Goal: Transaction & Acquisition: Purchase product/service

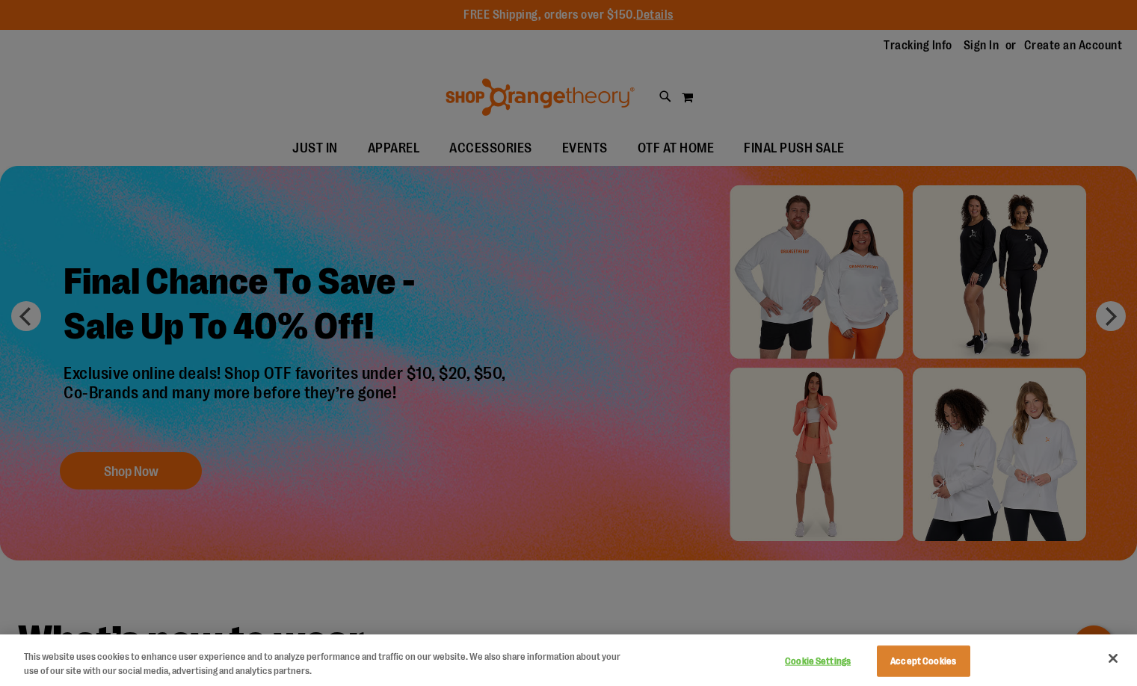
click at [1112, 316] on div at bounding box center [568, 343] width 1137 height 686
click at [938, 668] on button "Accept Cookies" at bounding box center [923, 661] width 93 height 31
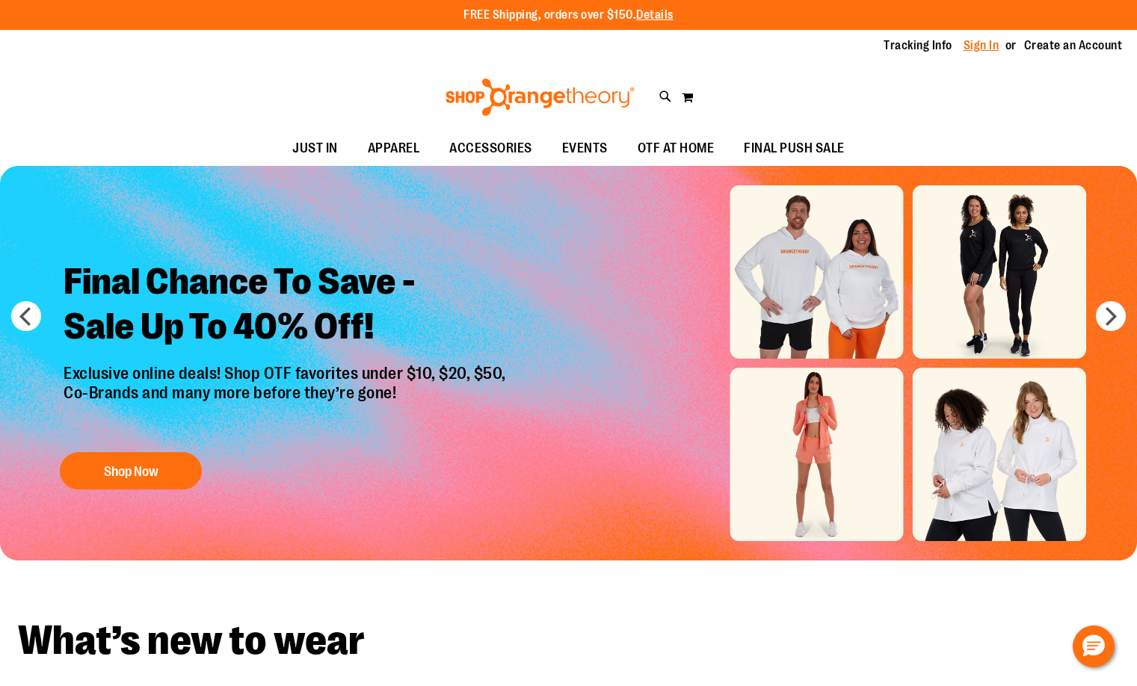
click at [984, 46] on link "Sign In" at bounding box center [982, 45] width 36 height 16
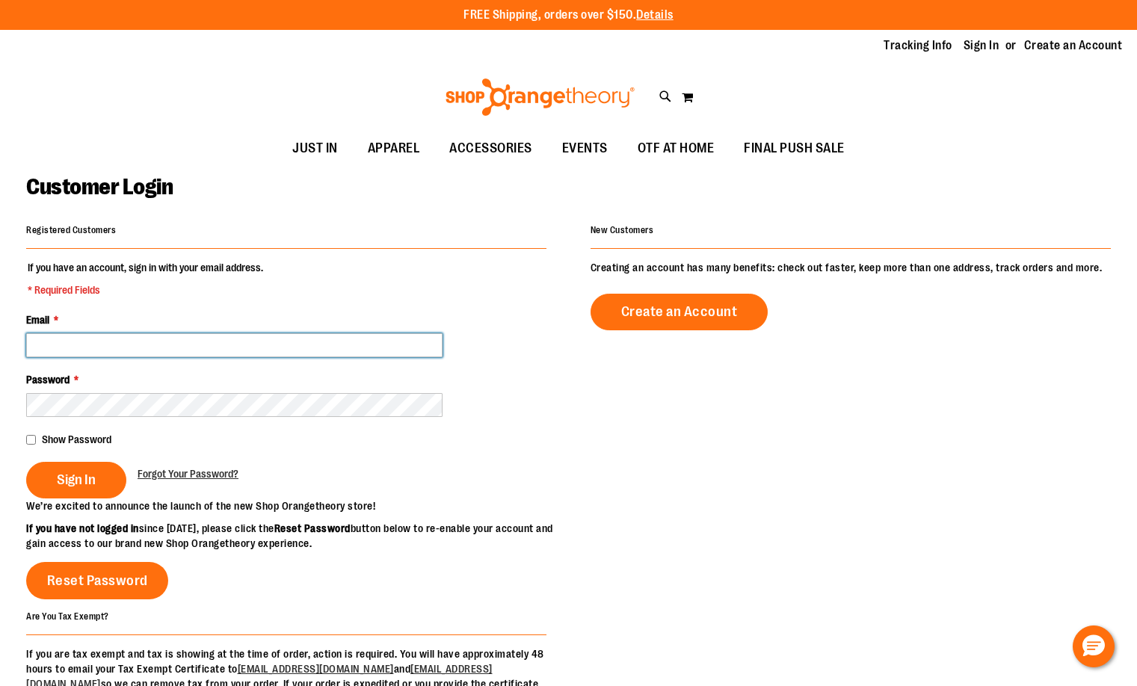
click at [288, 348] on input "Email *" at bounding box center [234, 345] width 416 height 24
type input "**********"
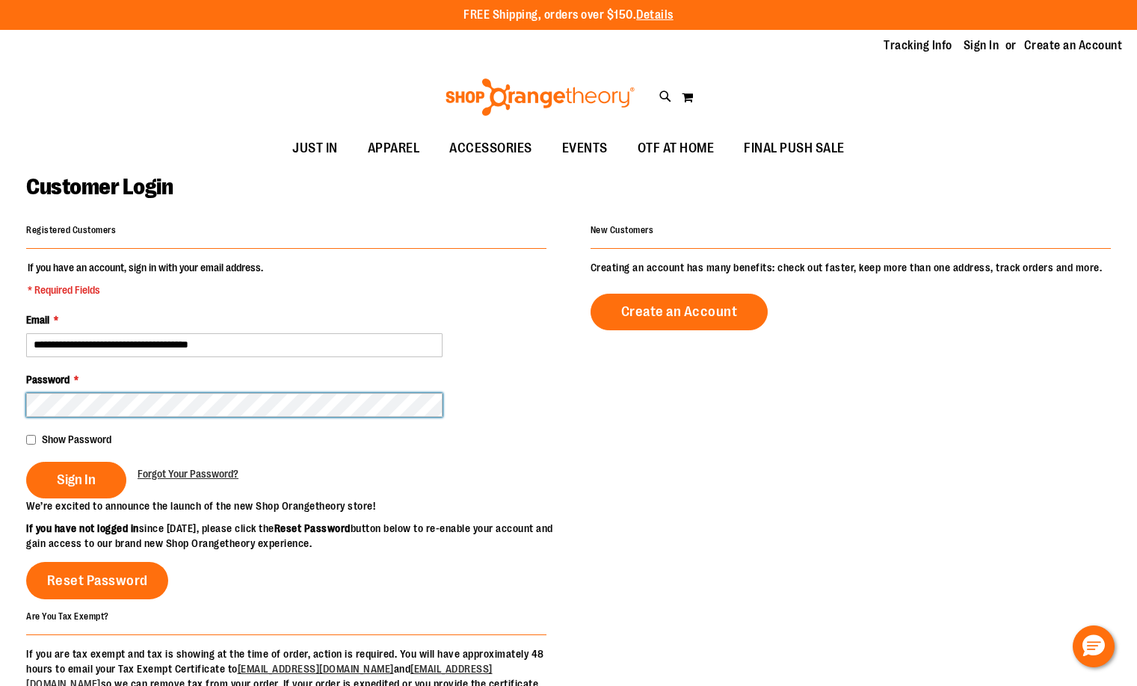
click at [26, 462] on button "Sign In" at bounding box center [76, 480] width 100 height 37
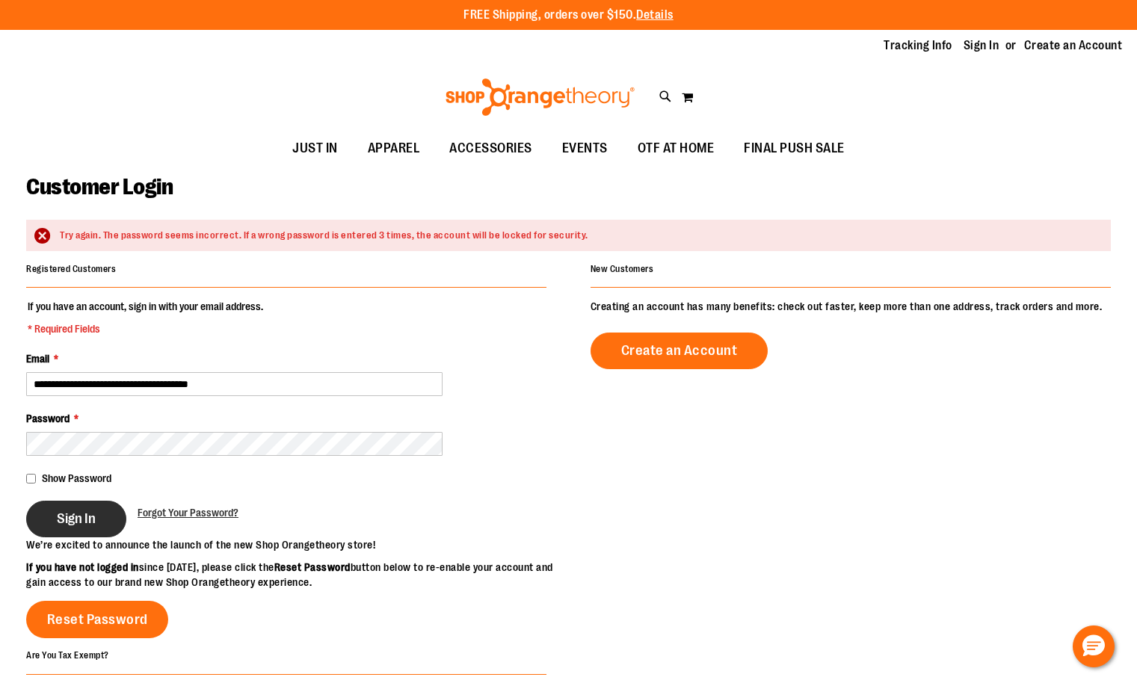
click at [90, 516] on span "Sign In" at bounding box center [76, 519] width 39 height 16
click at [82, 510] on button "Sign In" at bounding box center [76, 519] width 100 height 37
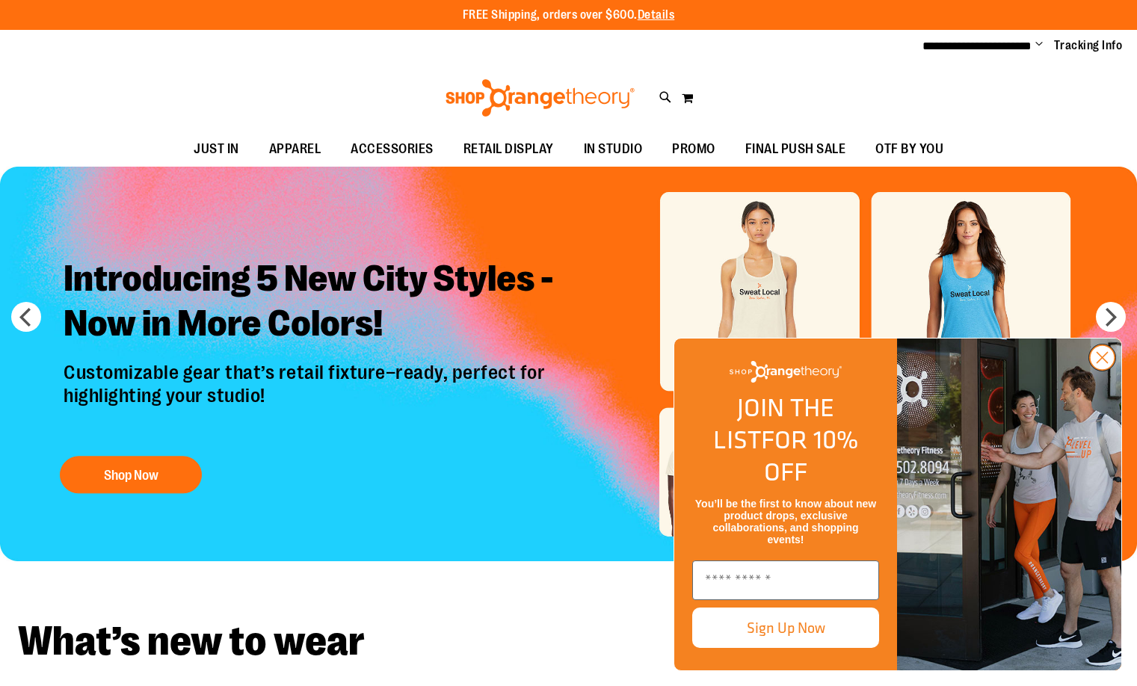
click at [1101, 370] on circle "Close dialog" at bounding box center [1102, 357] width 25 height 25
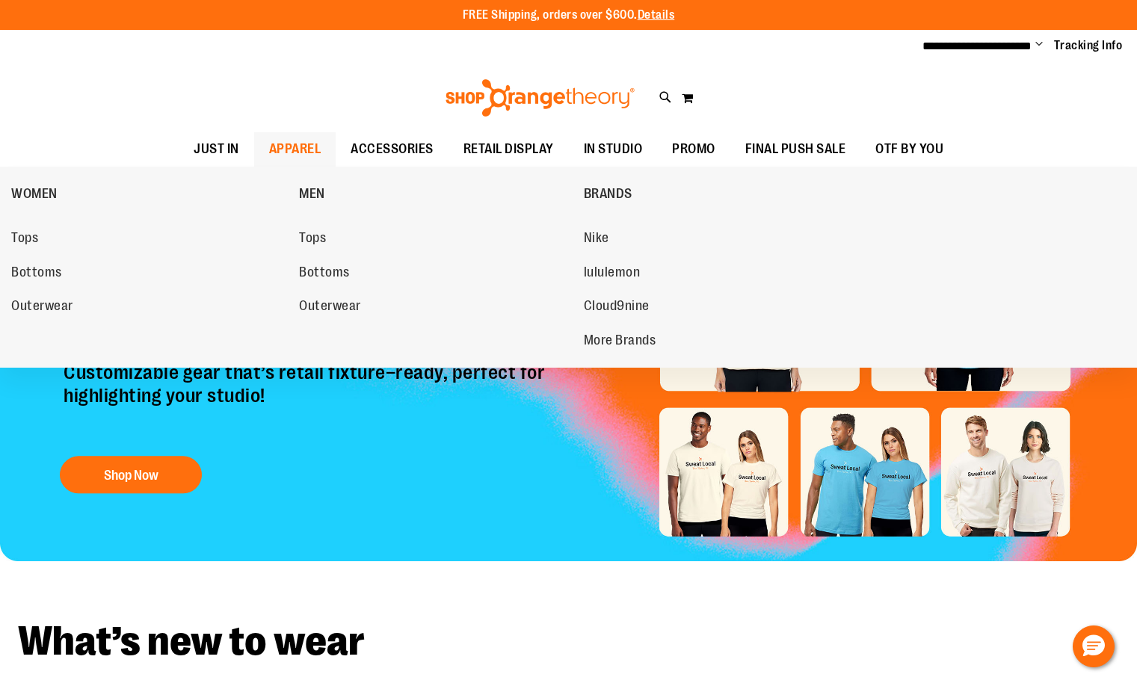
click at [292, 140] on span "APPAREL" at bounding box center [295, 149] width 52 height 34
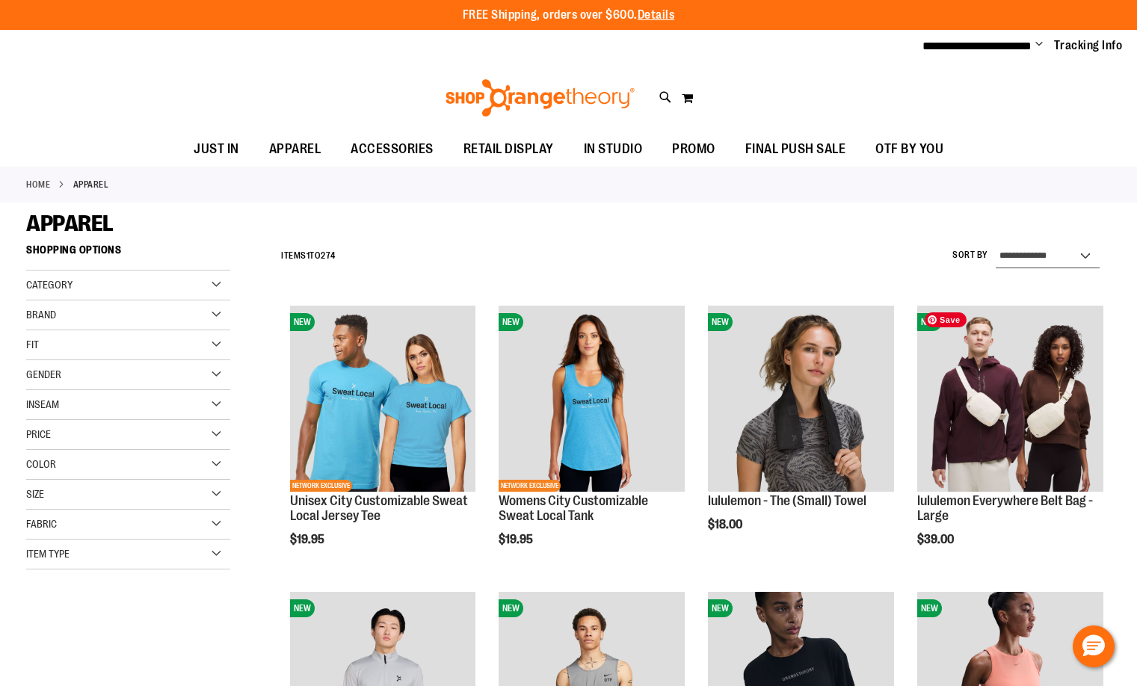
click at [1044, 253] on select "**********" at bounding box center [1048, 256] width 104 height 24
select select "*********"
click at [996, 244] on select "**********" at bounding box center [1048, 256] width 104 height 24
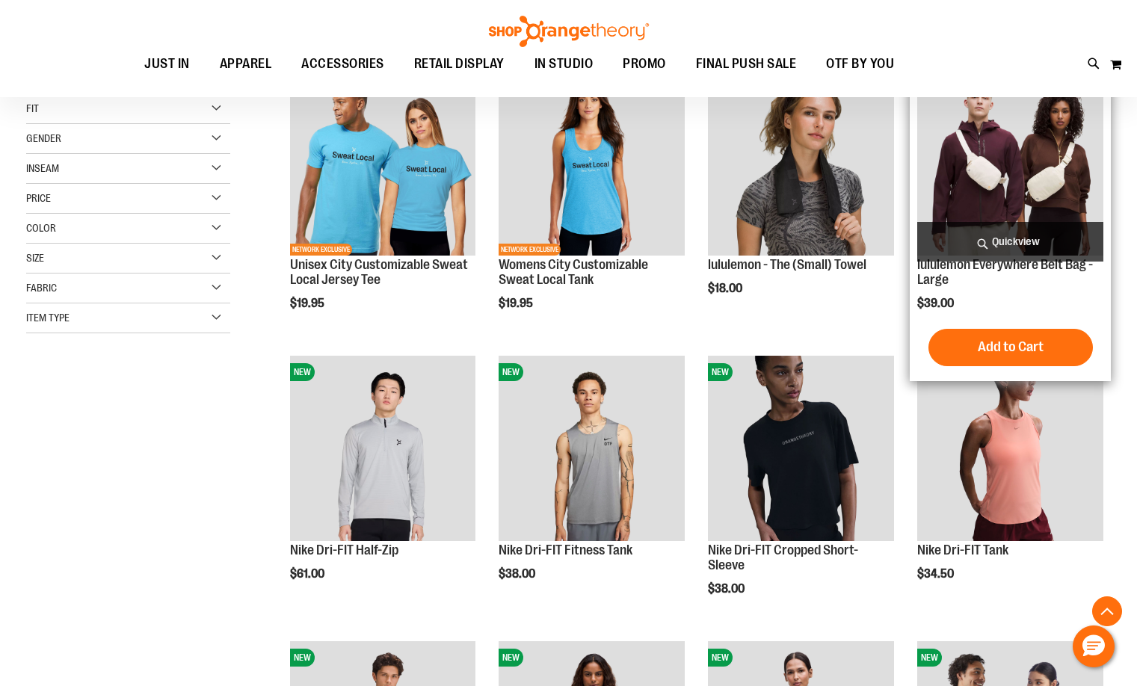
scroll to position [236, 0]
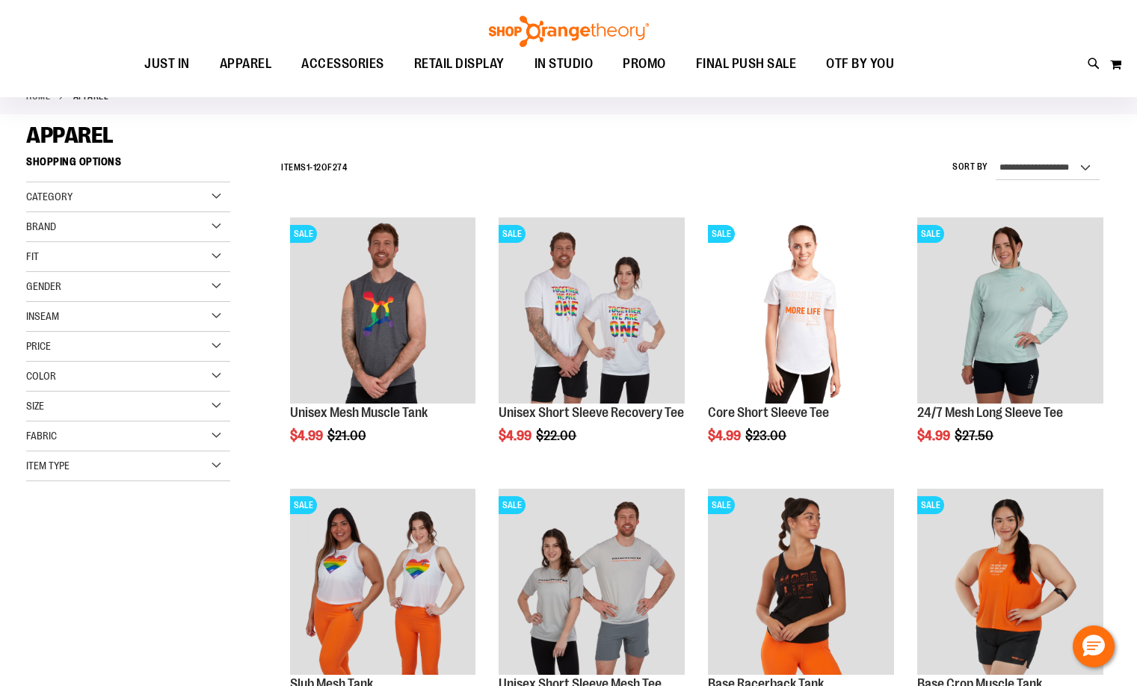
scroll to position [161, 0]
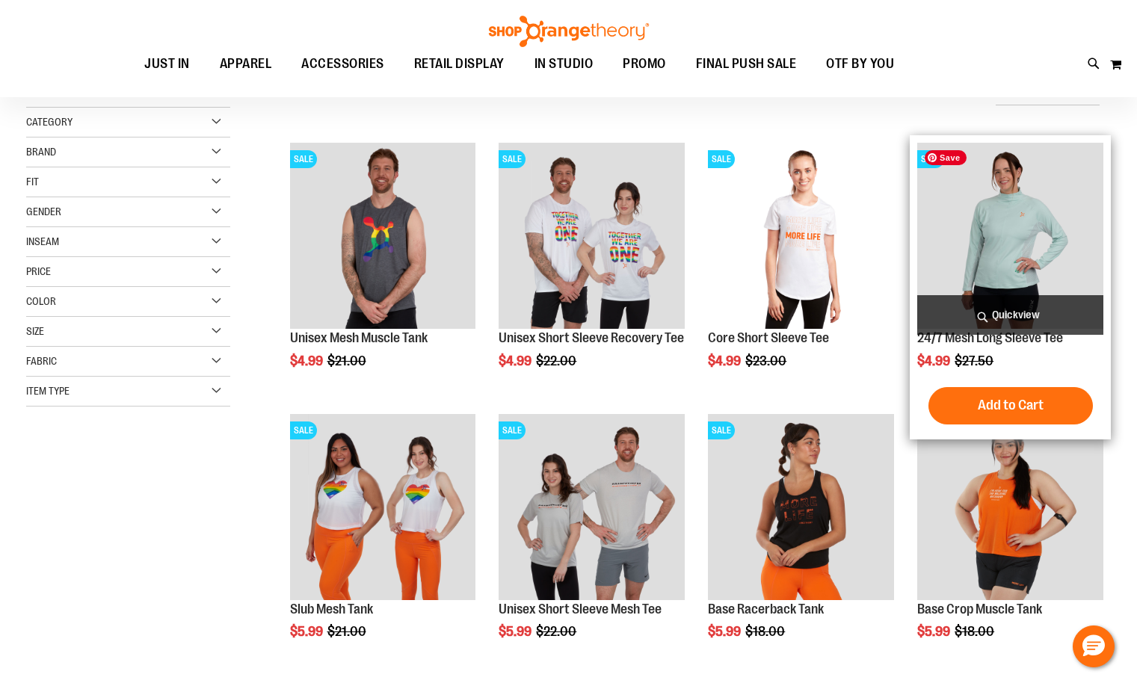
click at [984, 206] on img "product" at bounding box center [1010, 236] width 186 height 186
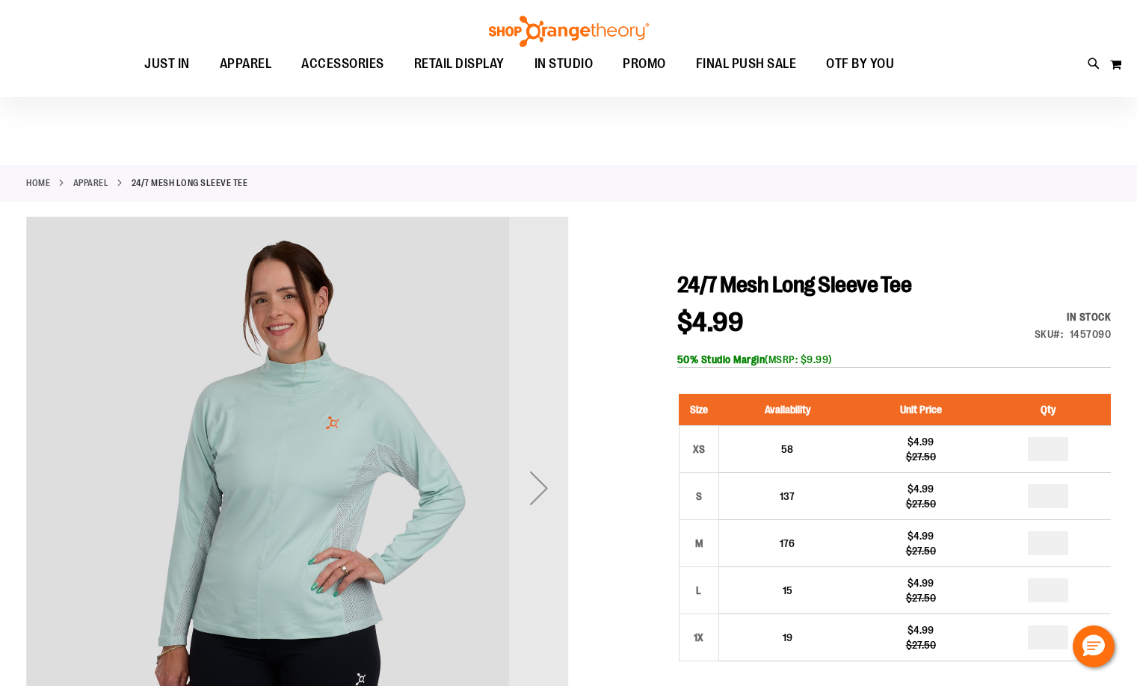
scroll to position [74, 0]
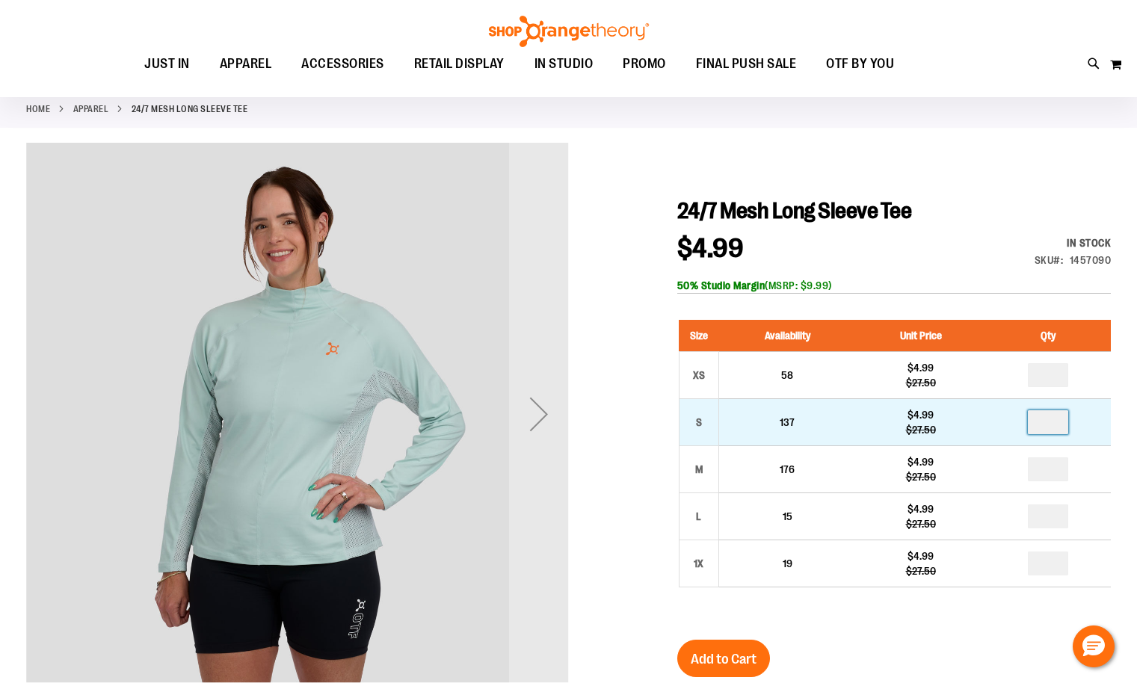
drag, startPoint x: 1058, startPoint y: 424, endPoint x: 1004, endPoint y: 421, distance: 53.9
click at [1004, 421] on td at bounding box center [1048, 421] width 126 height 47
type input "*"
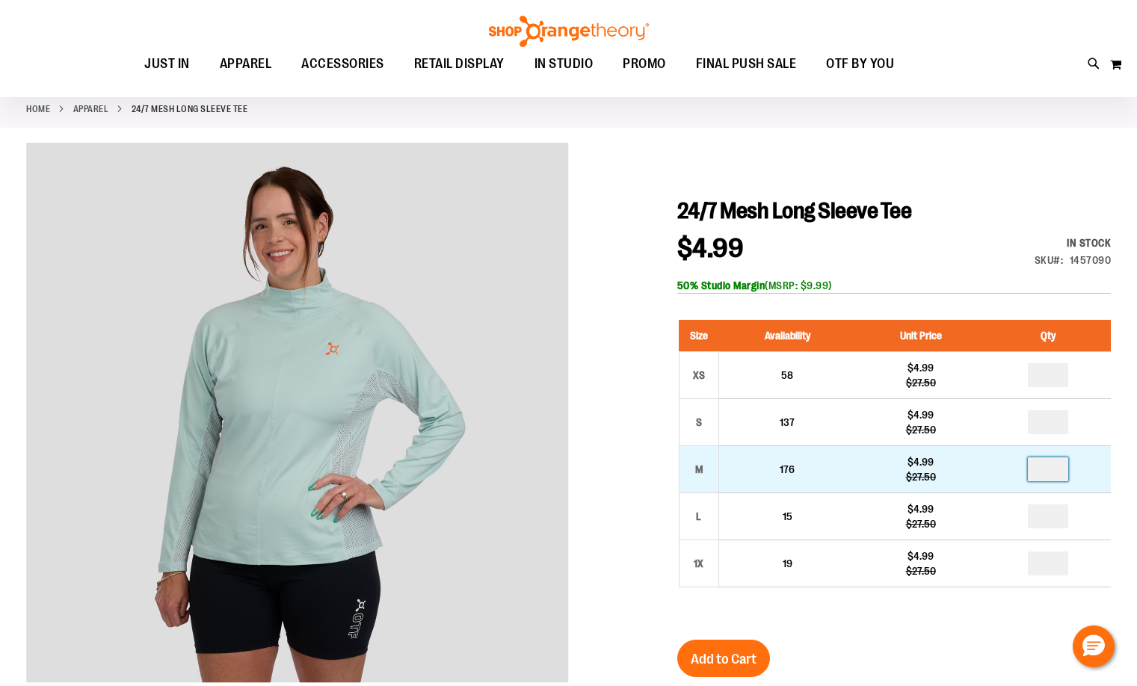
drag, startPoint x: 1018, startPoint y: 472, endPoint x: 1011, endPoint y: 473, distance: 7.6
click at [1011, 473] on td at bounding box center [1048, 469] width 126 height 47
type input "*"
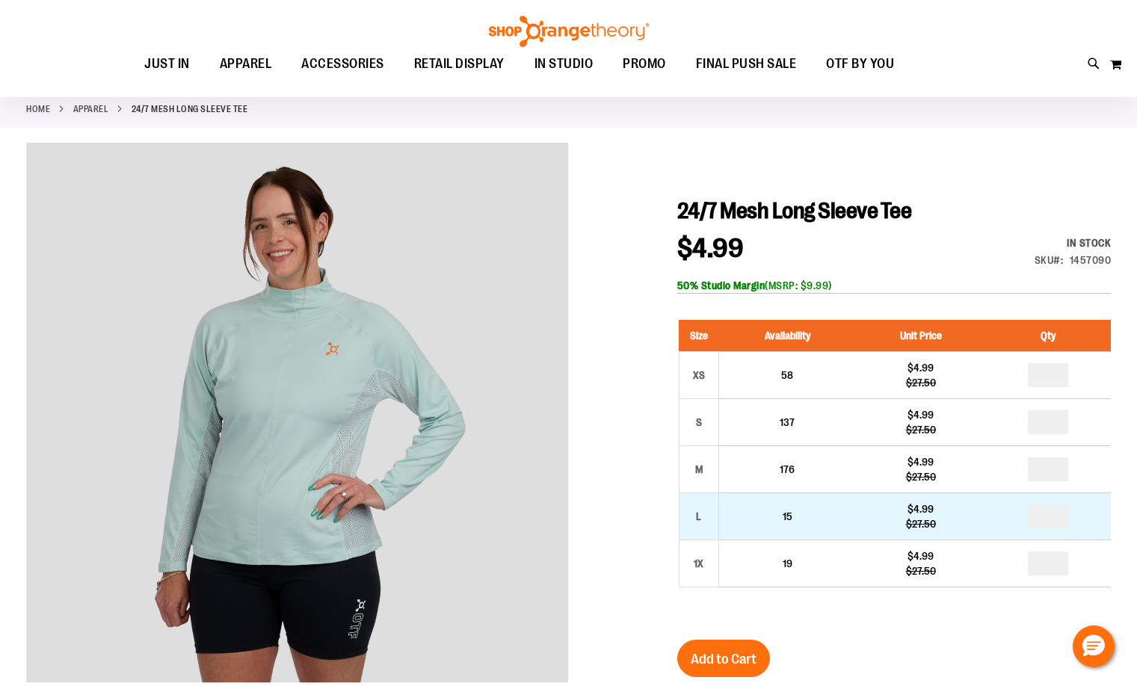
type input "*"
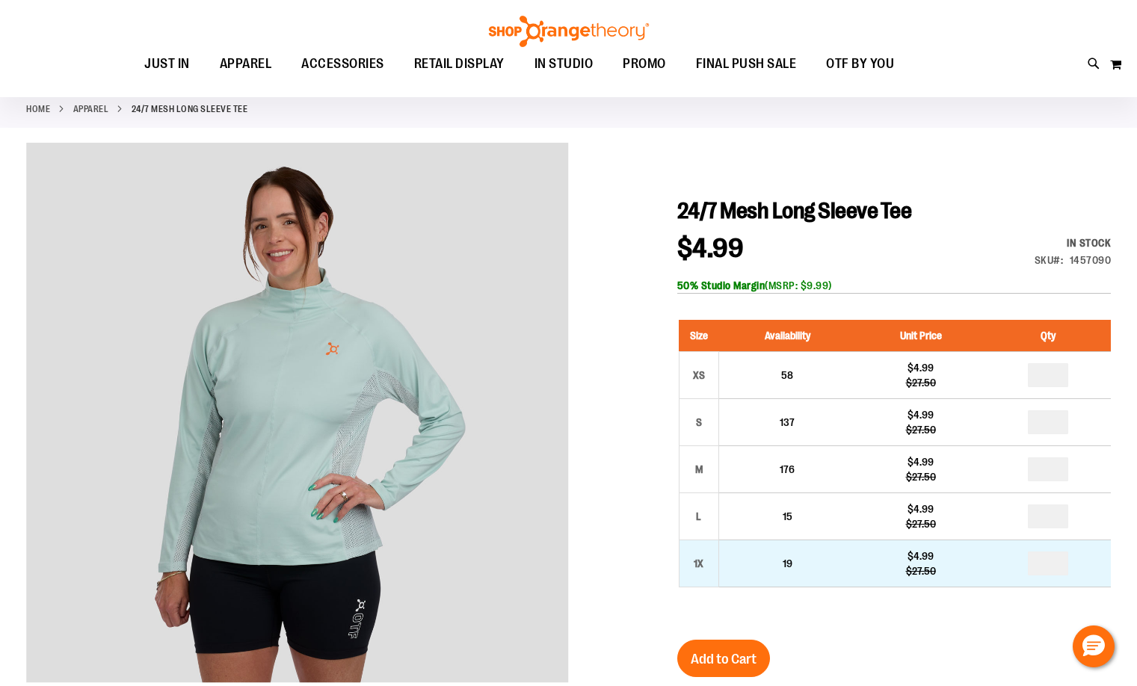
drag, startPoint x: 1053, startPoint y: 561, endPoint x: 1041, endPoint y: 562, distance: 12.7
type input "*"
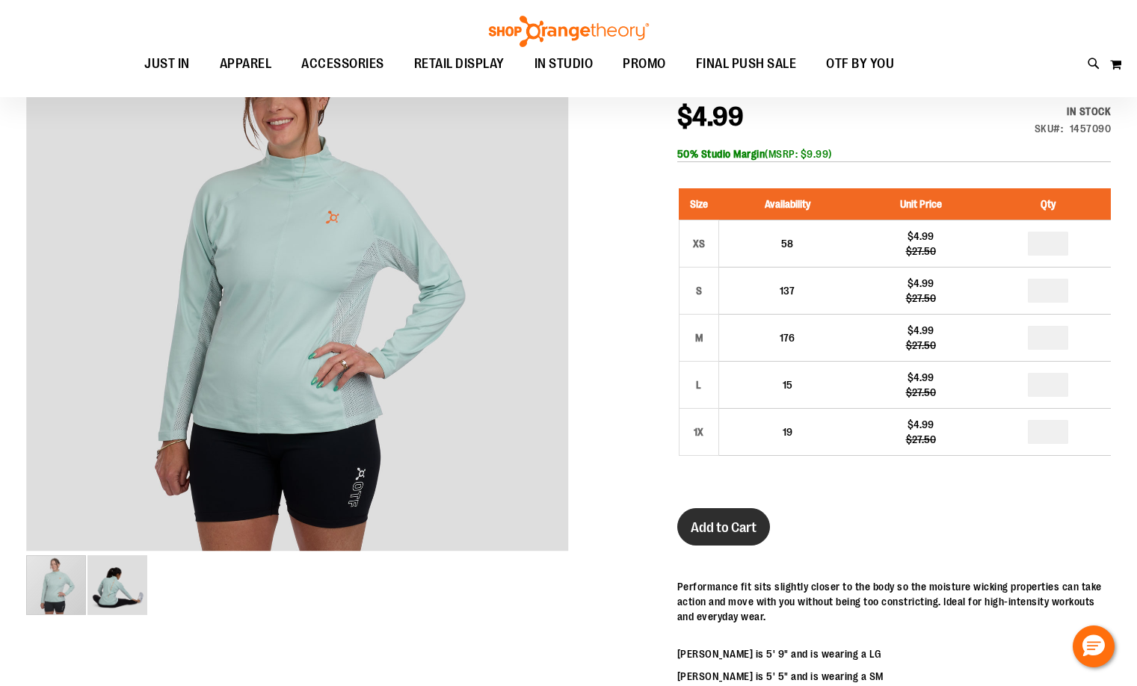
scroll to position [224, 0]
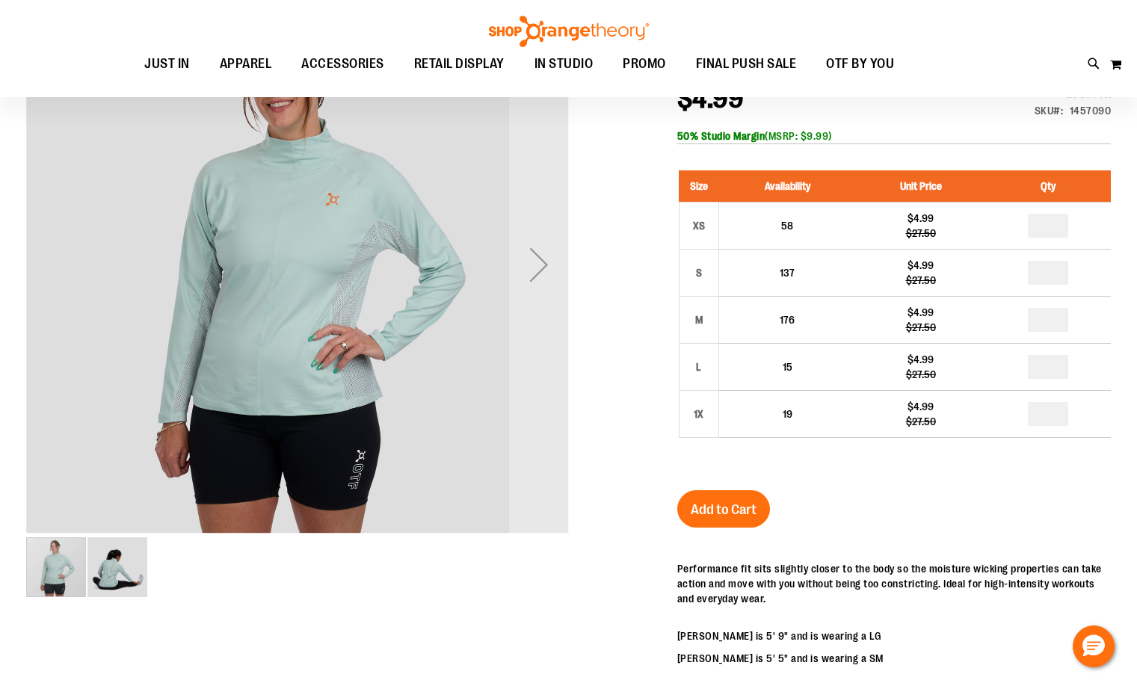
click at [132, 575] on img "image 2 of 2" at bounding box center [117, 567] width 60 height 60
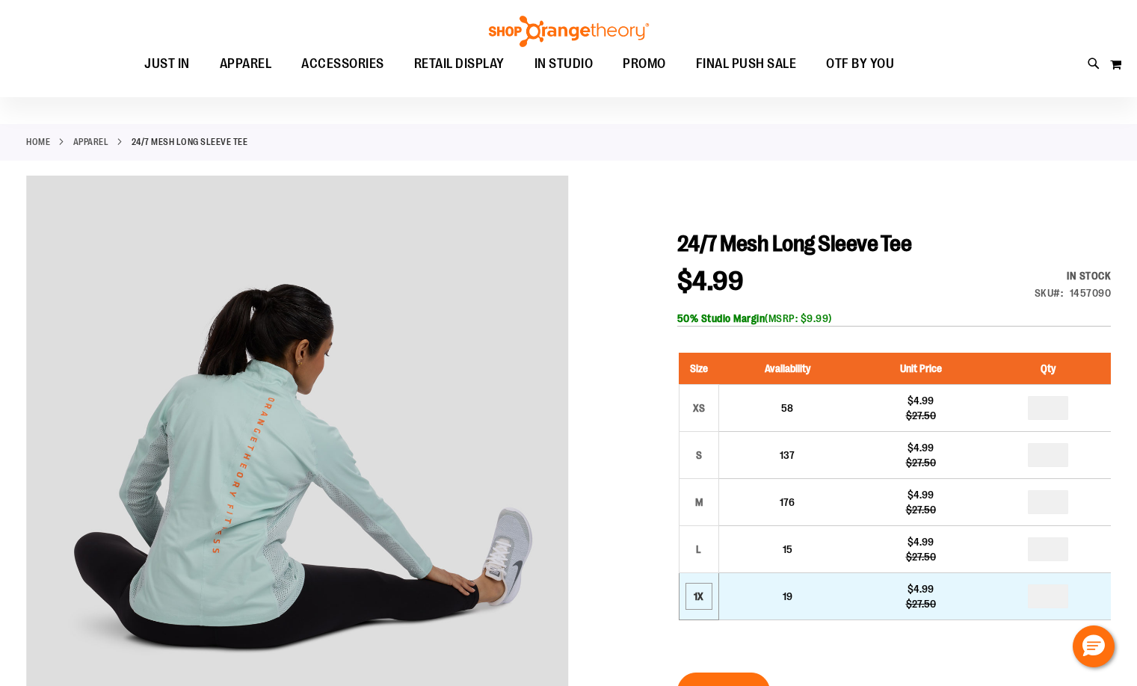
scroll to position [149, 0]
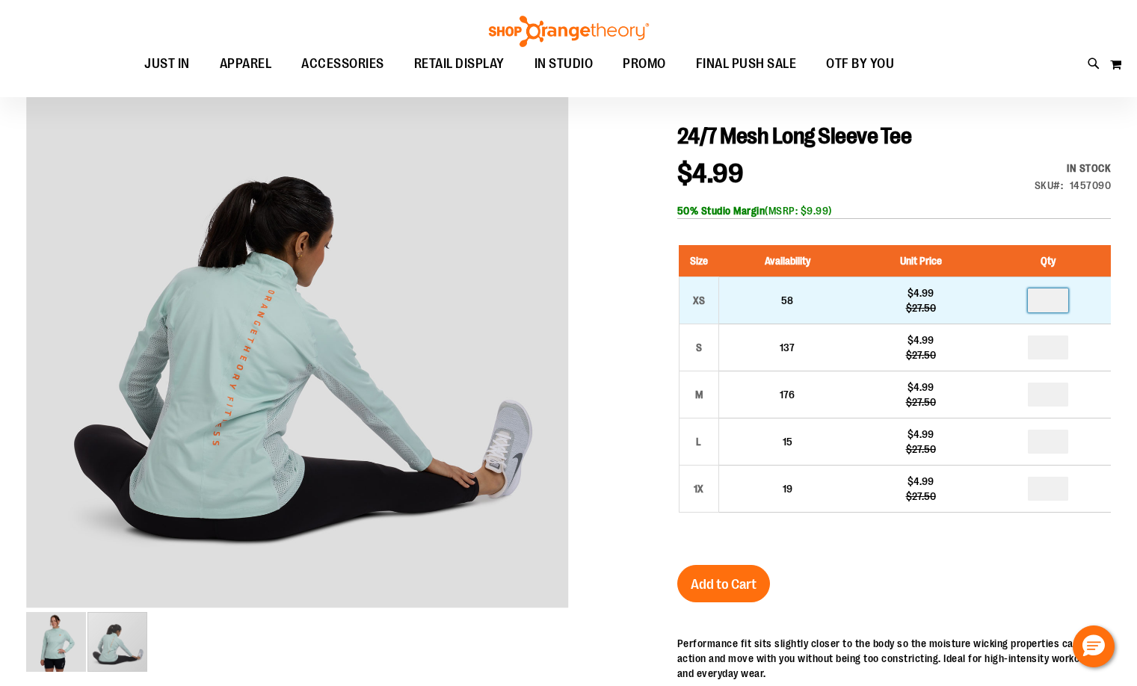
drag, startPoint x: 1053, startPoint y: 303, endPoint x: 1035, endPoint y: 300, distance: 18.2
click at [1035, 300] on input "number" at bounding box center [1048, 301] width 40 height 24
type input "*"
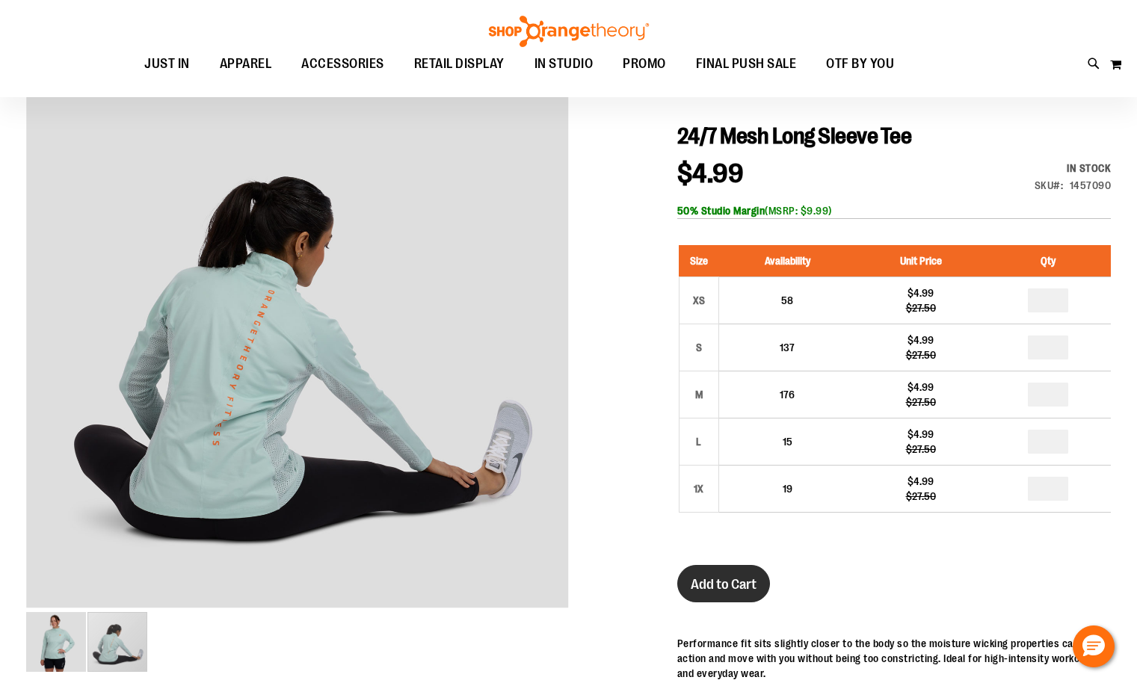
click at [716, 579] on span "Add to Cart" at bounding box center [724, 584] width 66 height 16
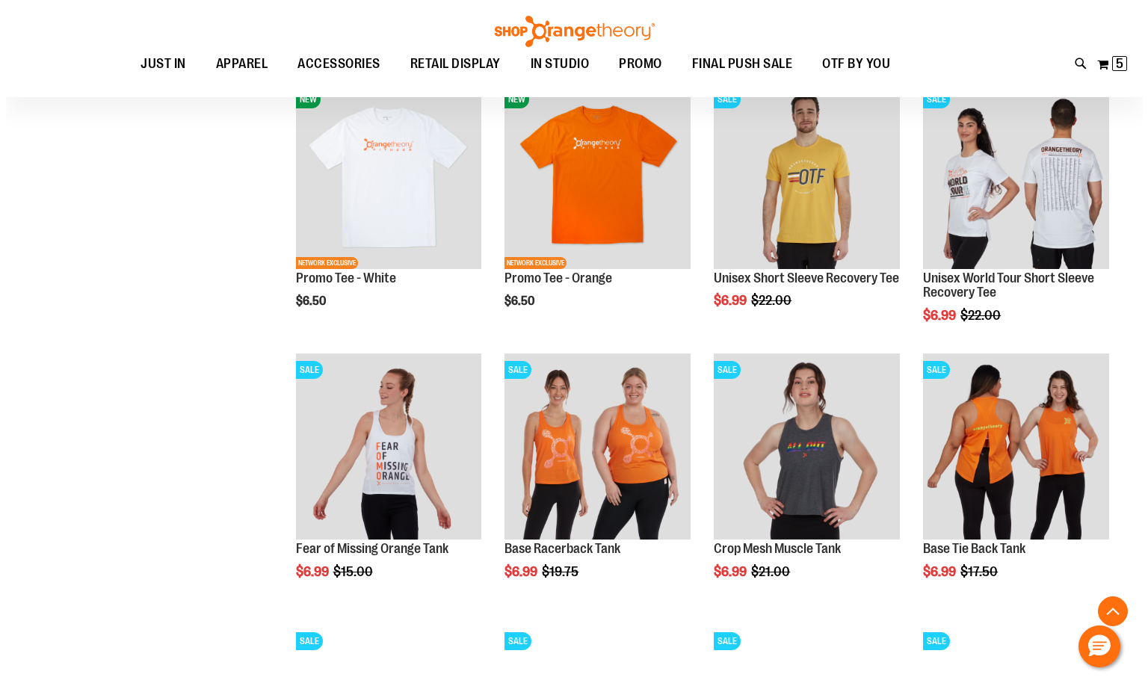
scroll to position [896, 0]
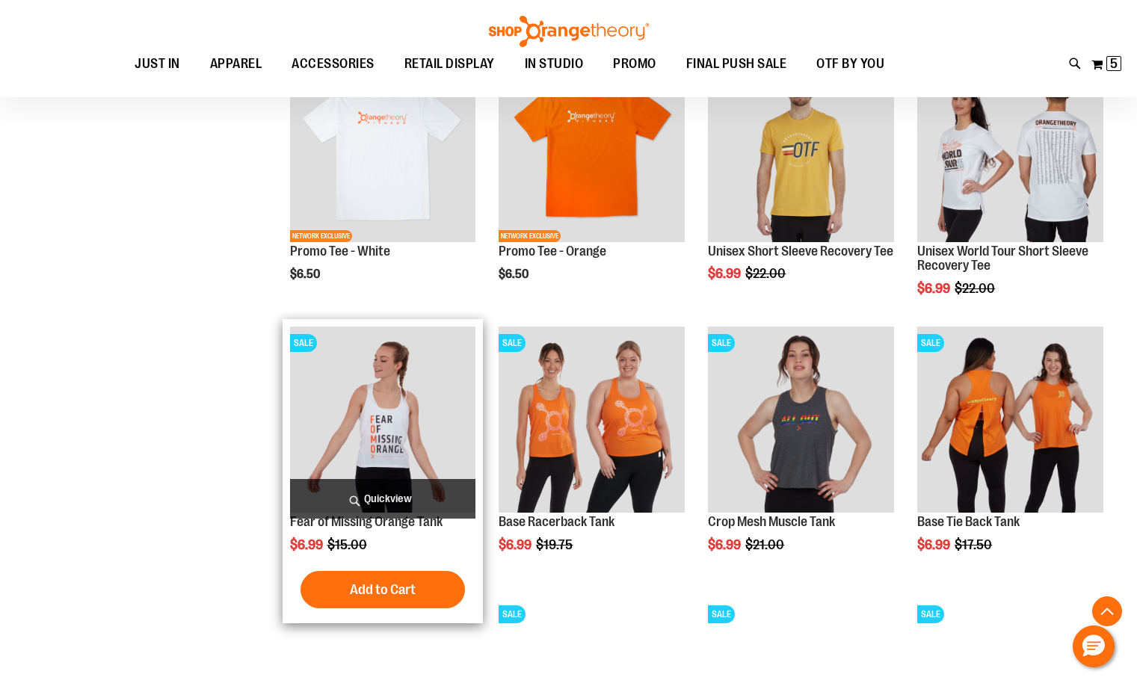
click at [392, 505] on span "Quickview" at bounding box center [383, 499] width 186 height 40
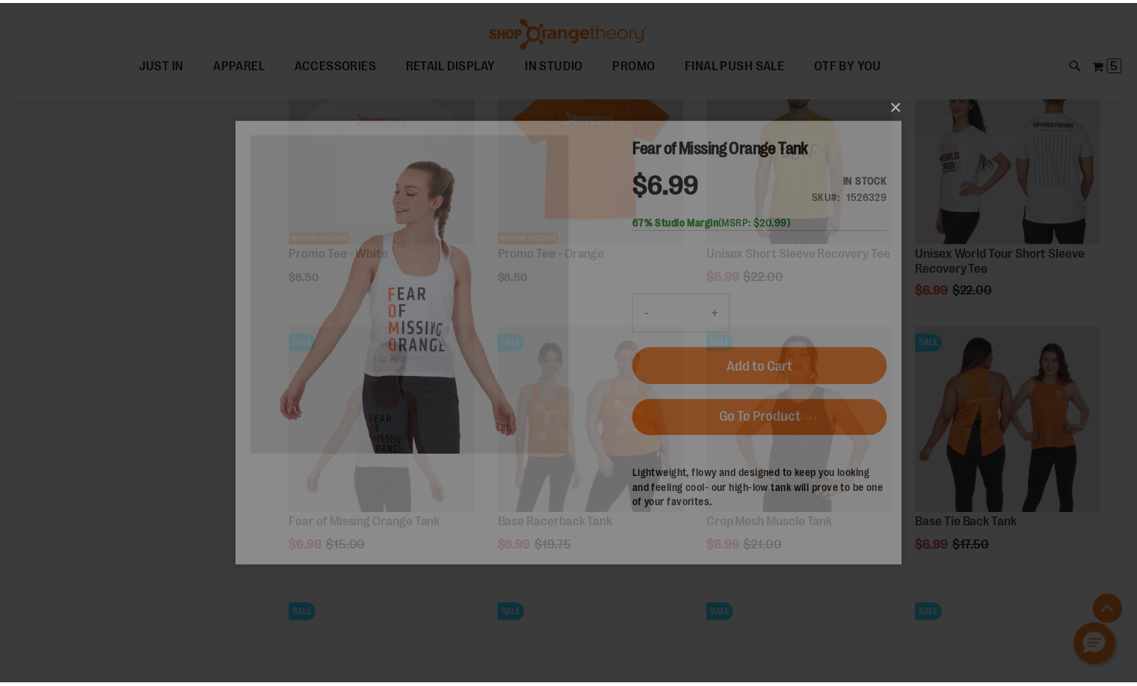
scroll to position [0, 0]
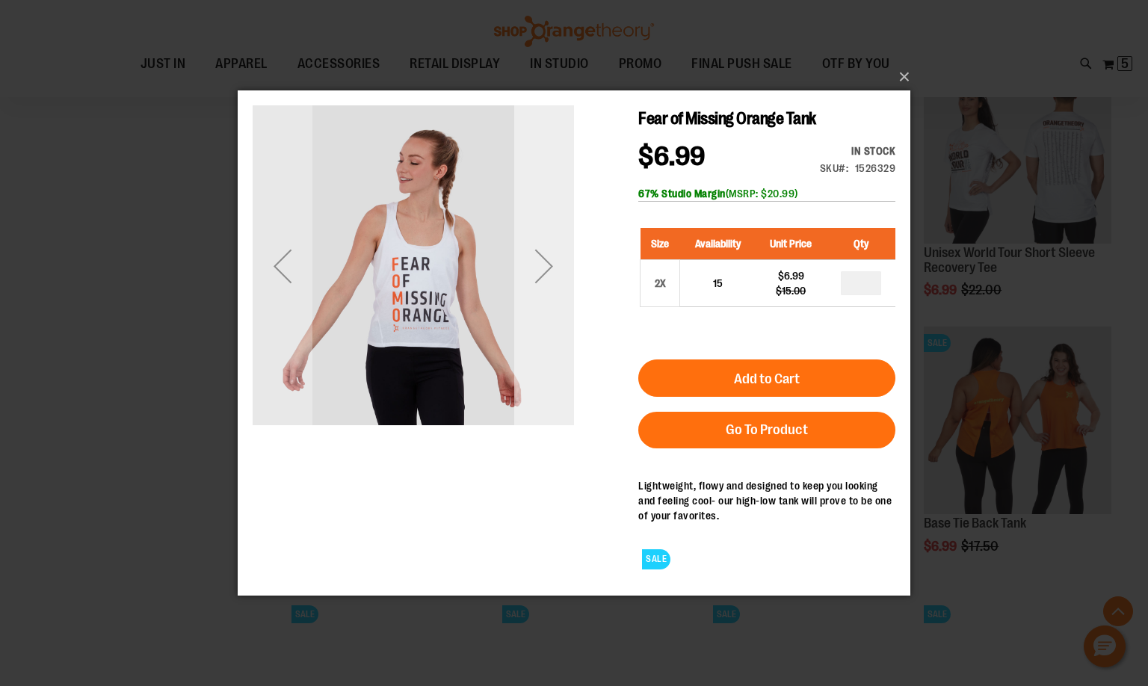
click at [543, 267] on div "Next" at bounding box center [544, 265] width 60 height 60
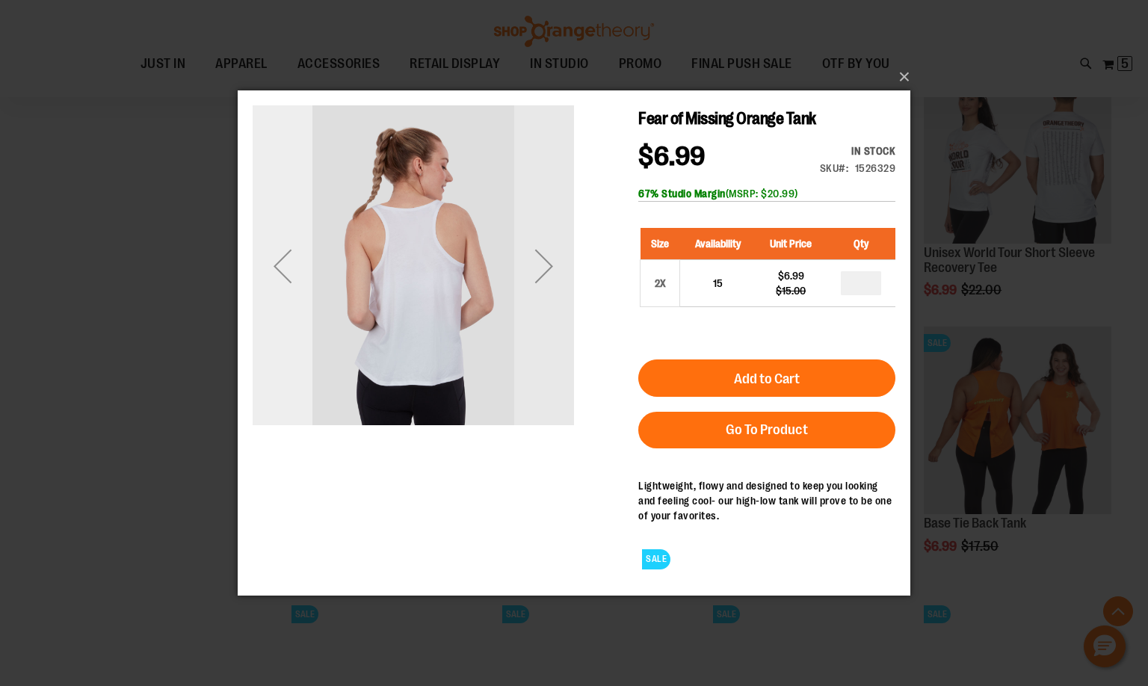
click at [277, 279] on div "Previous" at bounding box center [283, 265] width 60 height 60
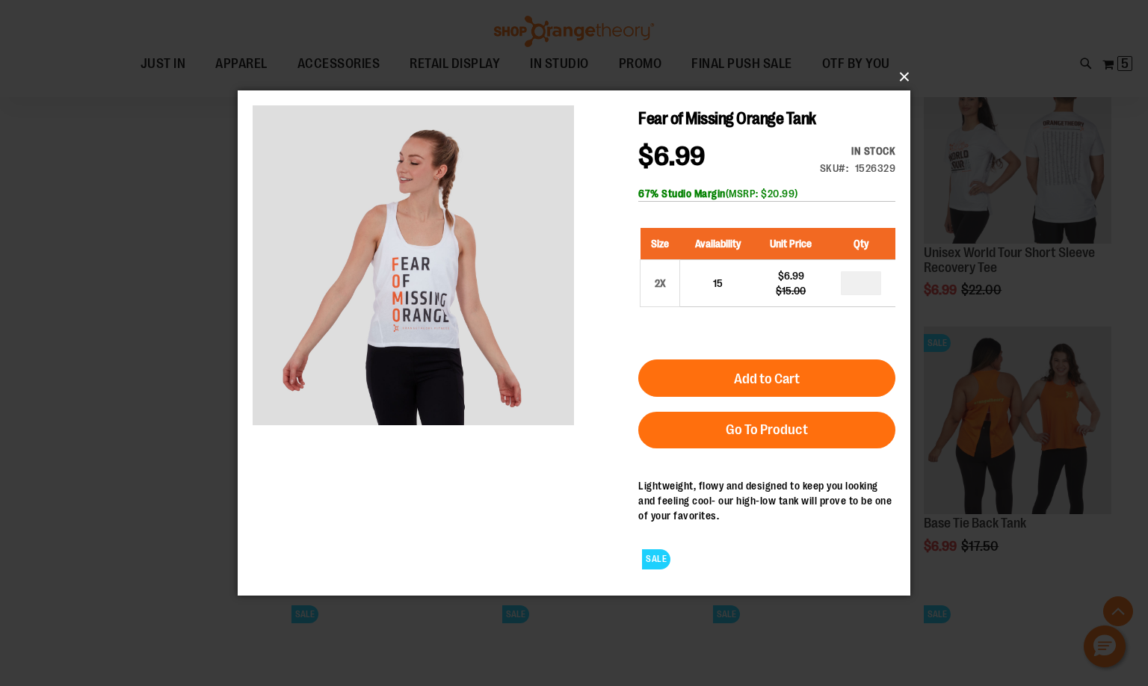
click at [904, 73] on button "×" at bounding box center [578, 77] width 673 height 33
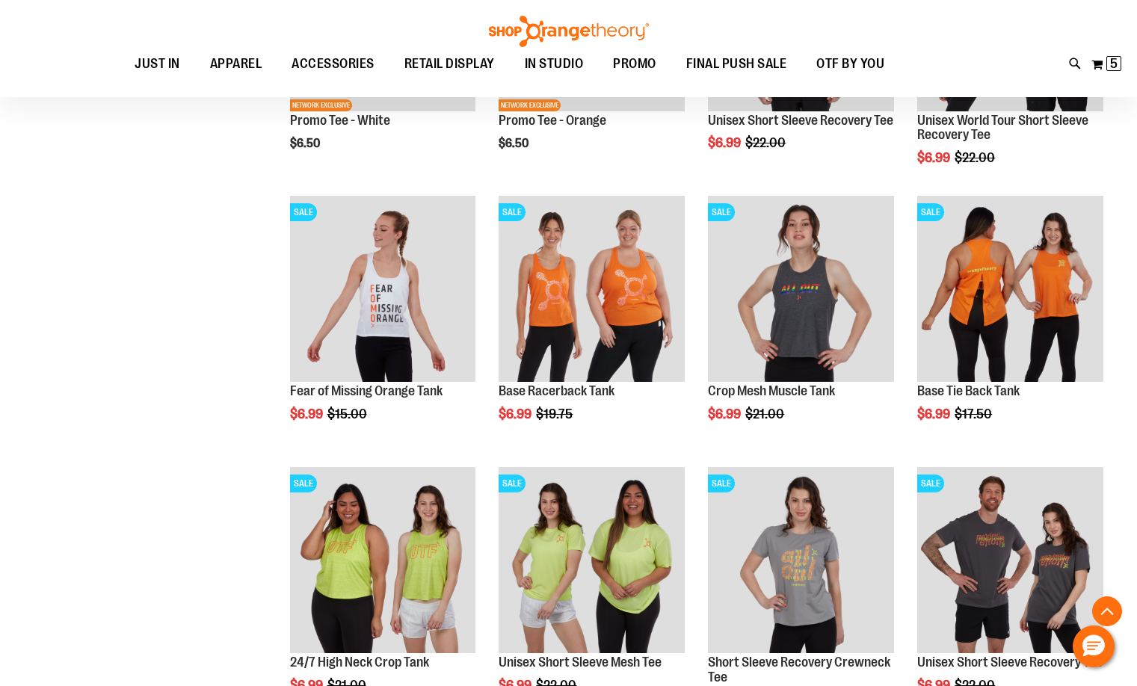
scroll to position [1046, 0]
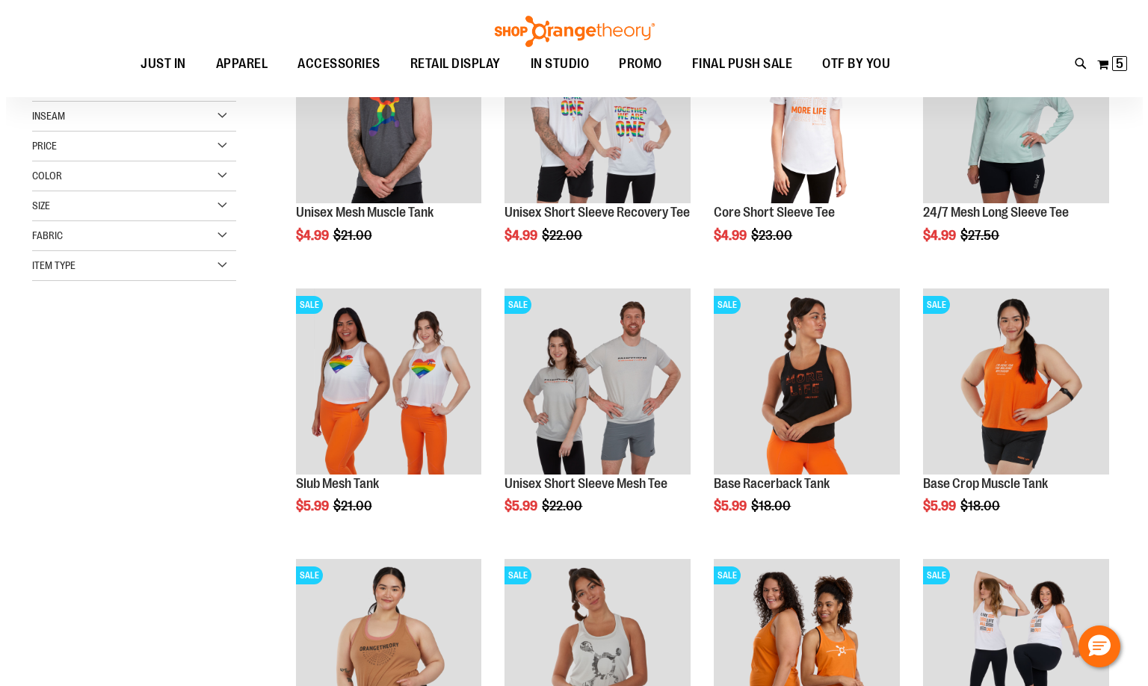
scroll to position [149, 0]
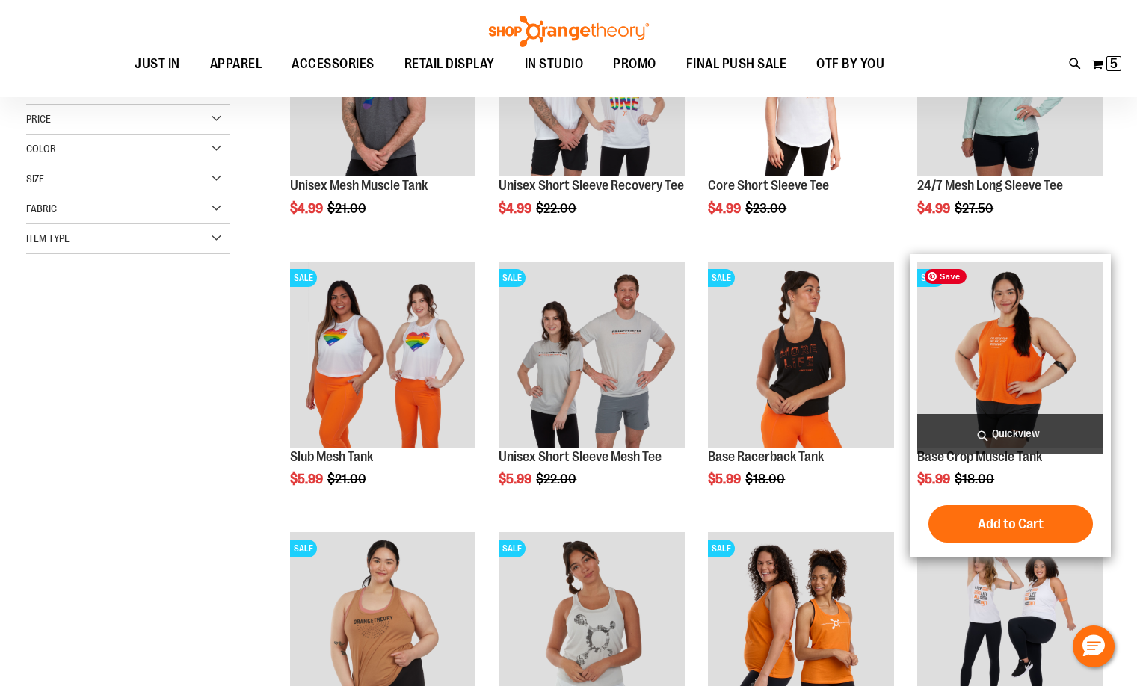
click at [1023, 433] on span "Quickview" at bounding box center [1010, 434] width 186 height 40
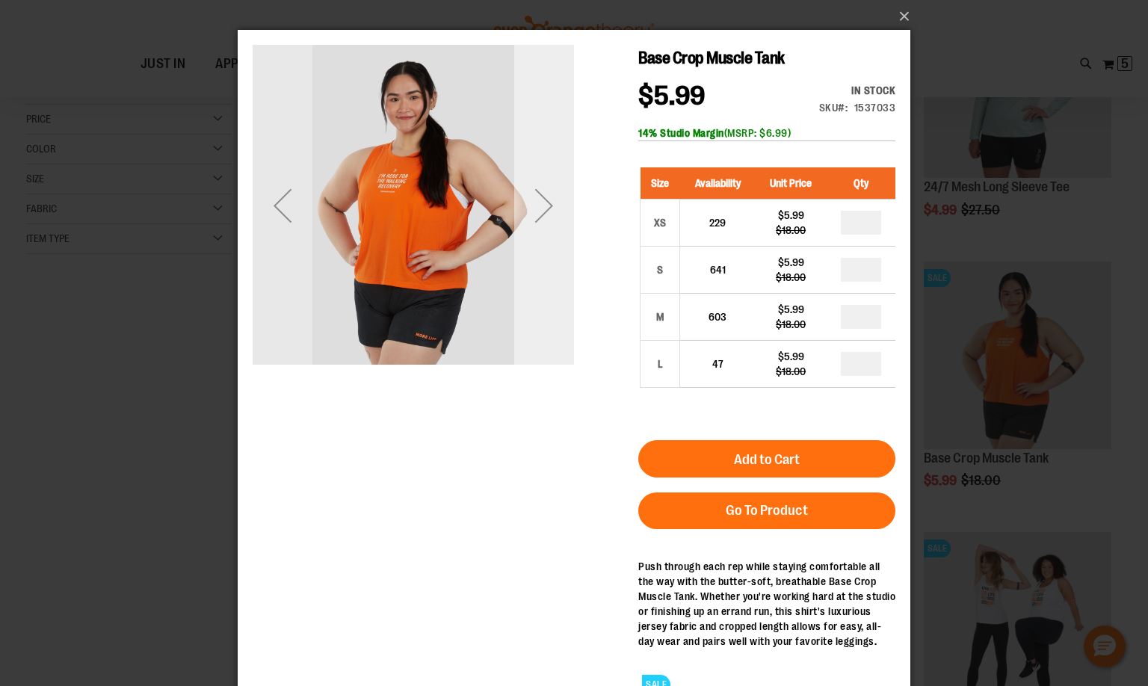
click at [547, 212] on div "Next" at bounding box center [544, 206] width 60 height 60
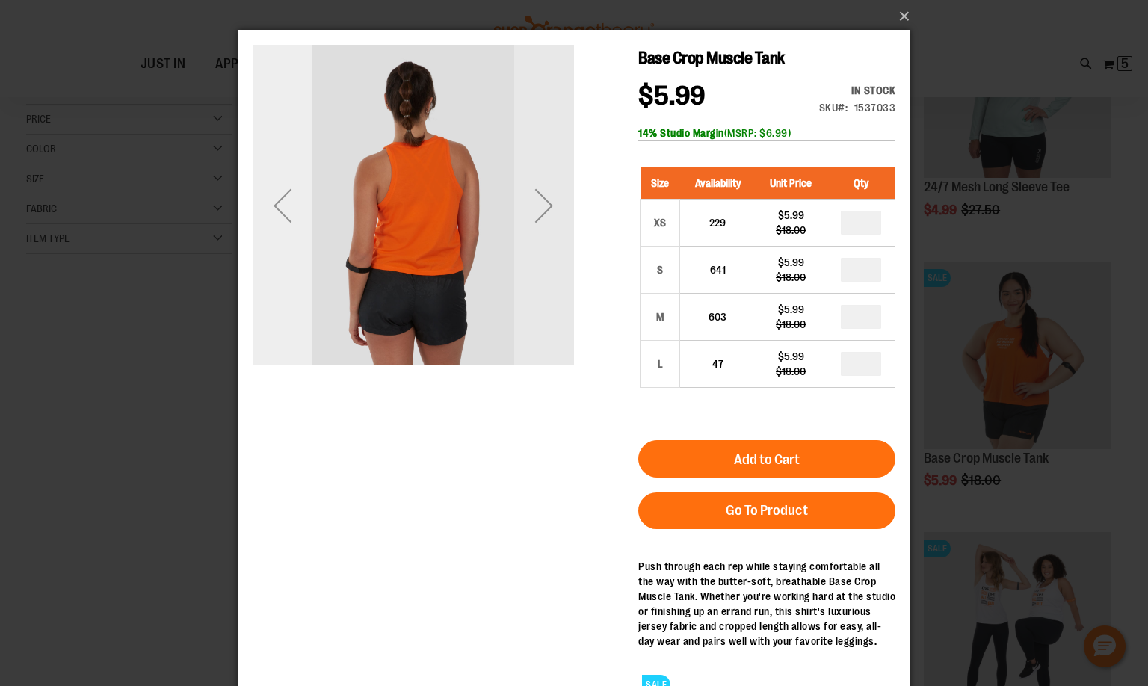
click at [283, 194] on div "Previous" at bounding box center [283, 206] width 60 height 60
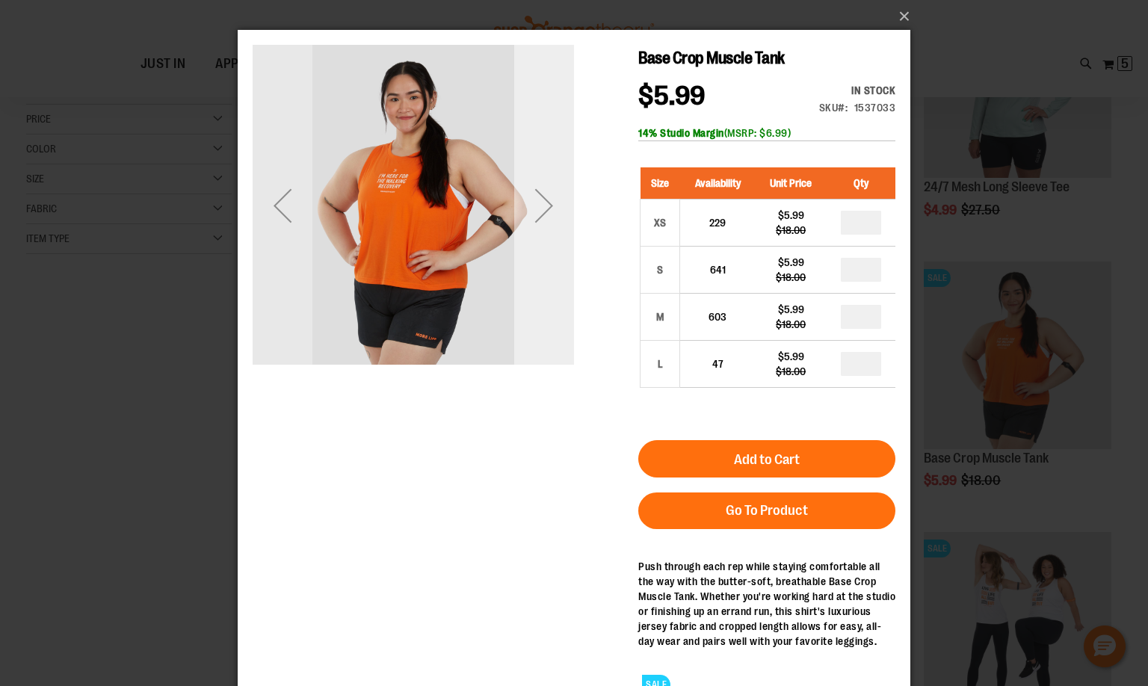
click at [543, 210] on div "Next" at bounding box center [544, 206] width 60 height 60
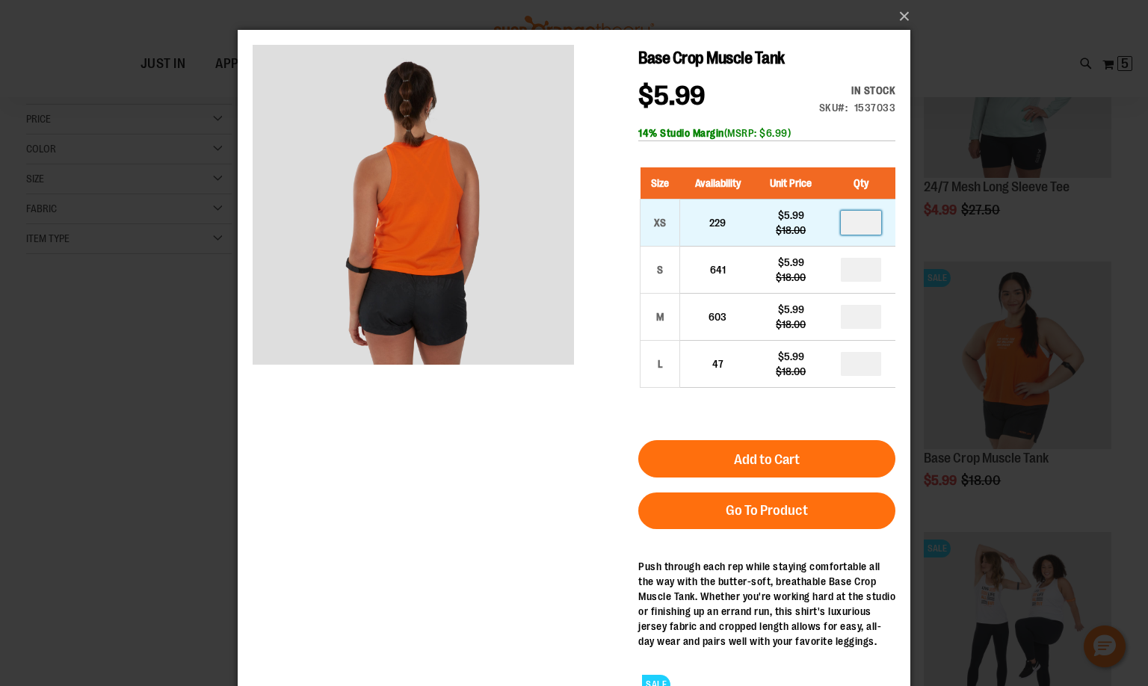
drag, startPoint x: 874, startPoint y: 229, endPoint x: 825, endPoint y: 227, distance: 49.4
click at [836, 229] on td at bounding box center [861, 223] width 69 height 47
type input "*"
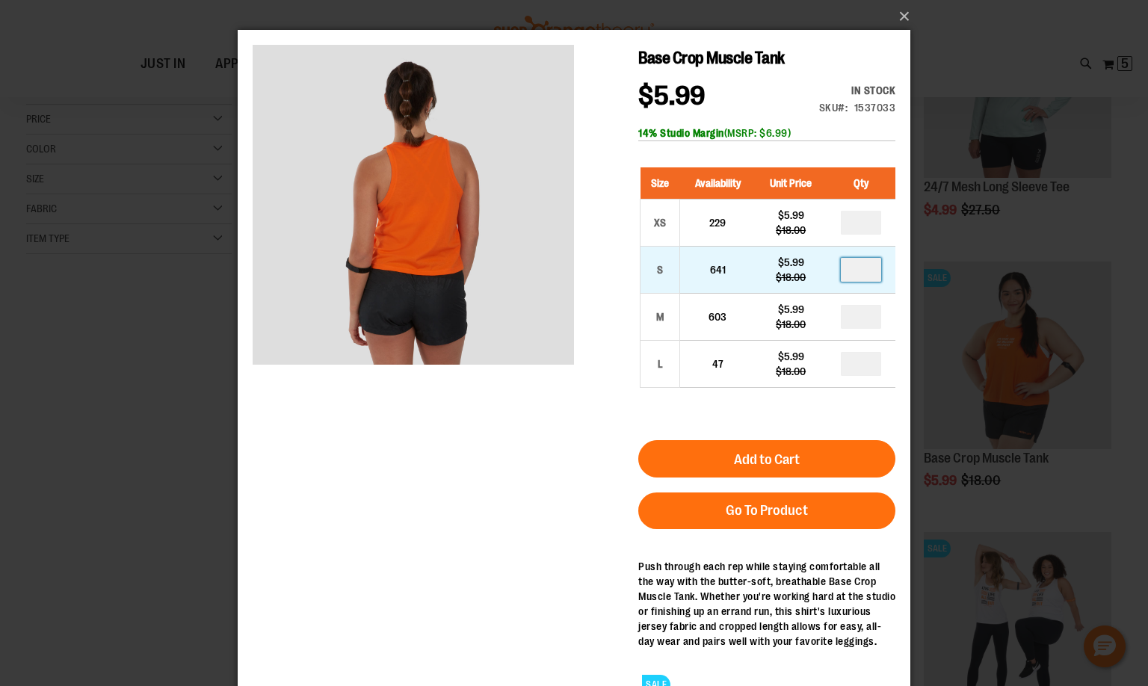
drag, startPoint x: 868, startPoint y: 271, endPoint x: 847, endPoint y: 274, distance: 21.1
click at [847, 274] on input "number" at bounding box center [861, 270] width 40 height 24
type input "*"
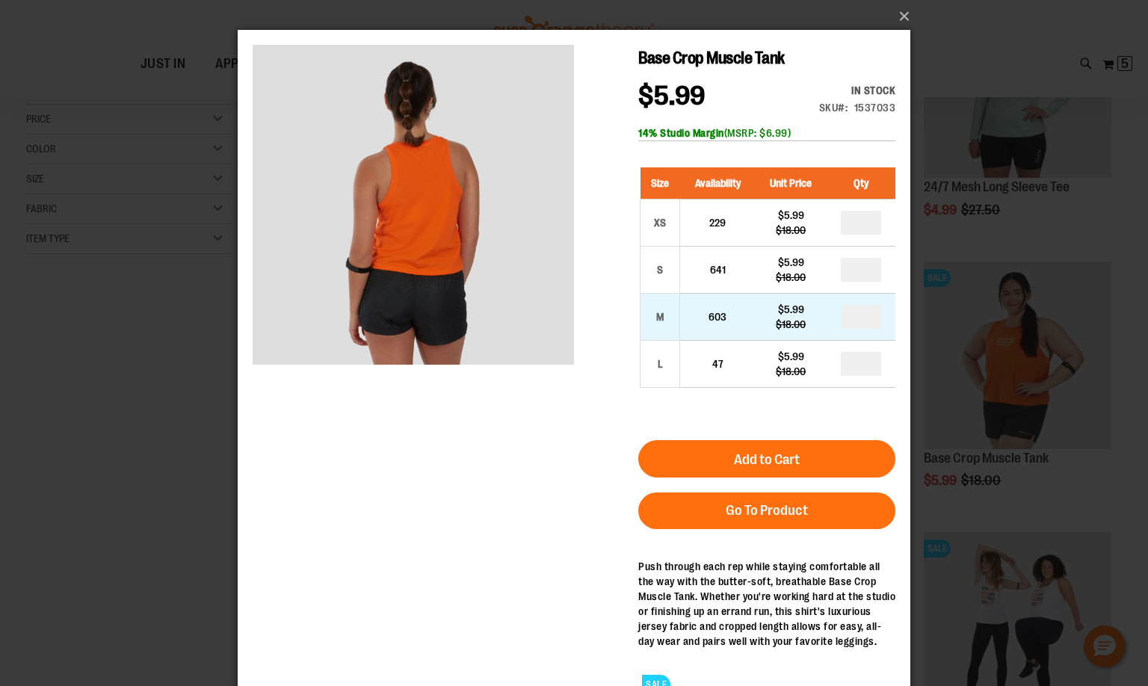
type input "*"
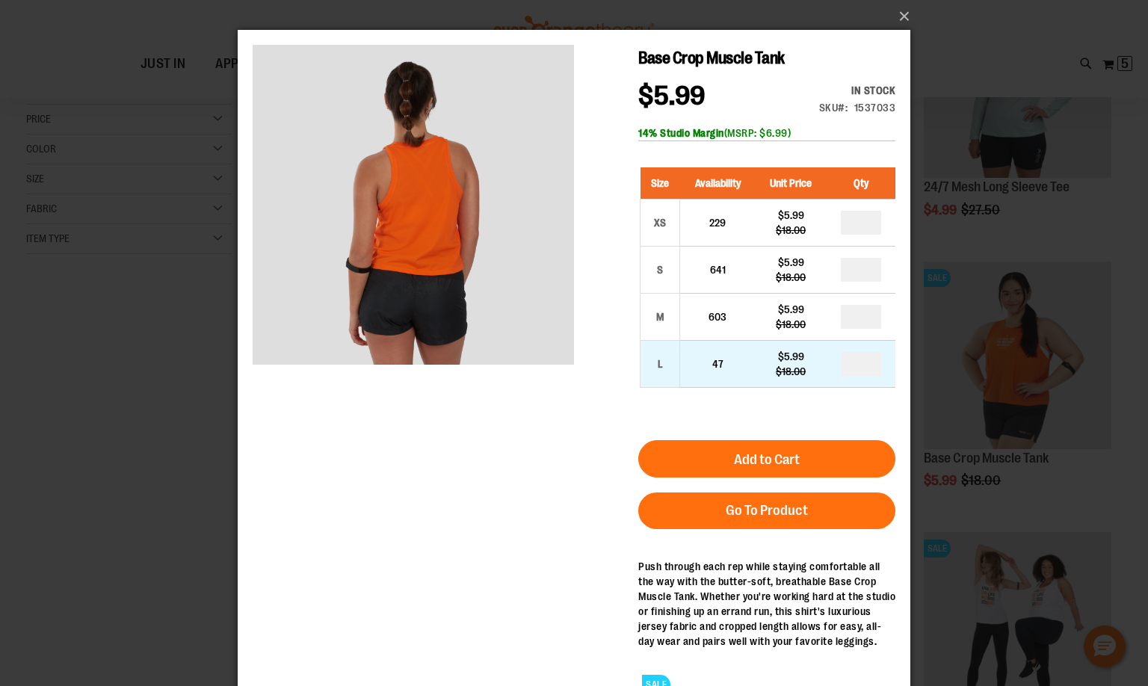
drag, startPoint x: 871, startPoint y: 364, endPoint x: 815, endPoint y: 372, distance: 56.6
type input "*"
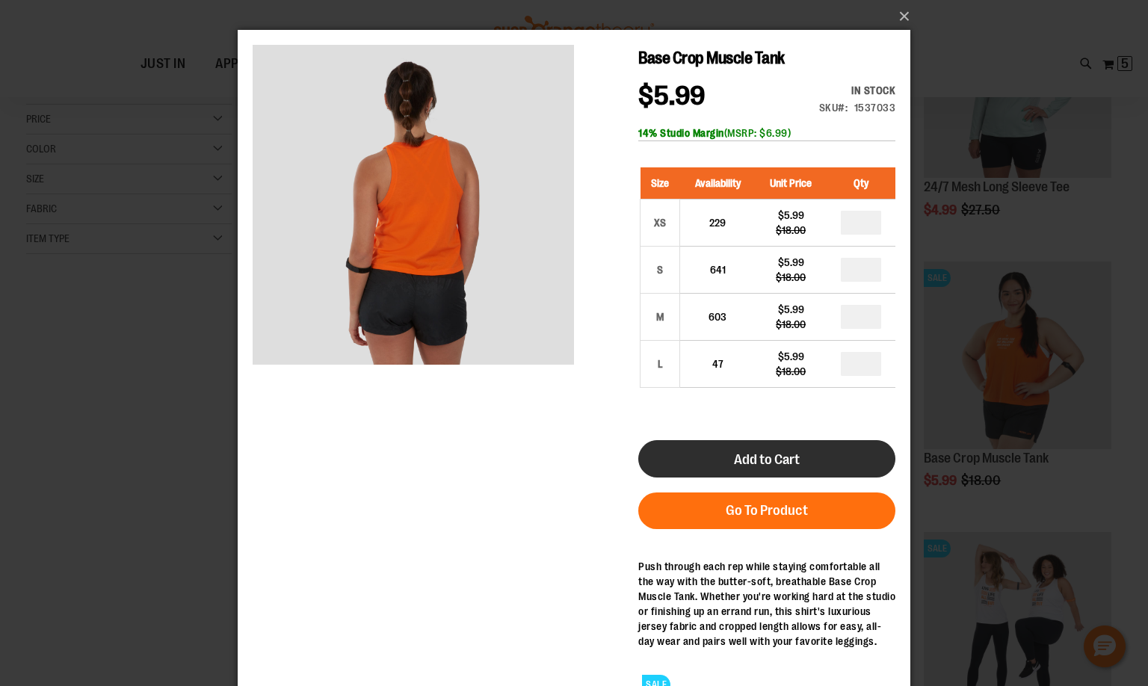
click at [768, 463] on span "Add to Cart" at bounding box center [767, 460] width 66 height 16
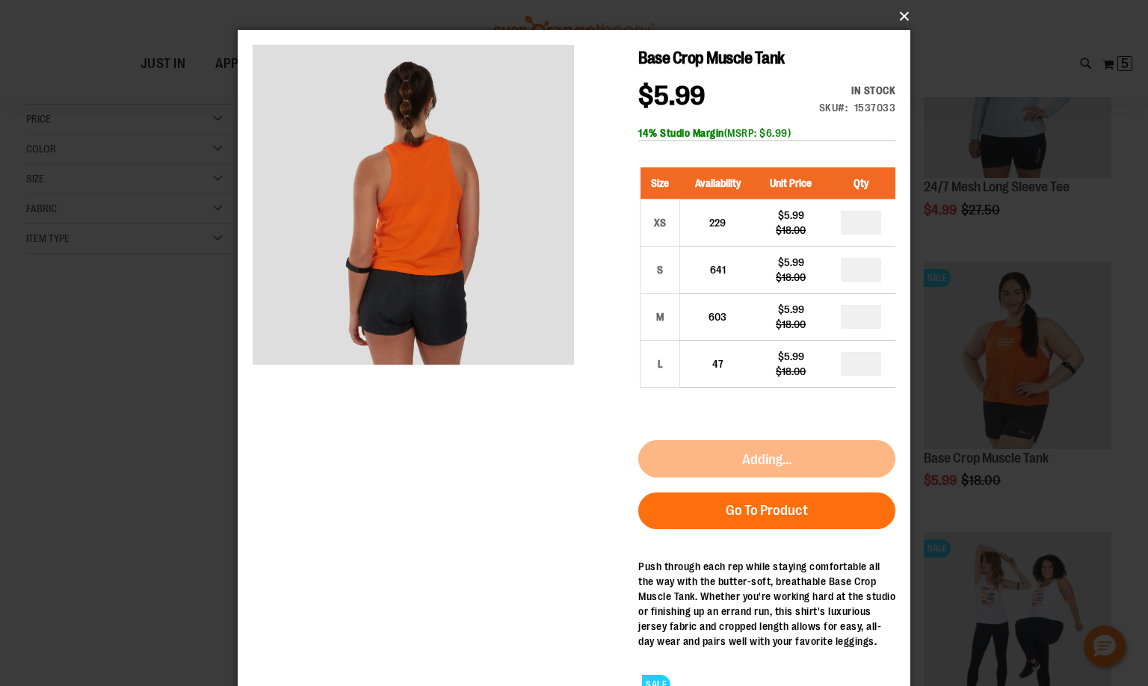
click at [910, 12] on button "×" at bounding box center [578, 16] width 673 height 33
click at [905, 13] on button "×" at bounding box center [578, 16] width 673 height 33
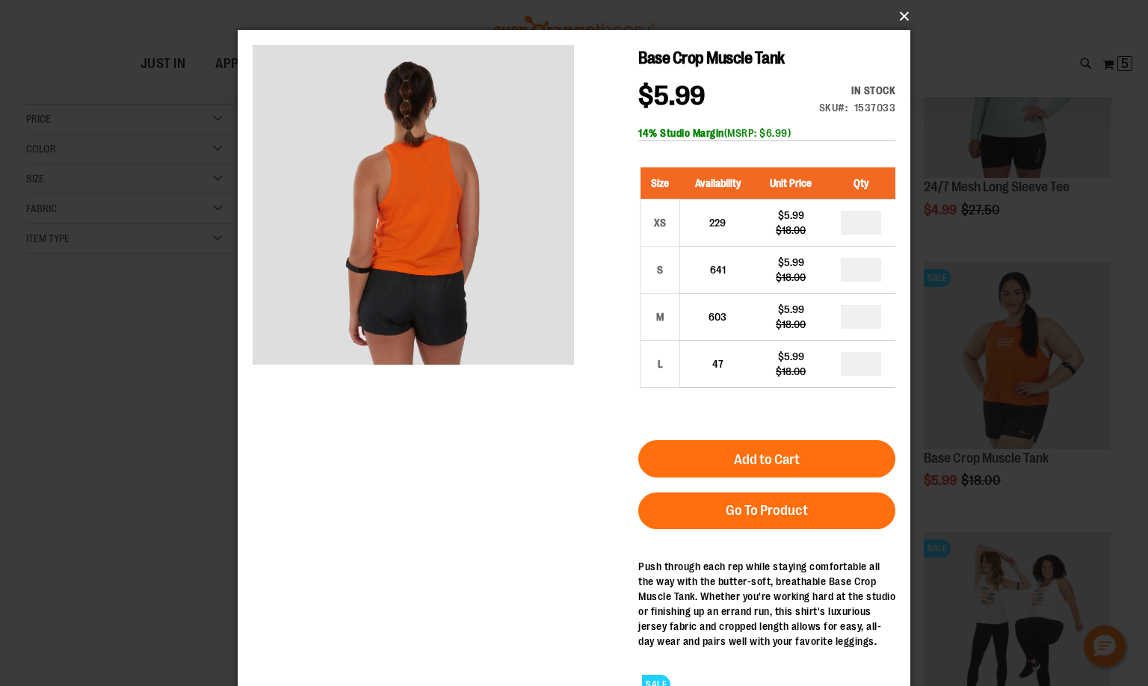
click at [908, 20] on button "×" at bounding box center [578, 16] width 673 height 33
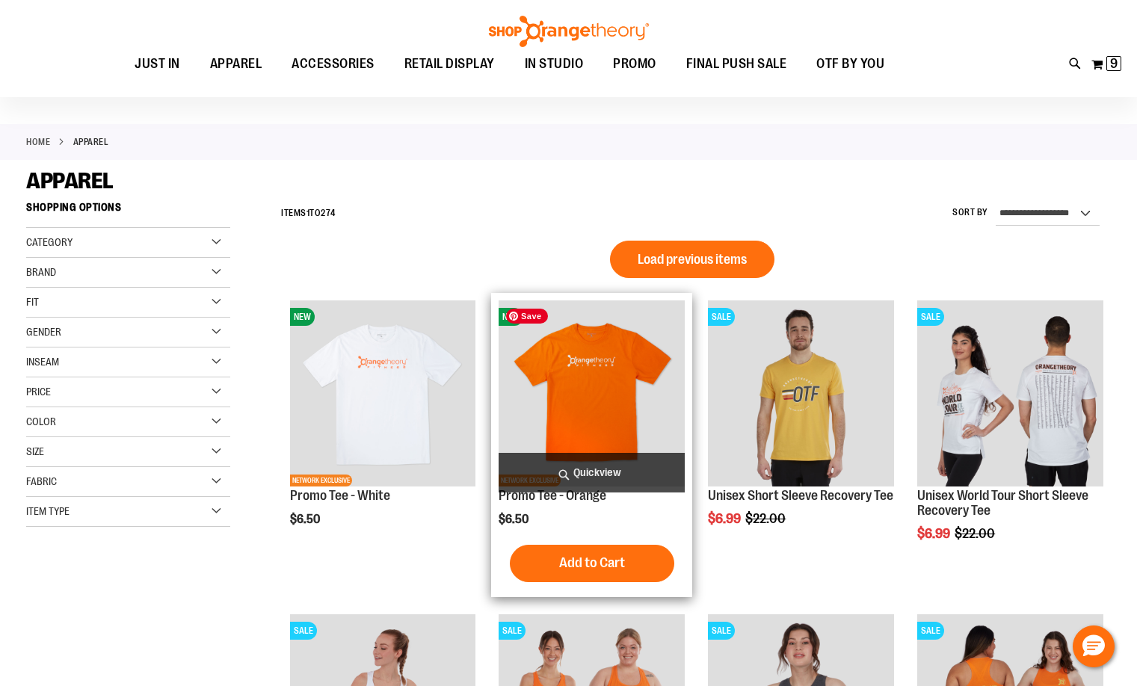
scroll to position [74, 0]
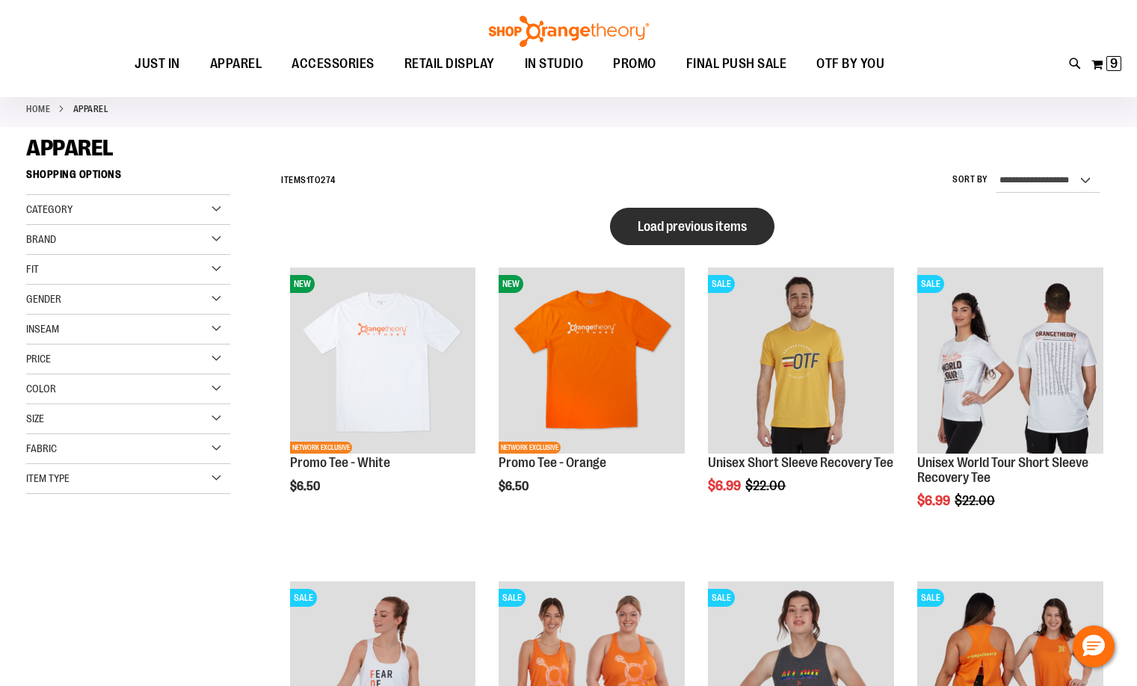
click at [682, 217] on button "Load previous items" at bounding box center [692, 226] width 164 height 37
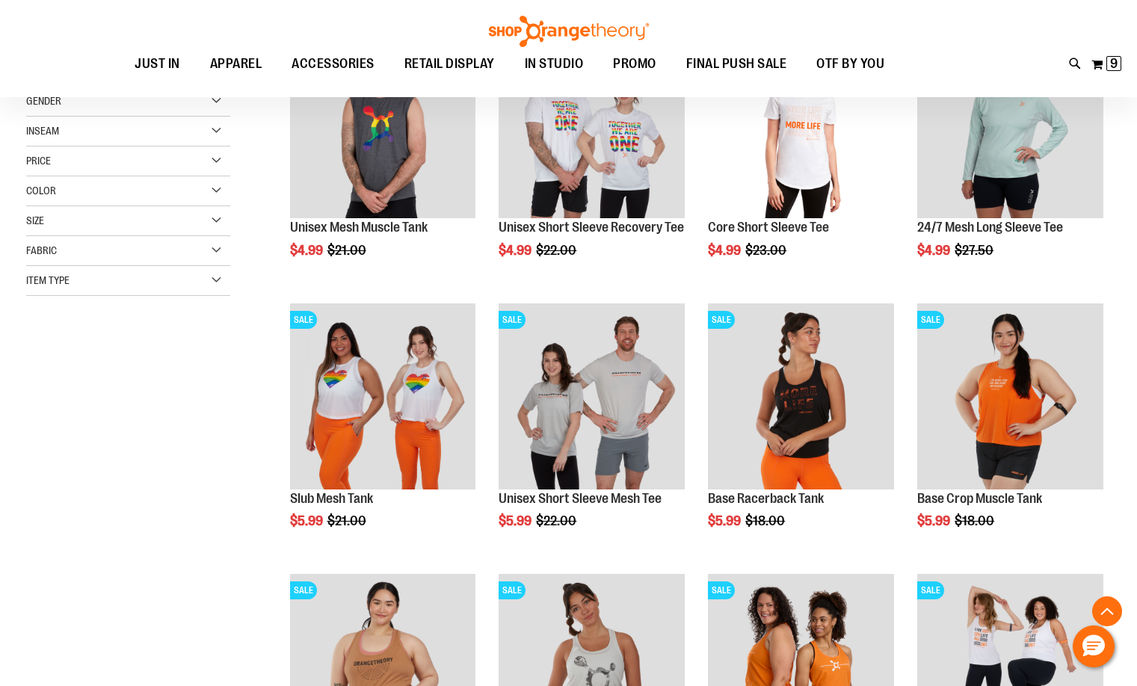
scroll to position [298, 0]
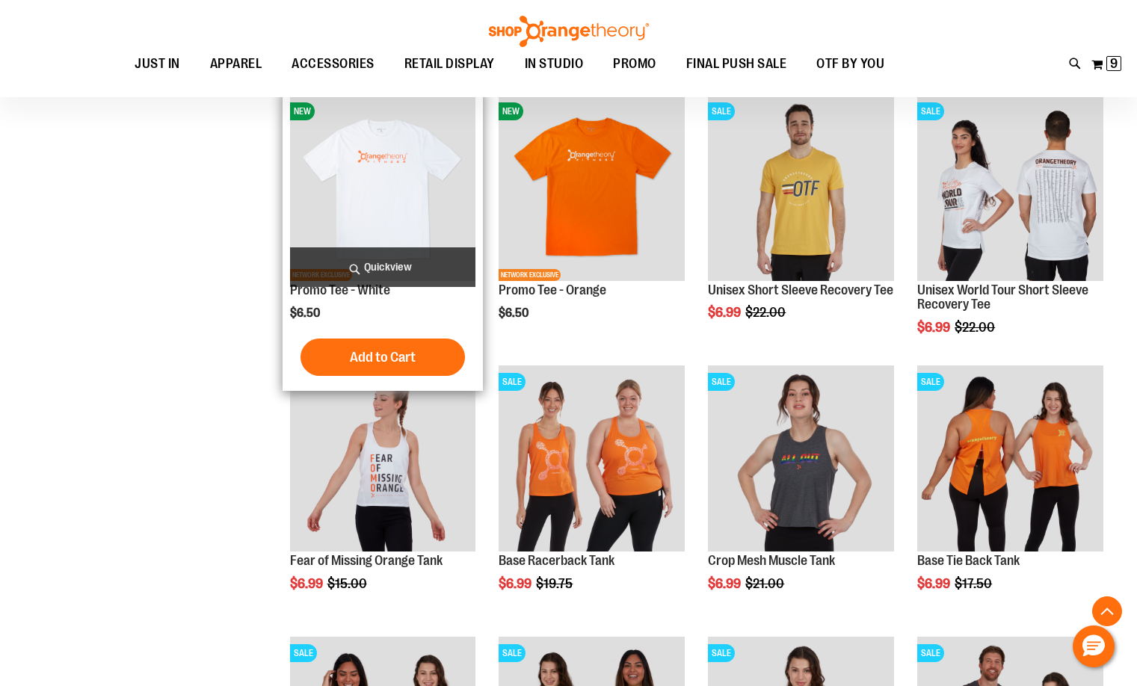
scroll to position [1046, 0]
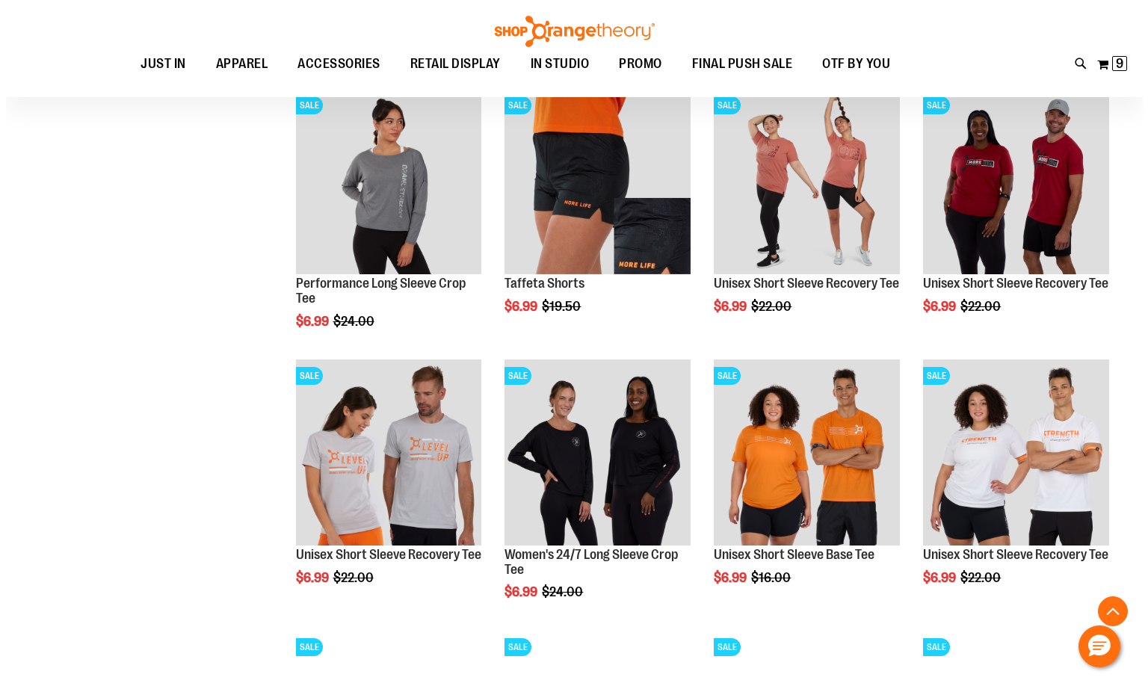
scroll to position [1868, 0]
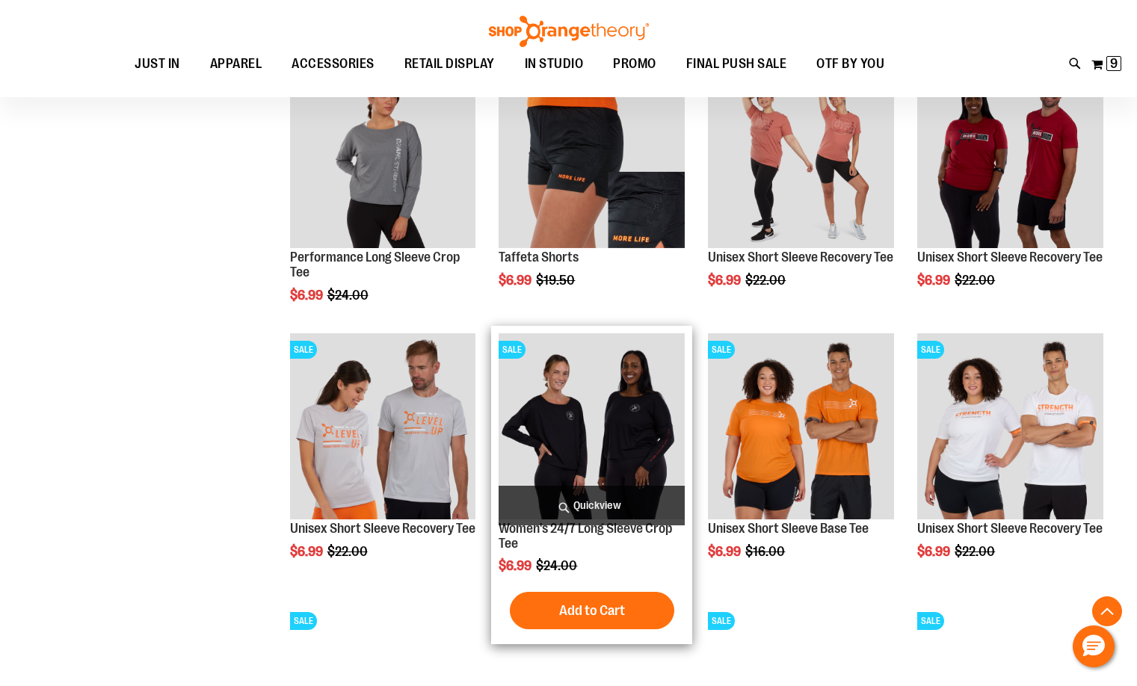
click at [599, 499] on span "Quickview" at bounding box center [592, 506] width 186 height 40
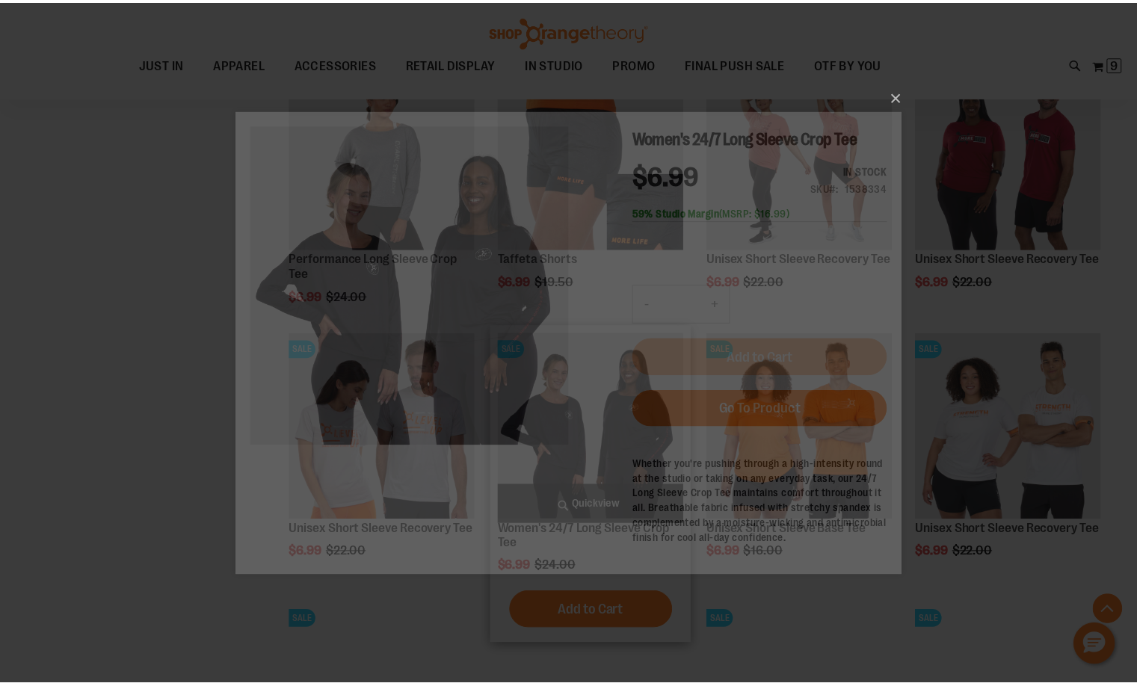
scroll to position [0, 0]
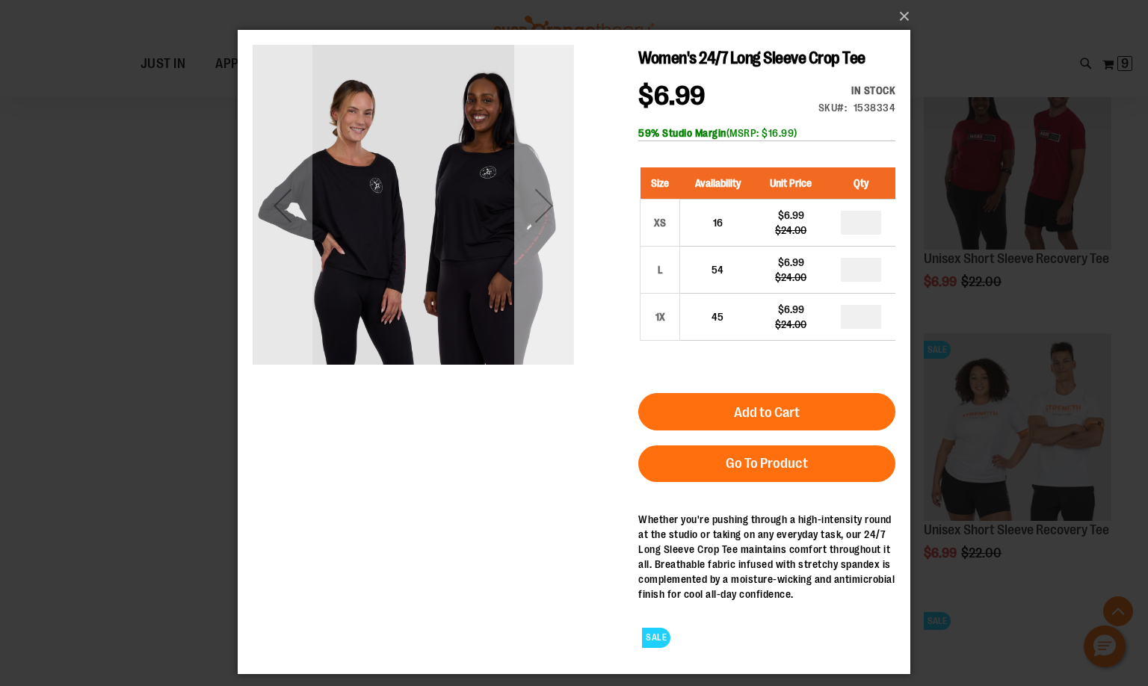
click at [541, 205] on div "Next" at bounding box center [544, 206] width 60 height 60
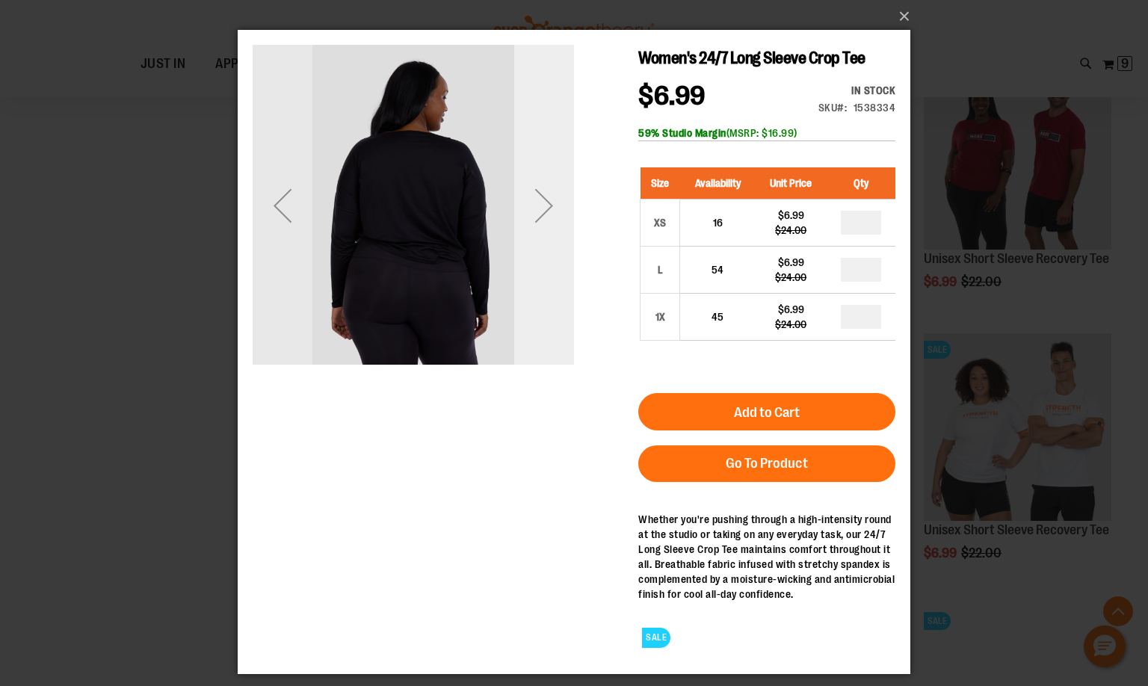
click at [541, 205] on div "Next" at bounding box center [544, 206] width 60 height 60
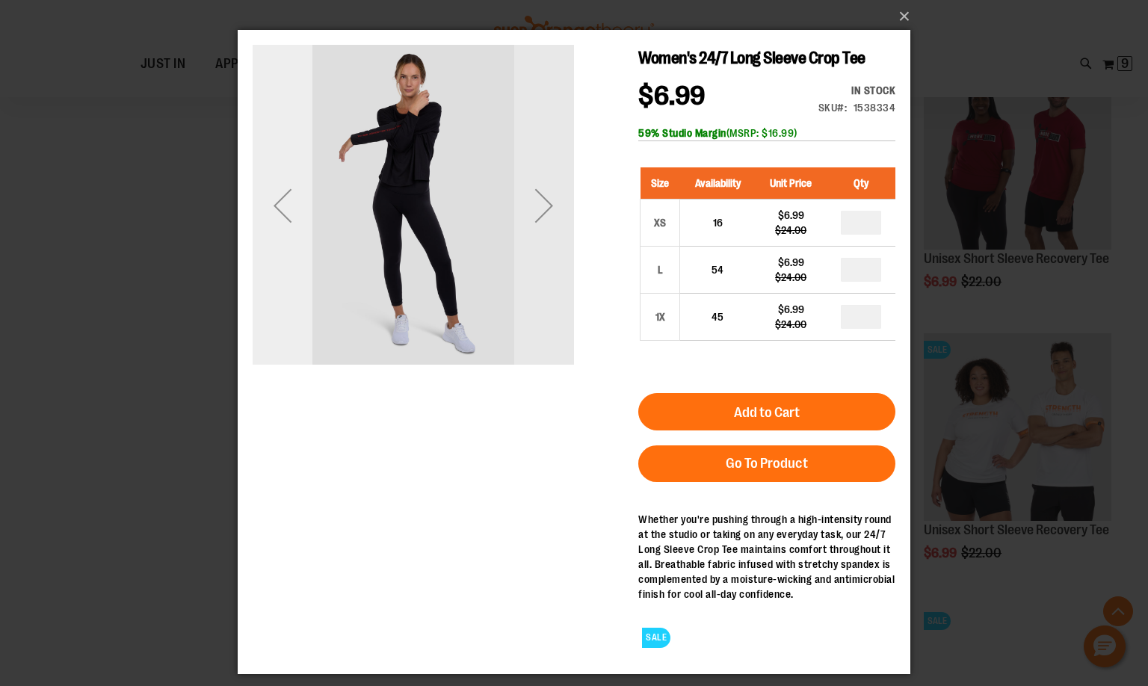
click at [277, 215] on div "Previous" at bounding box center [283, 206] width 60 height 60
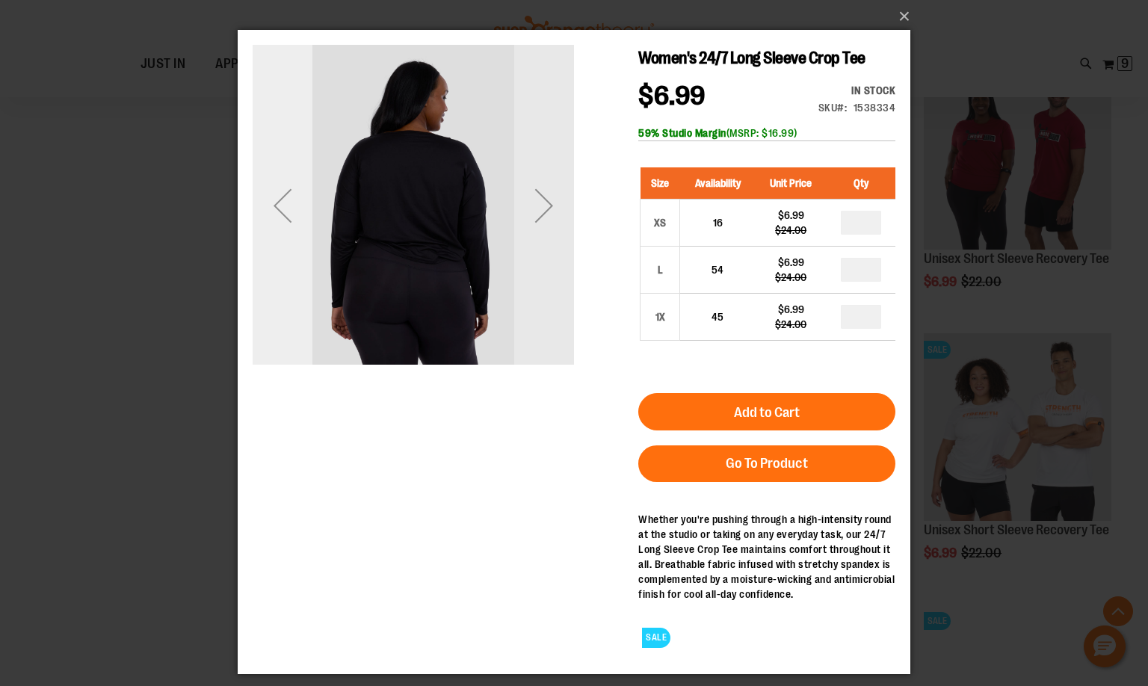
click at [280, 215] on div "Previous" at bounding box center [283, 206] width 60 height 60
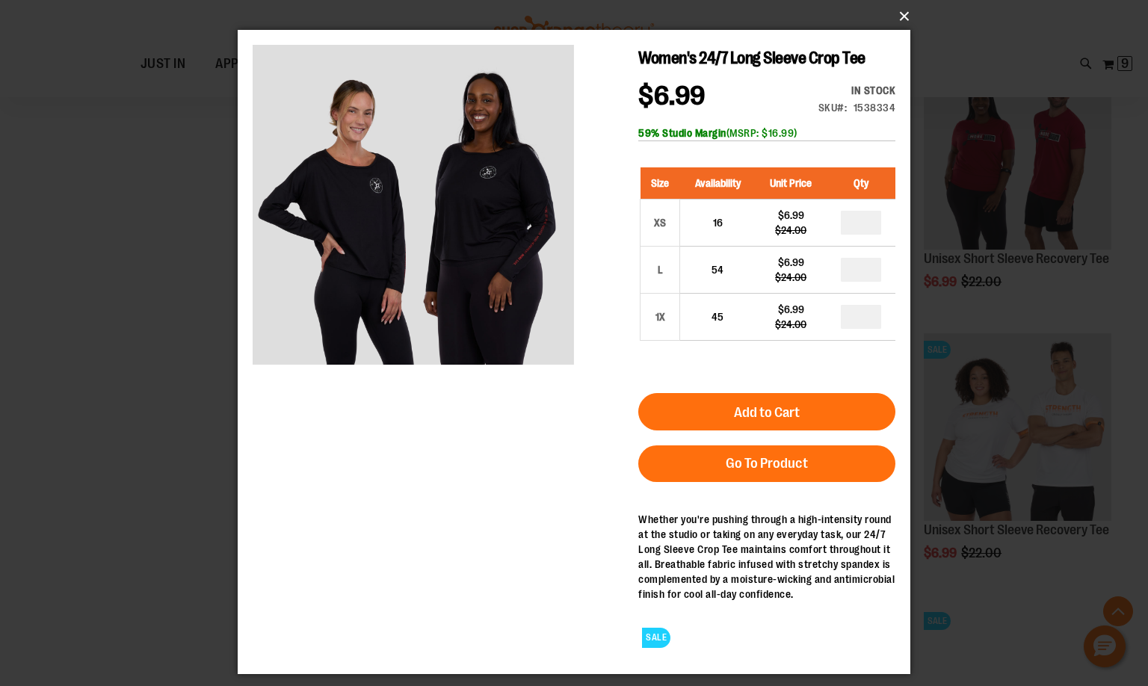
click at [908, 10] on button "×" at bounding box center [578, 16] width 673 height 33
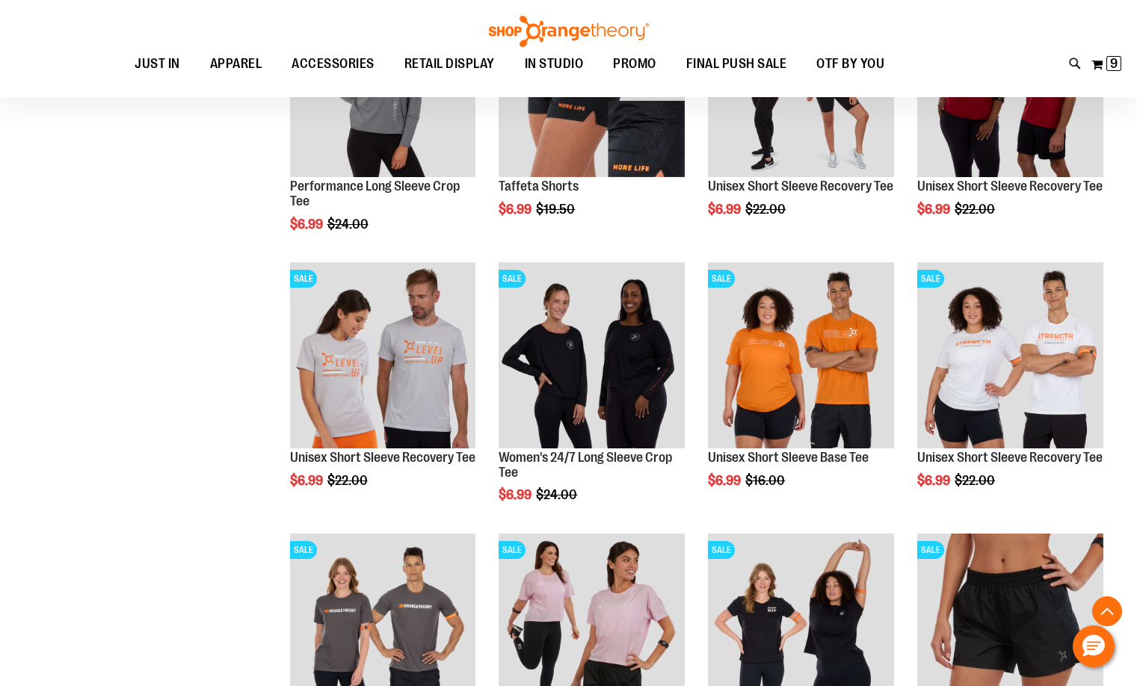
scroll to position [1943, 0]
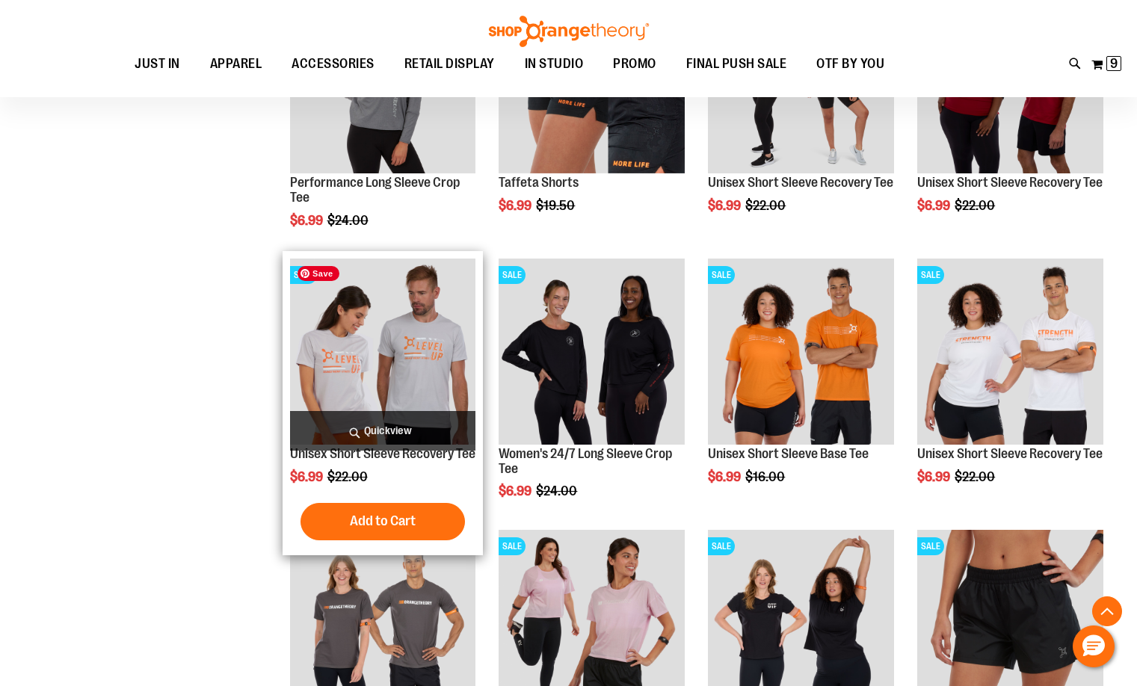
click at [397, 347] on img "product" at bounding box center [383, 352] width 186 height 186
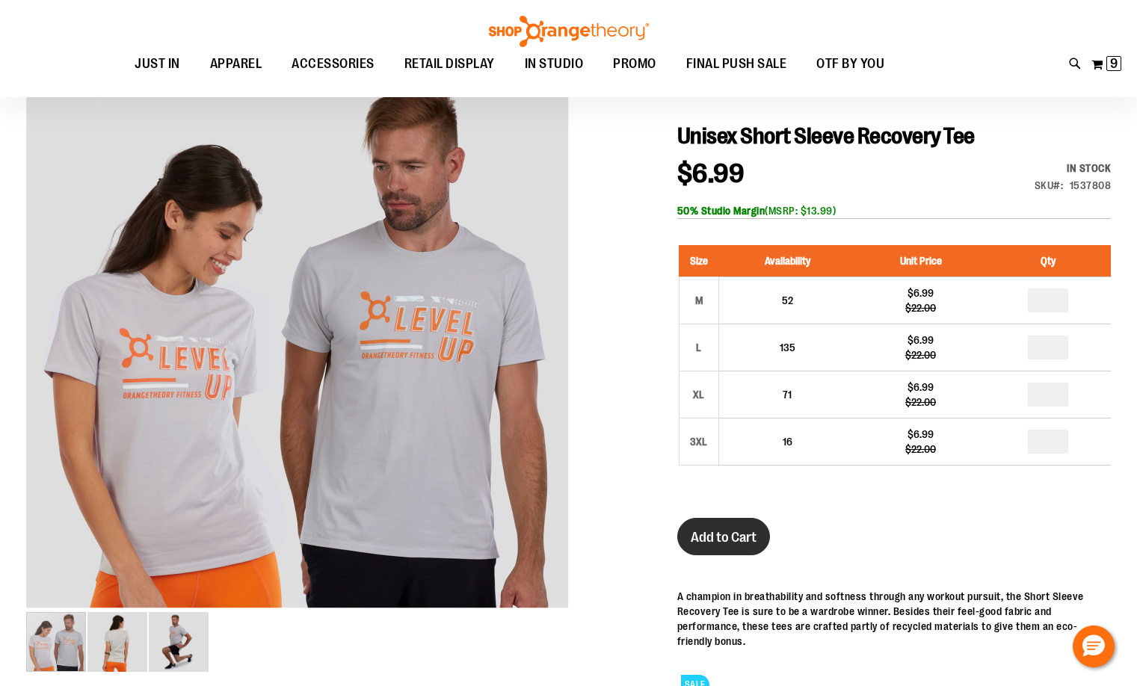
scroll to position [149, 0]
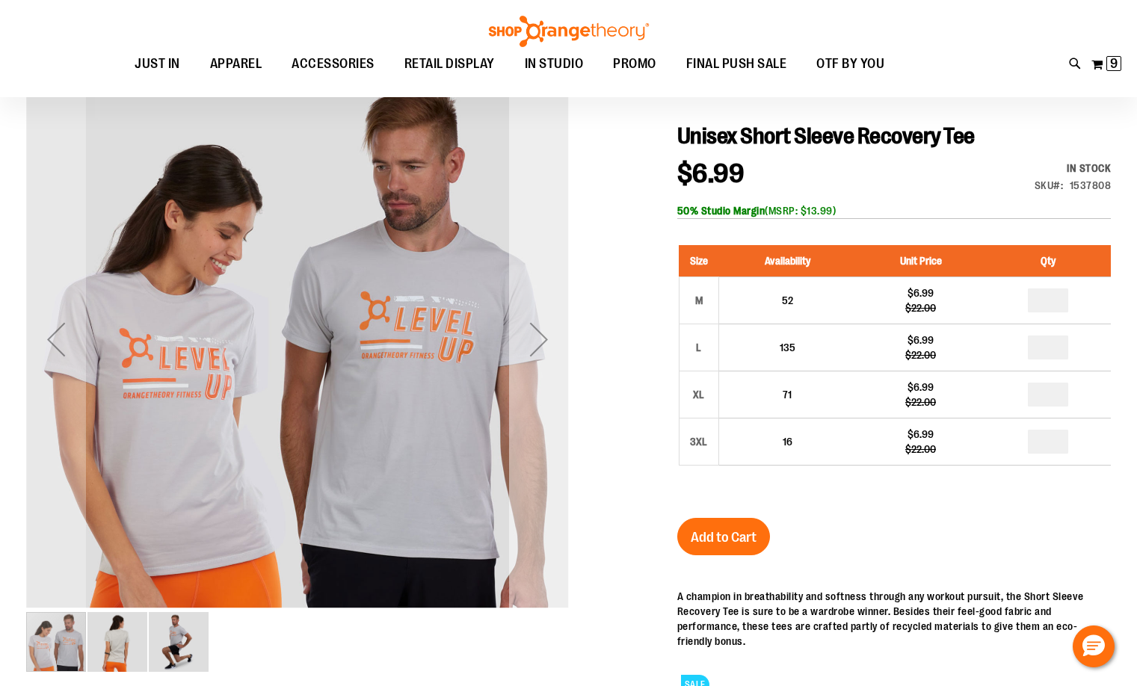
click at [543, 343] on div "Next" at bounding box center [539, 339] width 60 height 60
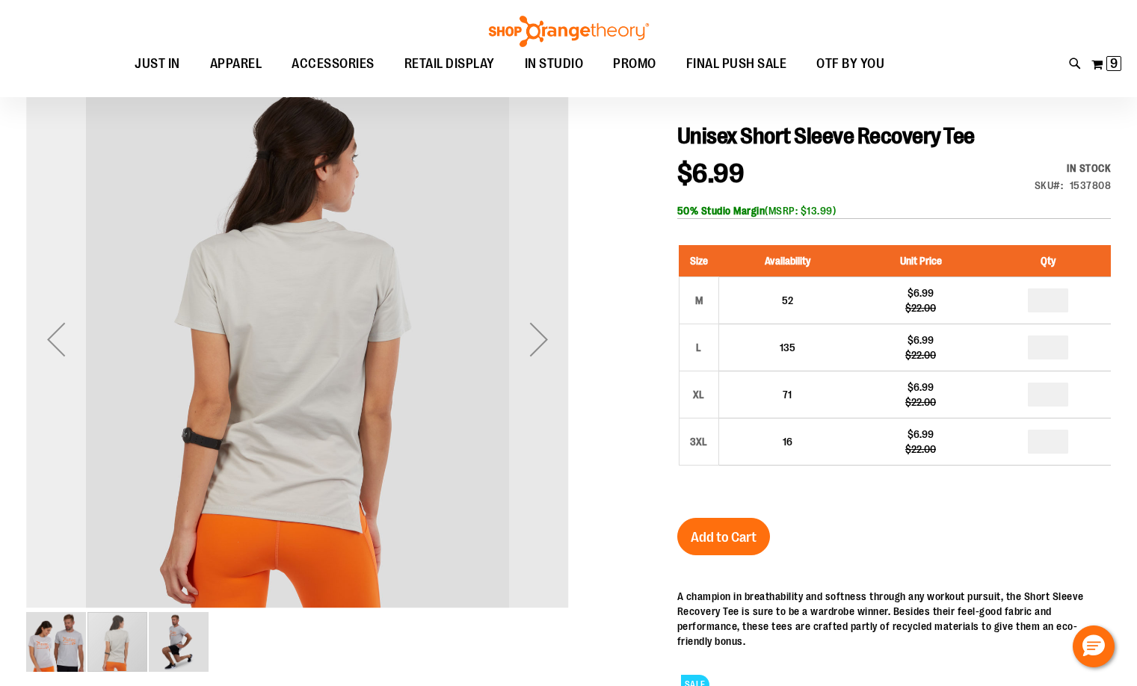
click at [65, 348] on div "Previous" at bounding box center [56, 339] width 60 height 60
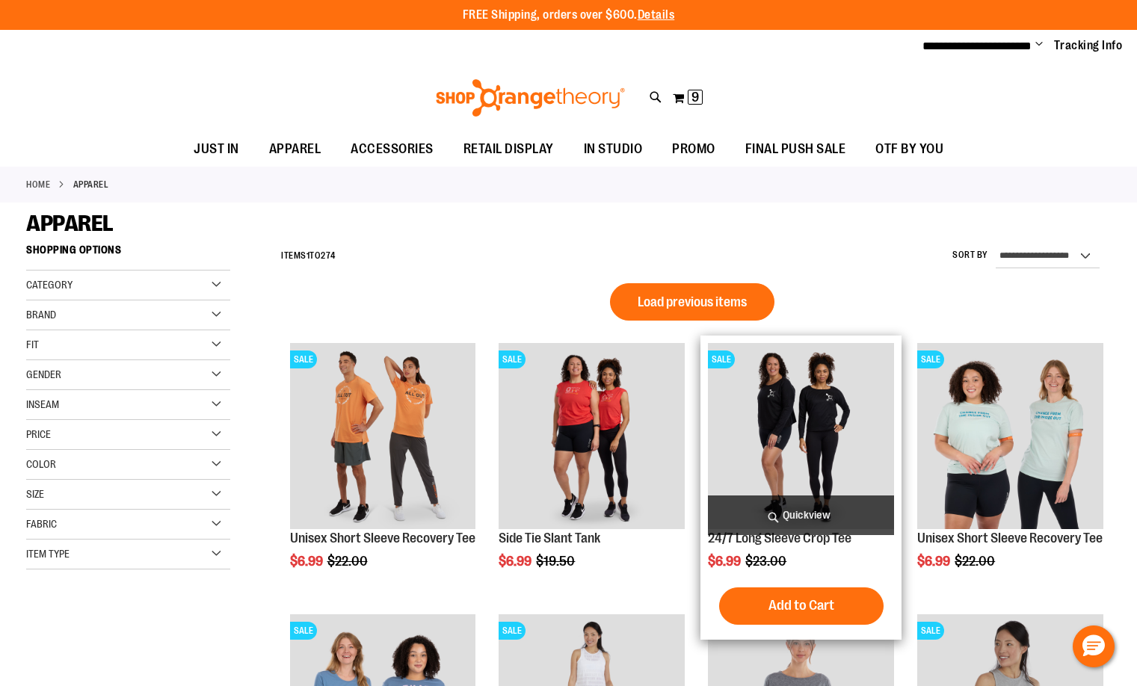
click at [821, 502] on span "Quickview" at bounding box center [801, 516] width 186 height 40
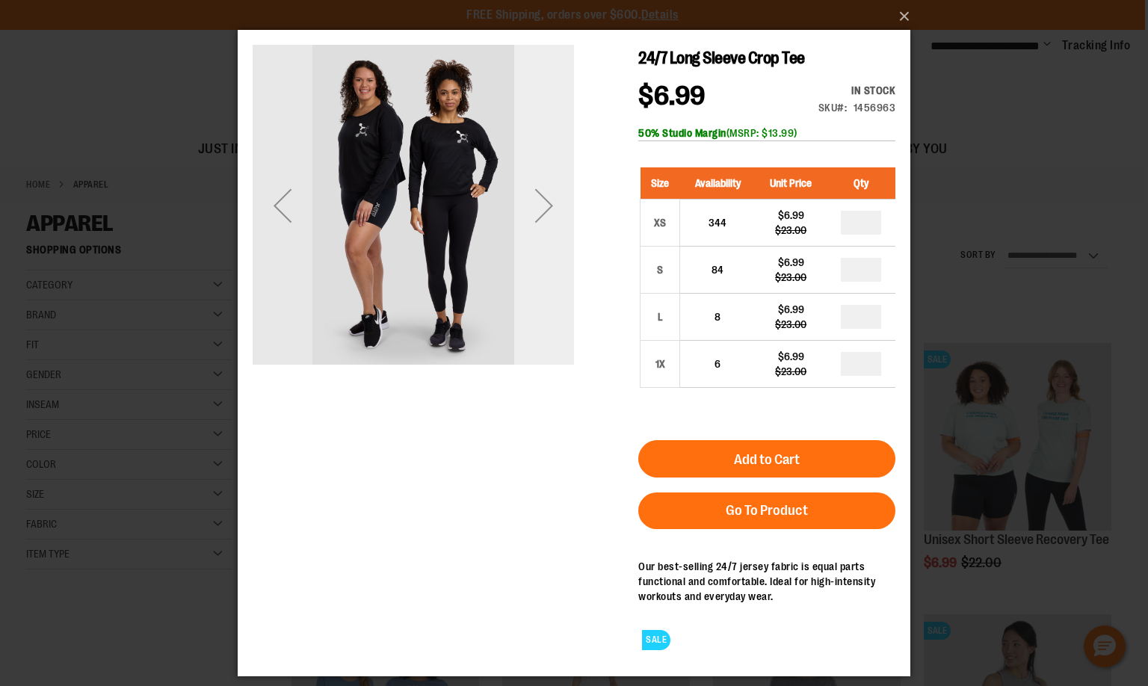
click at [535, 209] on div "Next" at bounding box center [544, 206] width 60 height 60
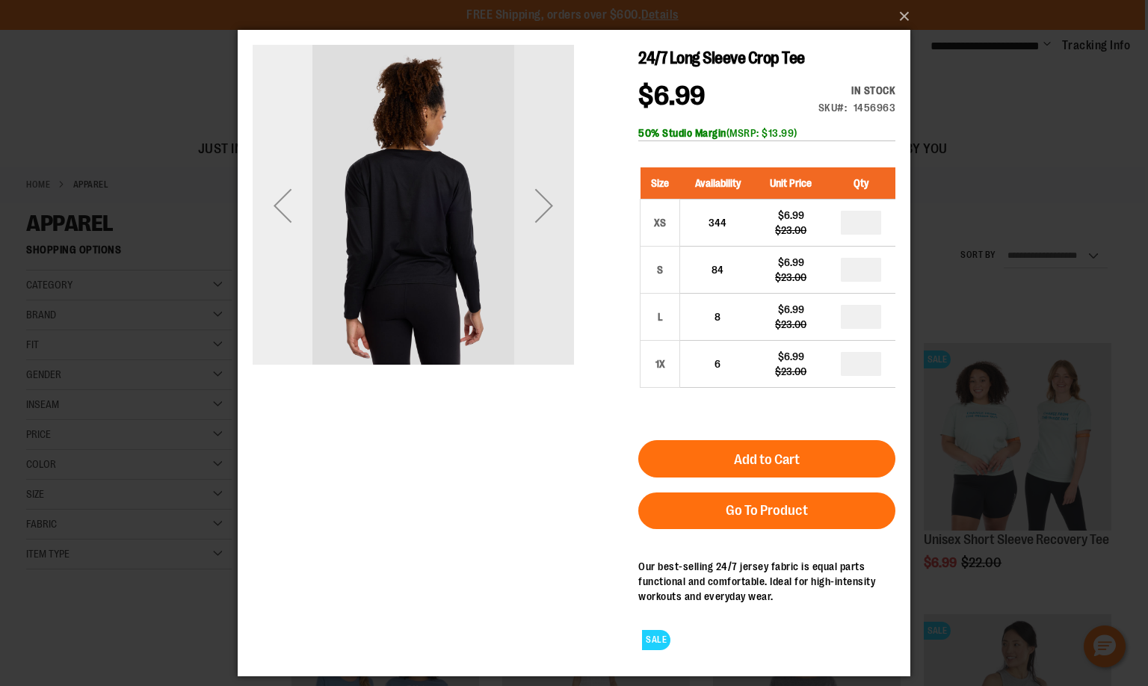
click at [286, 217] on div "Previous" at bounding box center [283, 206] width 60 height 60
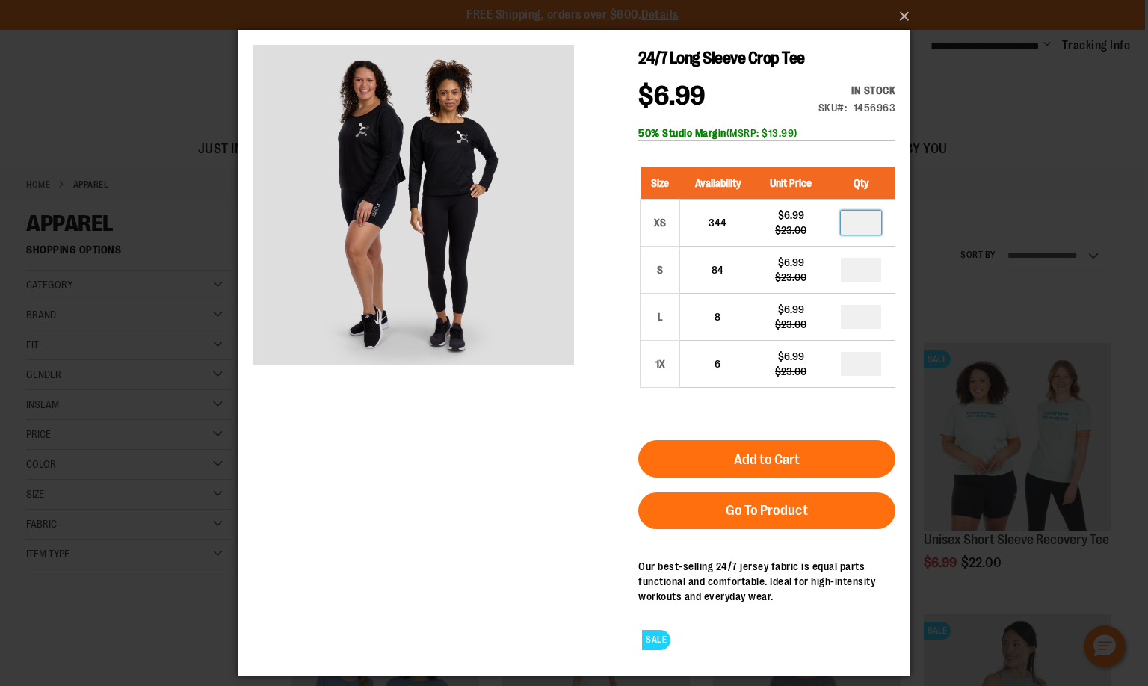
drag, startPoint x: 849, startPoint y: 223, endPoint x: 906, endPoint y: 221, distance: 56.8
click at [906, 221] on main "24/7 Long Sleeve Crop Tee $6.99 Regular Price $23.00 In stock Only %1 left SKU …" at bounding box center [574, 353] width 673 height 647
type input "*"
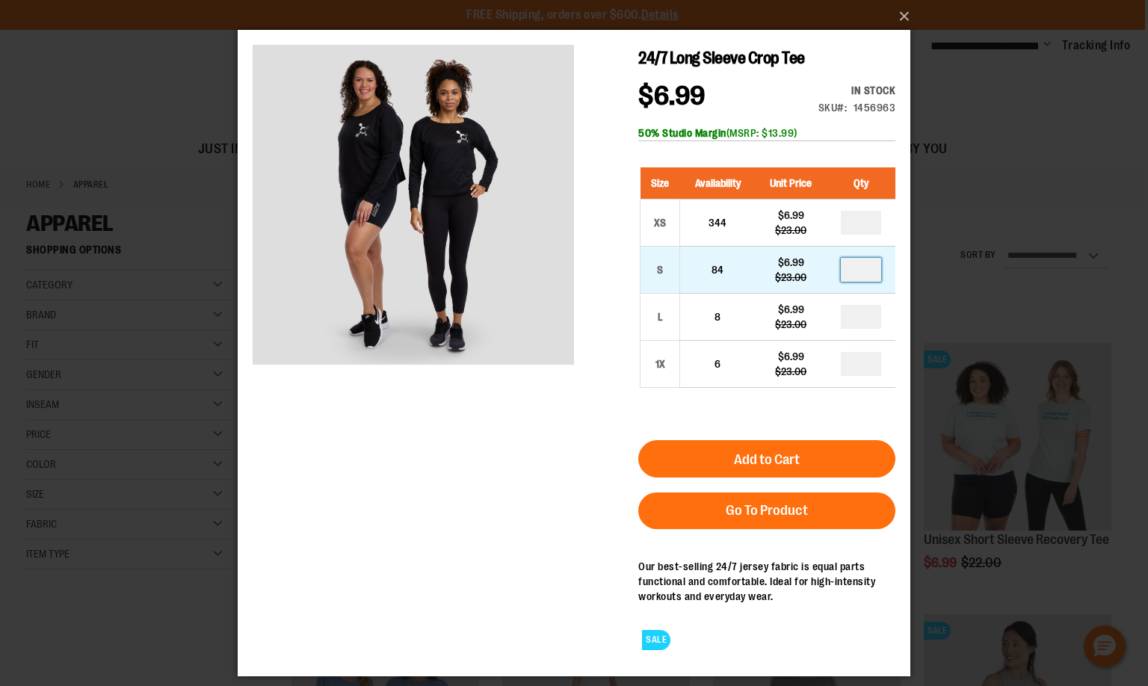
type input "*"
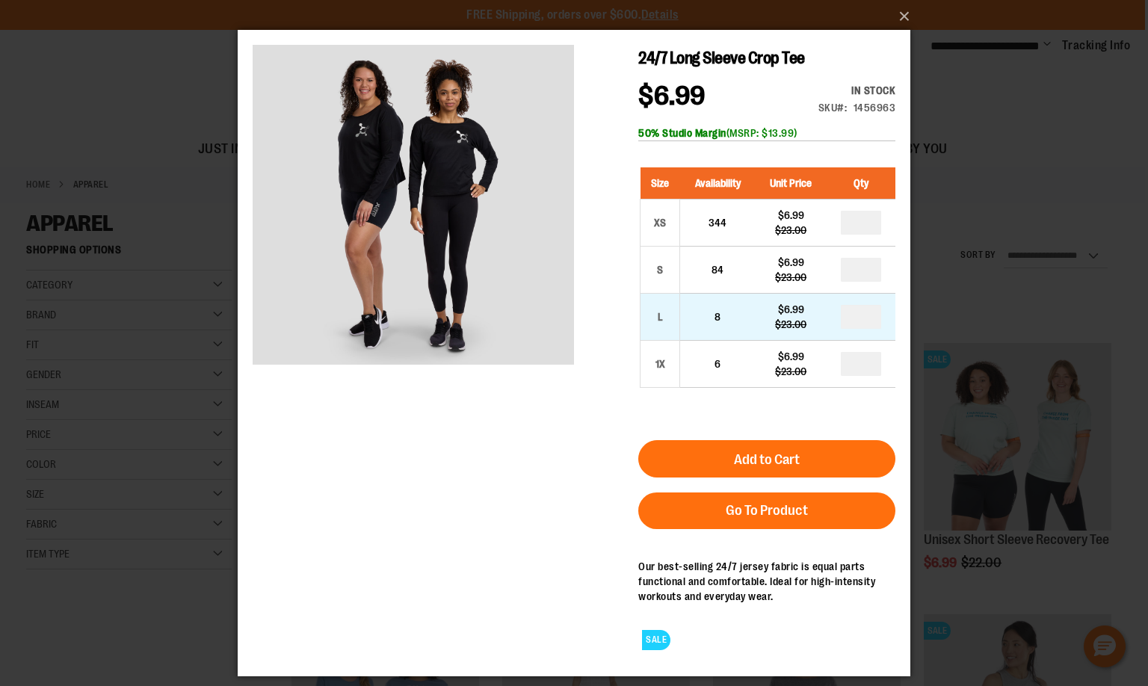
drag, startPoint x: 854, startPoint y: 318, endPoint x: 885, endPoint y: 315, distance: 31.5
type input "*"
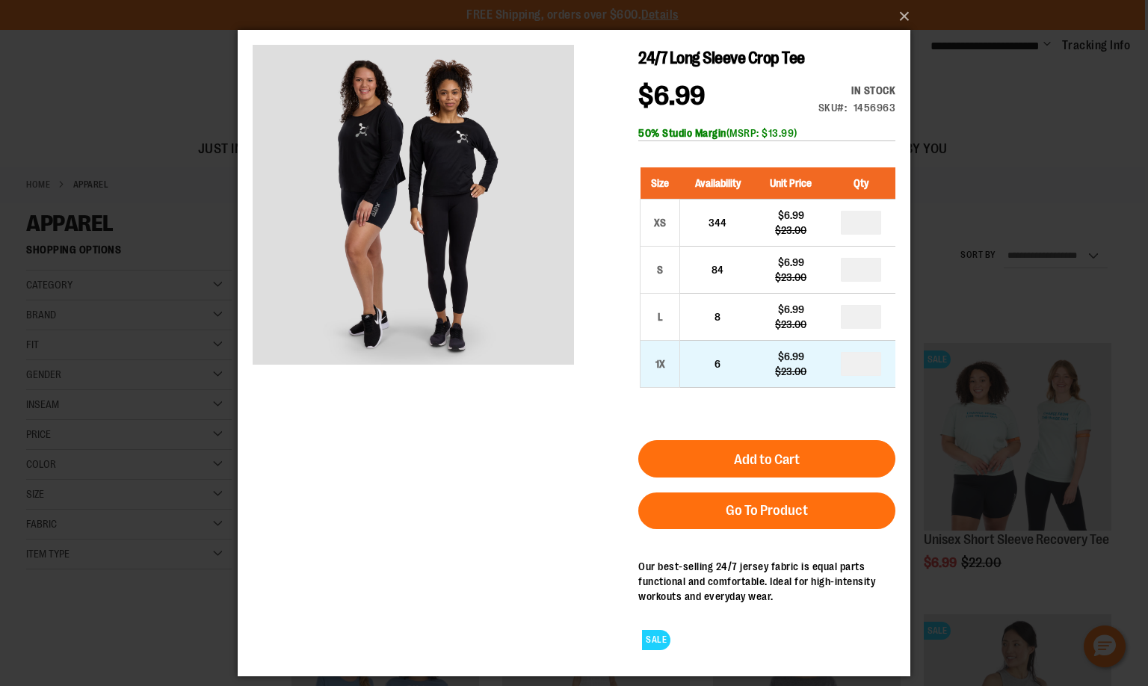
drag, startPoint x: 854, startPoint y: 363, endPoint x: 874, endPoint y: 364, distance: 19.5
type input "*"
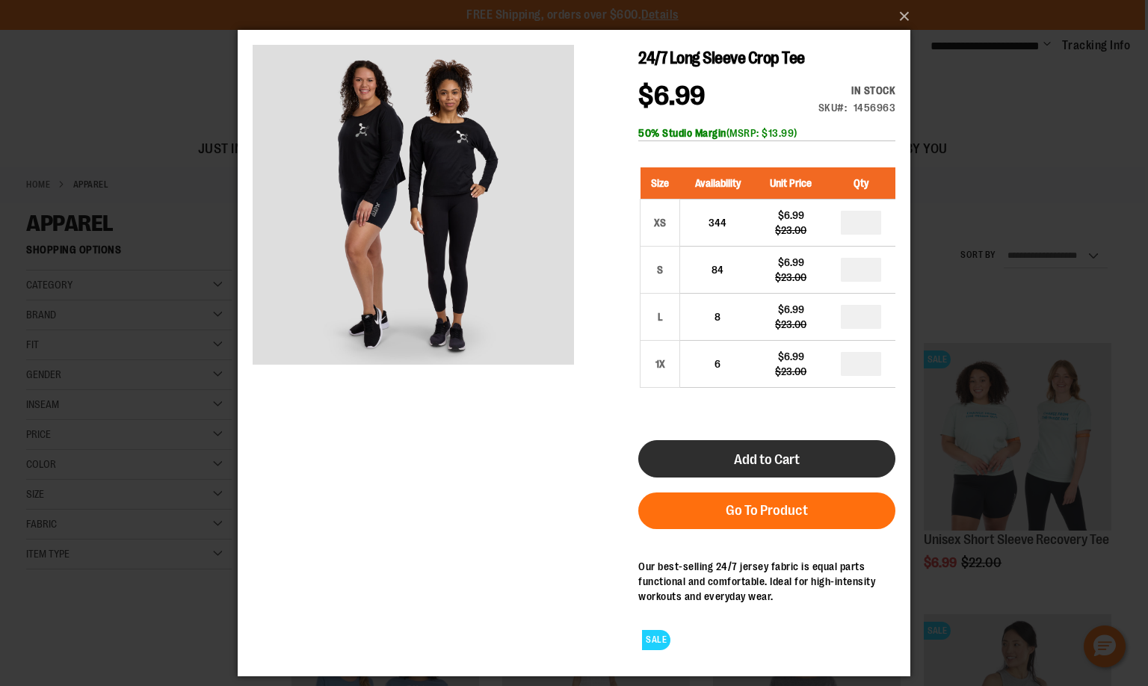
click at [811, 469] on button "Add to Cart" at bounding box center [766, 458] width 257 height 37
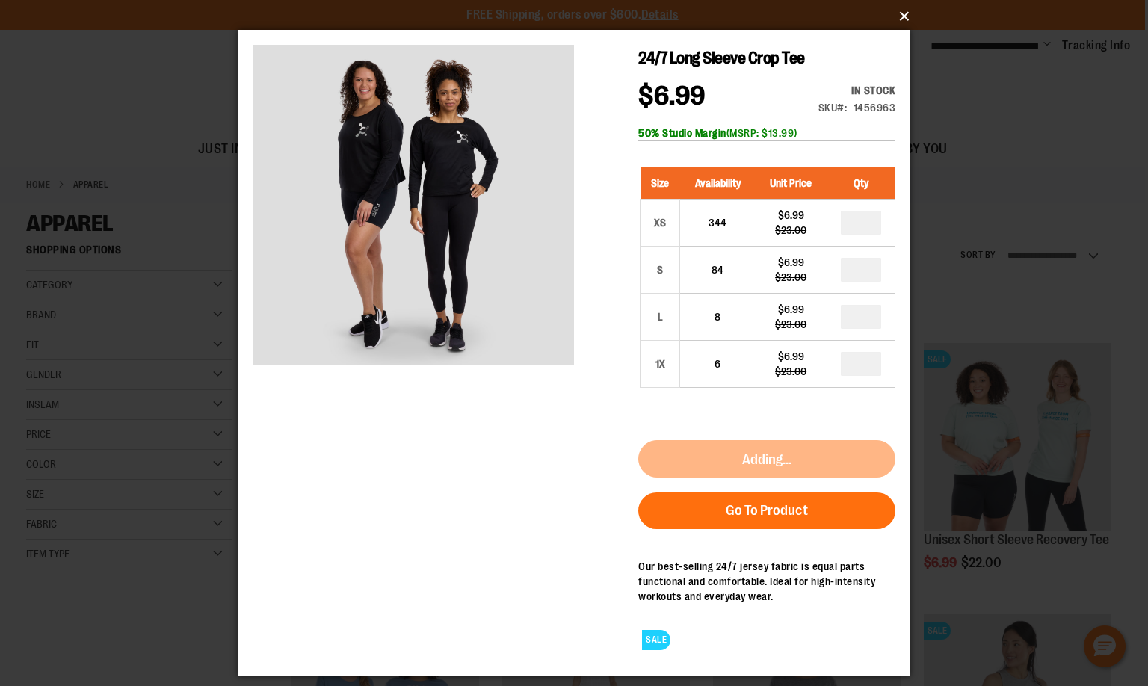
click at [907, 14] on button "×" at bounding box center [578, 16] width 673 height 33
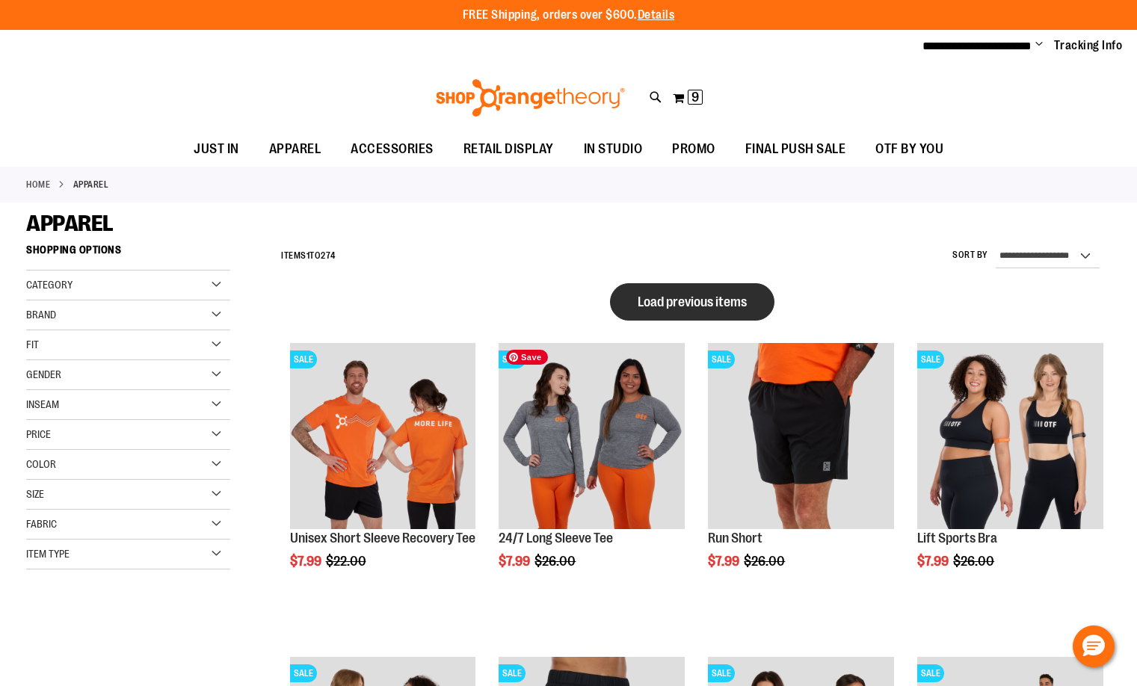
click at [694, 283] on button "Load previous items" at bounding box center [692, 301] width 164 height 37
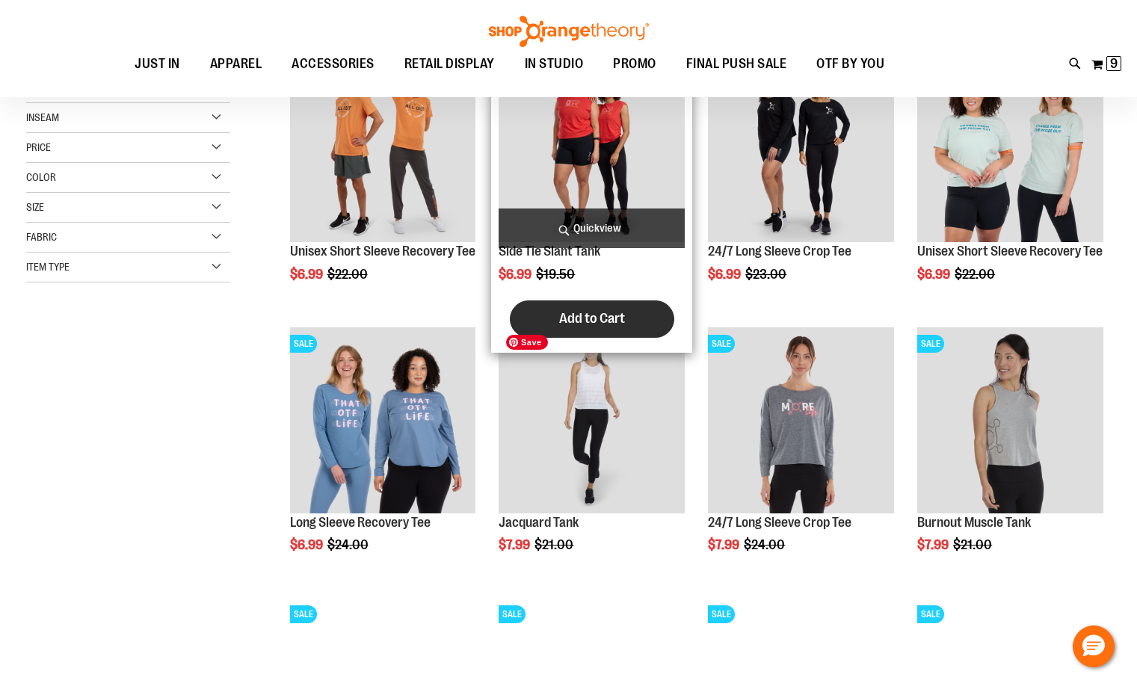
scroll to position [298, 0]
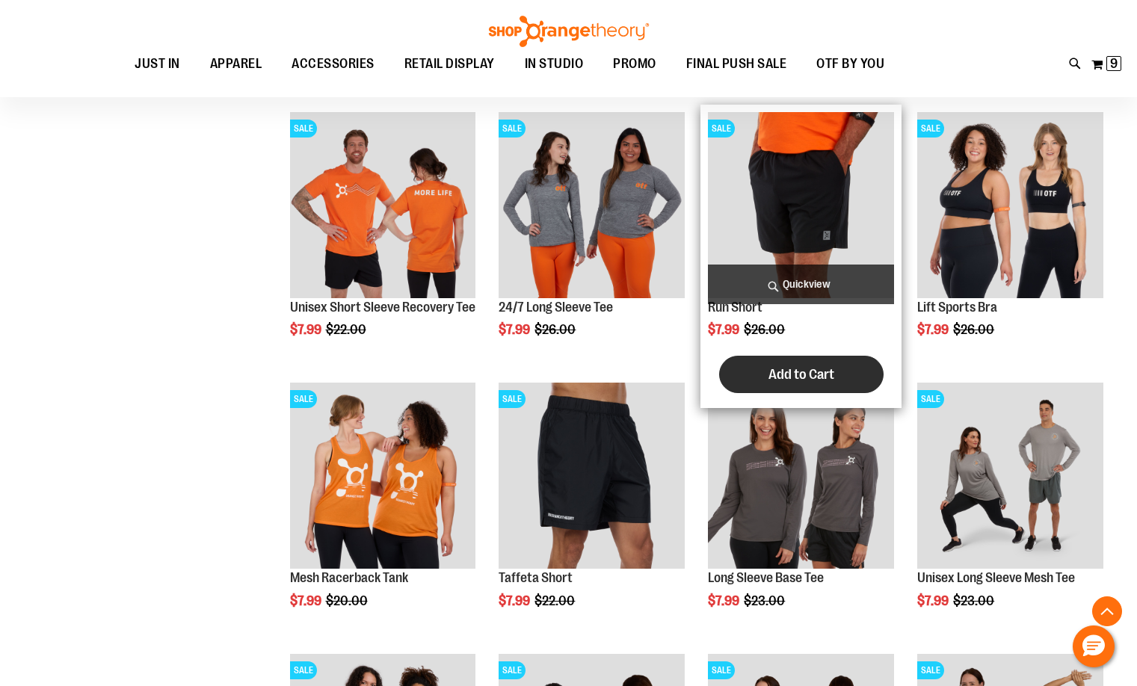
scroll to position [1046, 0]
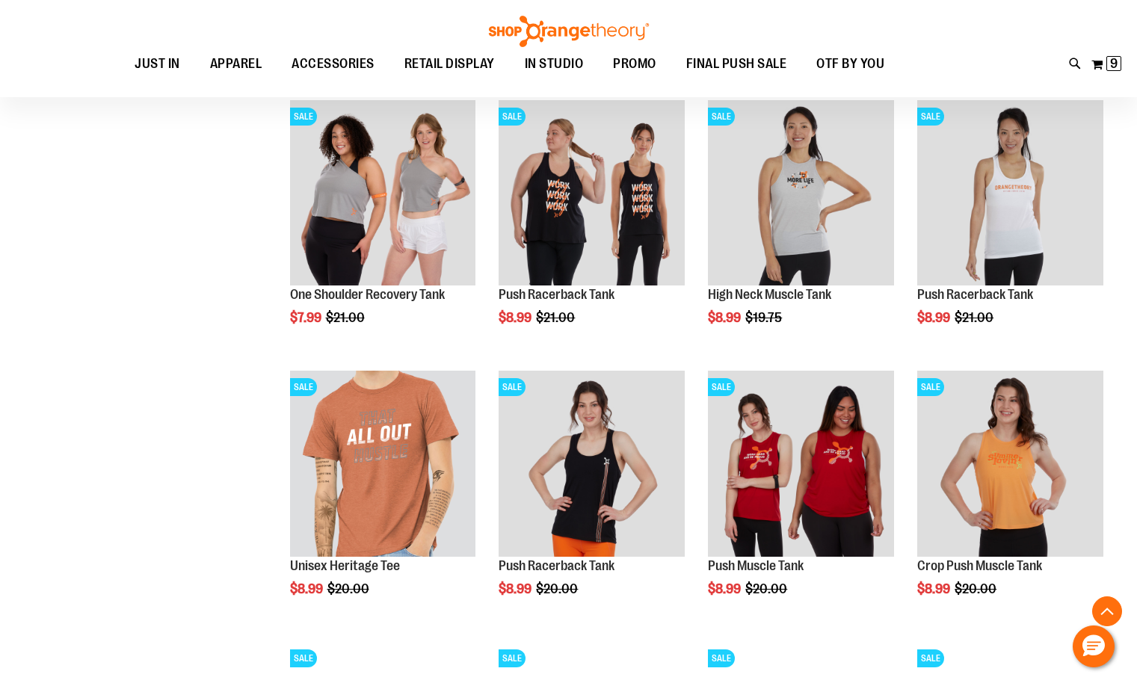
scroll to position [1943, 0]
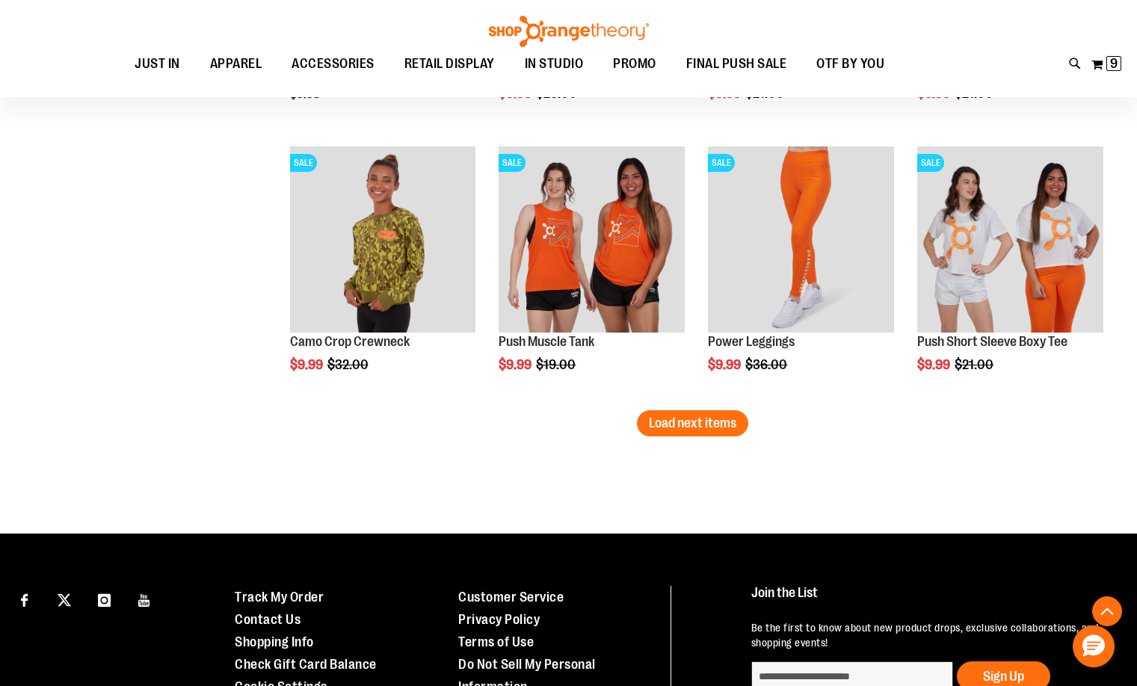
scroll to position [3214, 0]
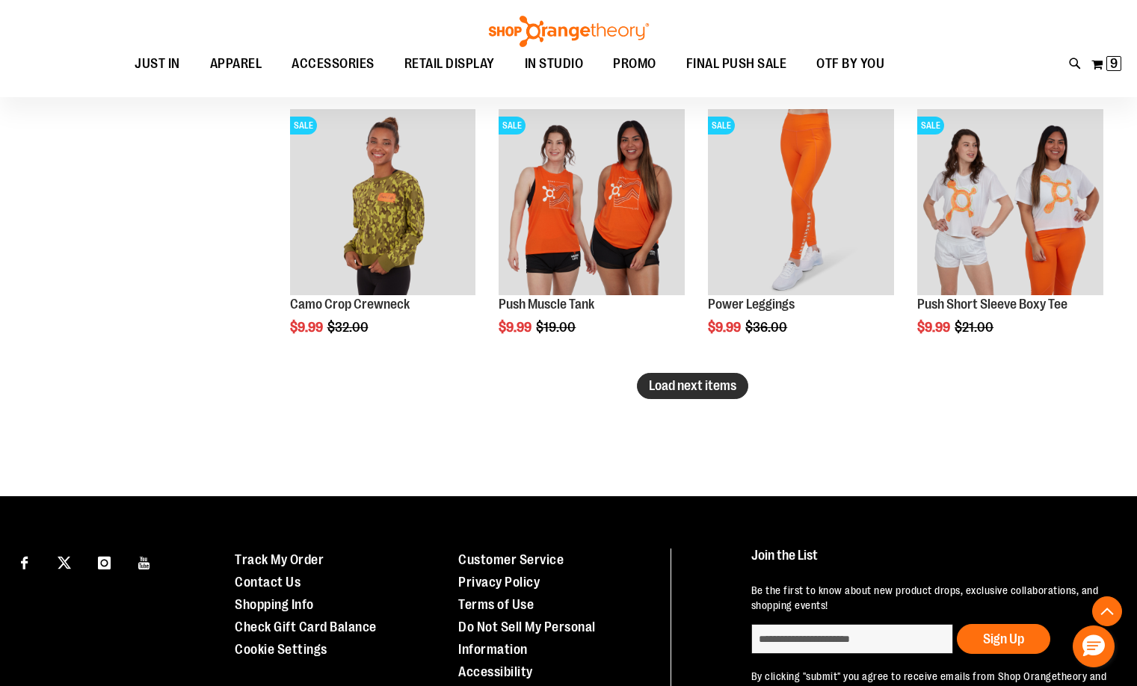
click at [716, 383] on span "Load next items" at bounding box center [692, 385] width 87 height 15
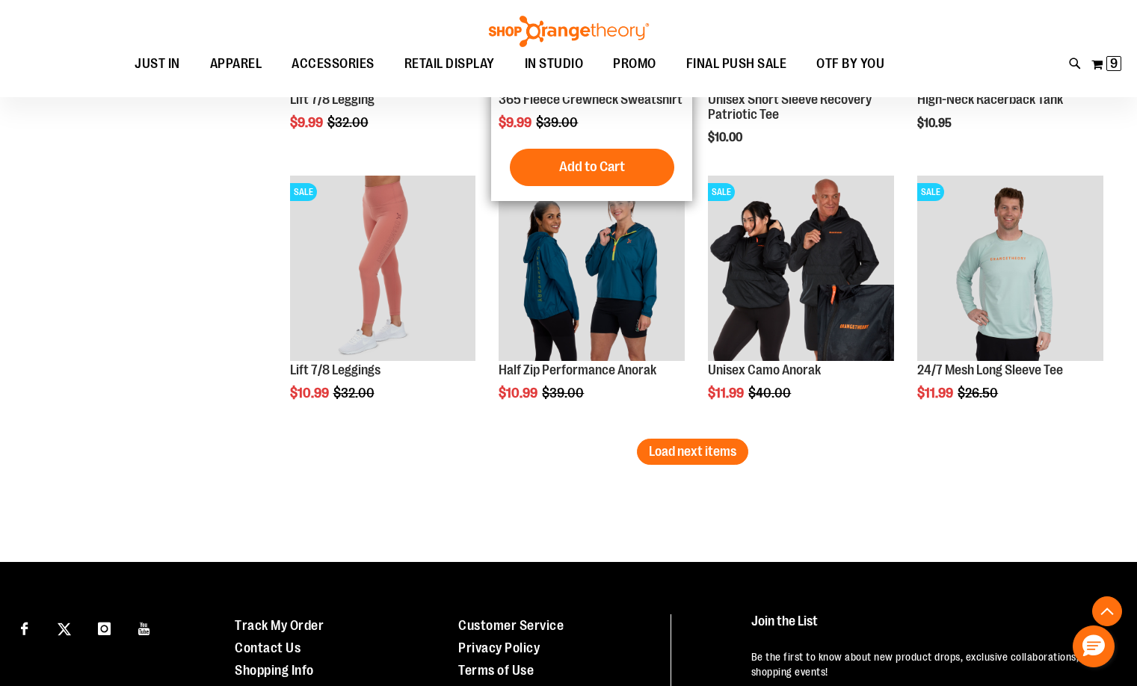
scroll to position [3961, 0]
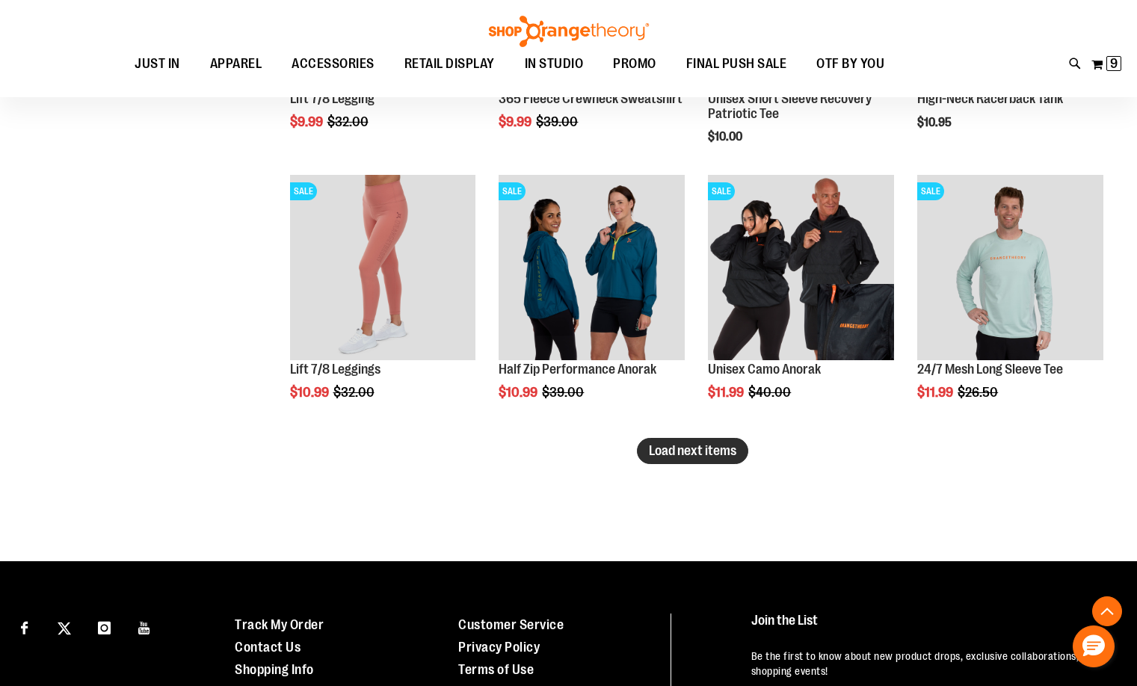
click at [694, 446] on span "Load next items" at bounding box center [692, 450] width 87 height 15
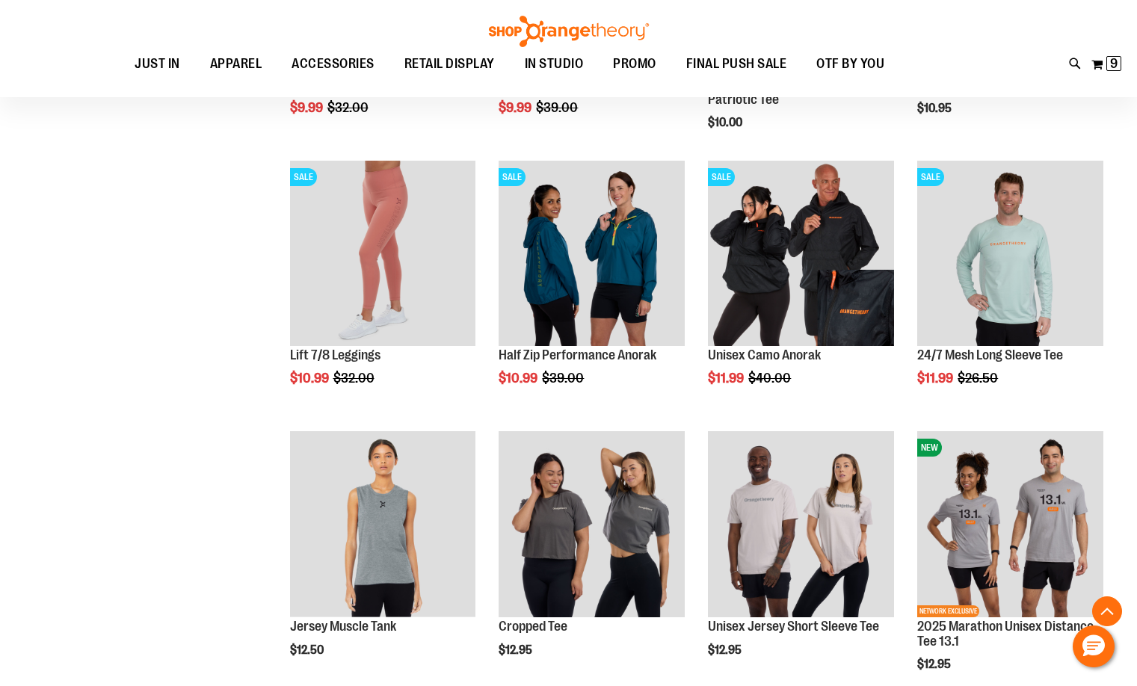
scroll to position [3961, 0]
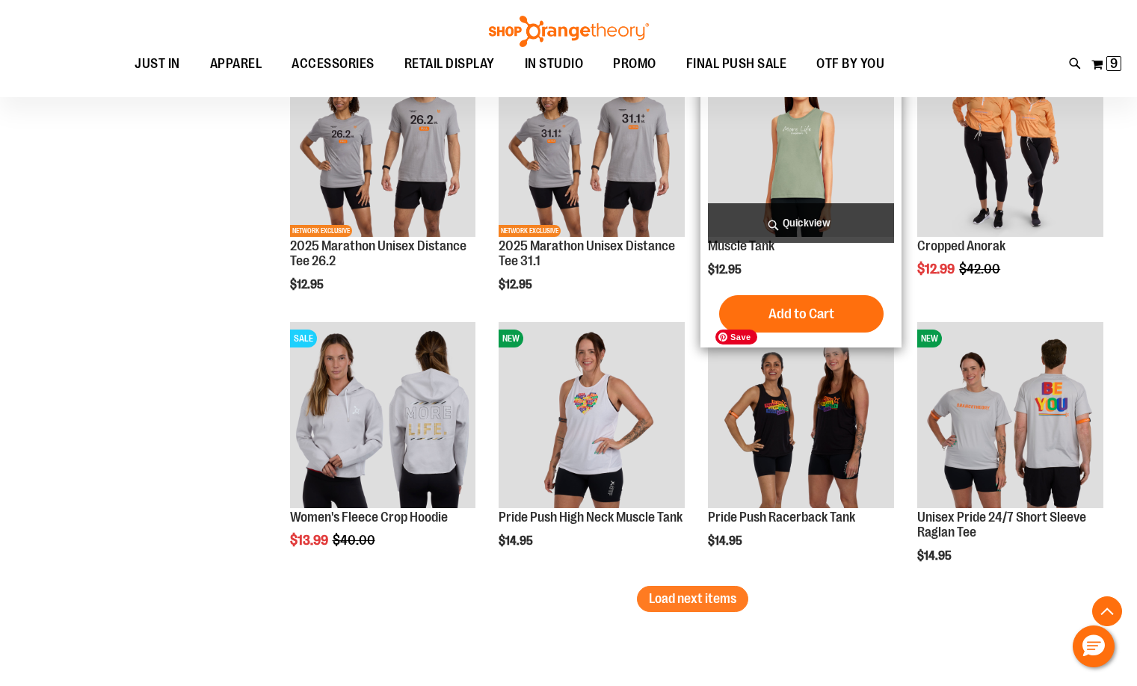
scroll to position [4634, 0]
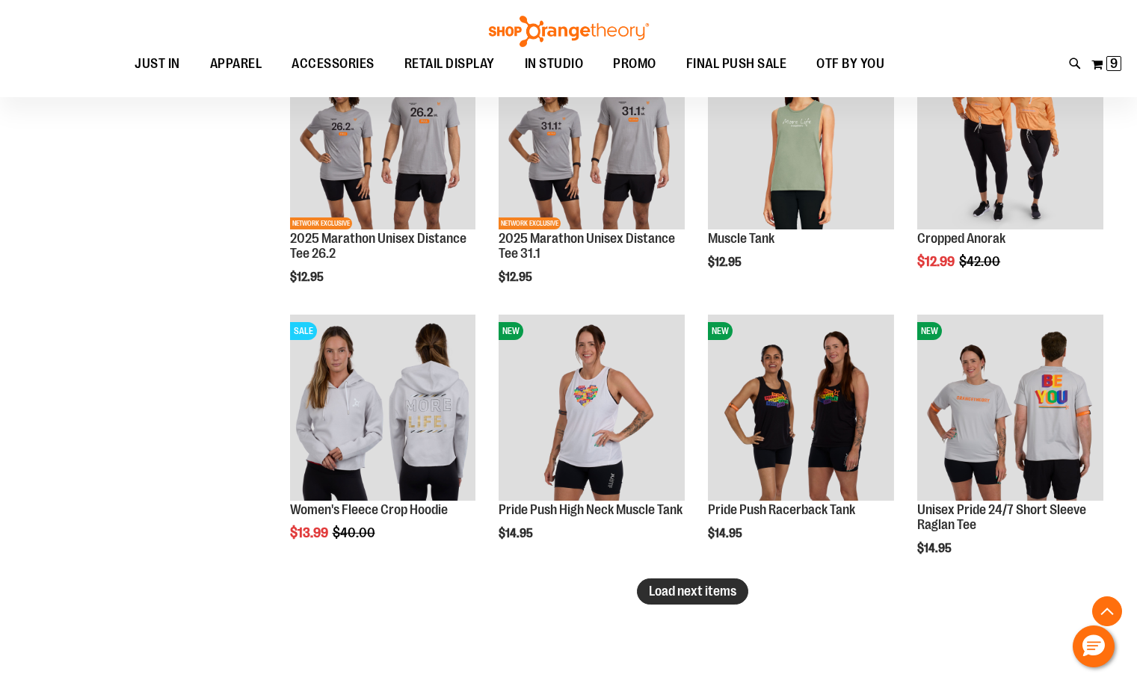
click at [656, 596] on span "Load next items" at bounding box center [692, 591] width 87 height 15
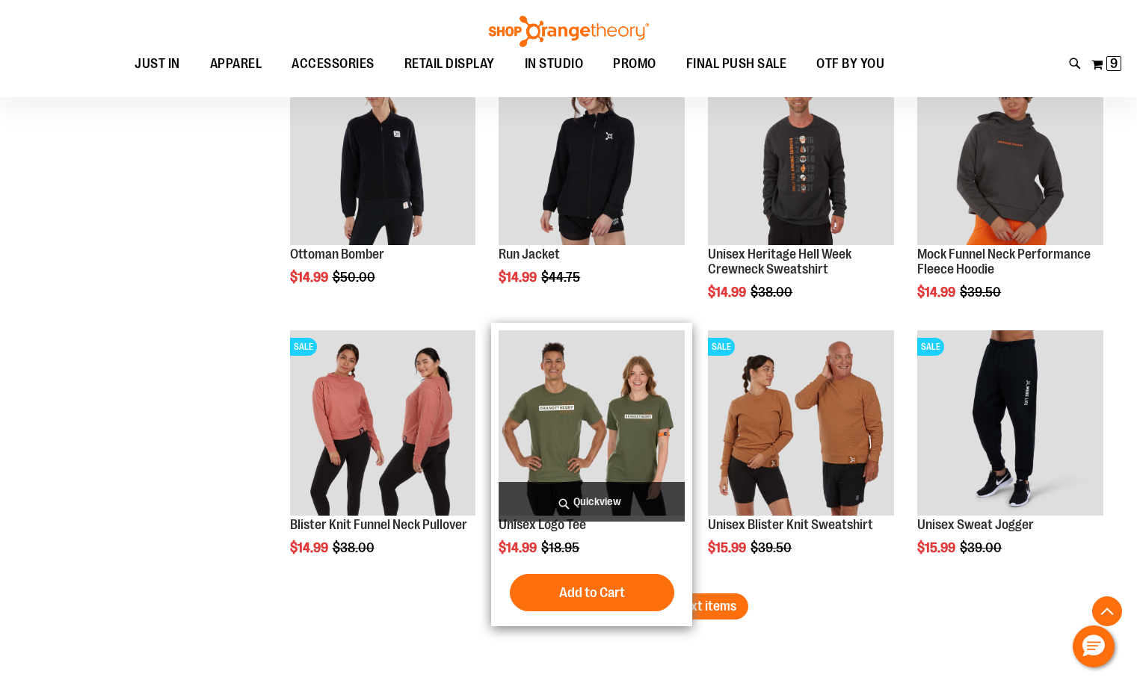
scroll to position [5456, 0]
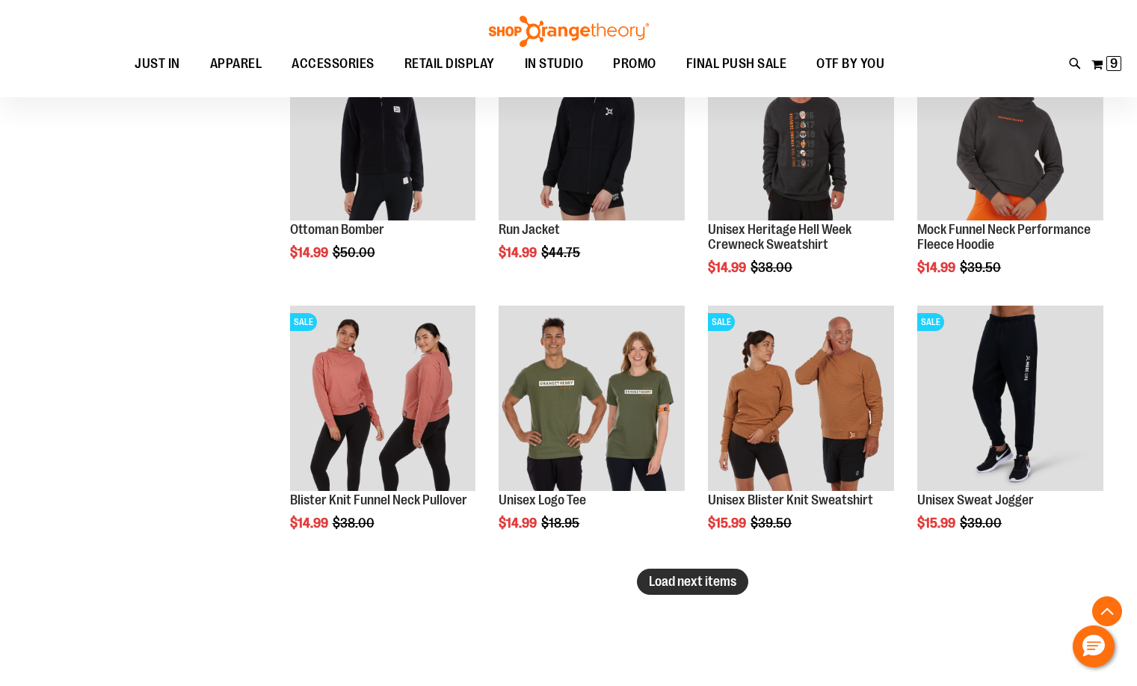
click at [680, 585] on span "Load next items" at bounding box center [692, 581] width 87 height 15
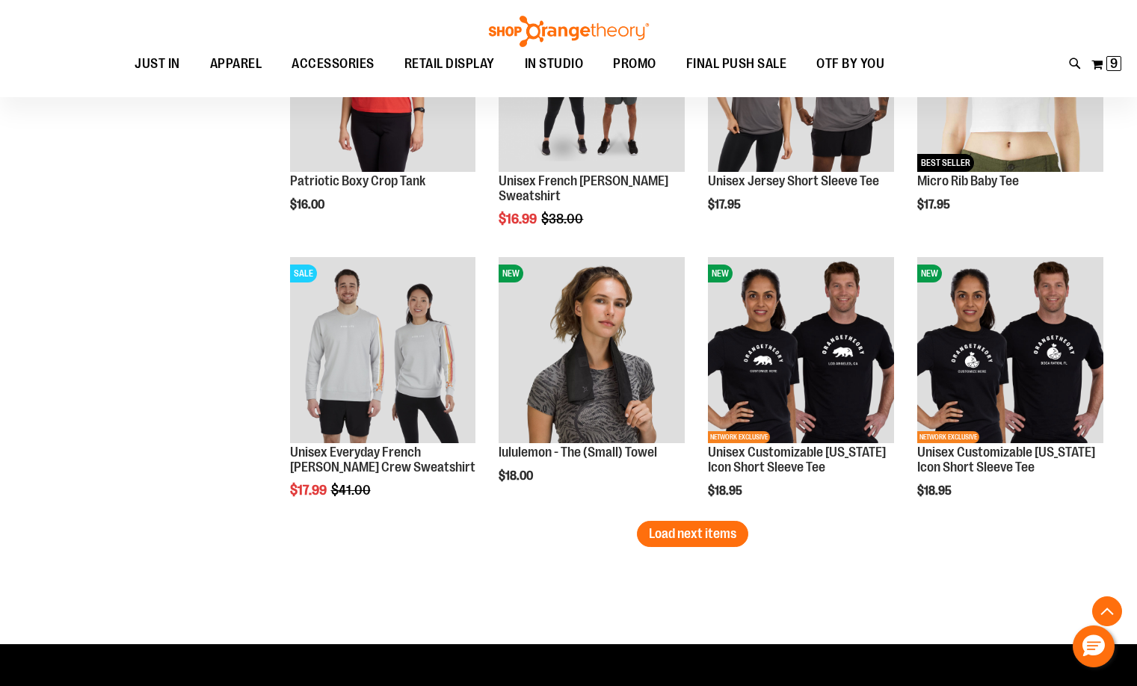
scroll to position [6353, 0]
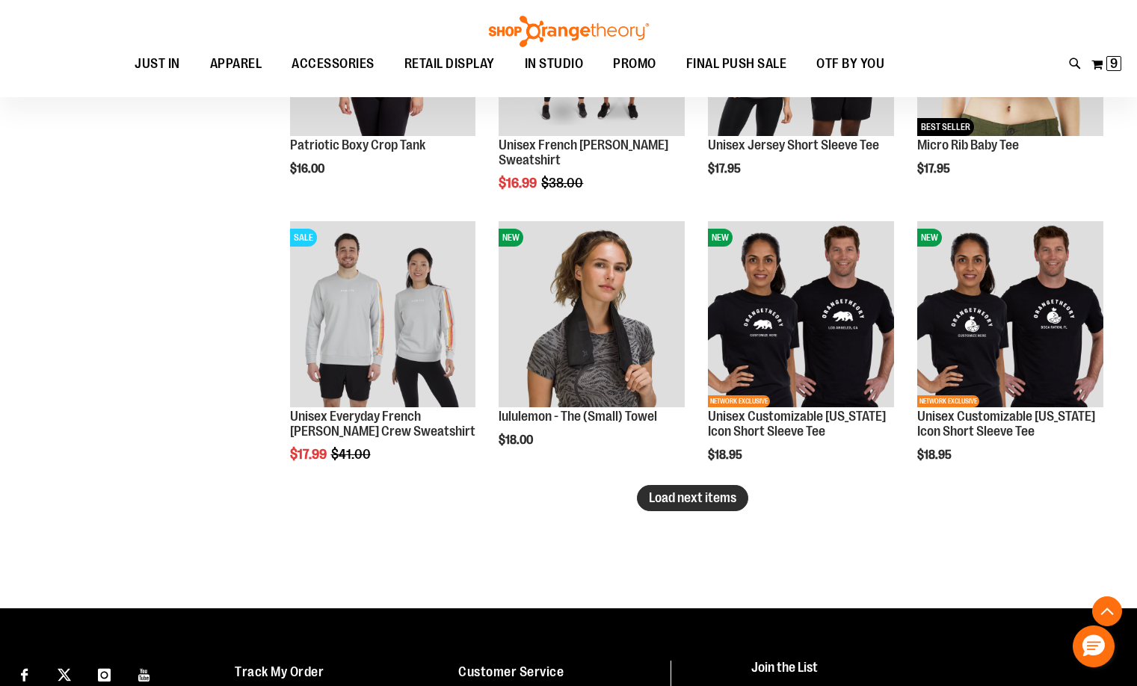
click at [696, 502] on span "Load next items" at bounding box center [692, 497] width 87 height 15
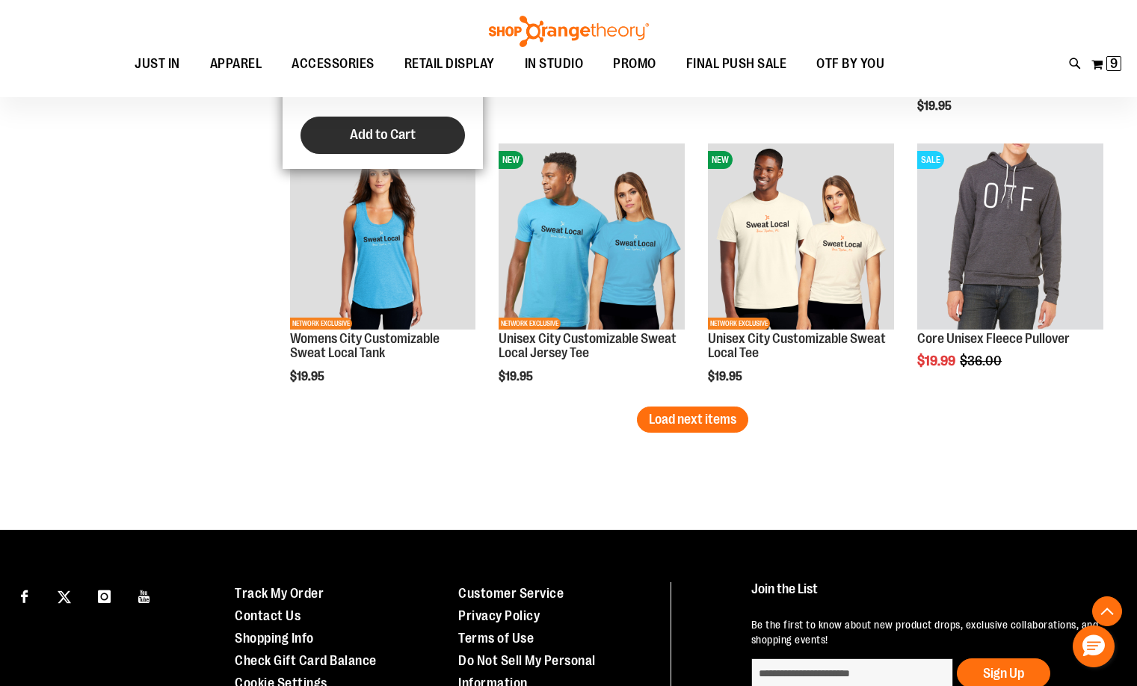
scroll to position [7250, 0]
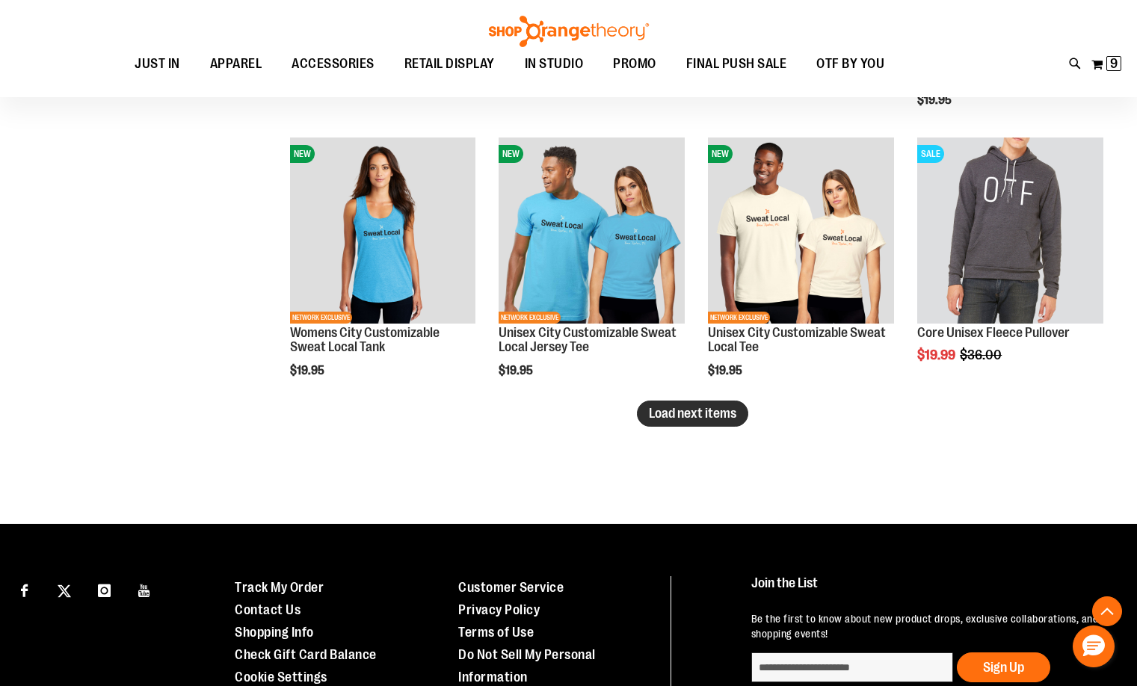
click at [663, 417] on span "Load next items" at bounding box center [692, 413] width 87 height 15
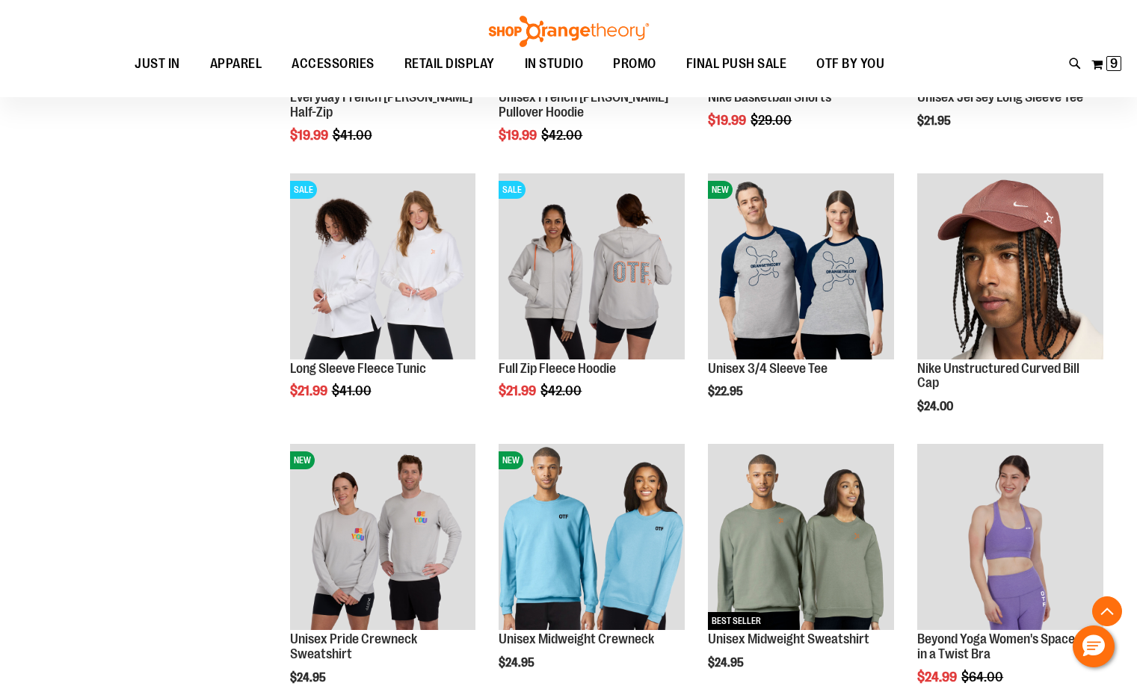
scroll to position [7774, 0]
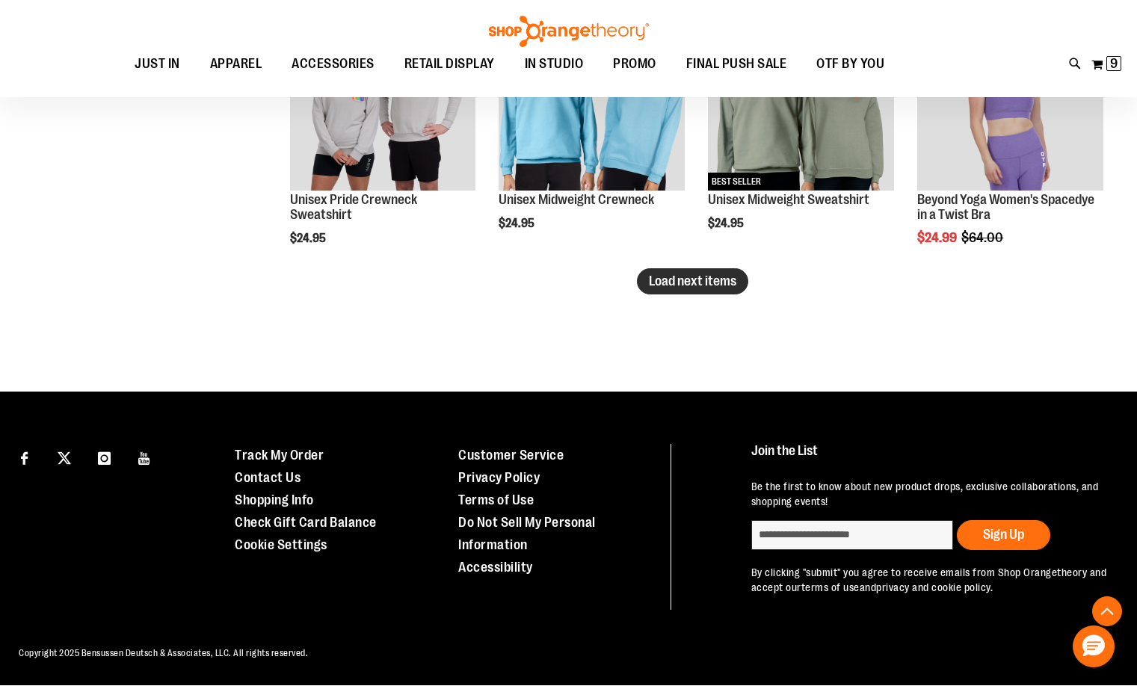
click at [674, 274] on span "Load next items" at bounding box center [692, 281] width 87 height 15
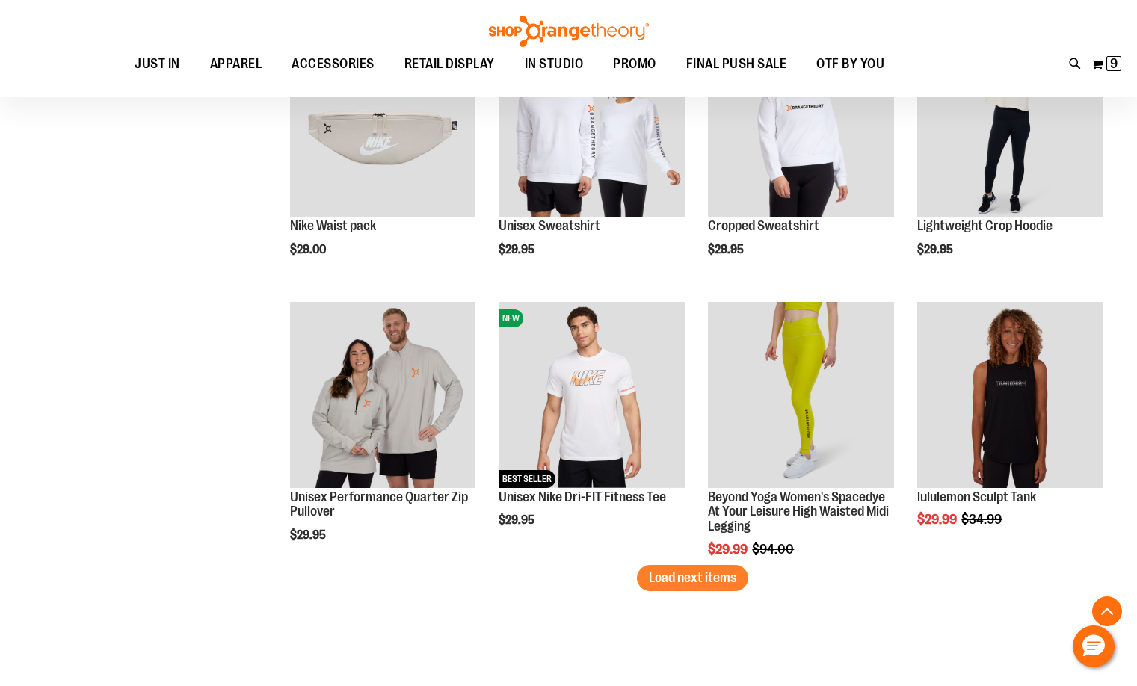
scroll to position [8734, 0]
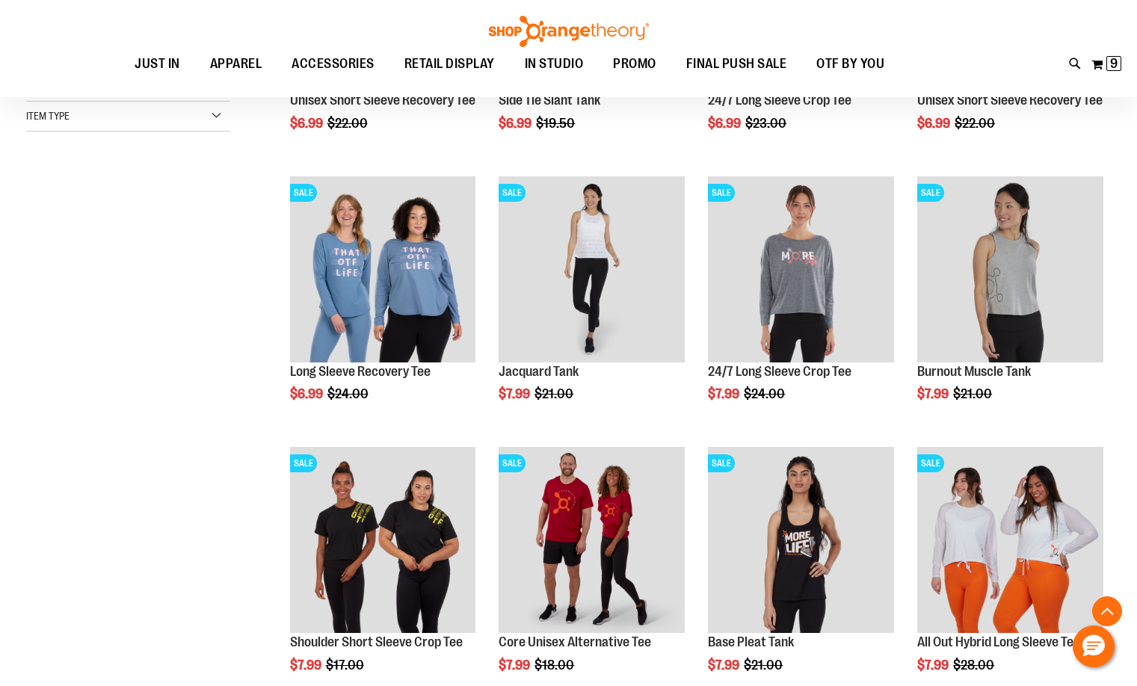
scroll to position [244, 0]
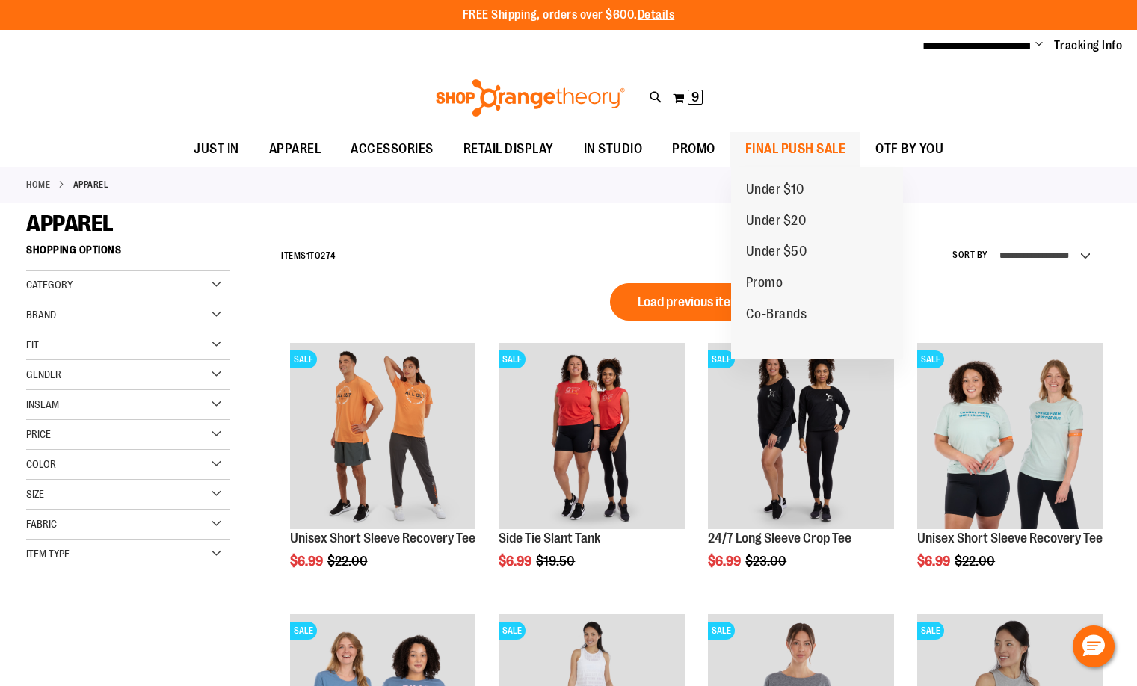
click at [785, 149] on span "FINAL PUSH SALE" at bounding box center [795, 149] width 101 height 34
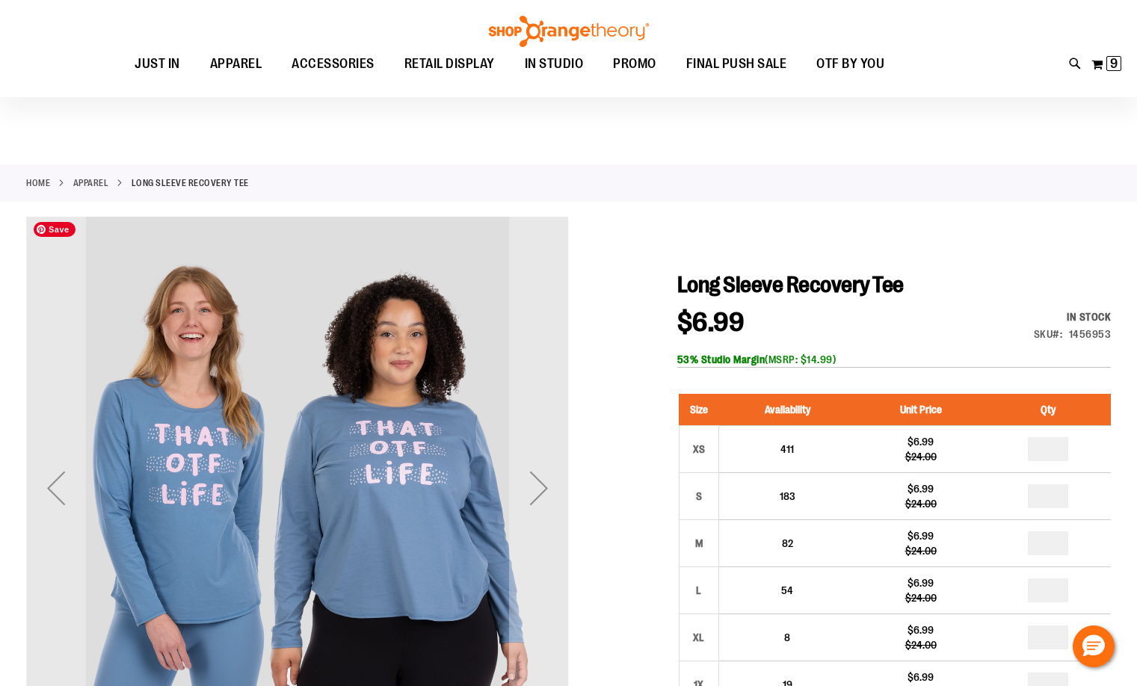
scroll to position [149, 0]
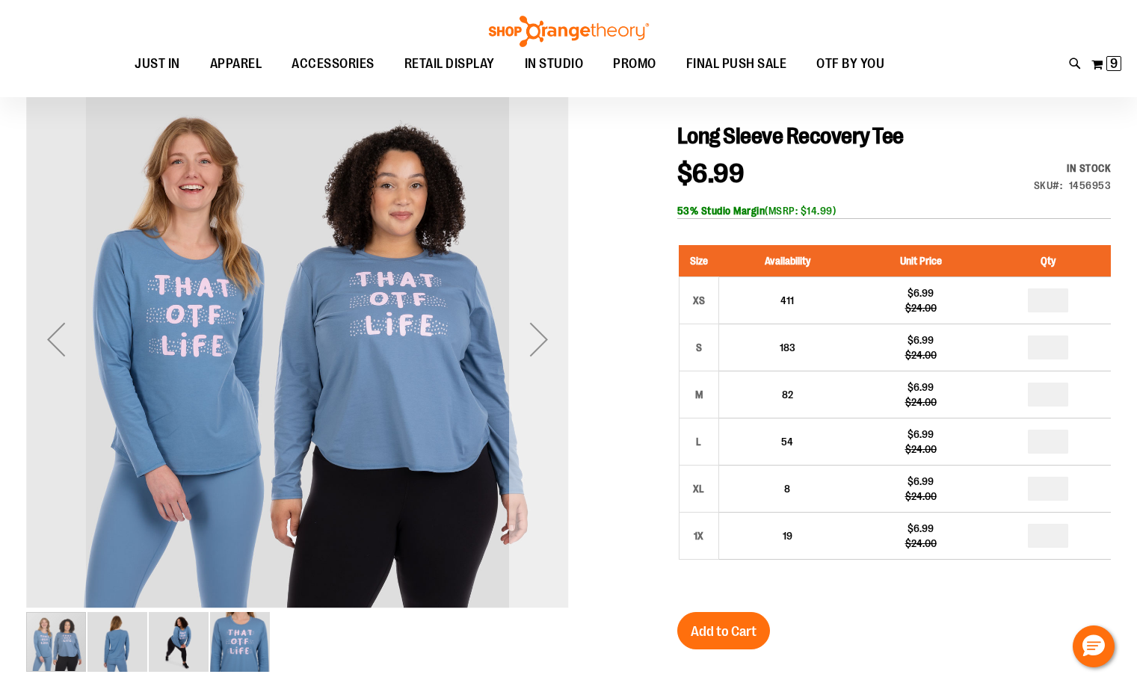
click at [536, 347] on div "Next" at bounding box center [539, 339] width 60 height 60
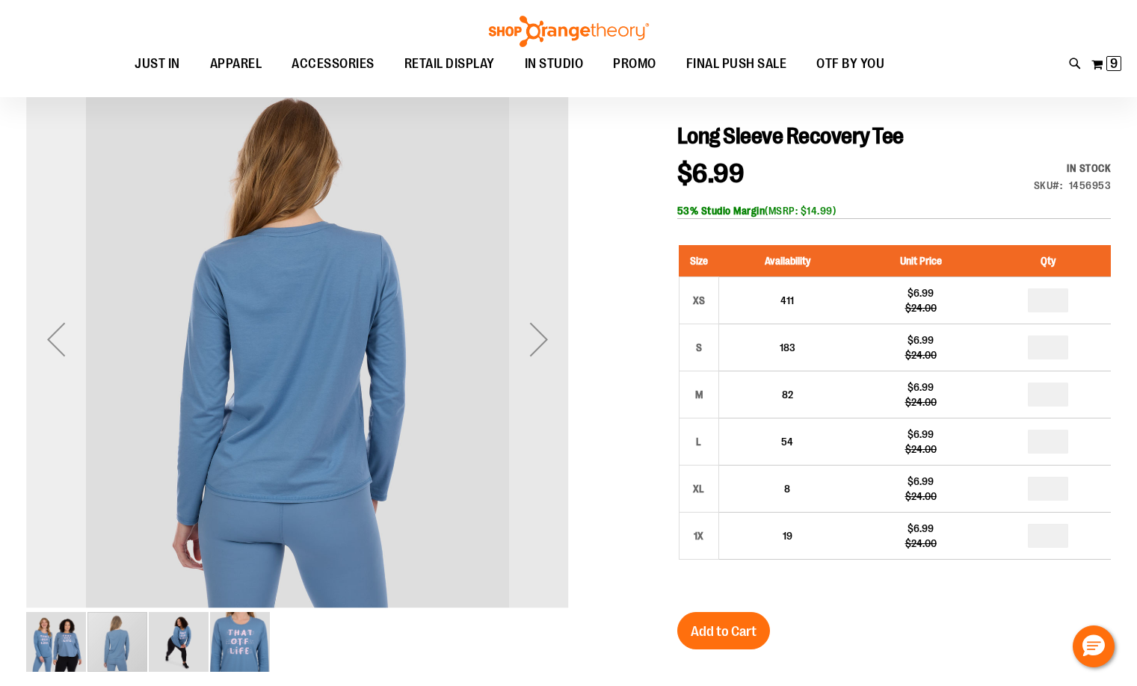
click at [54, 336] on div "Previous" at bounding box center [56, 339] width 60 height 60
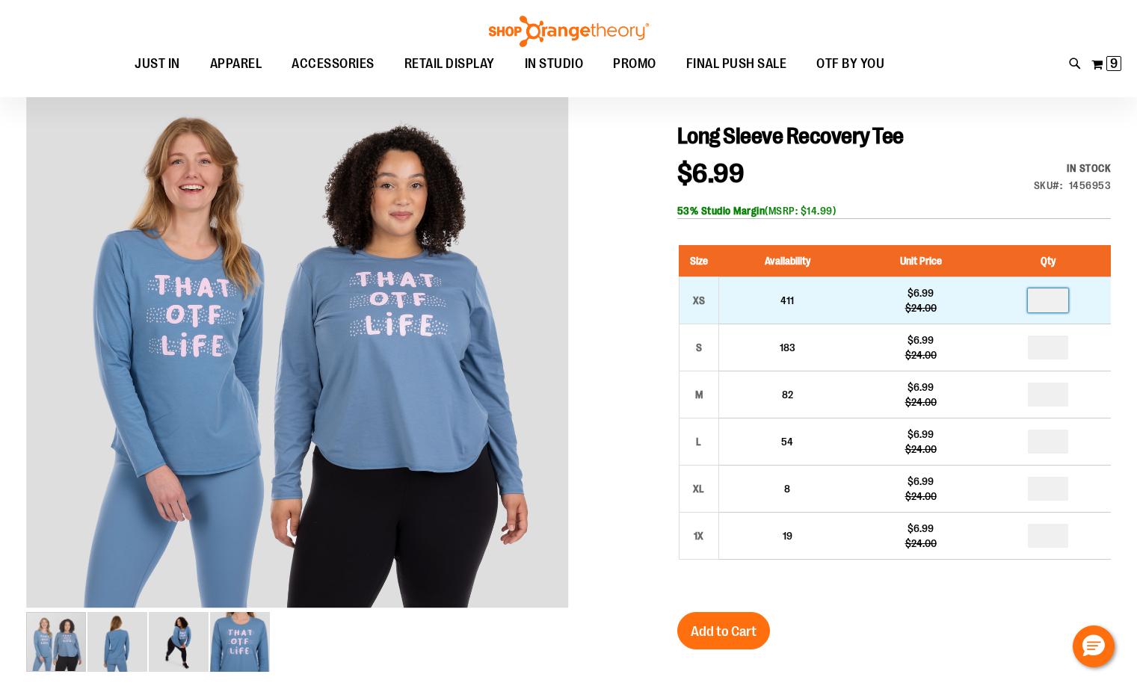
drag, startPoint x: 1054, startPoint y: 298, endPoint x: 1019, endPoint y: 295, distance: 35.3
click at [1020, 296] on td at bounding box center [1048, 300] width 126 height 47
type input "*"
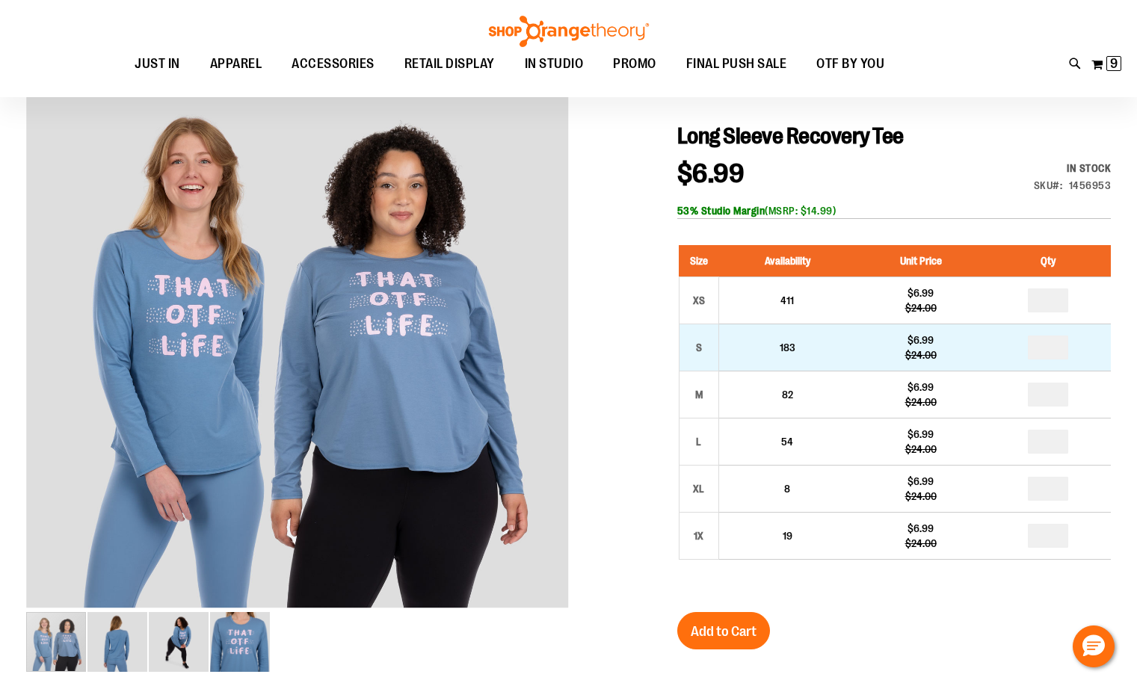
drag, startPoint x: 1062, startPoint y: 343, endPoint x: 1032, endPoint y: 348, distance: 29.6
type input "*"
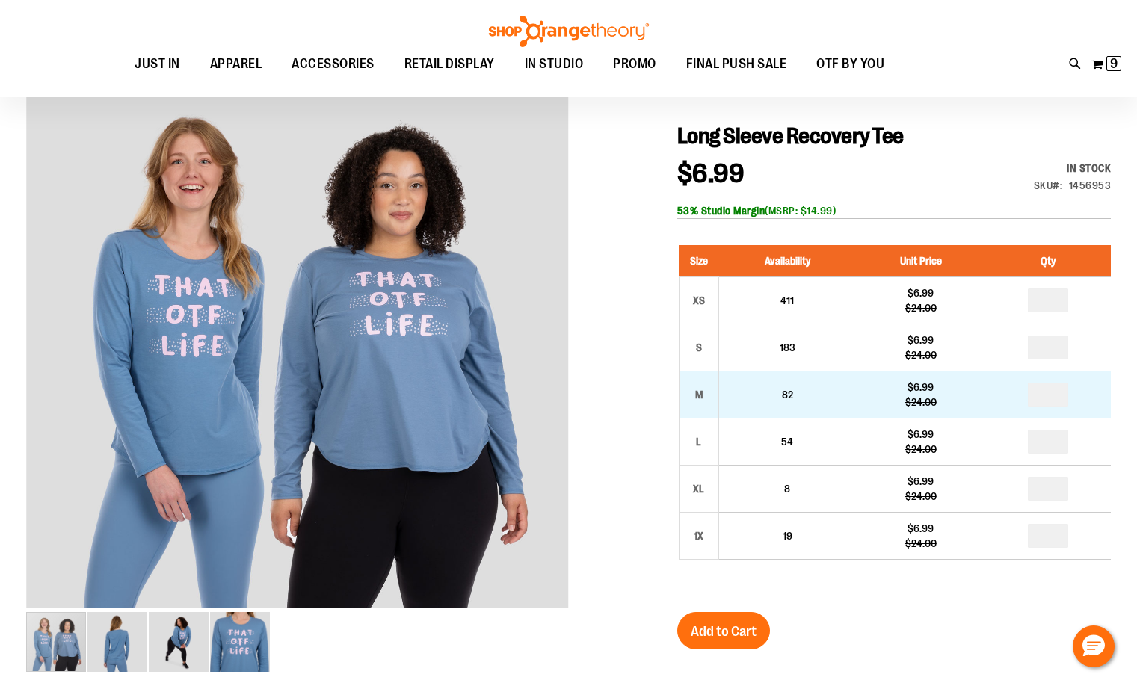
drag, startPoint x: 1056, startPoint y: 392, endPoint x: 1020, endPoint y: 395, distance: 35.3
type input "*"
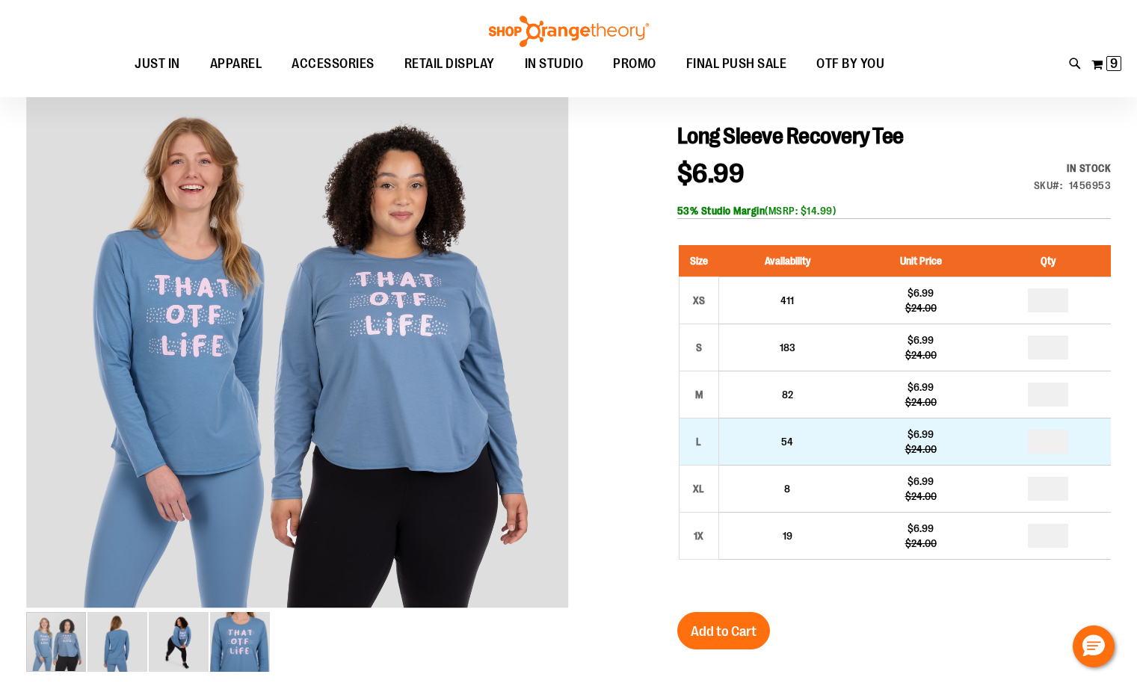
drag, startPoint x: 1050, startPoint y: 439, endPoint x: 1041, endPoint y: 438, distance: 9.0
type input "*"
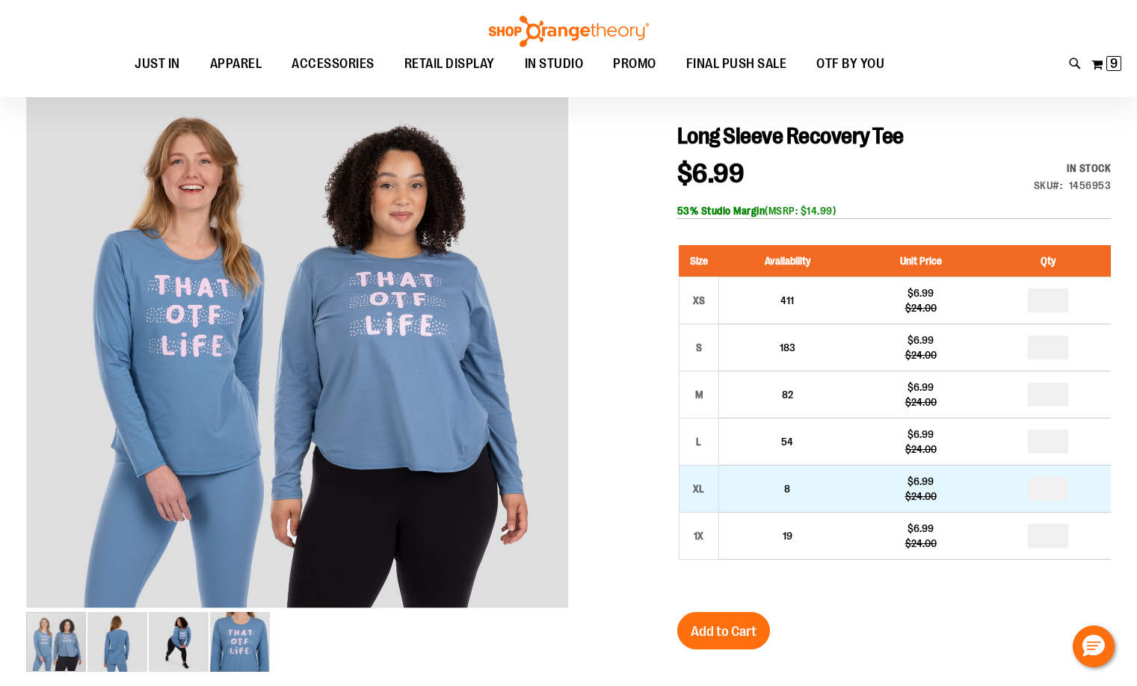
drag, startPoint x: 1056, startPoint y: 481, endPoint x: 1039, endPoint y: 484, distance: 17.5
type input "*"
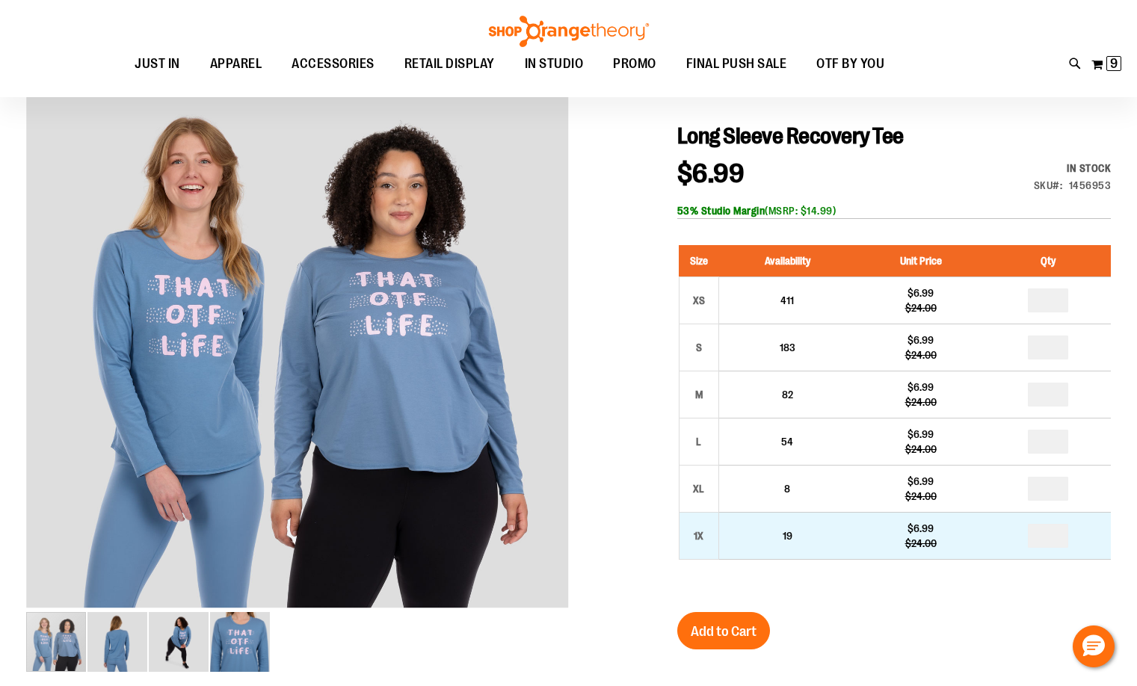
drag, startPoint x: 1052, startPoint y: 531, endPoint x: 1005, endPoint y: 529, distance: 46.4
type input "*"
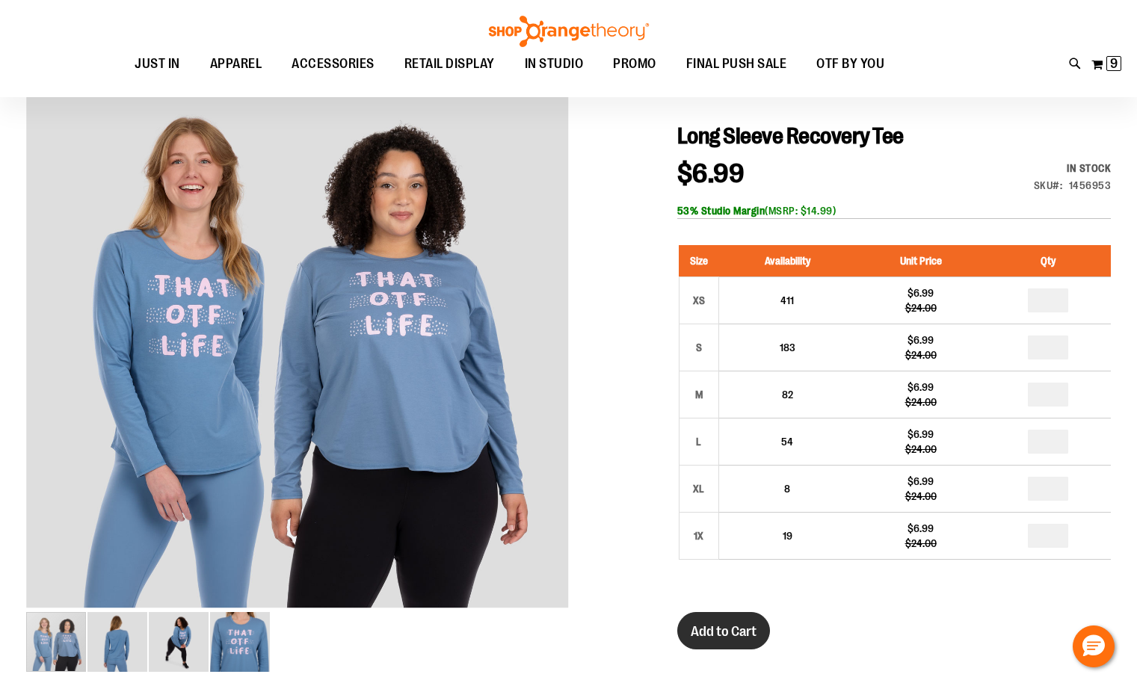
click at [698, 640] on button "Add to Cart" at bounding box center [723, 630] width 93 height 37
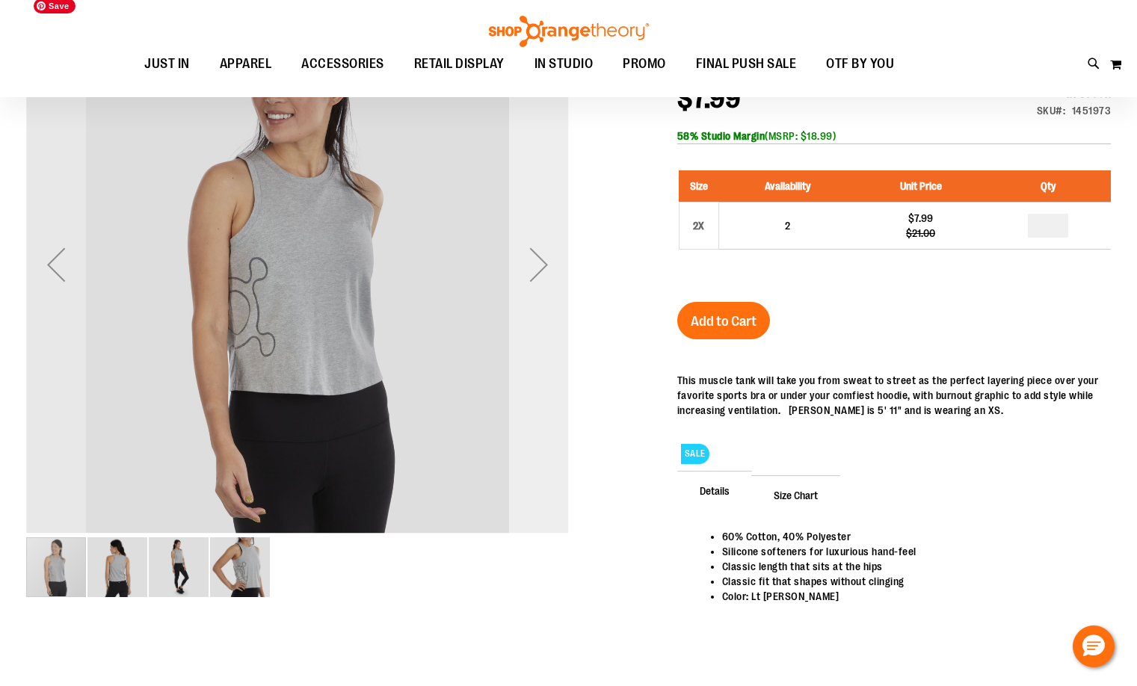
click at [537, 283] on div "Next" at bounding box center [539, 265] width 60 height 60
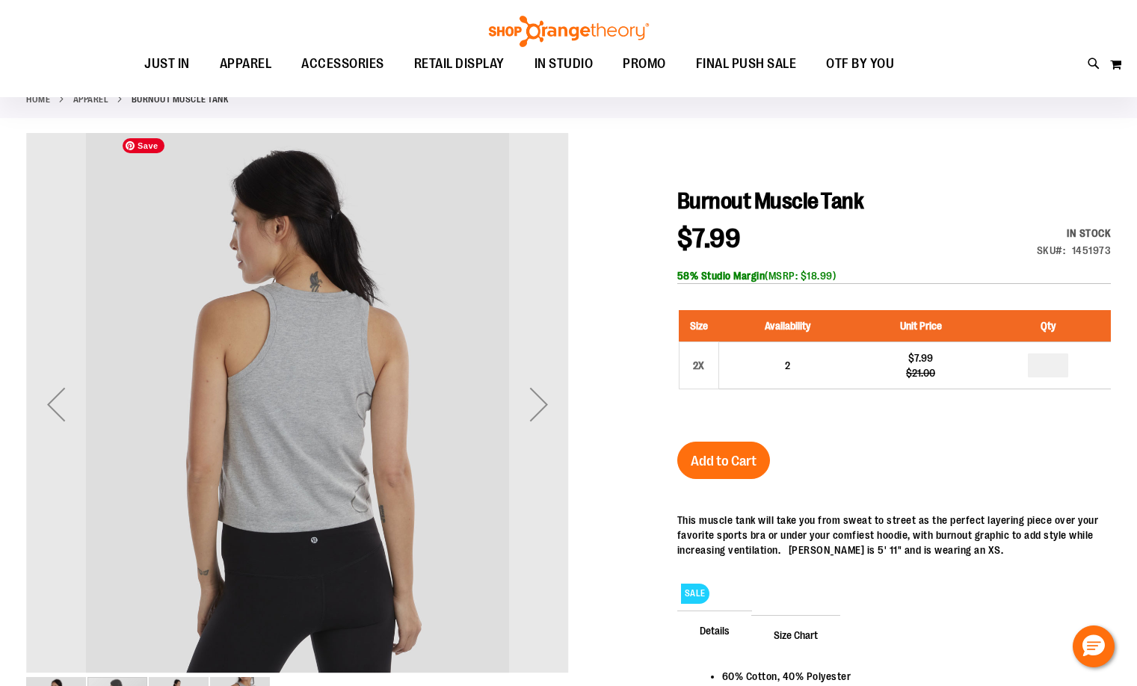
scroll to position [74, 0]
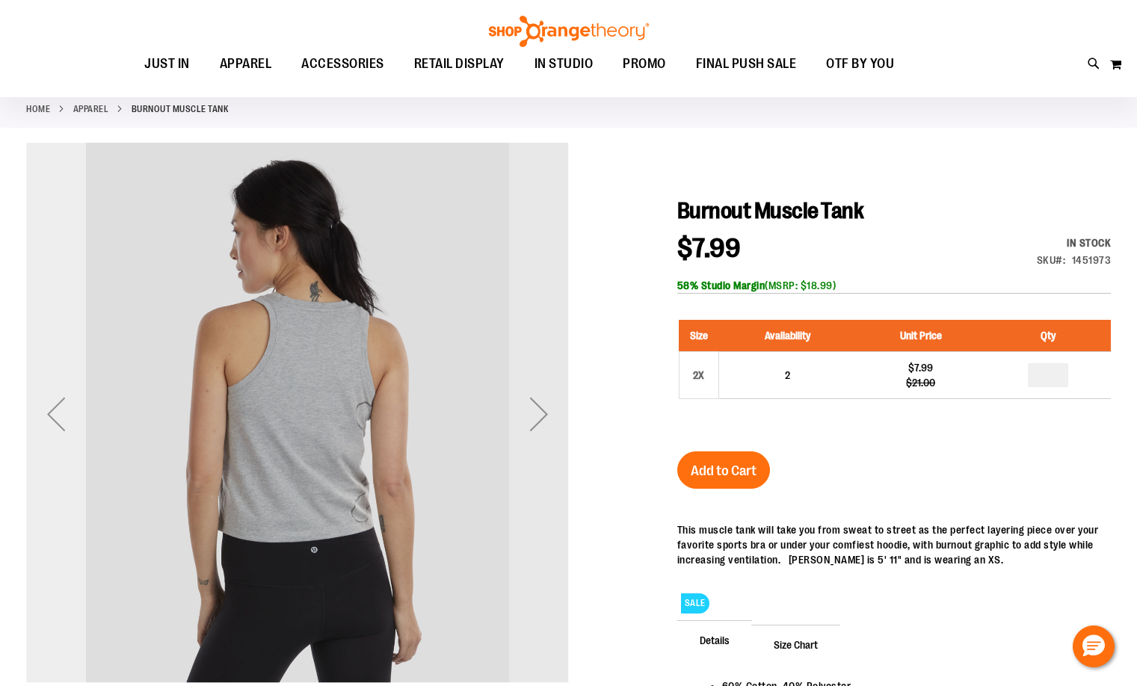
click at [52, 433] on div "Previous" at bounding box center [56, 414] width 60 height 60
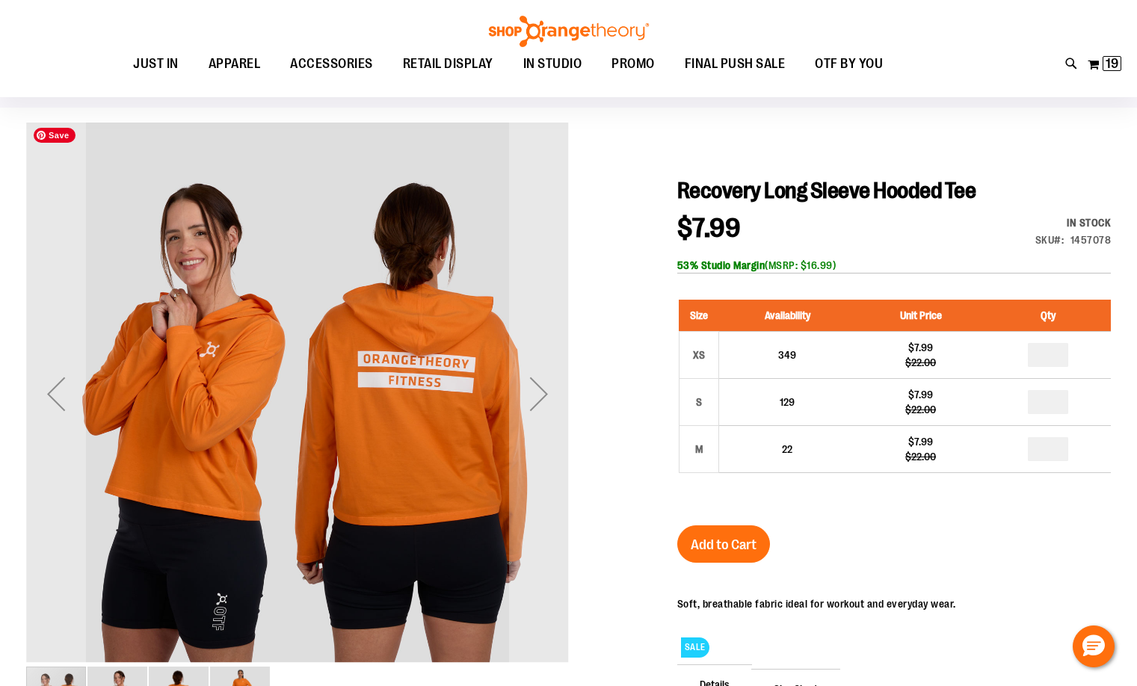
scroll to position [149, 0]
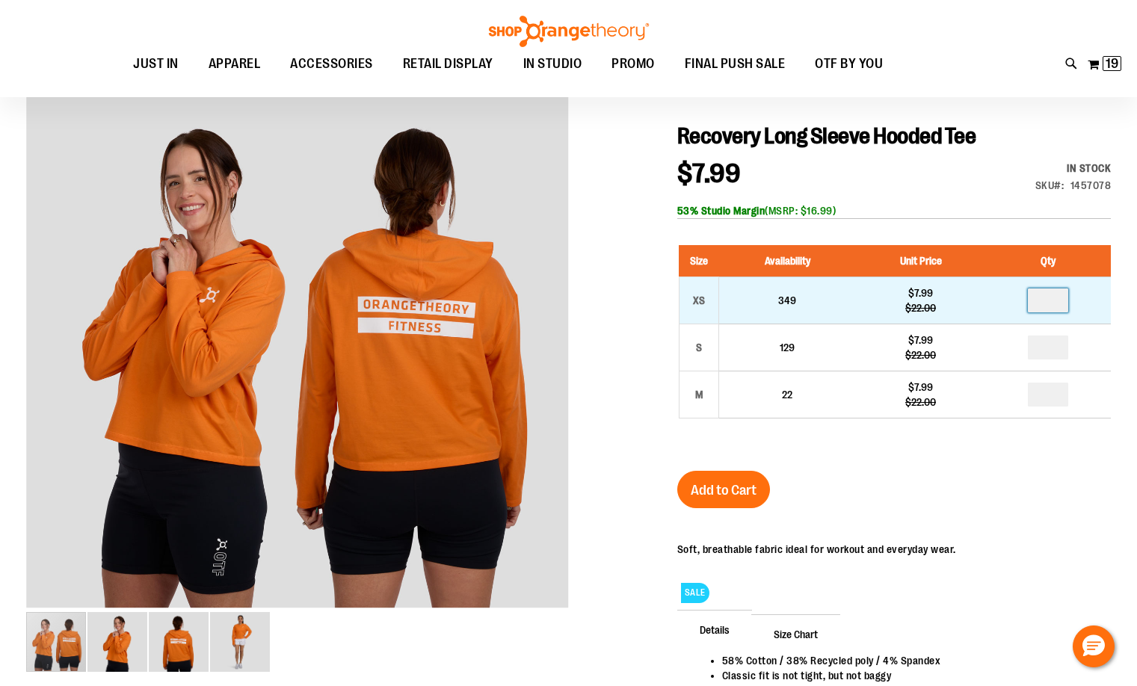
drag, startPoint x: 1042, startPoint y: 298, endPoint x: 1059, endPoint y: 297, distance: 17.3
click at [1059, 297] on input "number" at bounding box center [1048, 301] width 40 height 24
type input "*"
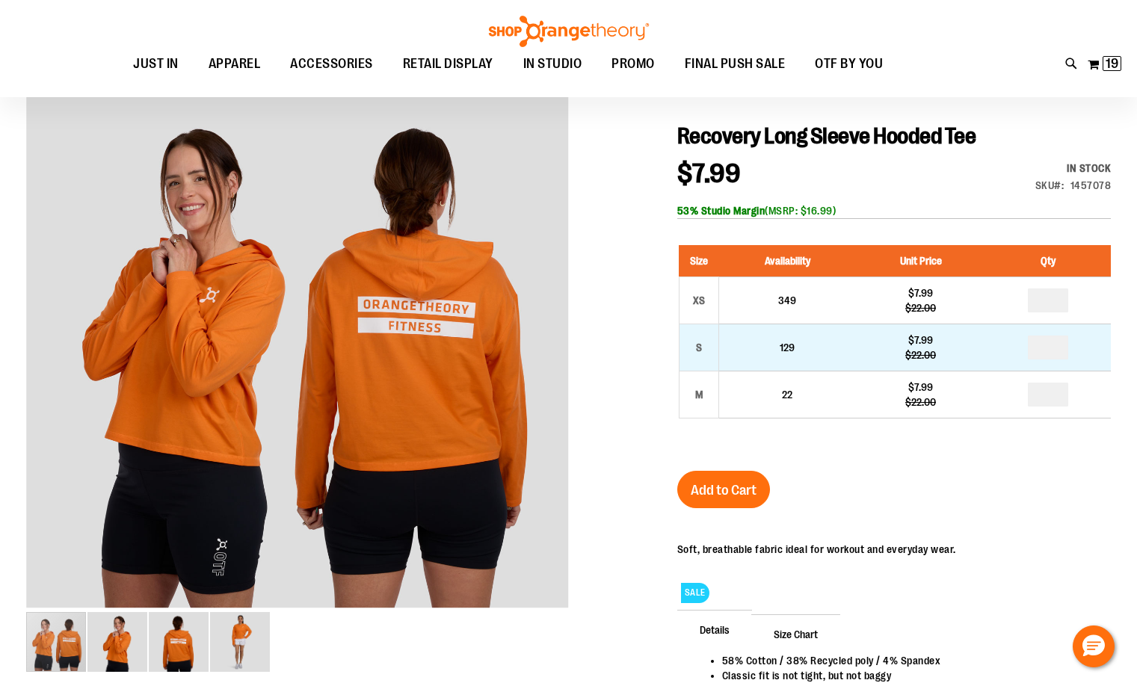
type input "*"
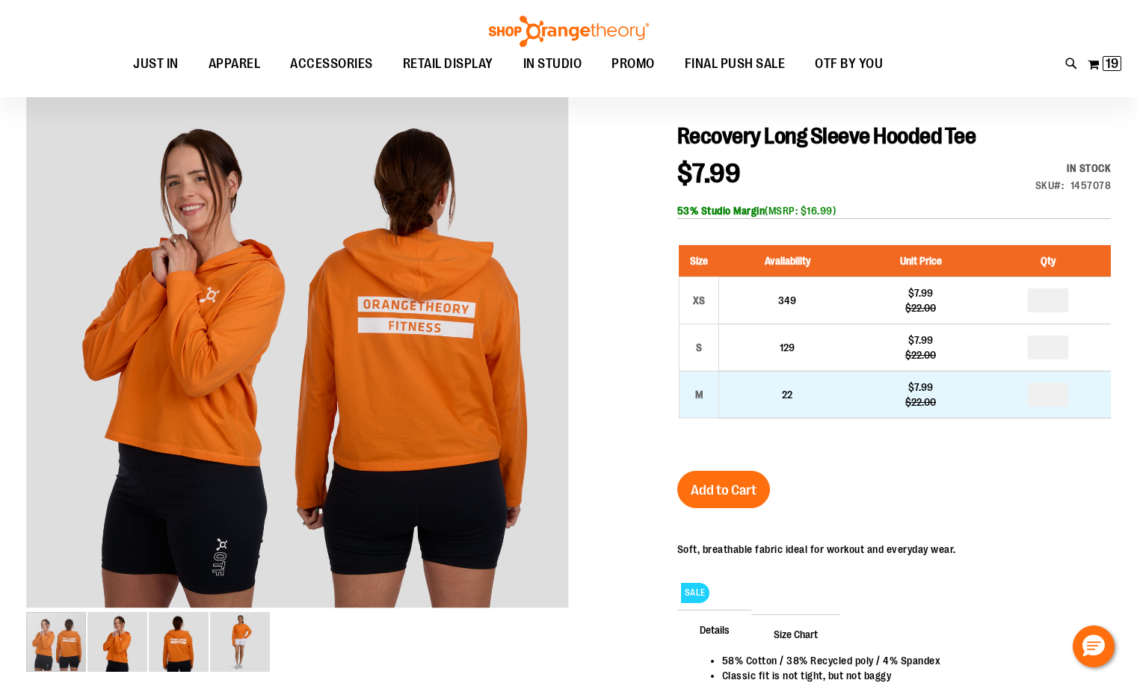
drag, startPoint x: 1045, startPoint y: 395, endPoint x: 1064, endPoint y: 392, distance: 18.8
type input "*"
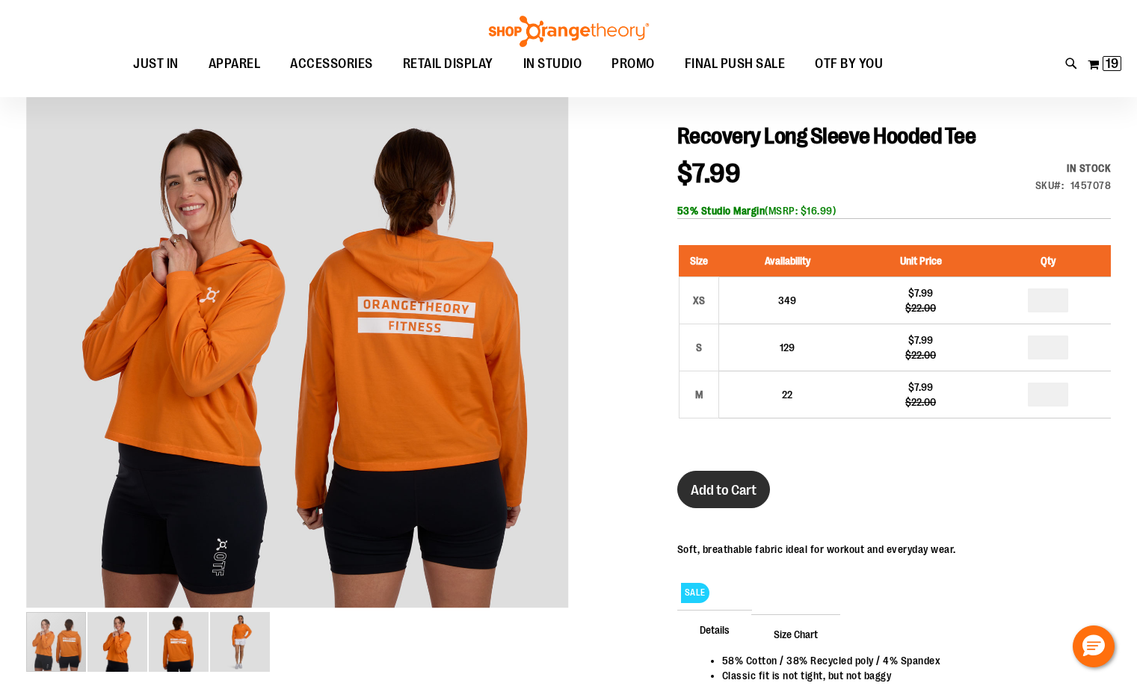
click at [720, 481] on button "Add to Cart" at bounding box center [723, 489] width 93 height 37
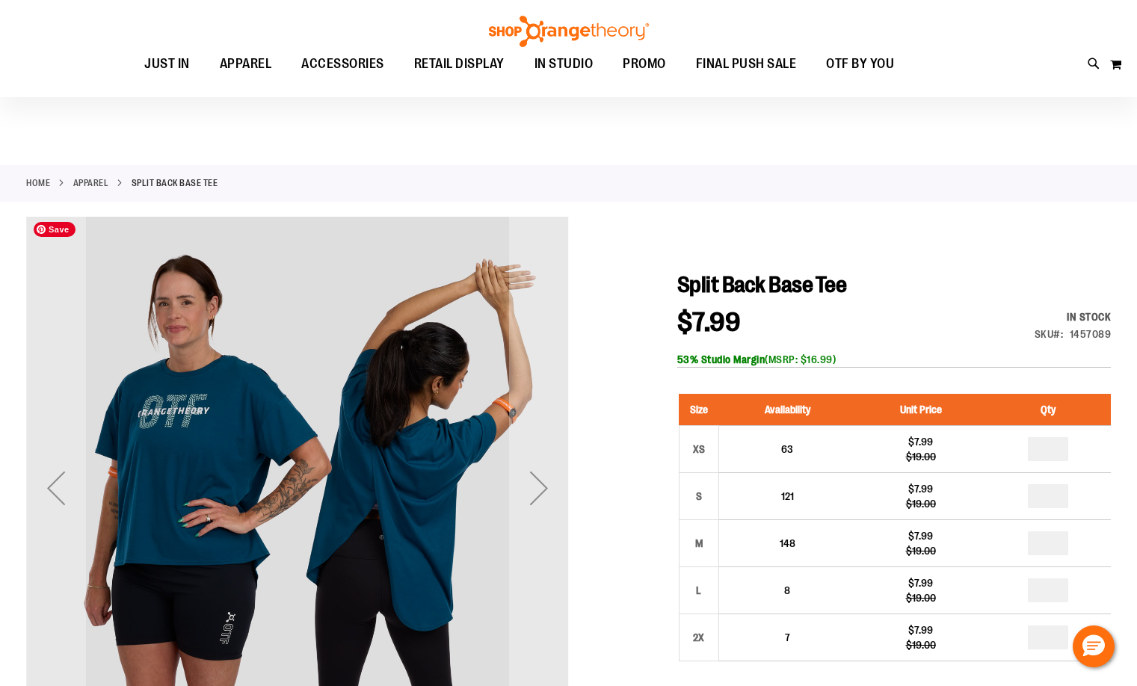
scroll to position [149, 0]
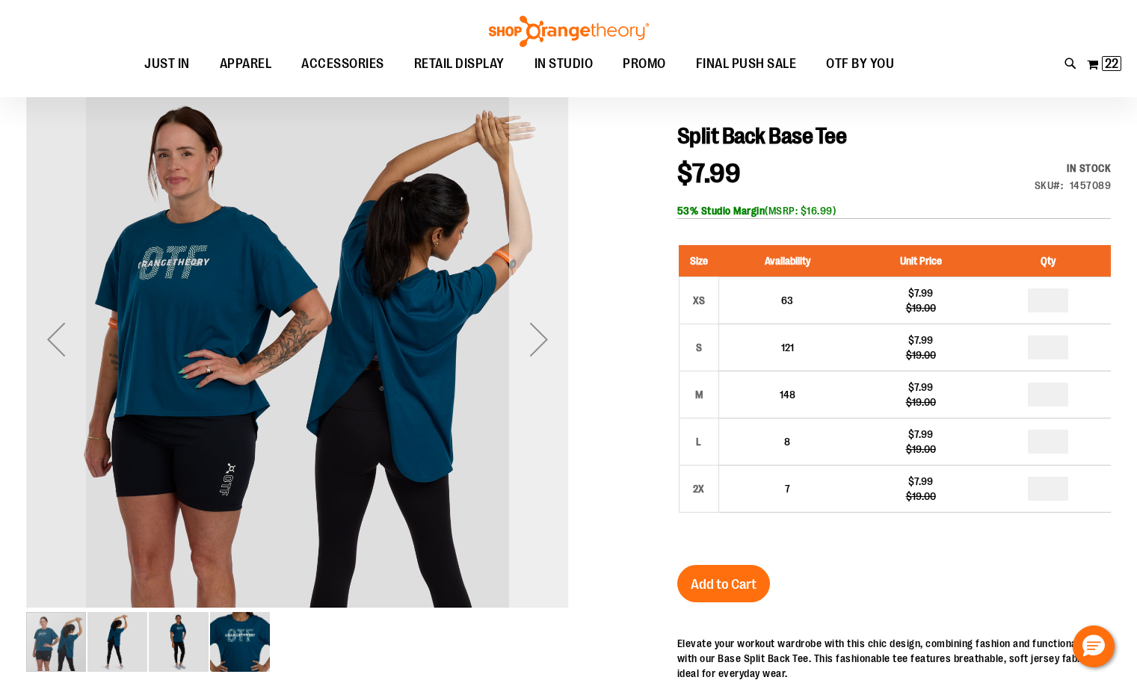
click at [527, 332] on div "Next" at bounding box center [539, 339] width 60 height 60
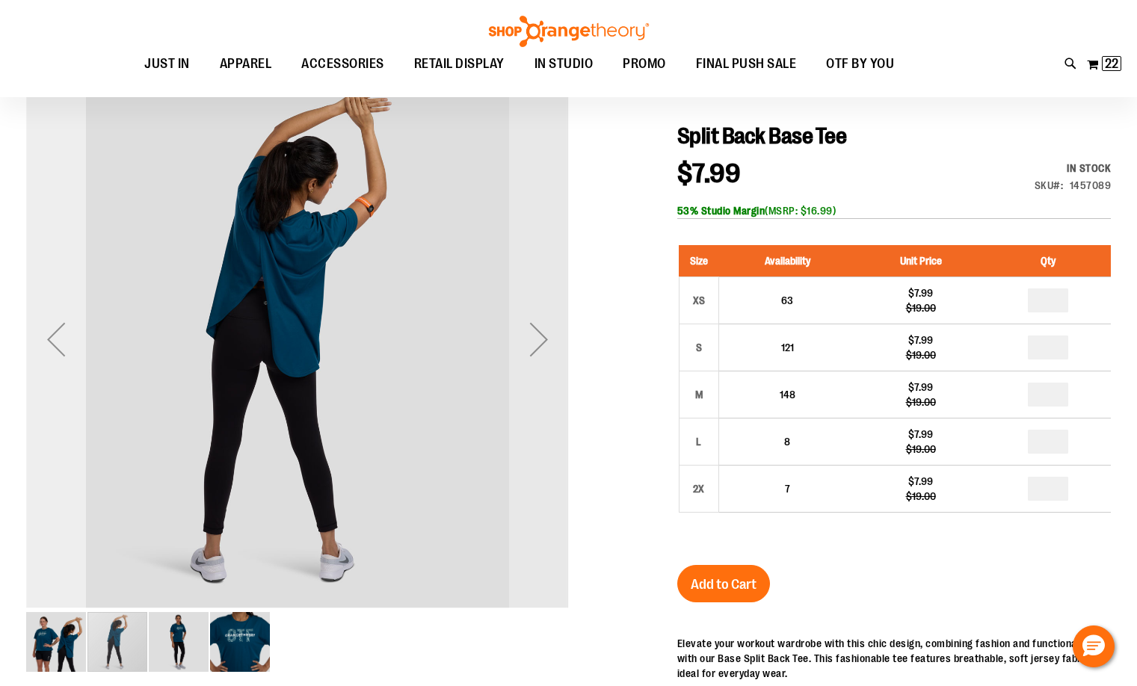
click at [64, 350] on div "Previous" at bounding box center [56, 339] width 60 height 60
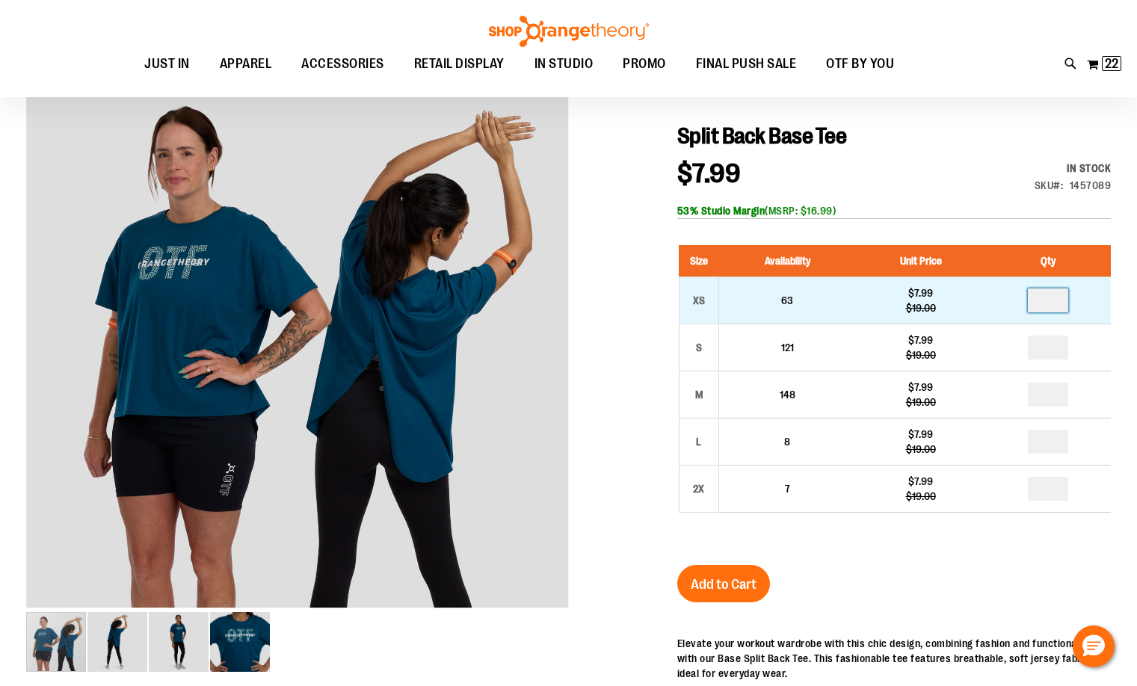
drag, startPoint x: 1053, startPoint y: 300, endPoint x: 1045, endPoint y: 301, distance: 7.5
click at [1045, 301] on input "number" at bounding box center [1048, 301] width 40 height 24
type input "*"
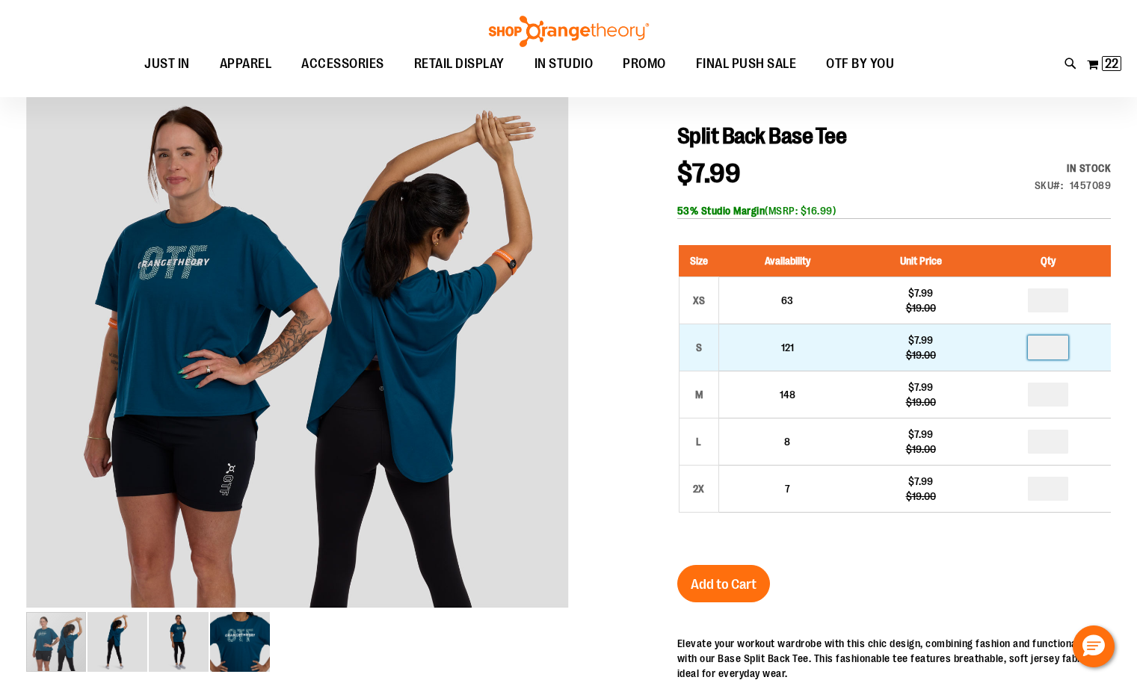
drag, startPoint x: 1053, startPoint y: 352, endPoint x: 1032, endPoint y: 349, distance: 21.1
type input "*"
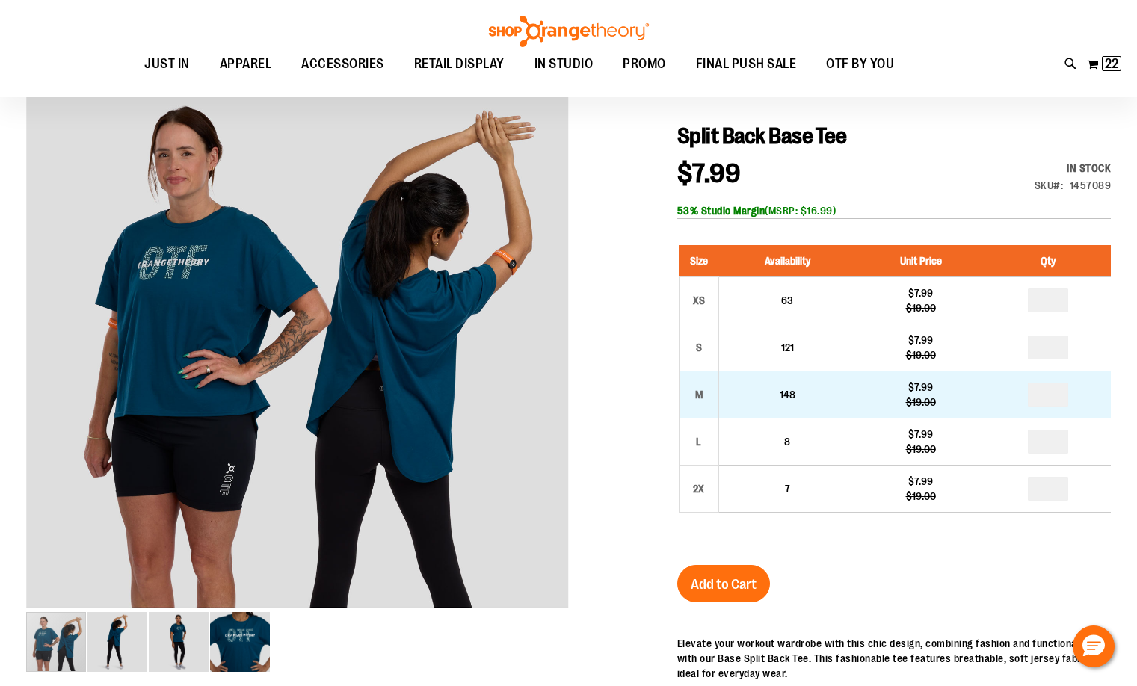
drag, startPoint x: 1055, startPoint y: 396, endPoint x: 1043, endPoint y: 394, distance: 12.2
type input "*"
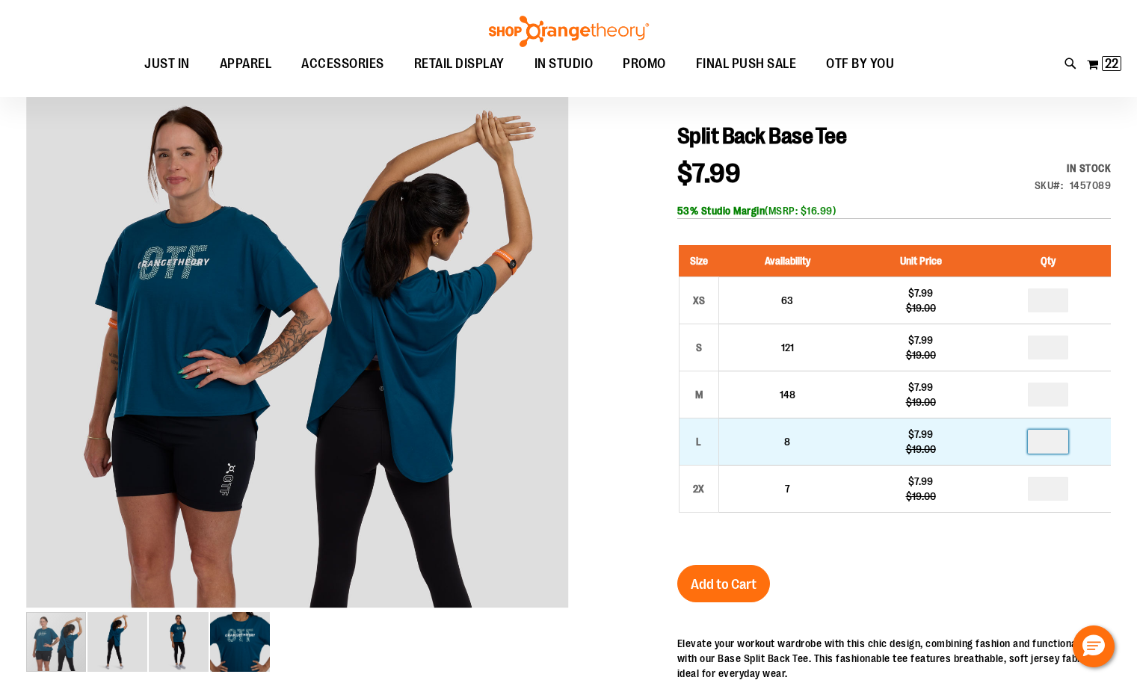
drag, startPoint x: 1051, startPoint y: 441, endPoint x: 1028, endPoint y: 443, distance: 23.2
type input "*"
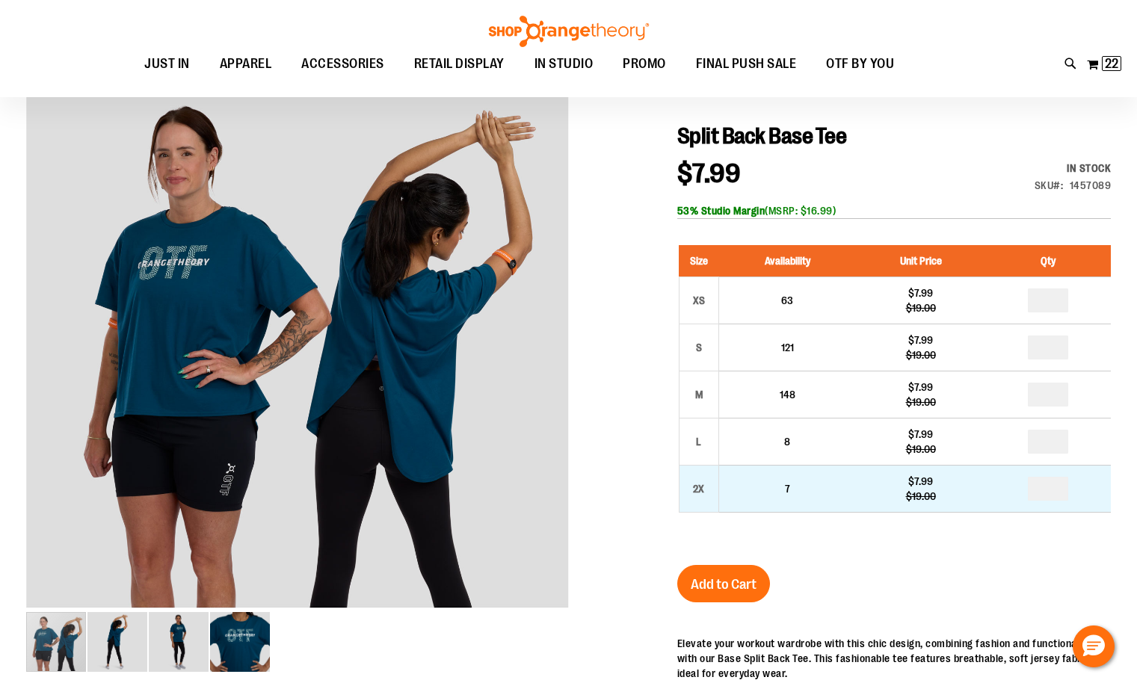
drag, startPoint x: 1053, startPoint y: 487, endPoint x: 1032, endPoint y: 488, distance: 21.7
type input "*"
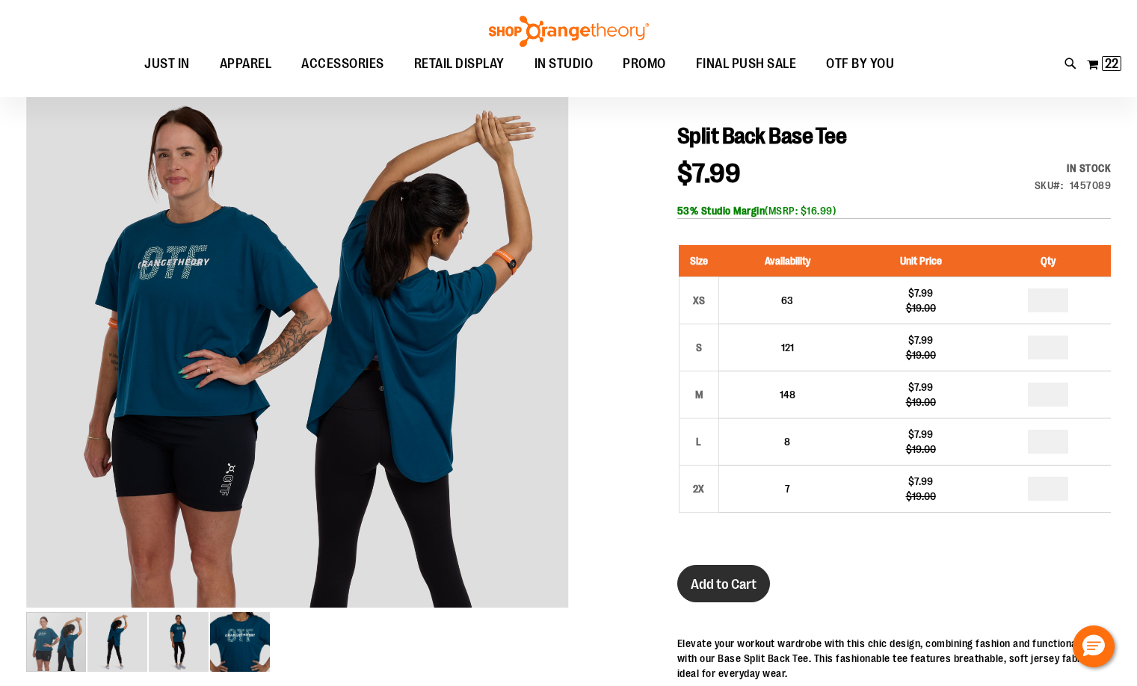
click at [725, 585] on span "Add to Cart" at bounding box center [724, 584] width 66 height 16
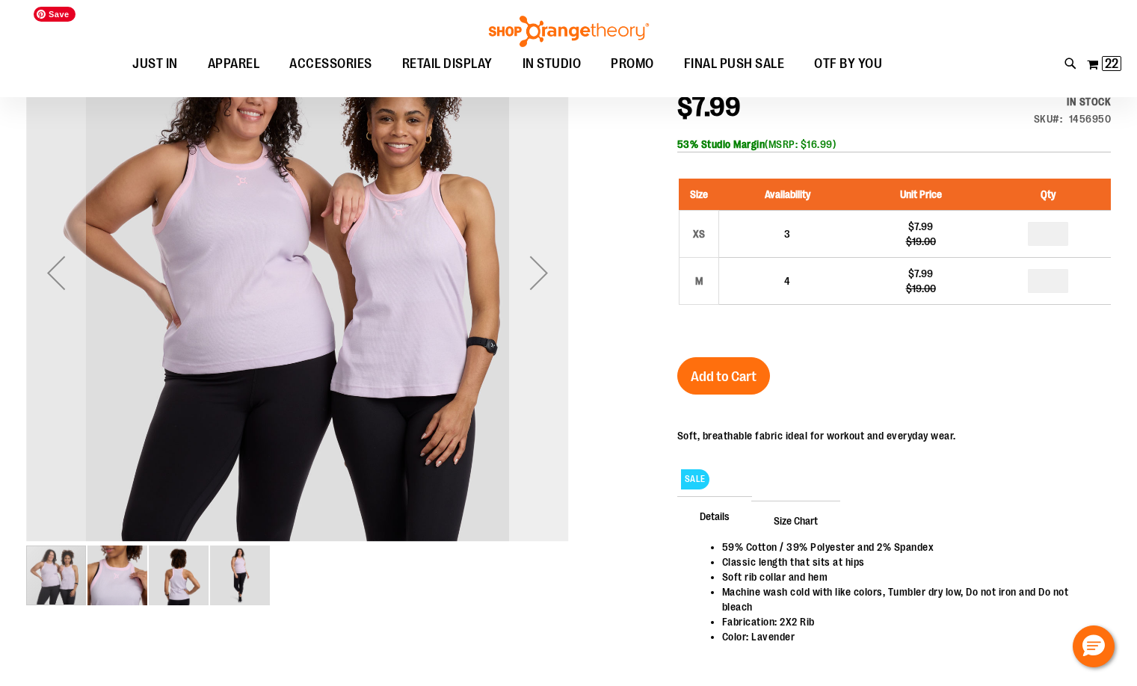
scroll to position [74, 0]
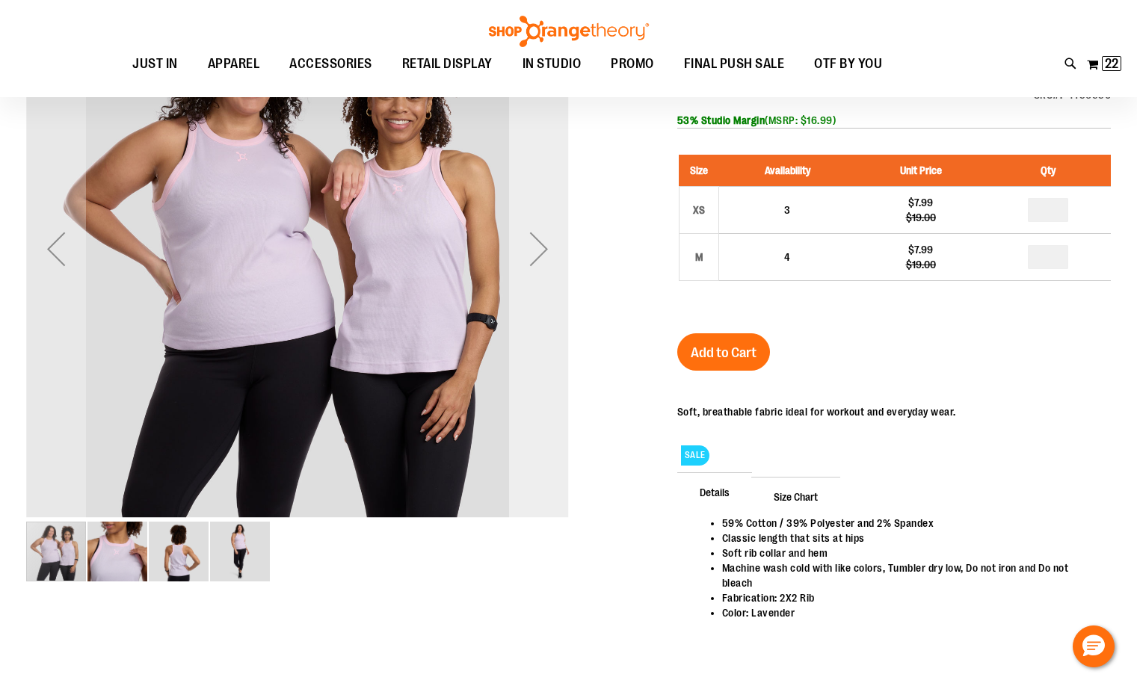
click at [536, 241] on div "Next" at bounding box center [539, 249] width 60 height 60
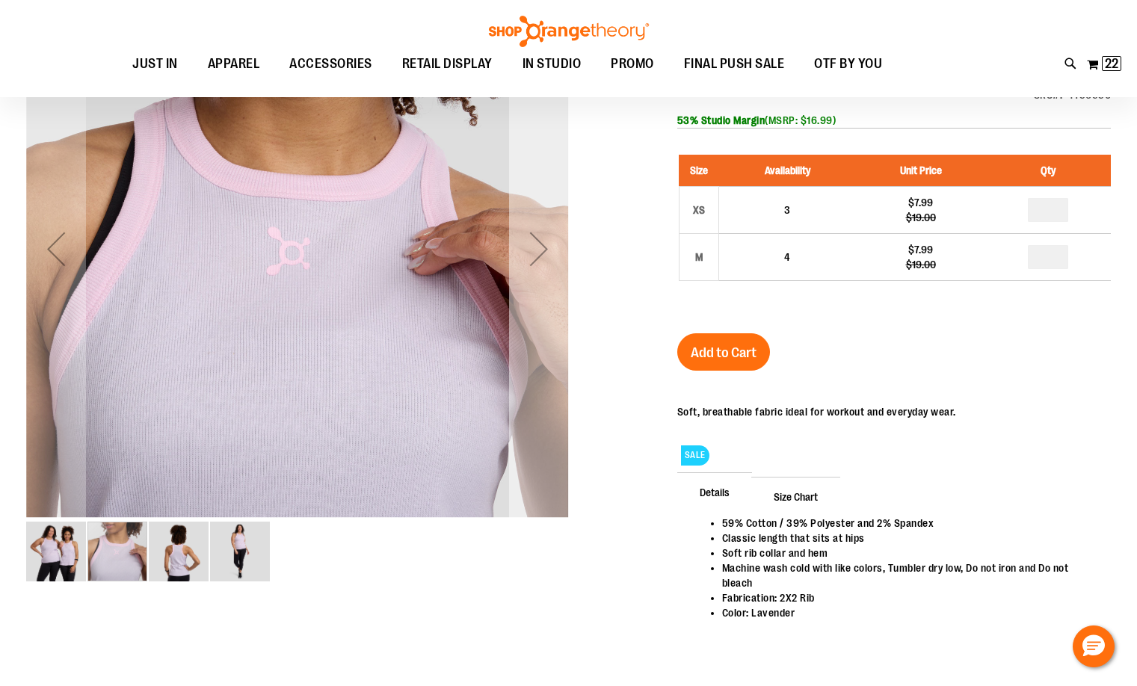
click at [552, 257] on div "Next" at bounding box center [539, 249] width 60 height 60
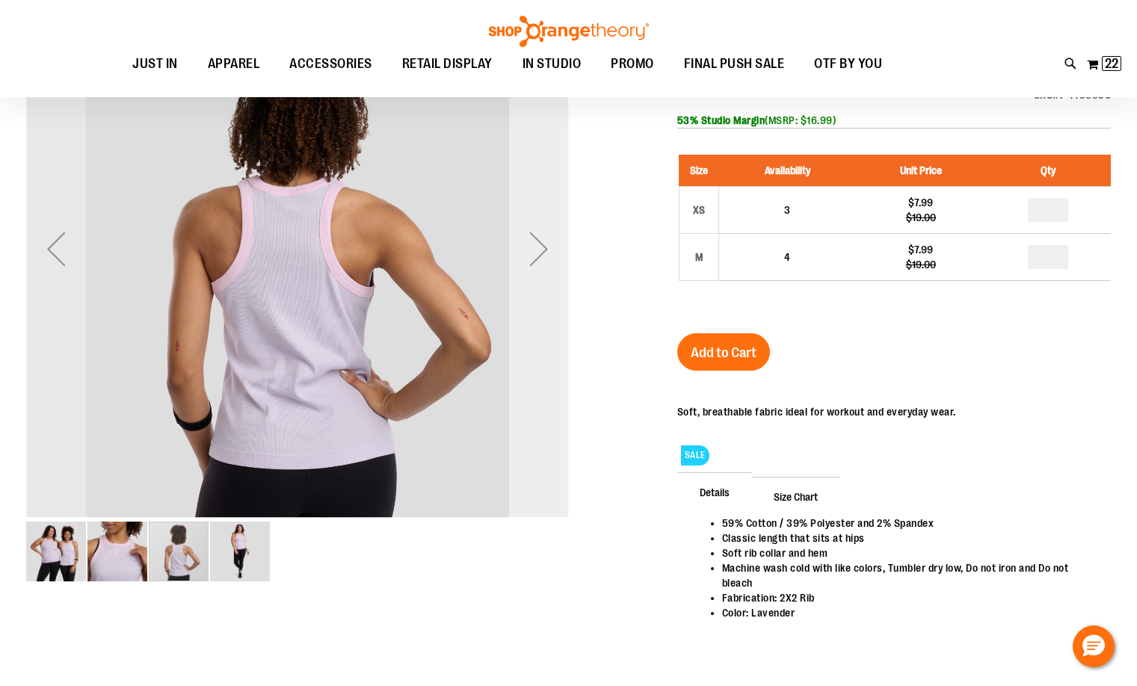
click at [541, 256] on div "Next" at bounding box center [539, 249] width 60 height 60
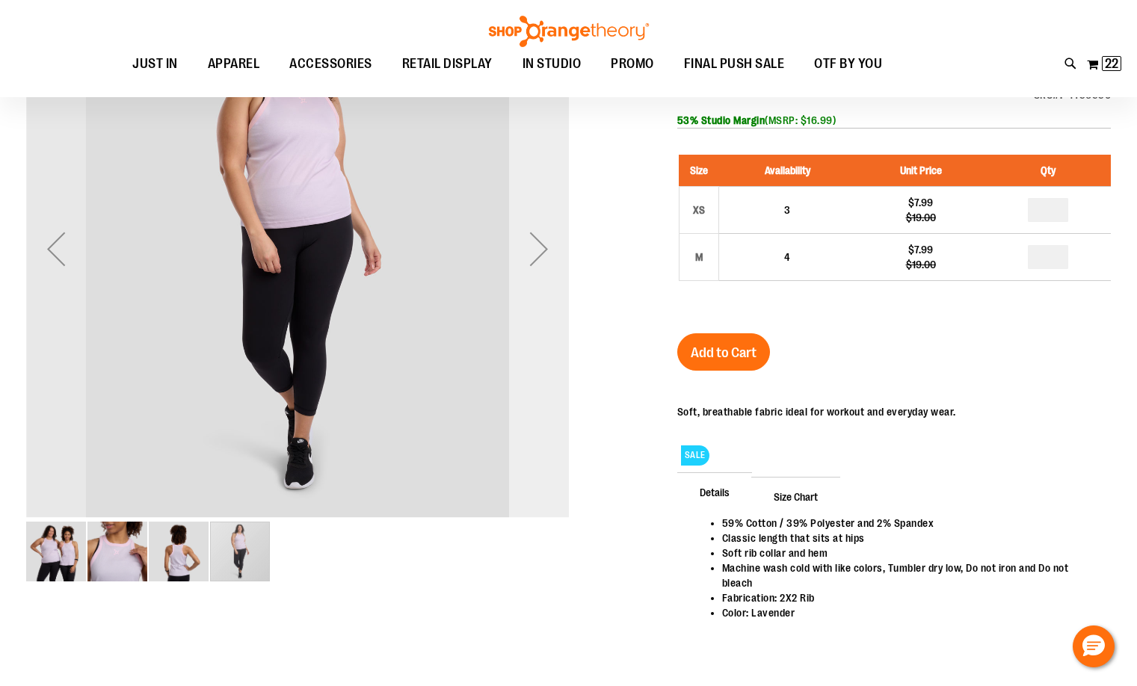
scroll to position [0, 0]
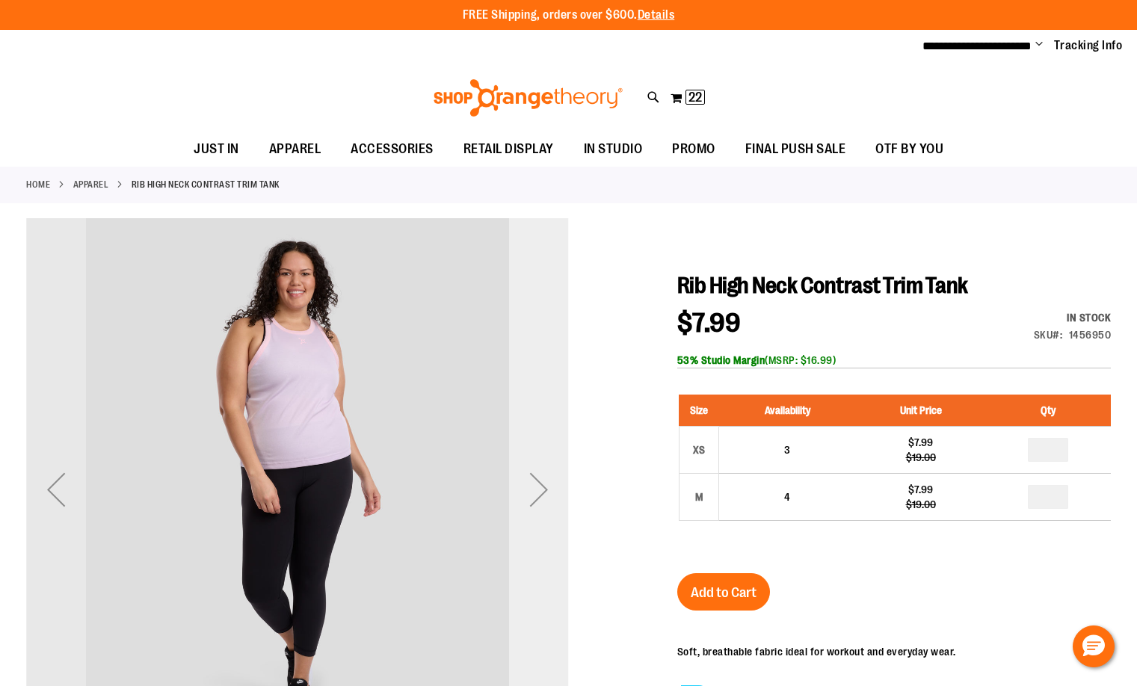
click at [541, 493] on div "Next" at bounding box center [539, 490] width 60 height 60
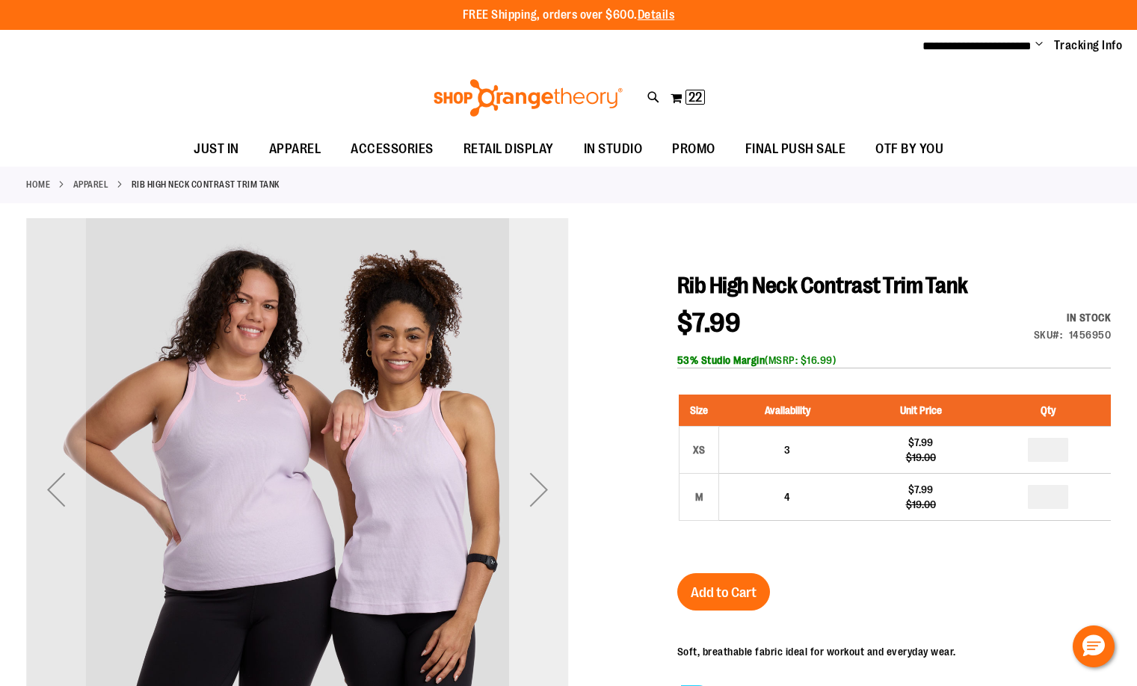
click at [541, 492] on div "Next" at bounding box center [539, 490] width 60 height 60
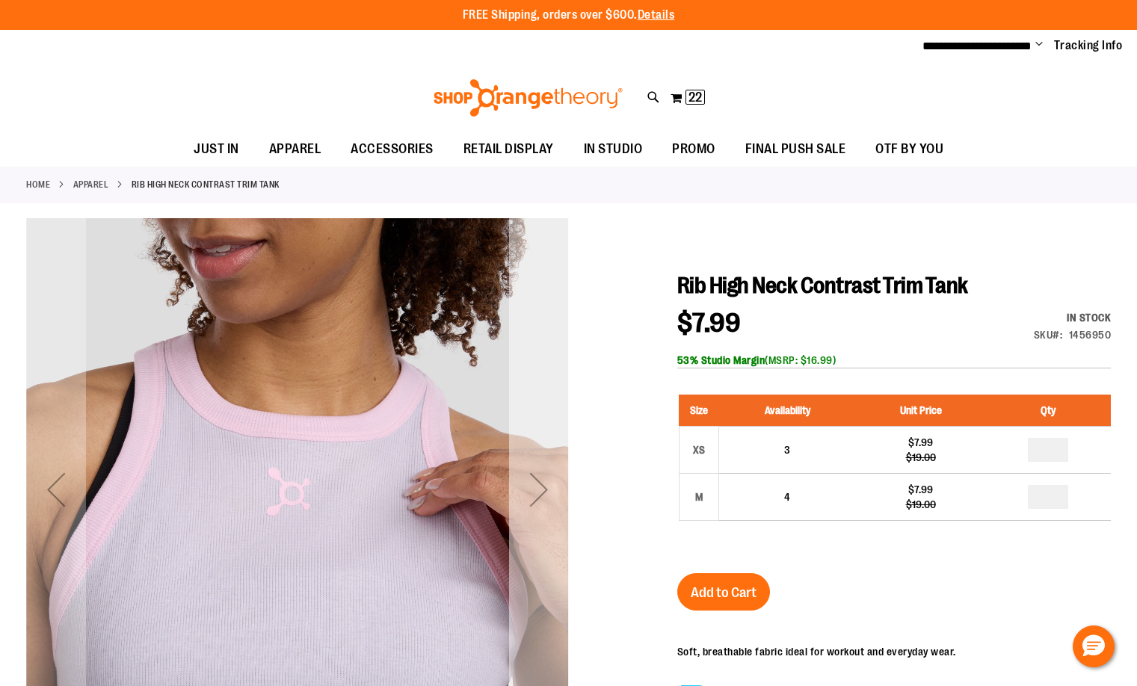
click at [541, 492] on div "Next" at bounding box center [539, 490] width 60 height 60
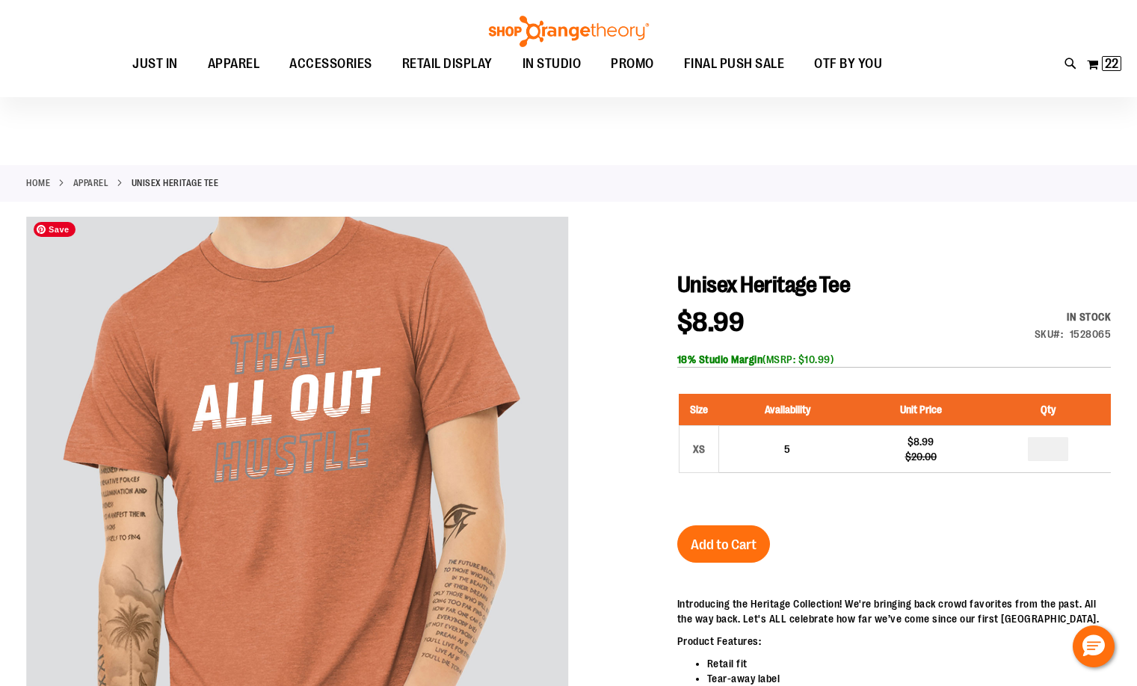
scroll to position [74, 0]
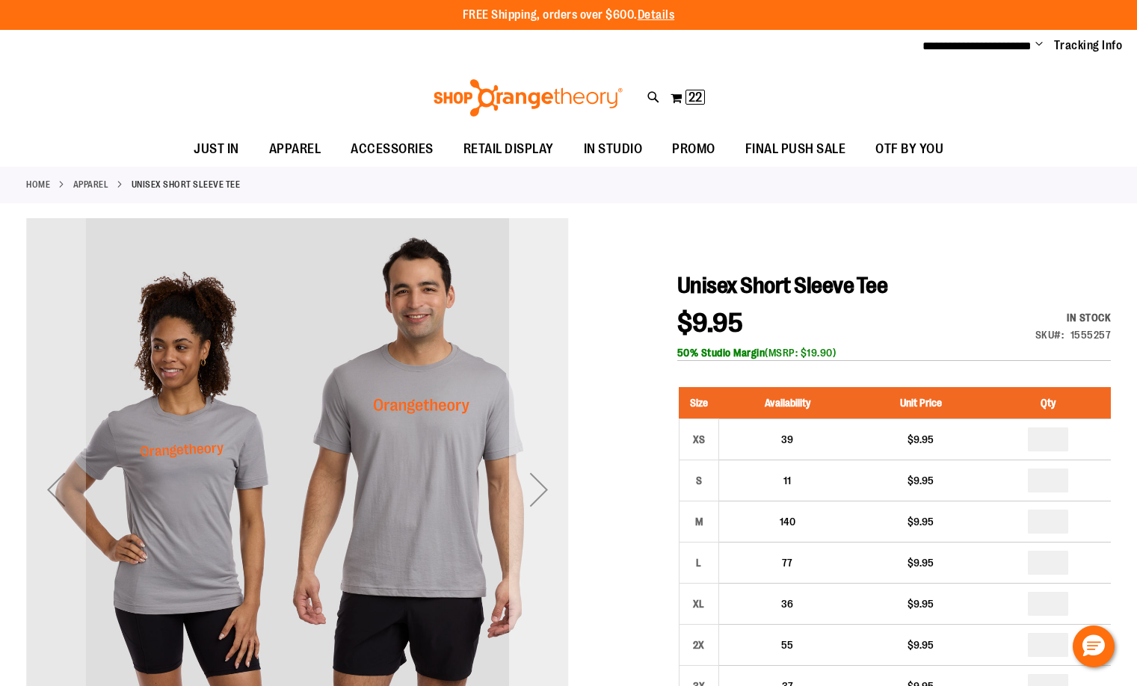
click at [534, 495] on div "Next" at bounding box center [539, 490] width 60 height 60
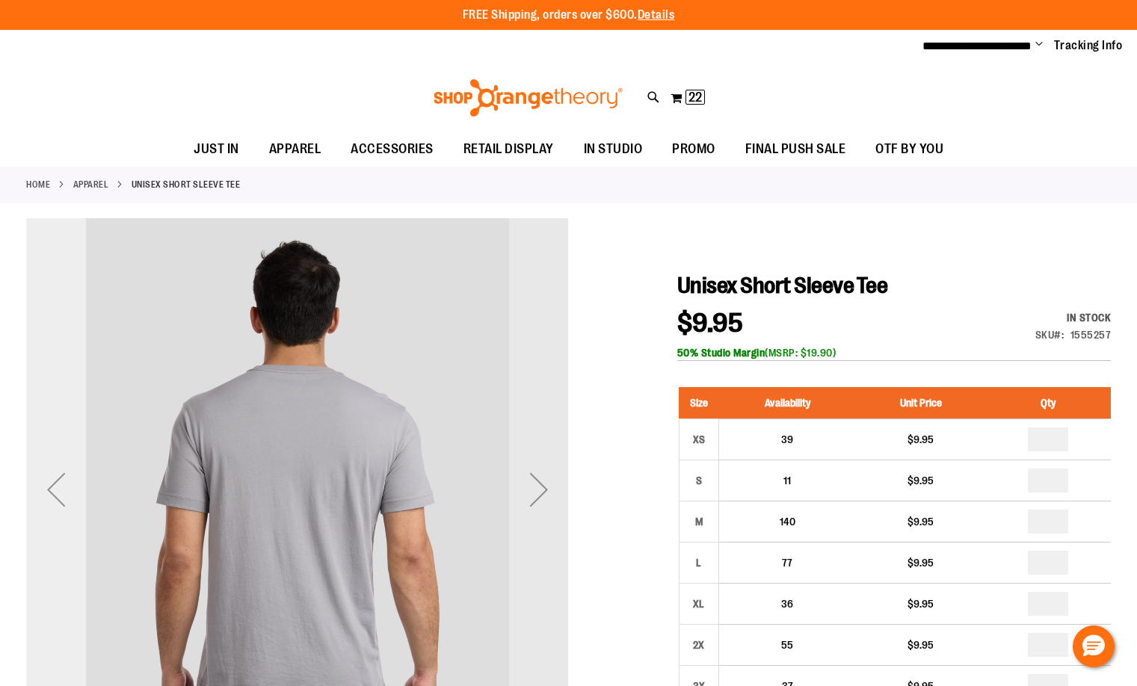
click at [62, 500] on div "Previous" at bounding box center [56, 490] width 60 height 60
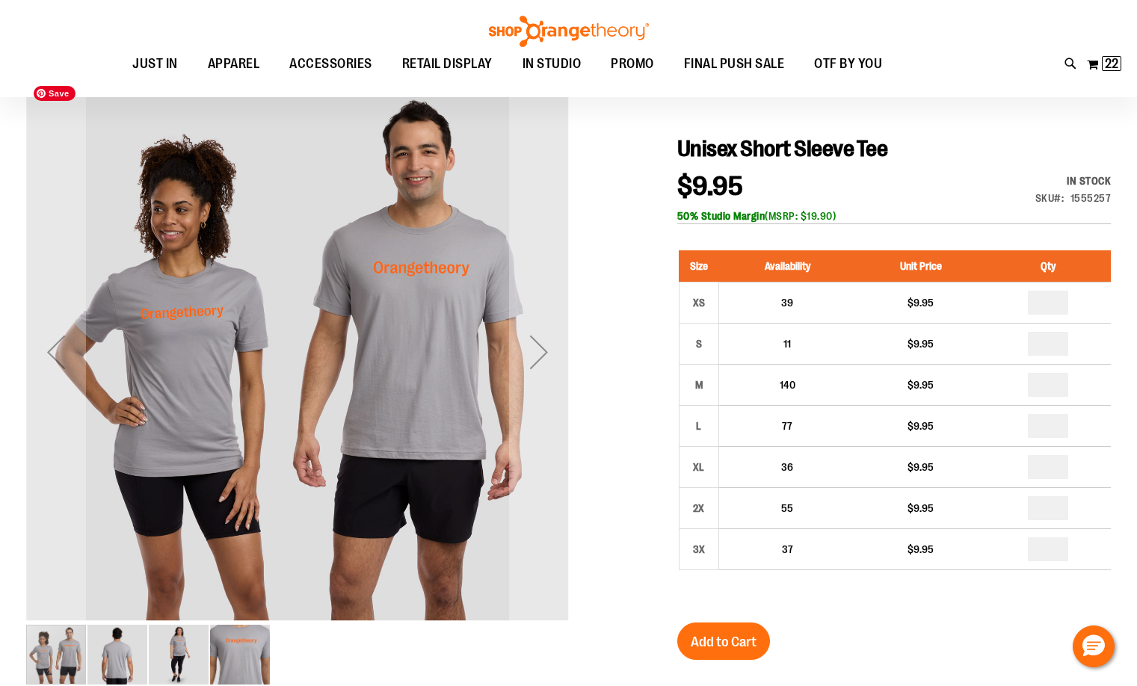
scroll to position [149, 0]
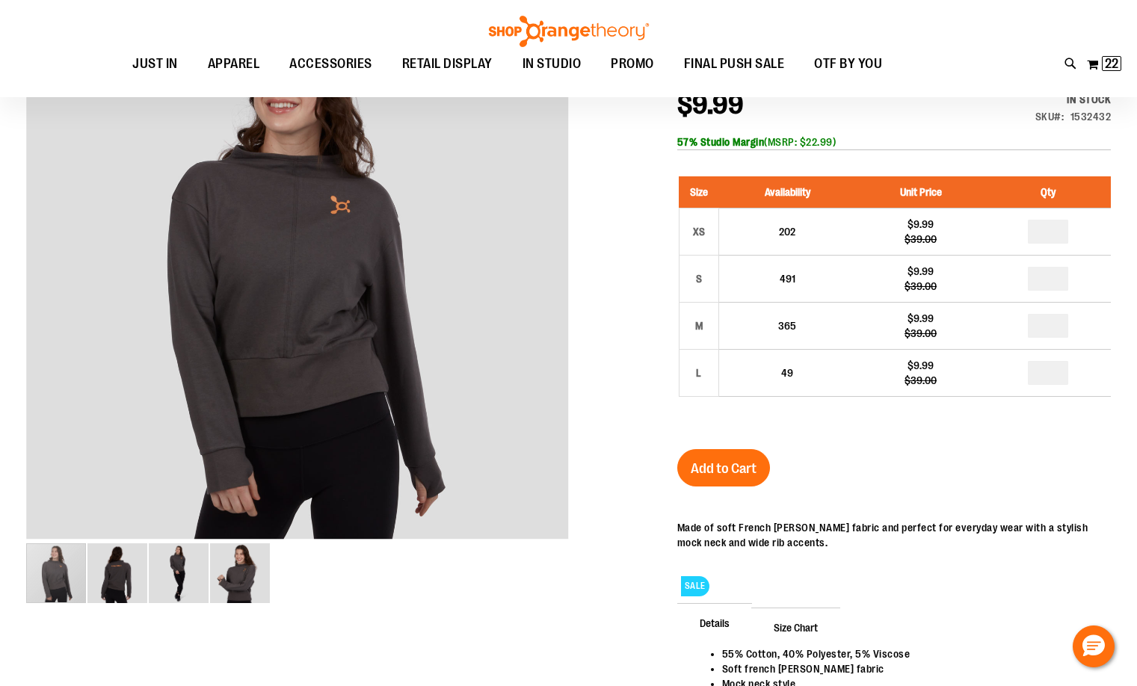
scroll to position [149, 0]
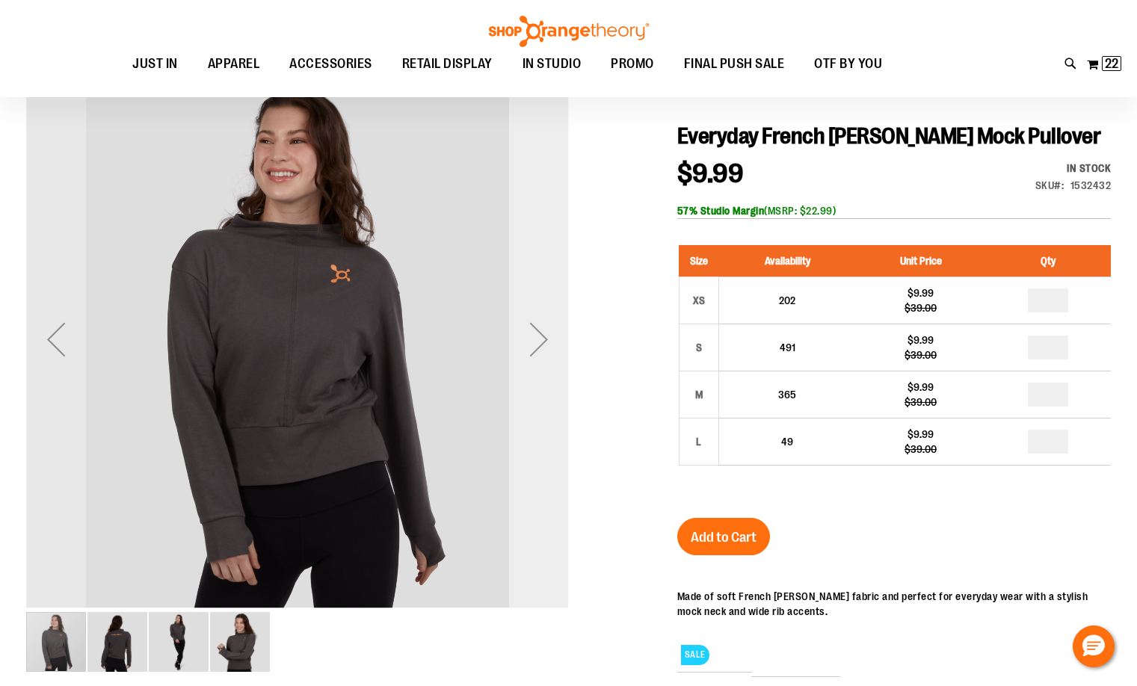
click at [538, 347] on div "Next" at bounding box center [539, 339] width 60 height 60
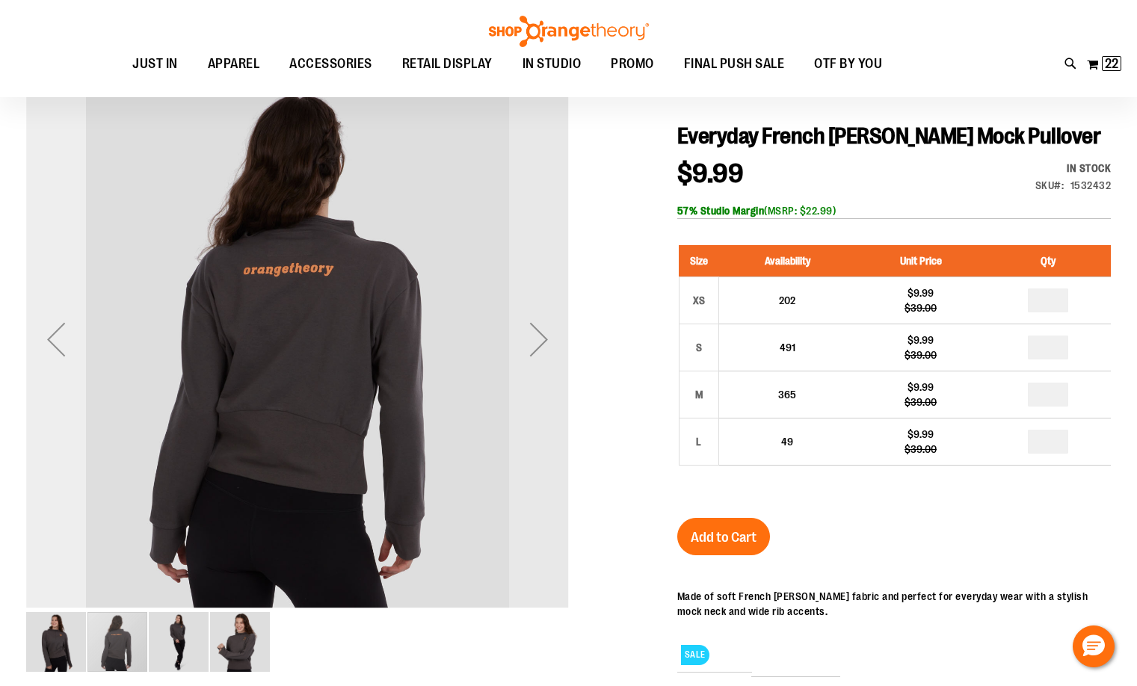
click at [56, 345] on div "Previous" at bounding box center [56, 339] width 60 height 60
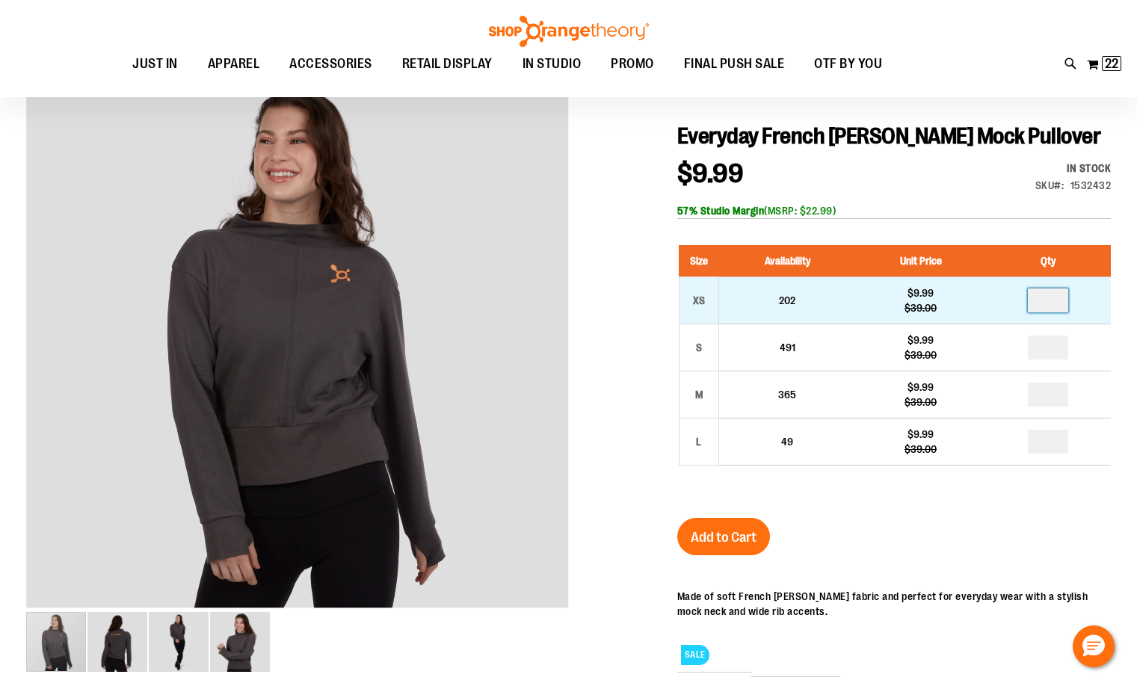
drag, startPoint x: 1051, startPoint y: 297, endPoint x: 1006, endPoint y: 296, distance: 44.9
click at [1007, 296] on td at bounding box center [1048, 300] width 126 height 47
type input "*"
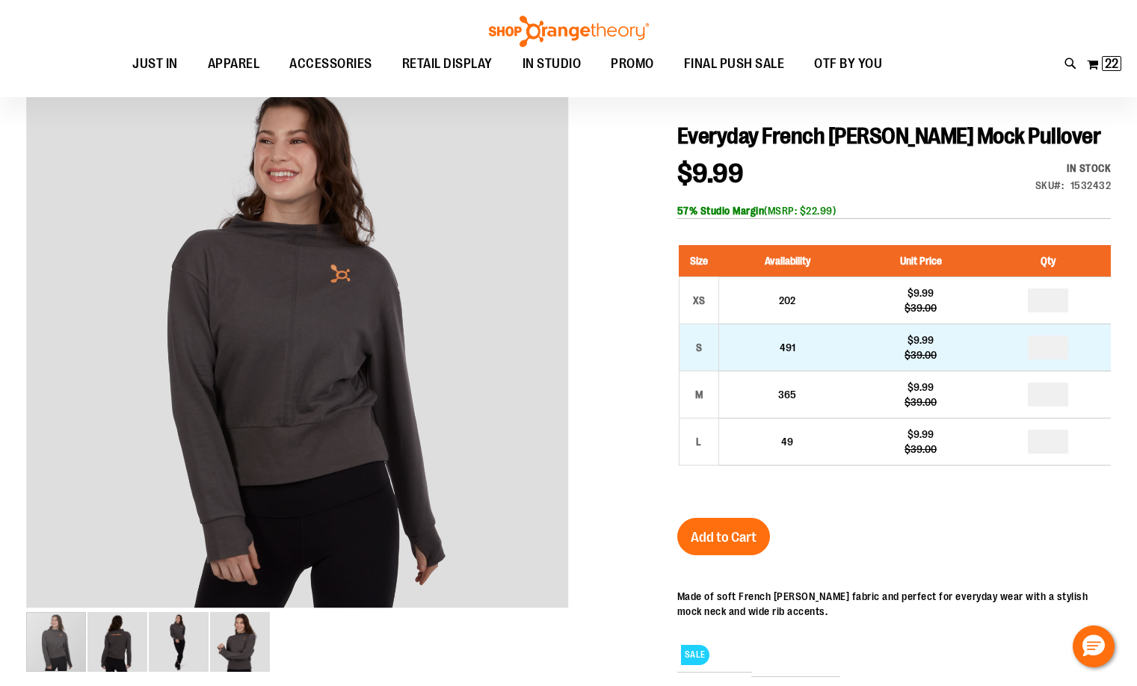
type input "*"
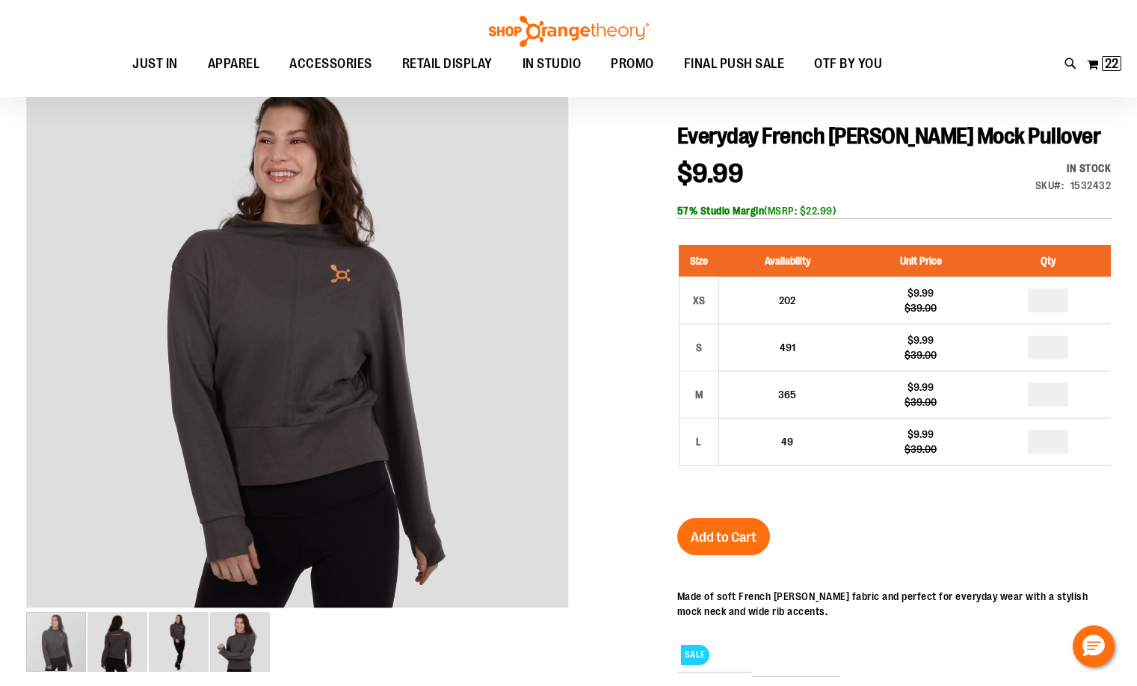
type input "*"
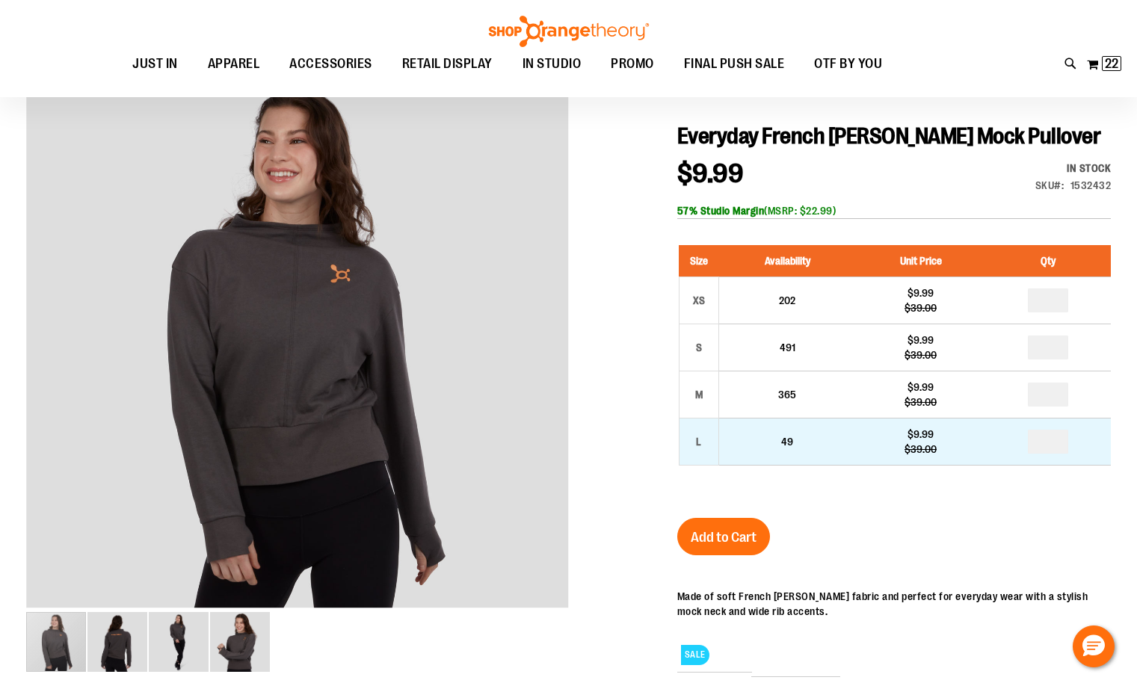
drag, startPoint x: 1056, startPoint y: 433, endPoint x: 1029, endPoint y: 437, distance: 26.5
type input "*"
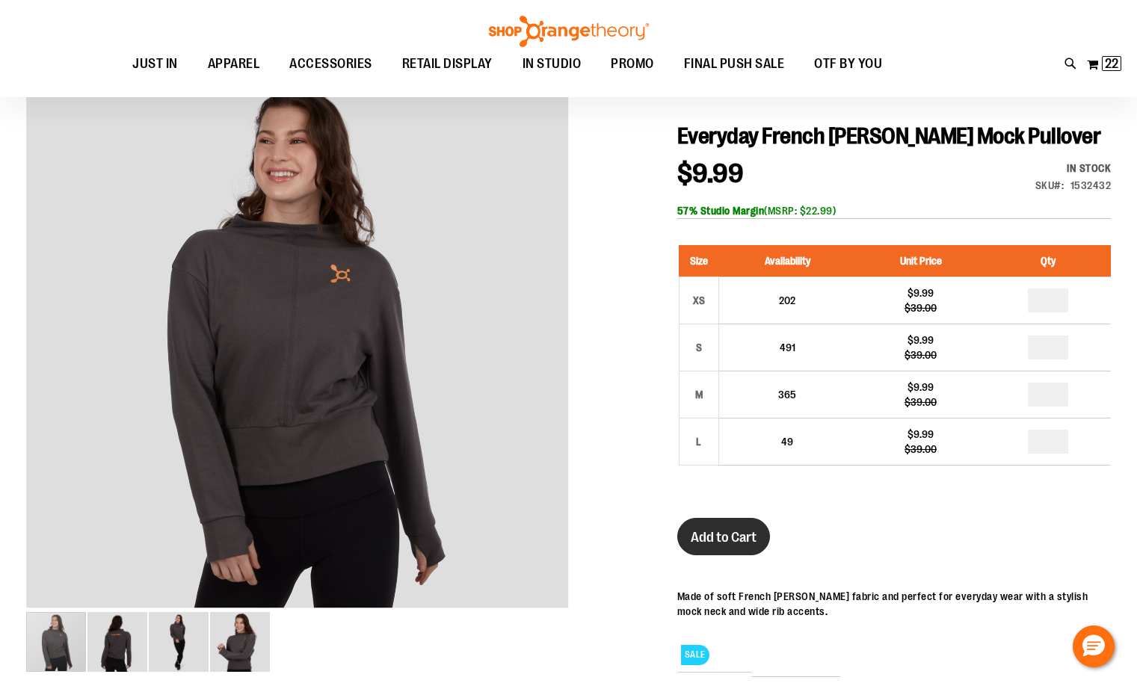
click at [728, 542] on span "Add to Cart" at bounding box center [724, 537] width 66 height 16
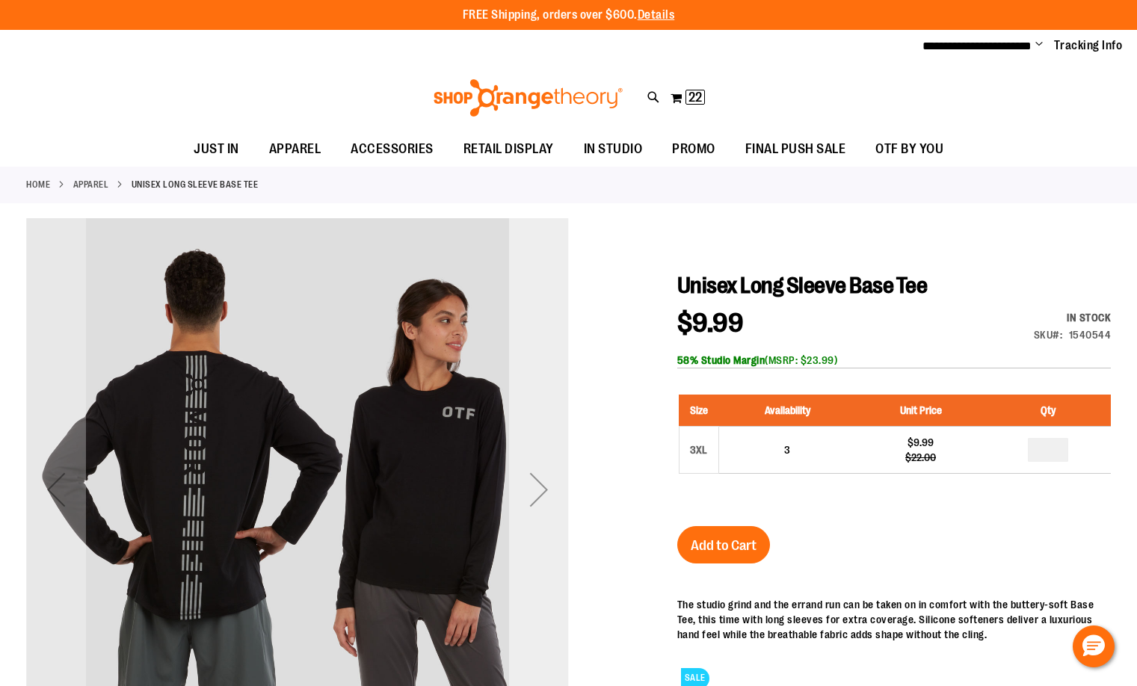
click at [540, 496] on div "Next" at bounding box center [539, 490] width 60 height 60
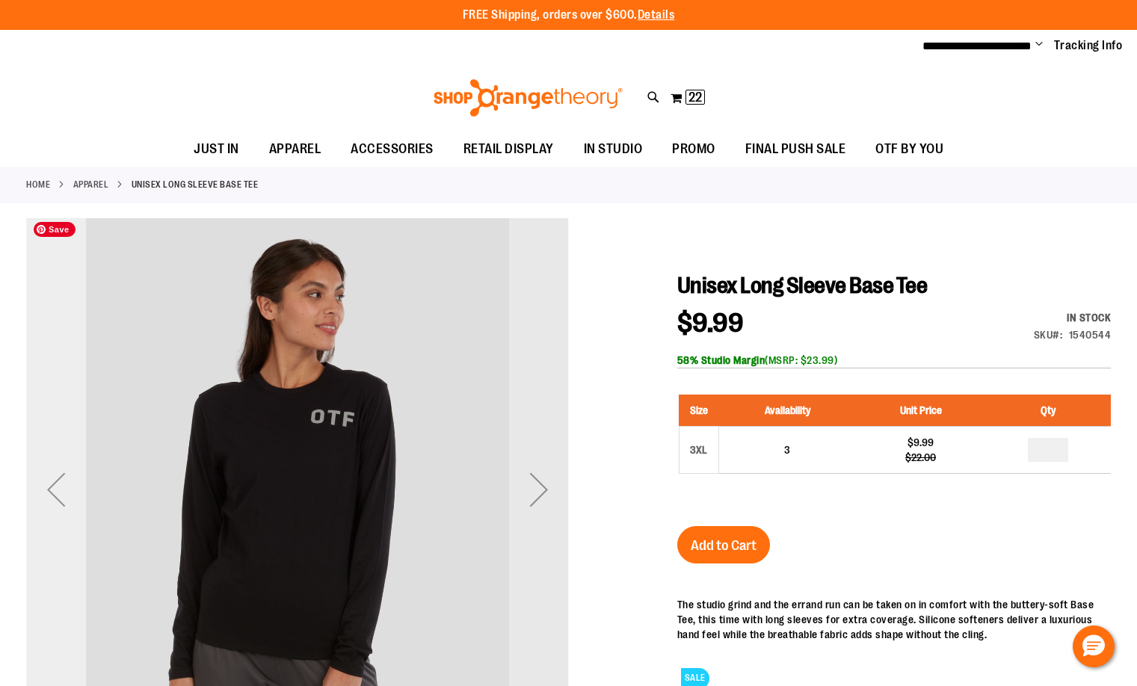
click at [64, 498] on div "Previous" at bounding box center [56, 490] width 60 height 60
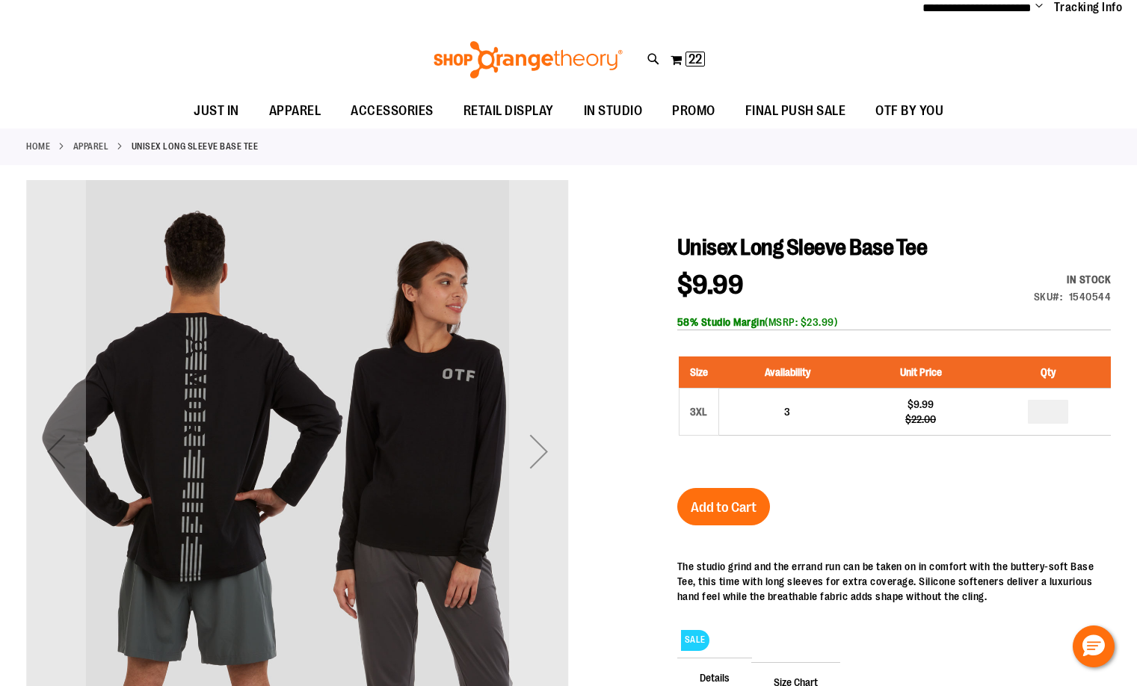
scroll to position [74, 0]
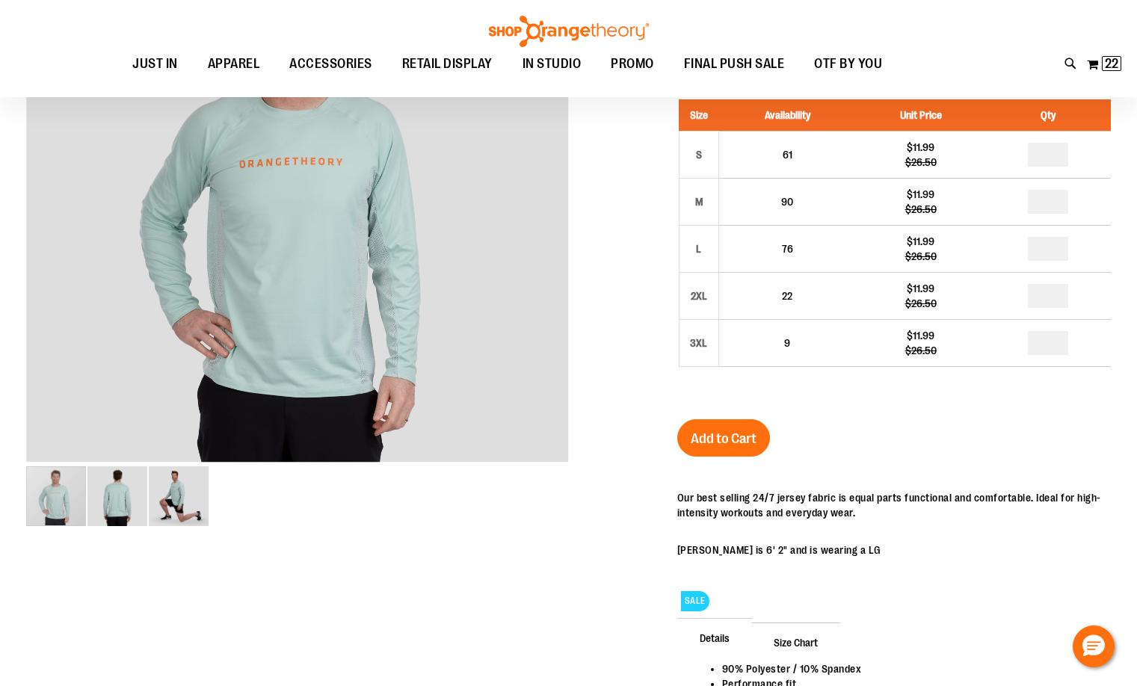
scroll to position [74, 0]
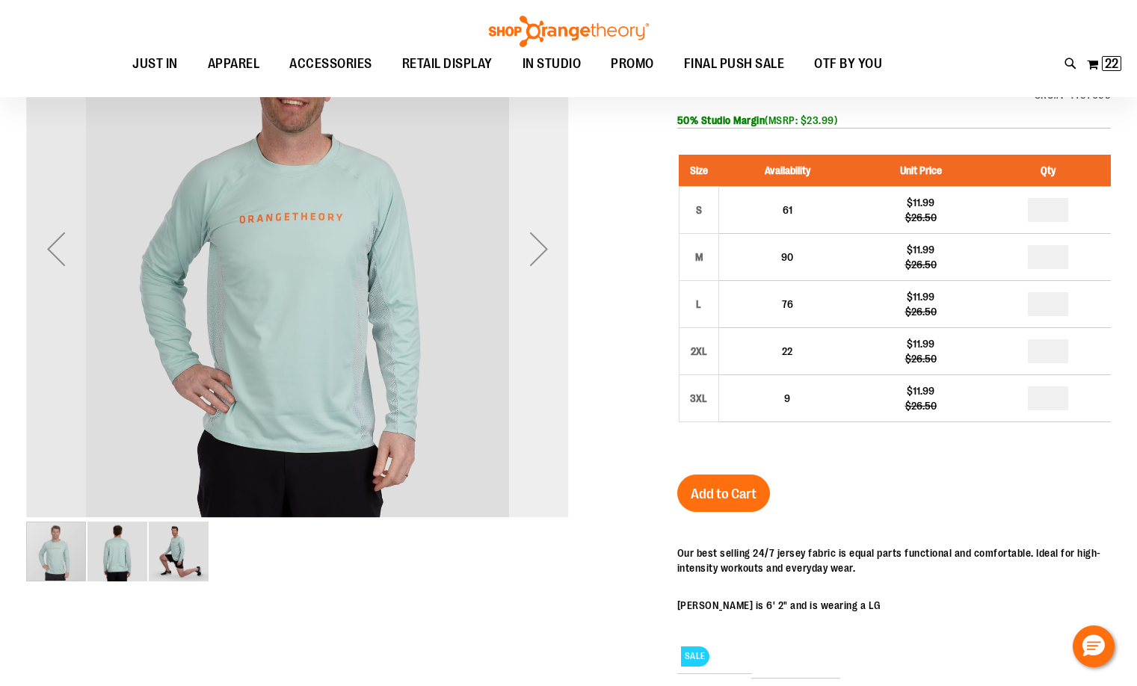
click at [548, 256] on div "Next" at bounding box center [539, 249] width 60 height 60
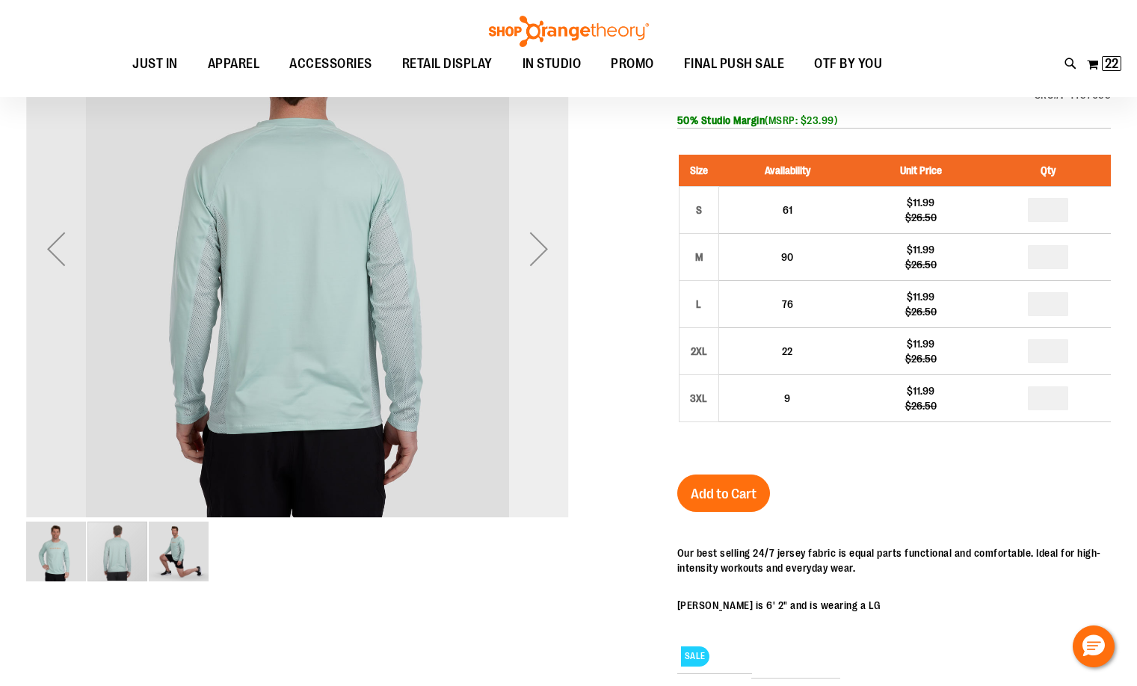
click at [548, 256] on div "Next" at bounding box center [539, 249] width 60 height 60
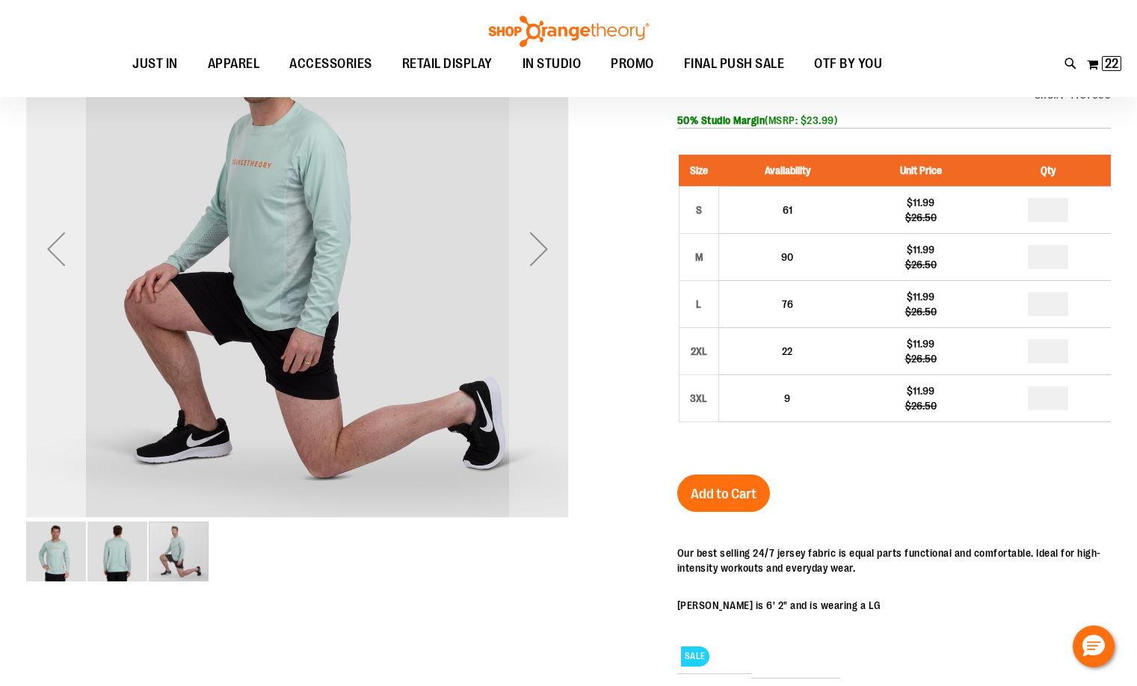
click at [76, 250] on div "Previous" at bounding box center [56, 249] width 60 height 60
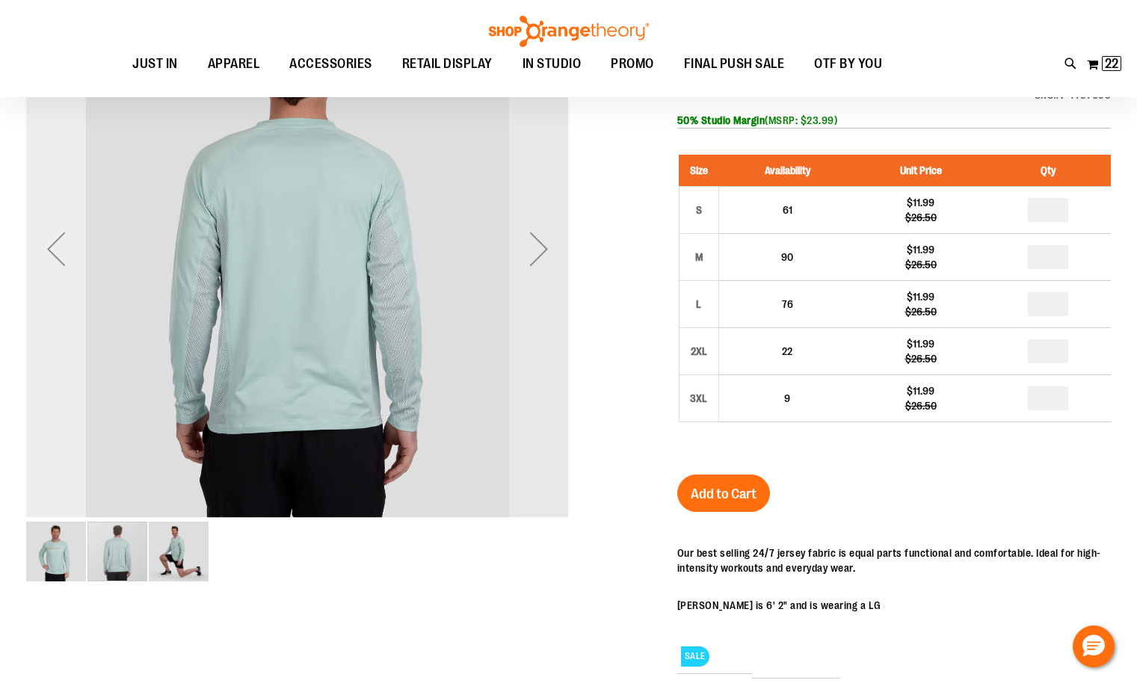
click at [69, 252] on div "Previous" at bounding box center [56, 249] width 60 height 60
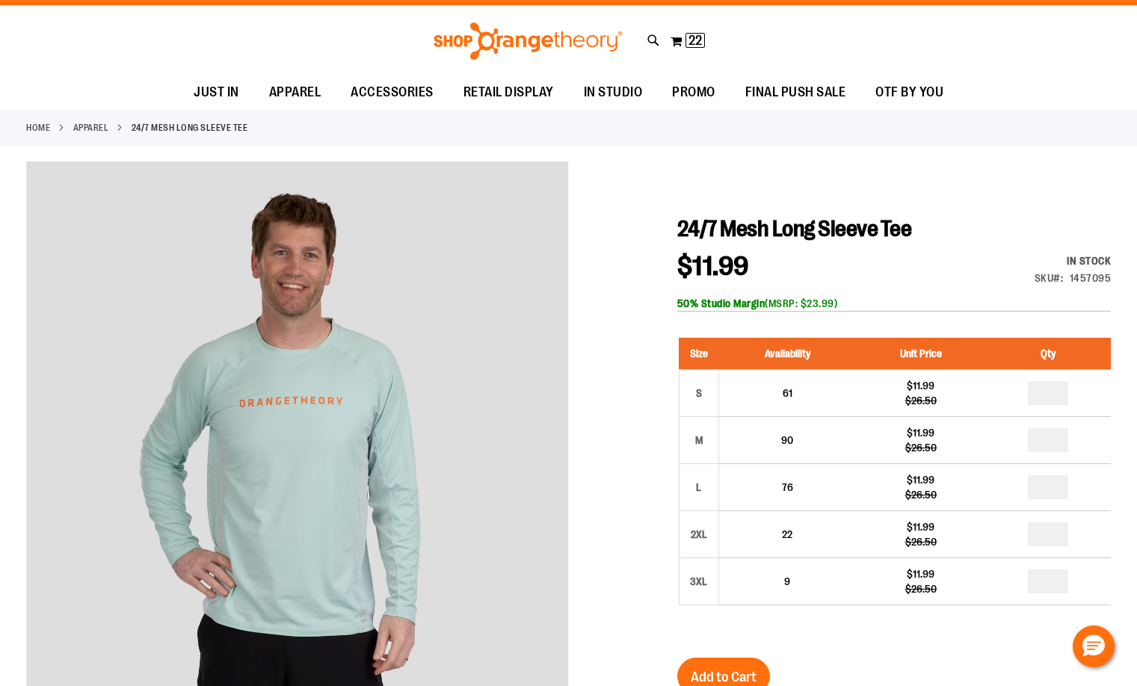
scroll to position [0, 0]
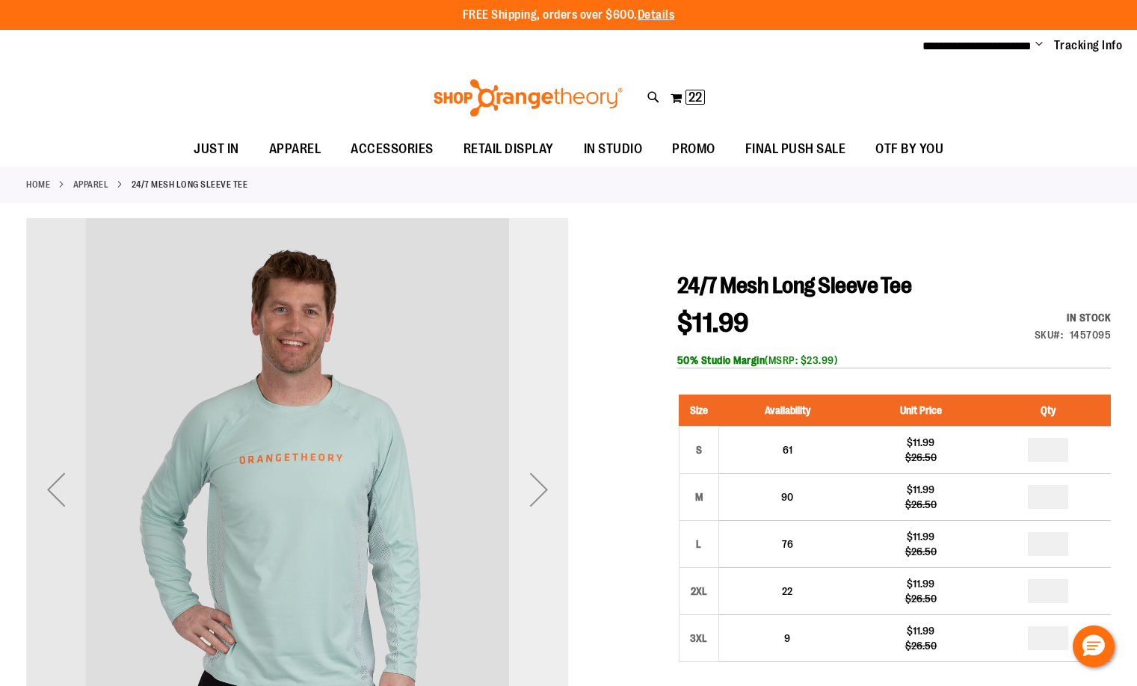
click at [537, 490] on div "Next" at bounding box center [539, 490] width 60 height 60
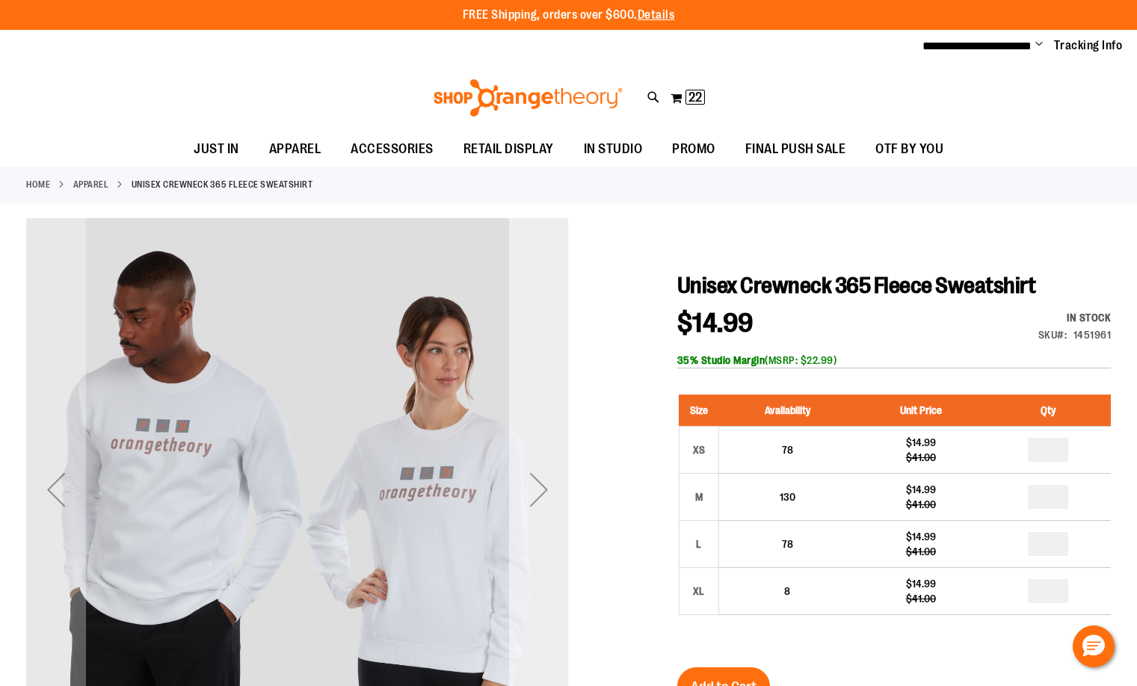
click at [532, 487] on div "Next" at bounding box center [539, 490] width 60 height 60
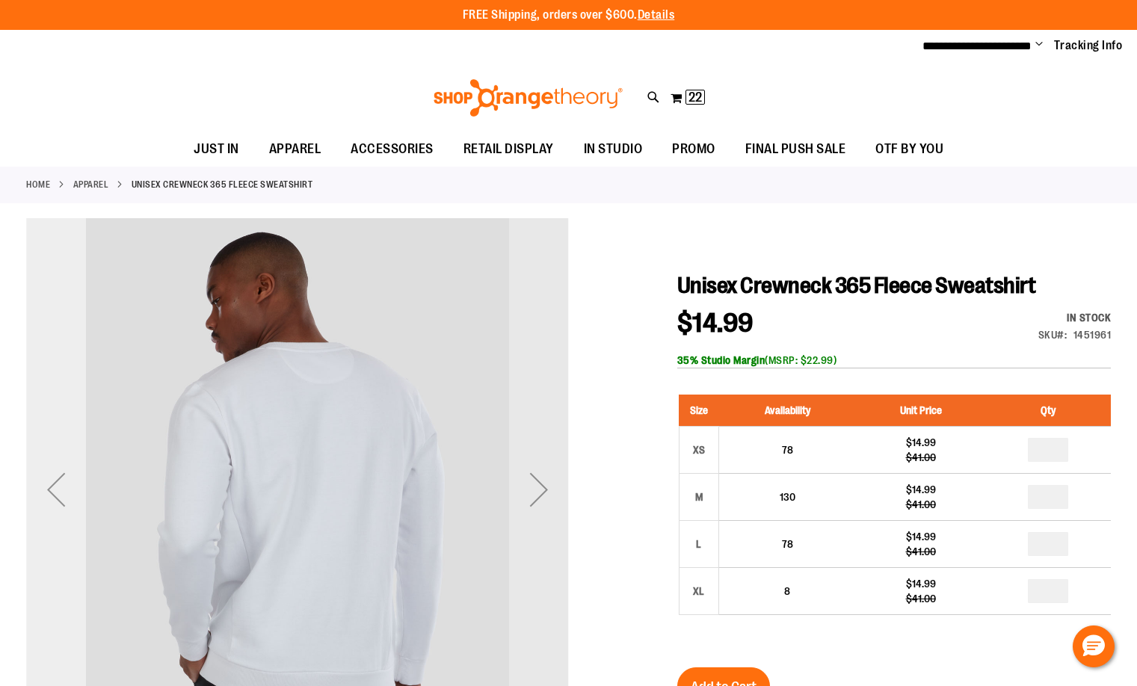
click at [58, 490] on div "Previous" at bounding box center [56, 490] width 60 height 60
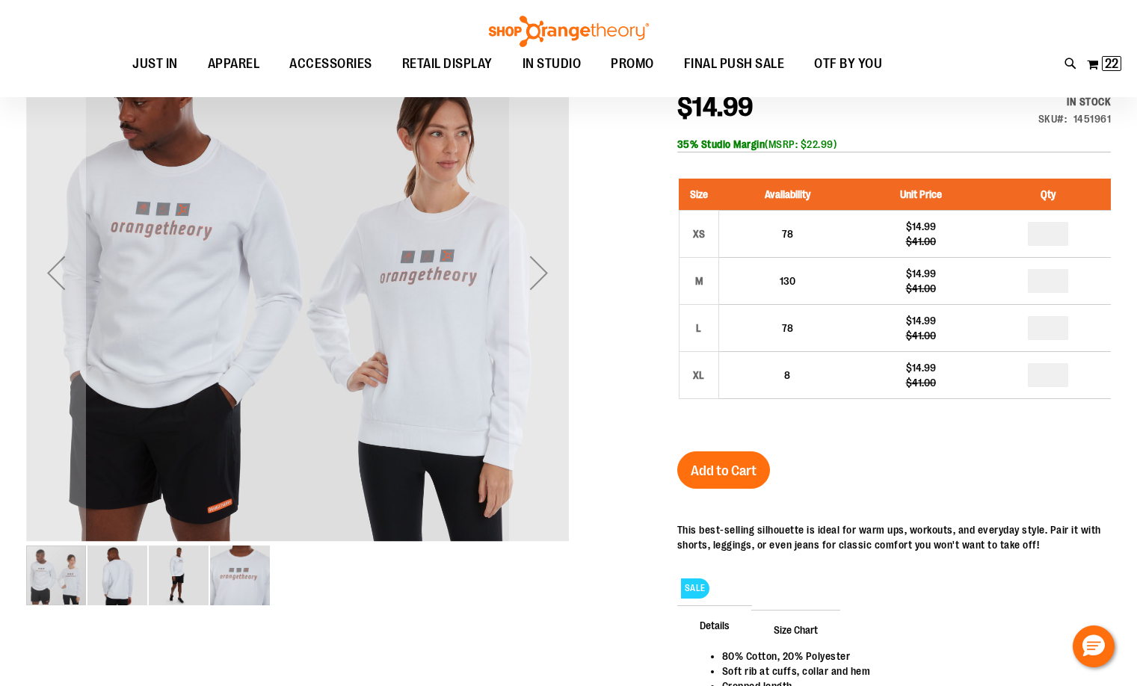
scroll to position [70, 0]
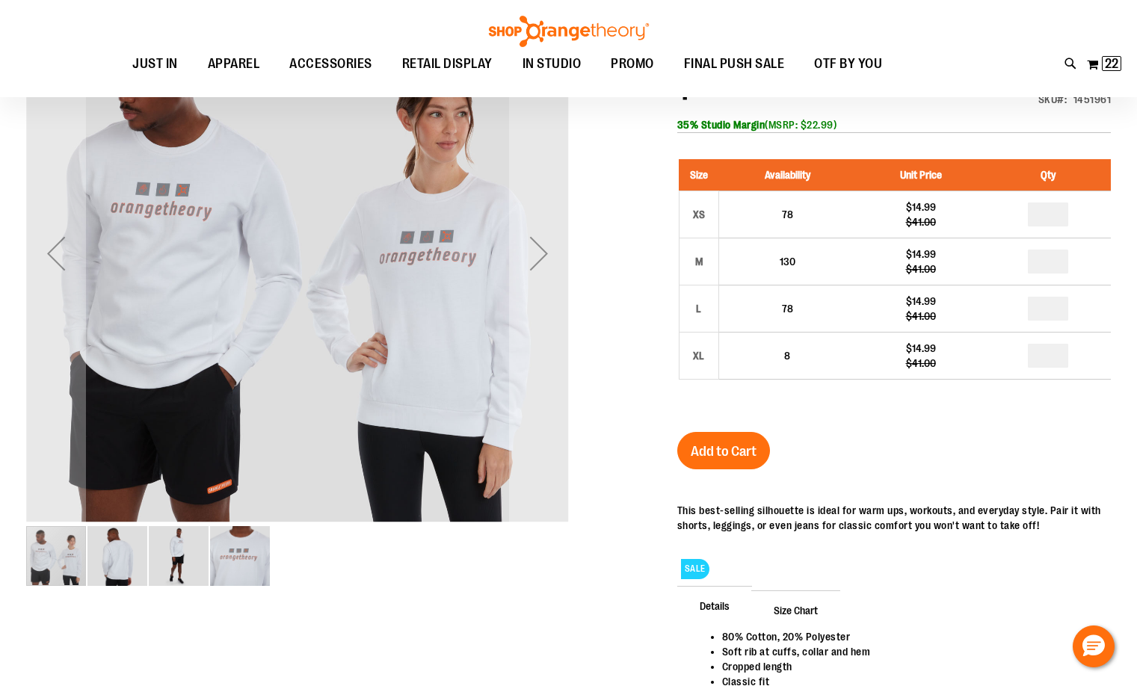
click at [229, 555] on img "image 4 of 4" at bounding box center [240, 556] width 60 height 60
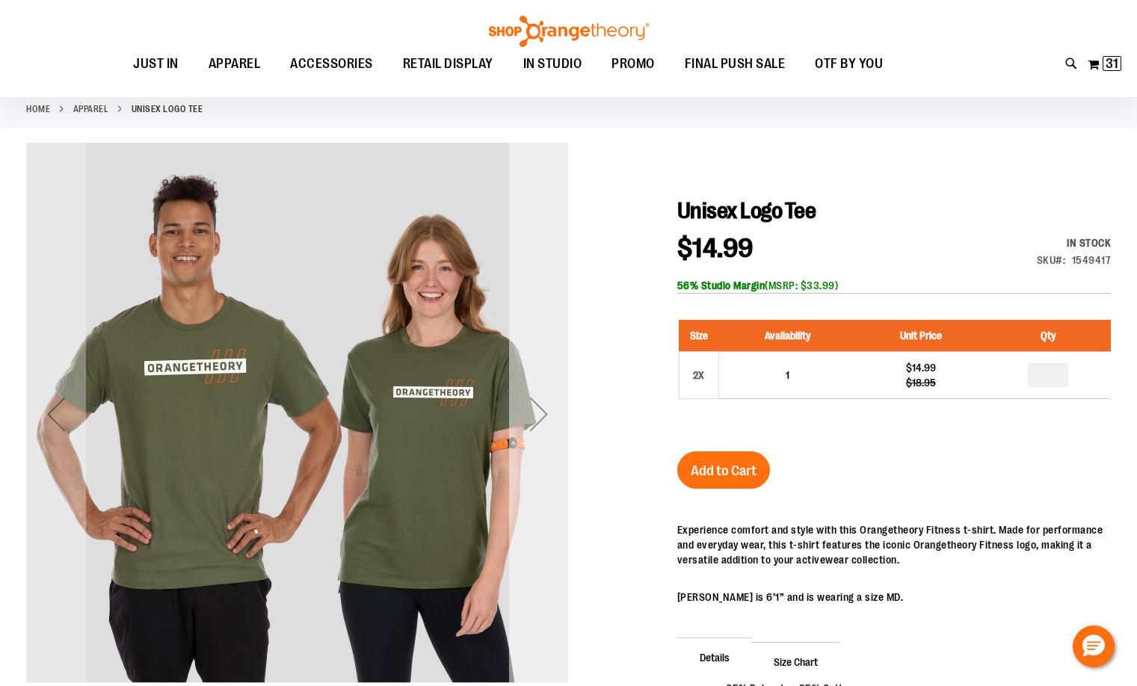
scroll to position [74, 0]
click at [534, 422] on div "Next" at bounding box center [539, 414] width 60 height 60
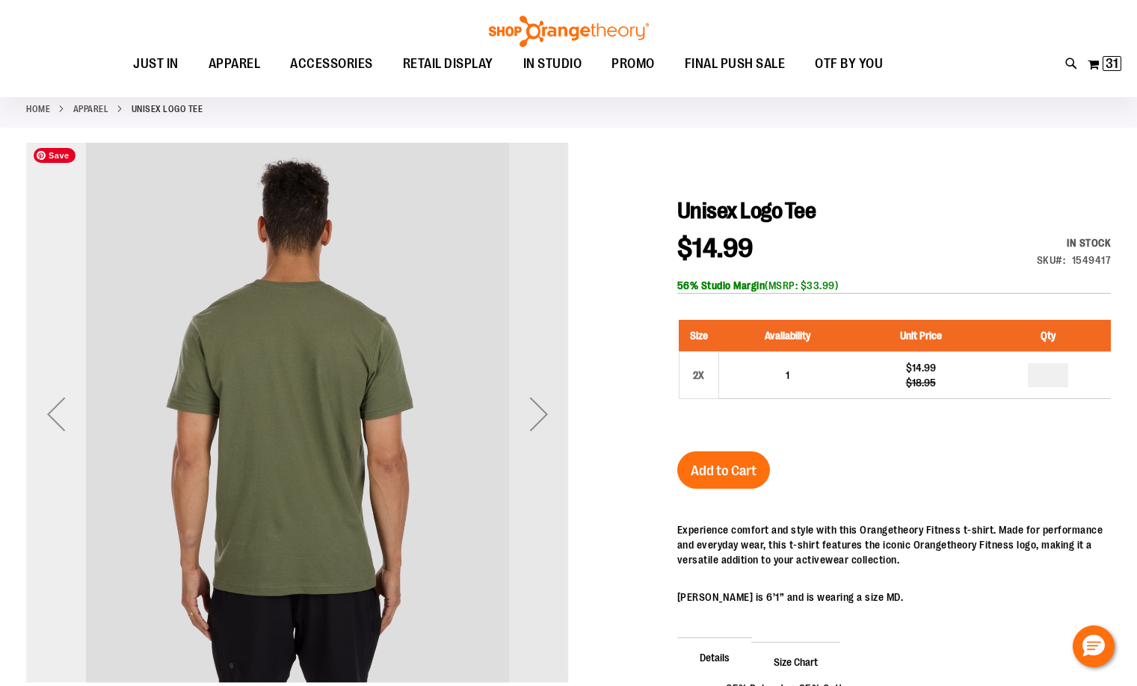
click at [61, 424] on div "Previous" at bounding box center [56, 414] width 60 height 60
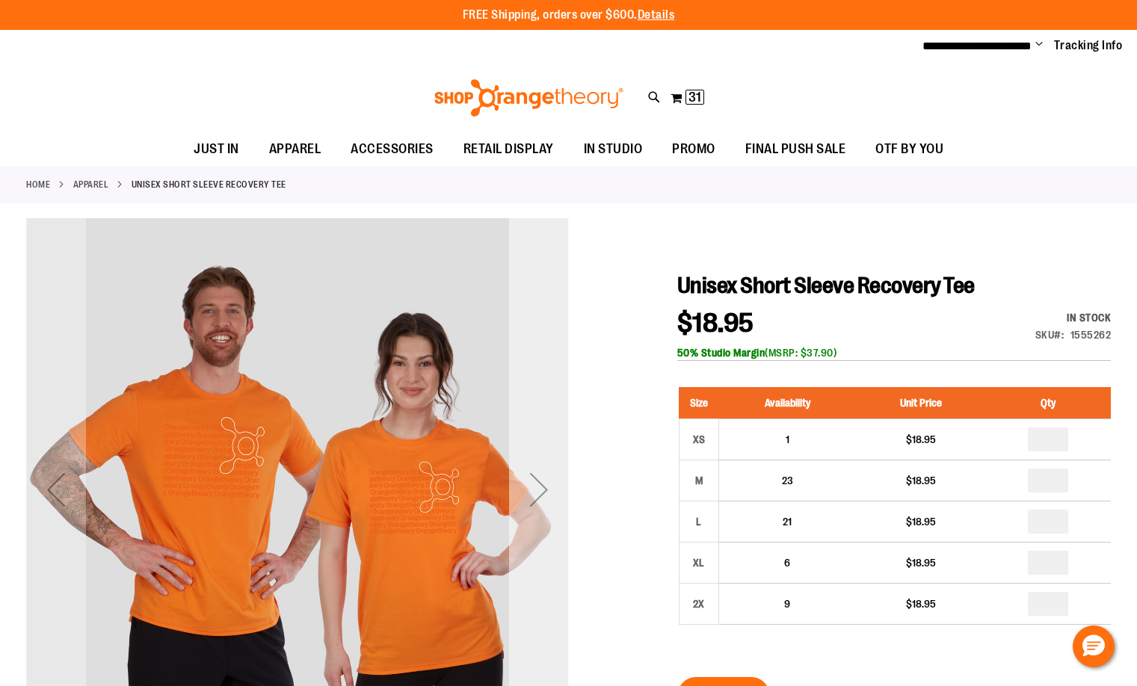
click at [540, 490] on div "Next" at bounding box center [539, 490] width 60 height 60
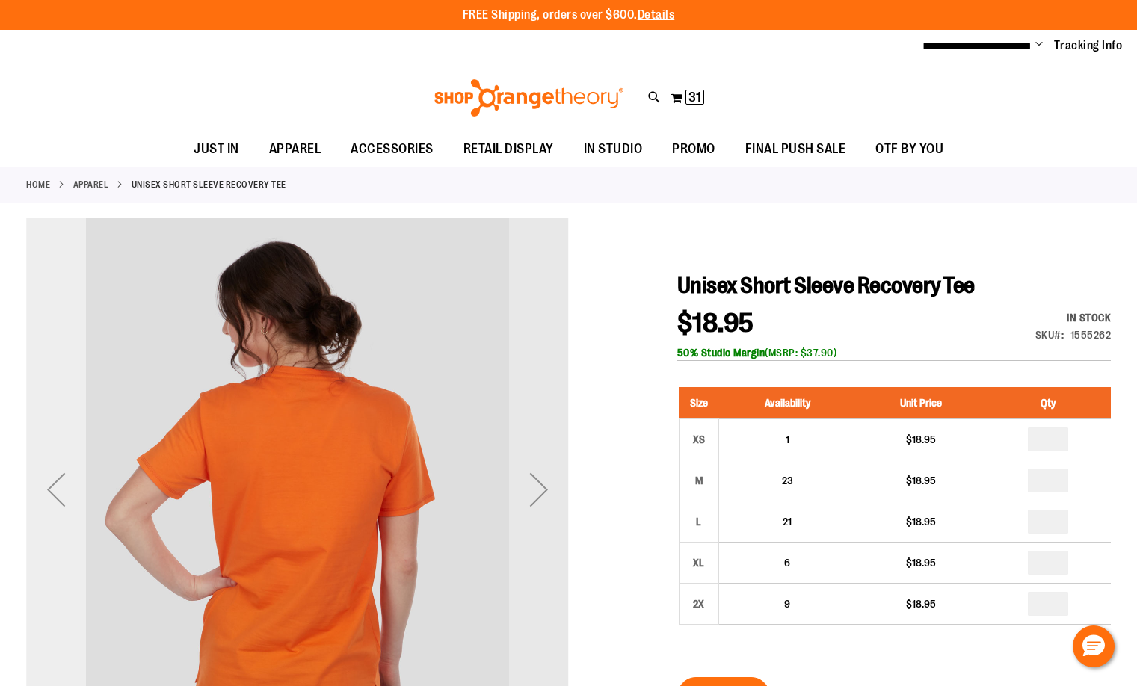
click at [58, 499] on div "Previous" at bounding box center [56, 490] width 60 height 60
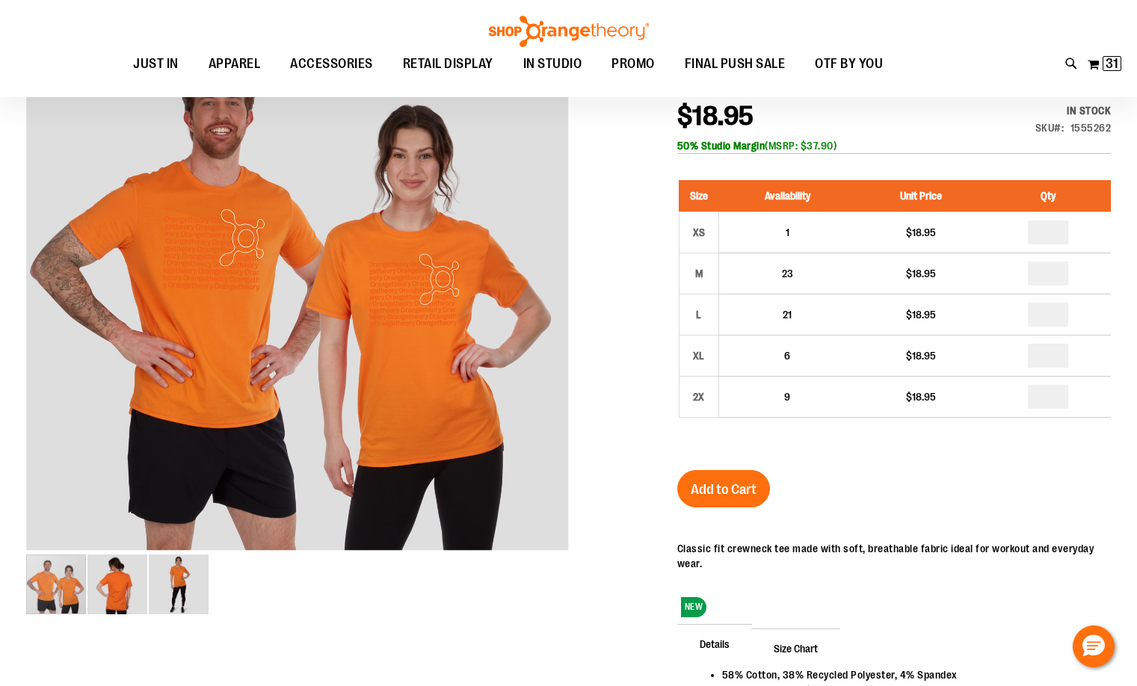
scroll to position [73, 0]
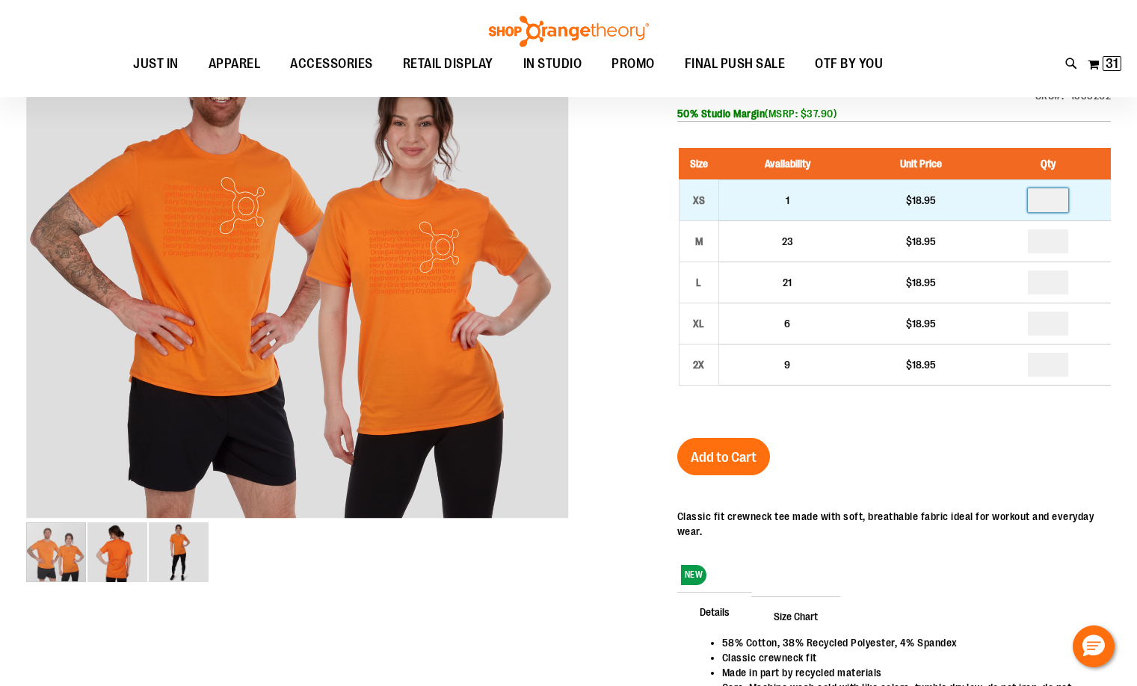
drag, startPoint x: 1061, startPoint y: 203, endPoint x: 1023, endPoint y: 205, distance: 37.4
click at [1023, 205] on td at bounding box center [1048, 199] width 126 height 41
type input "*"
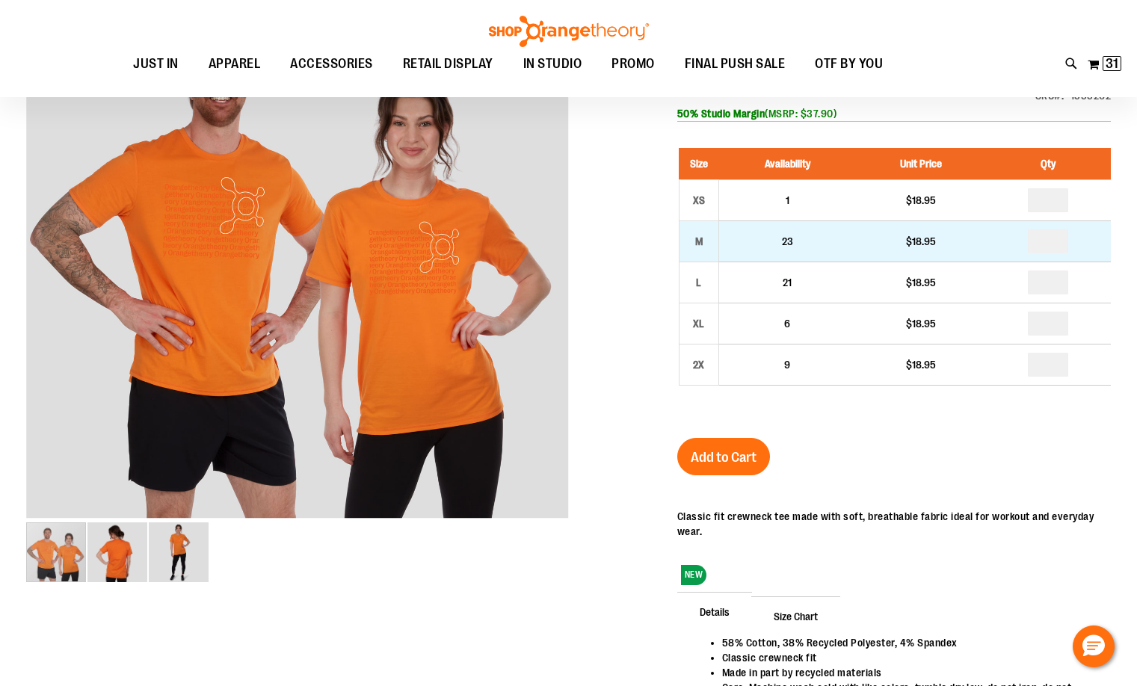
drag, startPoint x: 1056, startPoint y: 239, endPoint x: 1039, endPoint y: 240, distance: 17.2
type input "*"
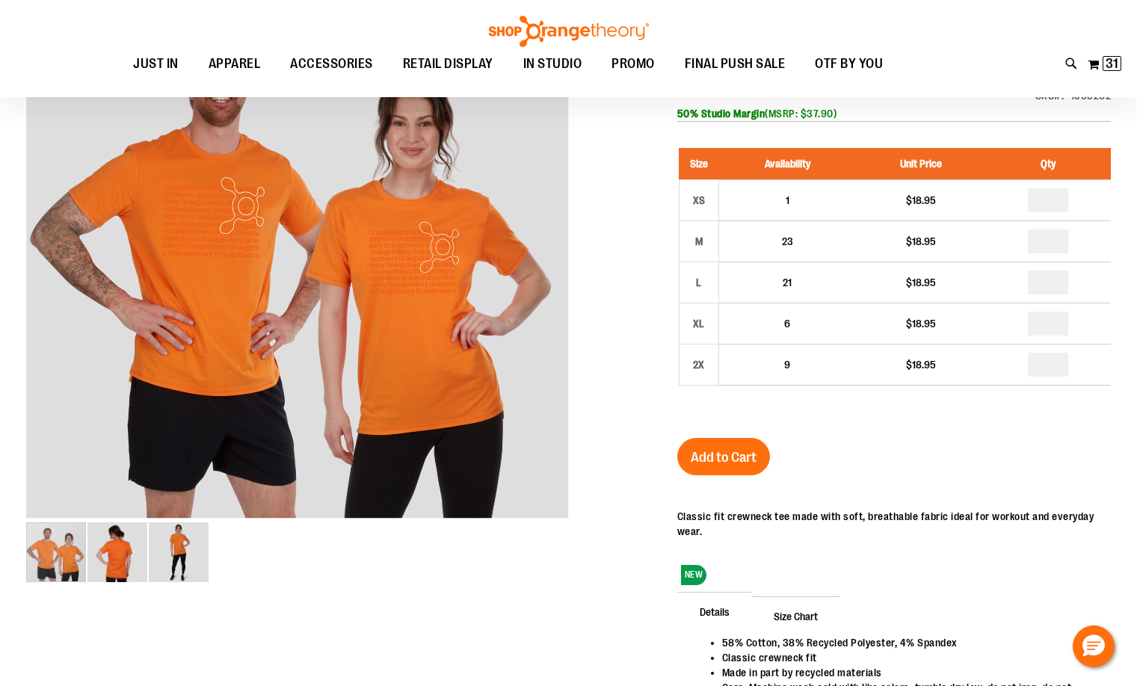
type input "*"
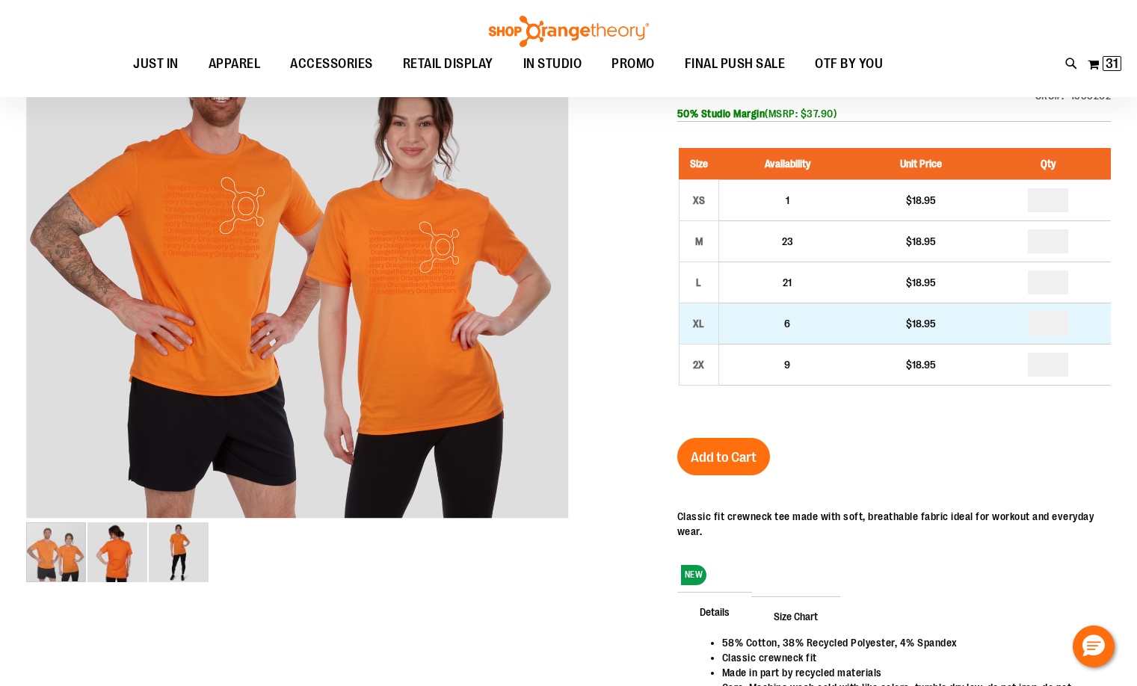
drag, startPoint x: 1056, startPoint y: 321, endPoint x: 1018, endPoint y: 326, distance: 37.7
type input "*"
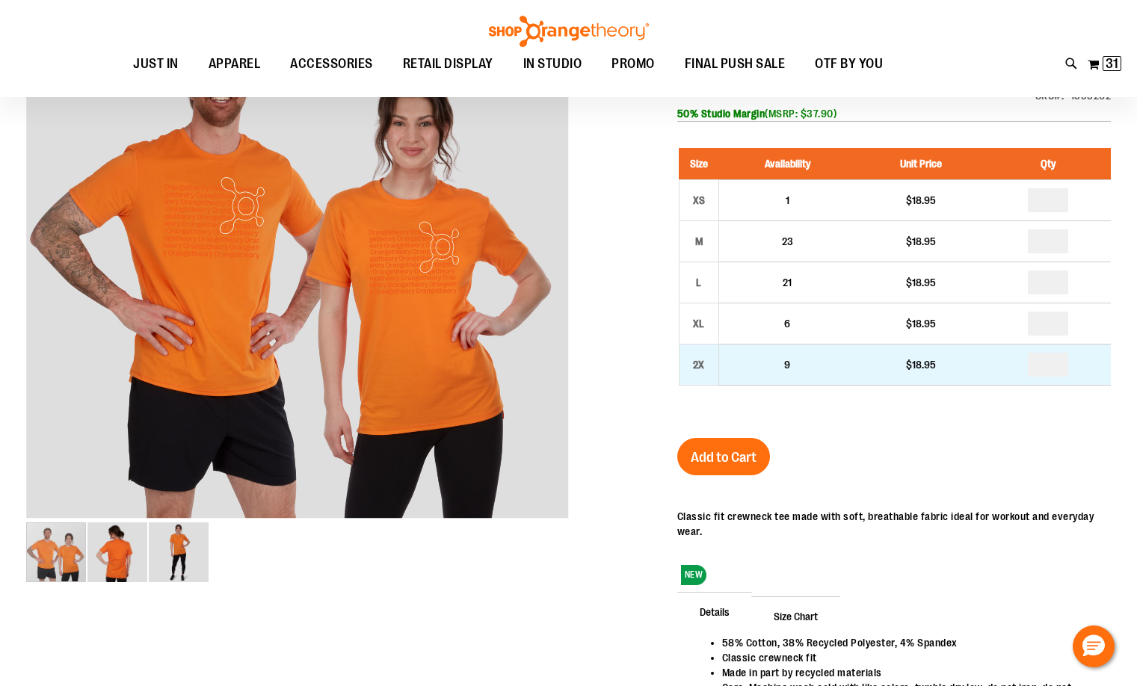
drag, startPoint x: 1056, startPoint y: 359, endPoint x: 1028, endPoint y: 362, distance: 27.8
type input "*"
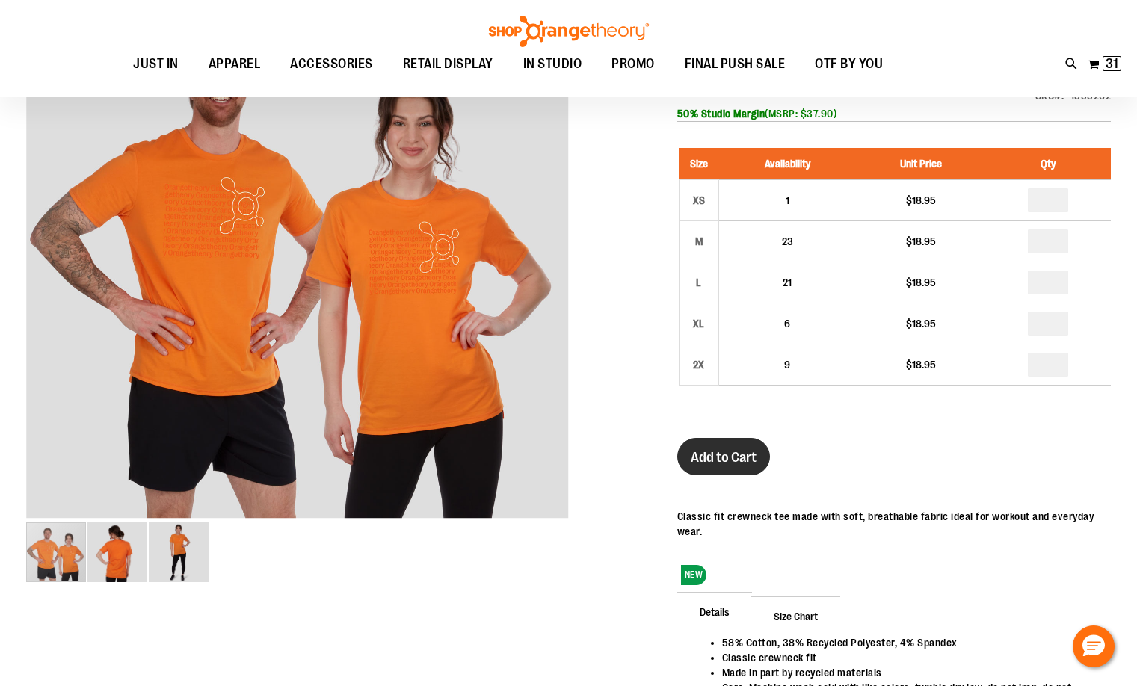
click at [731, 457] on span "Add to Cart" at bounding box center [724, 457] width 66 height 16
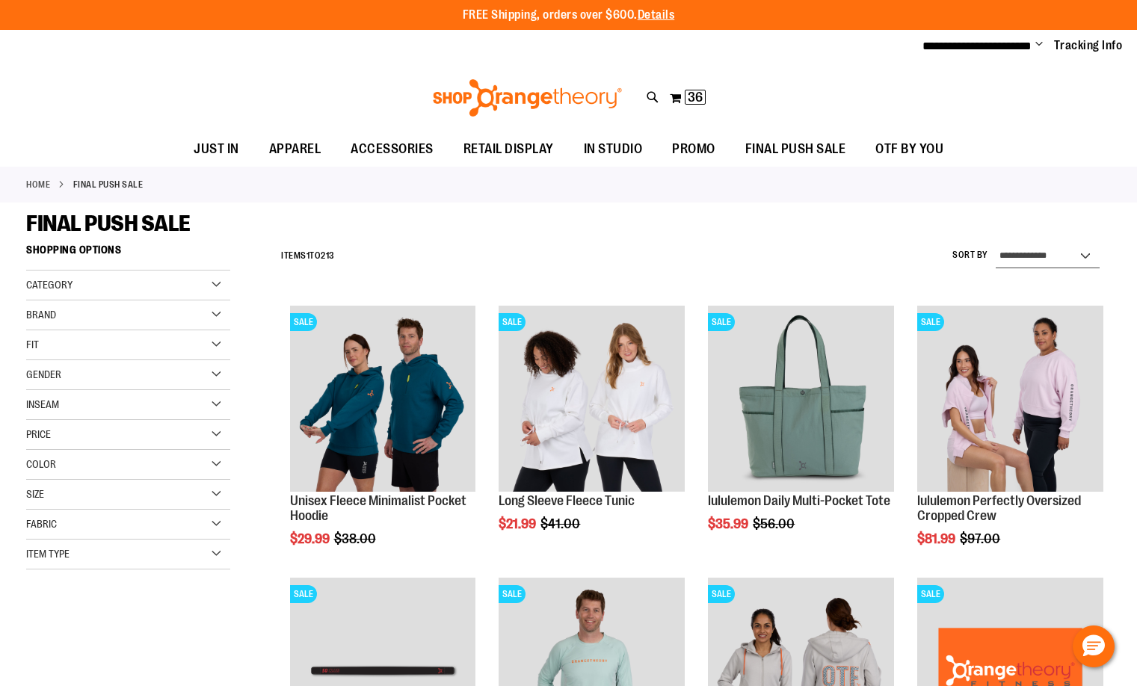
click at [1023, 256] on select "**********" at bounding box center [1048, 256] width 104 height 24
select select "*********"
click at [996, 244] on select "**********" at bounding box center [1048, 256] width 104 height 24
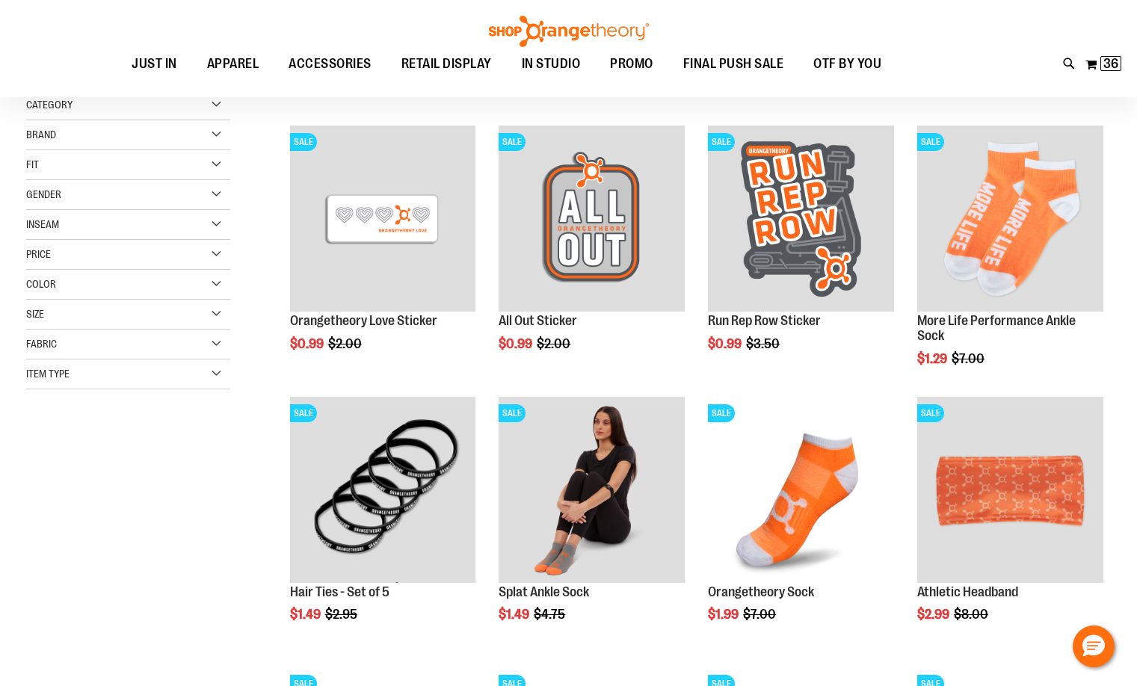
scroll to position [224, 0]
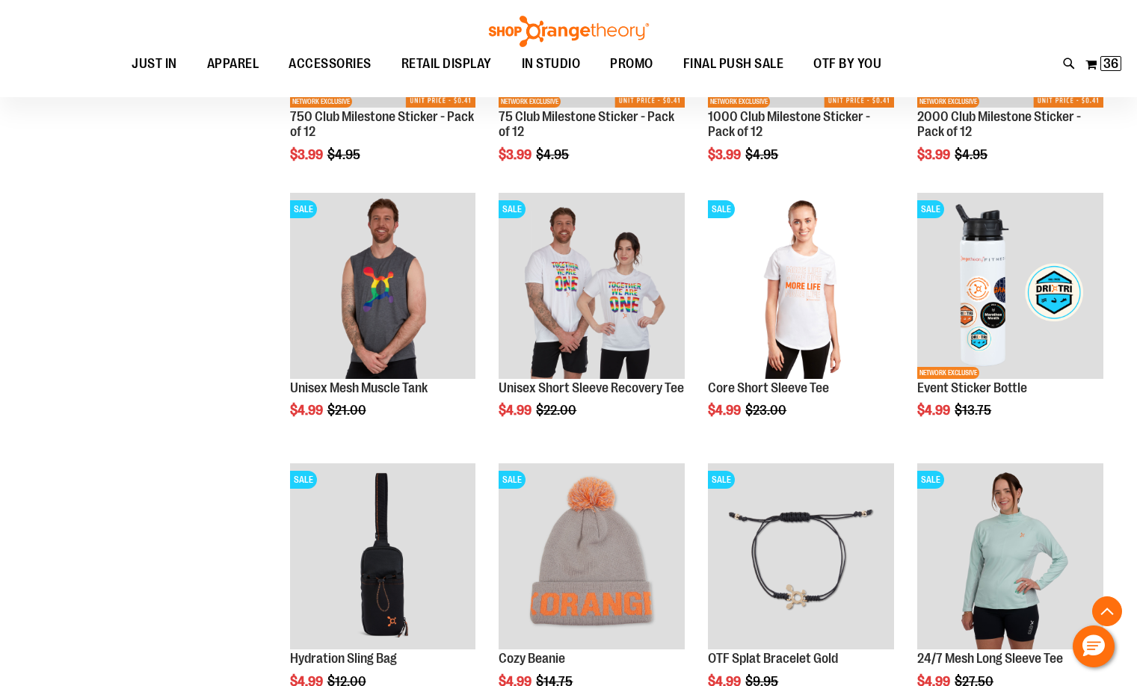
scroll to position [1047, 0]
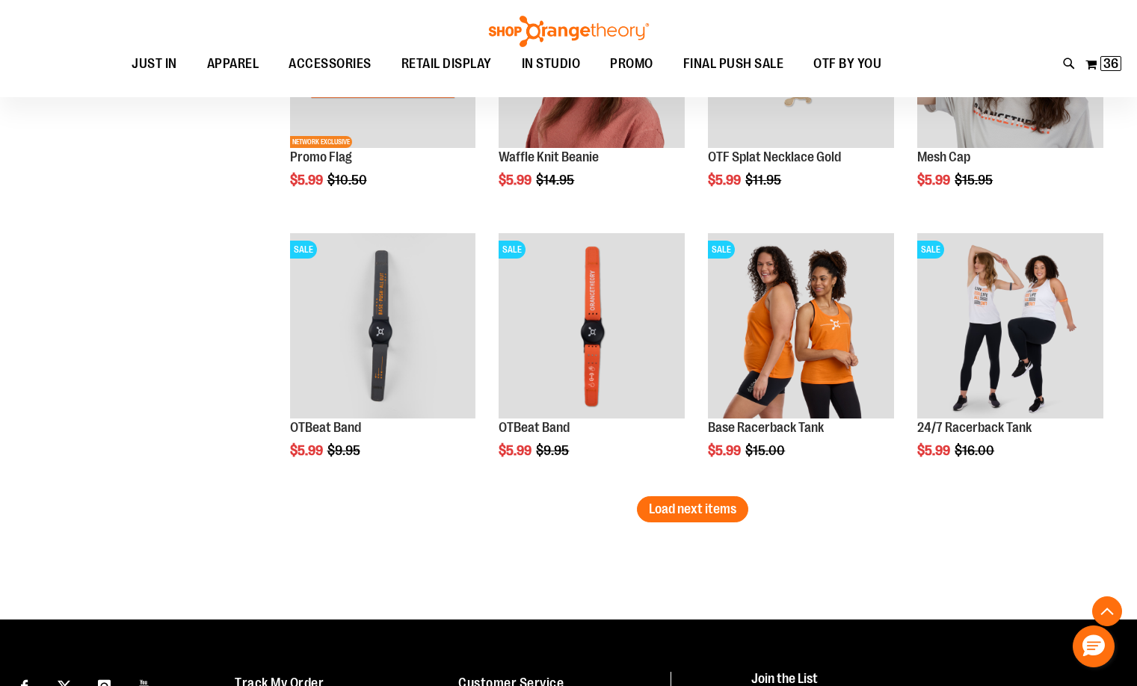
scroll to position [2243, 0]
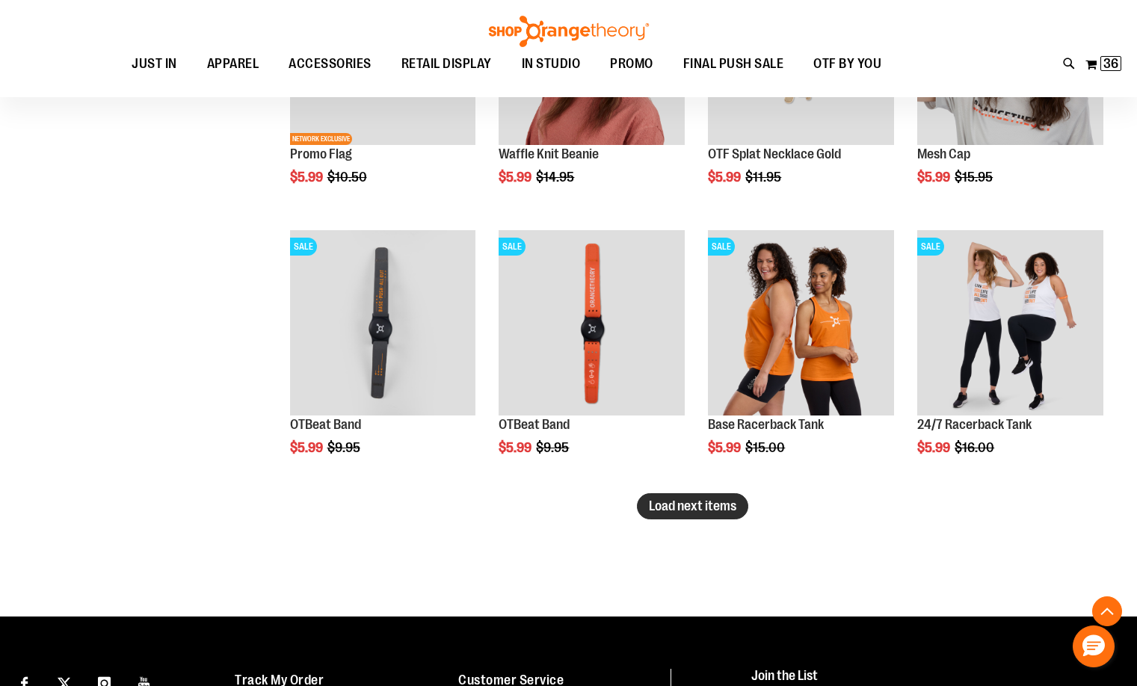
click at [720, 506] on span "Load next items" at bounding box center [692, 506] width 87 height 15
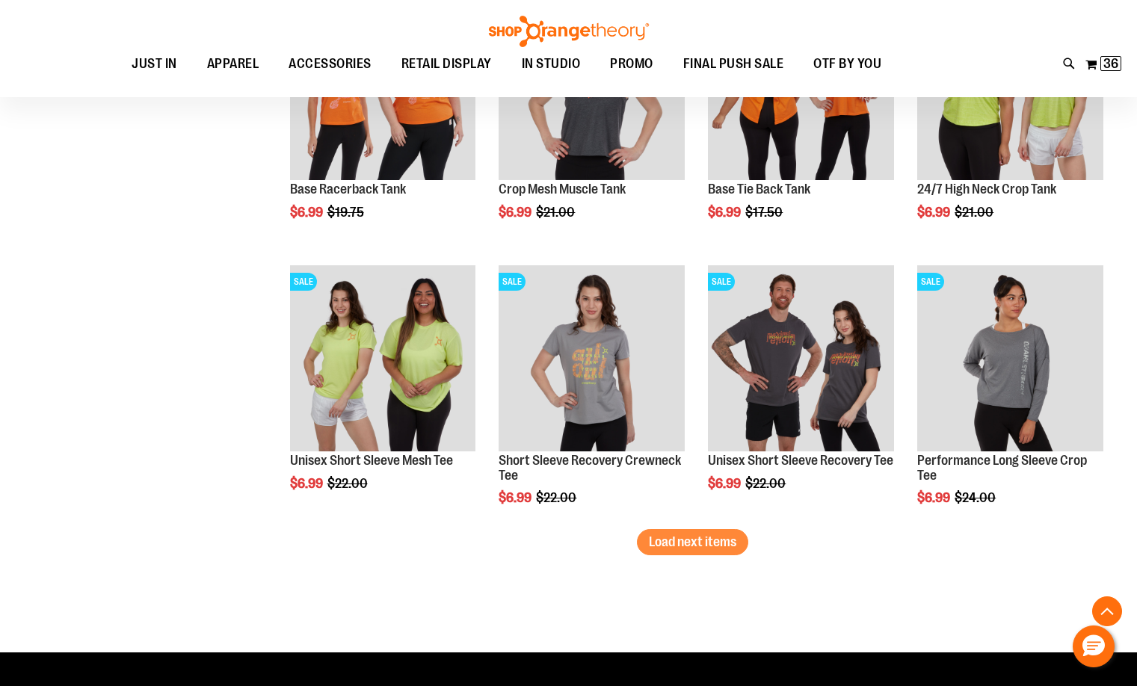
scroll to position [3065, 0]
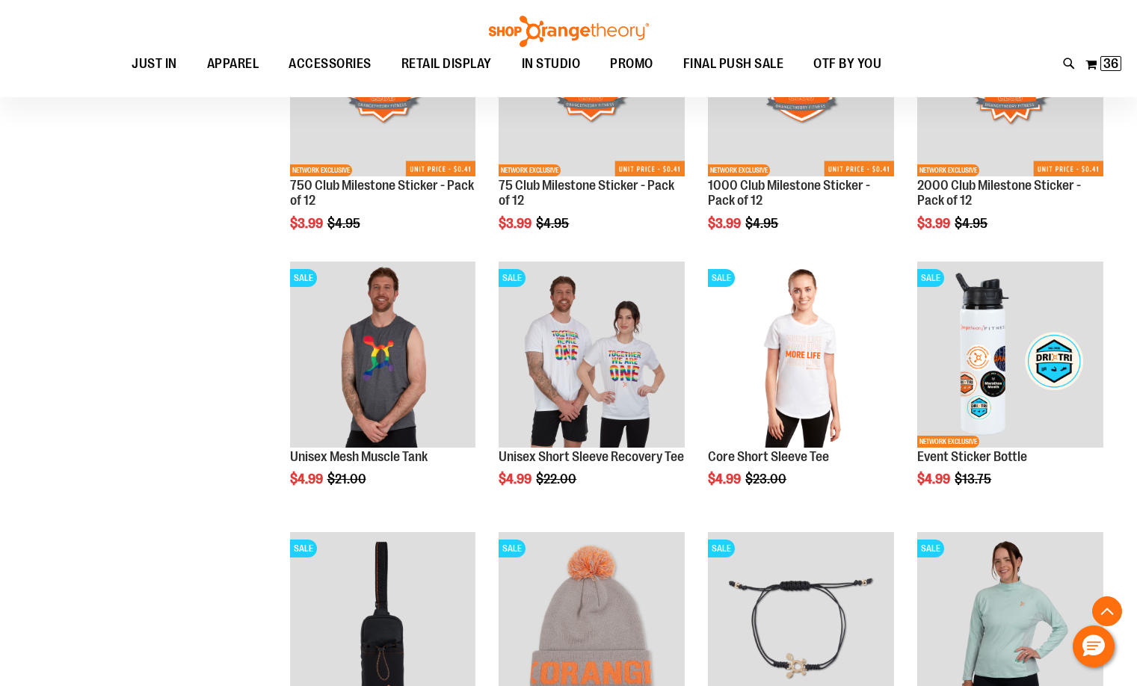
scroll to position [598, 0]
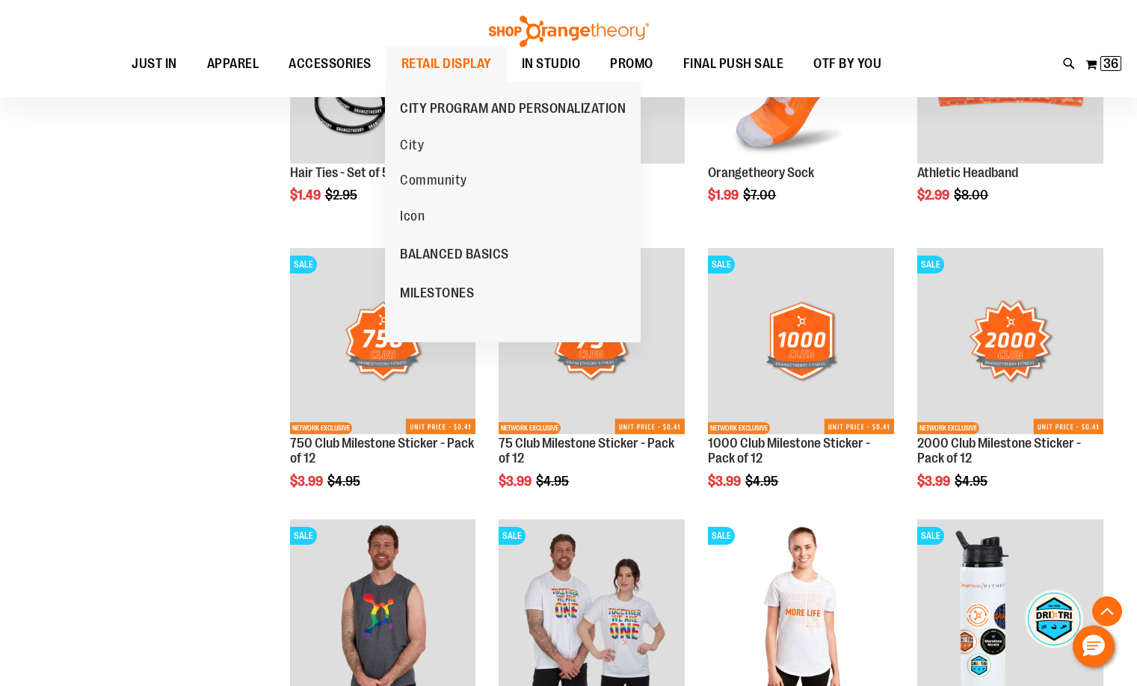
click at [425, 59] on span "RETAIL DISPLAY" at bounding box center [446, 64] width 90 height 34
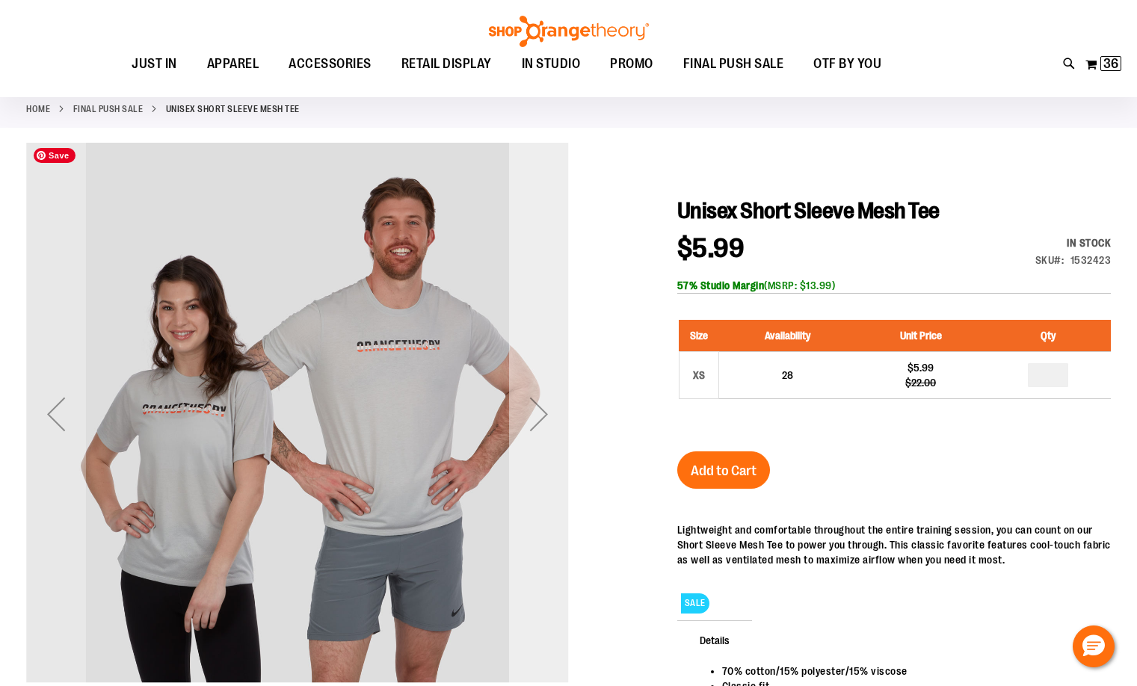
scroll to position [74, 0]
click at [543, 422] on div "Next" at bounding box center [539, 414] width 60 height 60
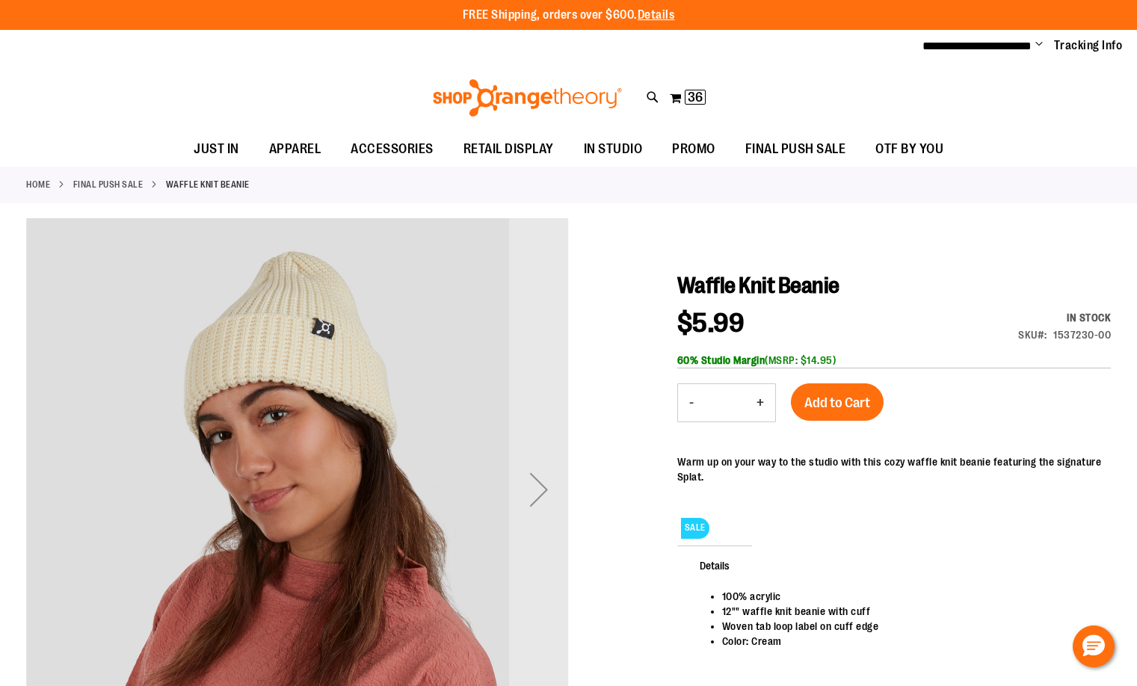
click at [762, 407] on button "+" at bounding box center [760, 402] width 30 height 37
type input "*"
click at [831, 396] on span "Add to Cart" at bounding box center [837, 403] width 66 height 16
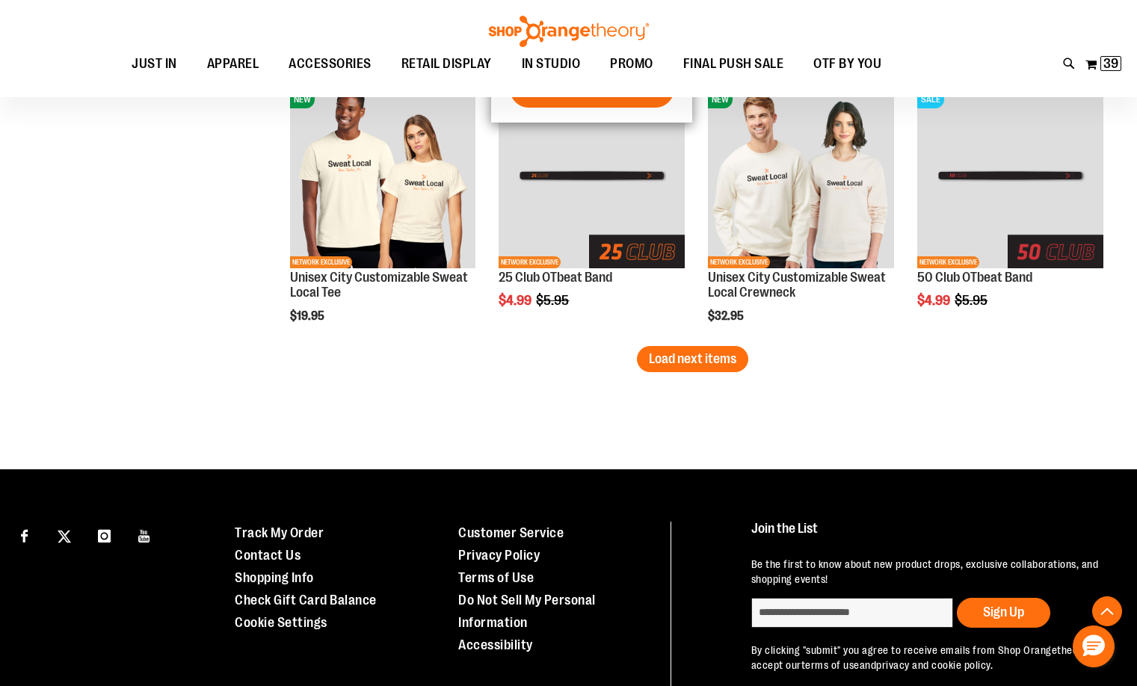
scroll to position [2392, 0]
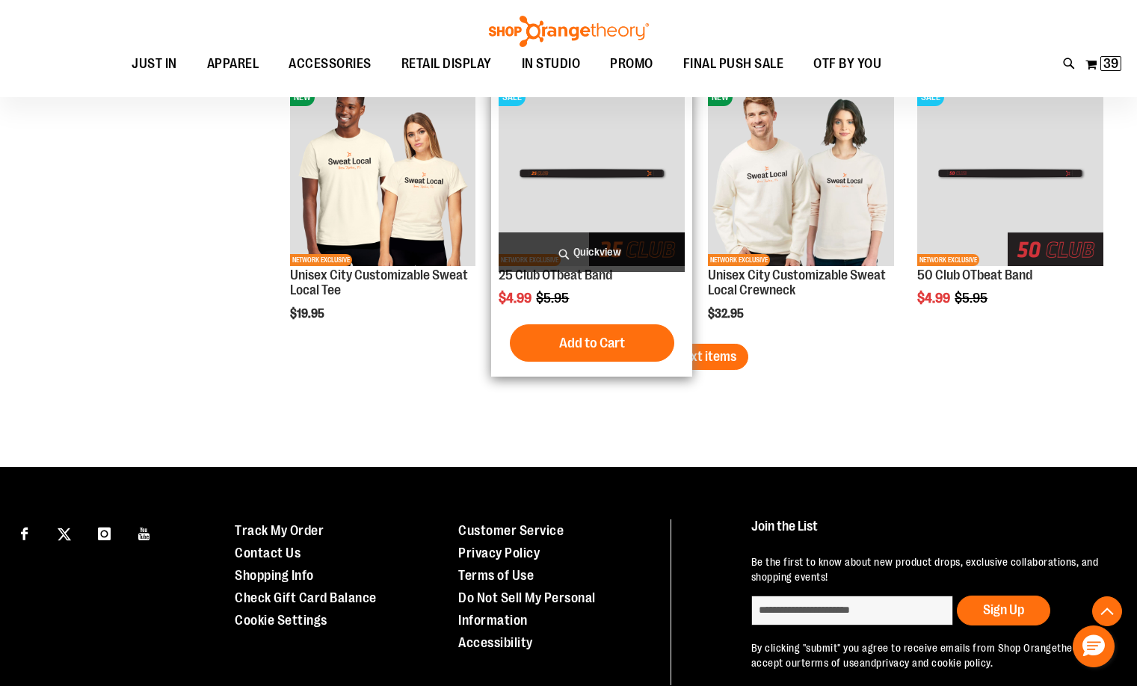
click at [684, 342] on div "Add to Cart In stock" at bounding box center [592, 342] width 186 height 37
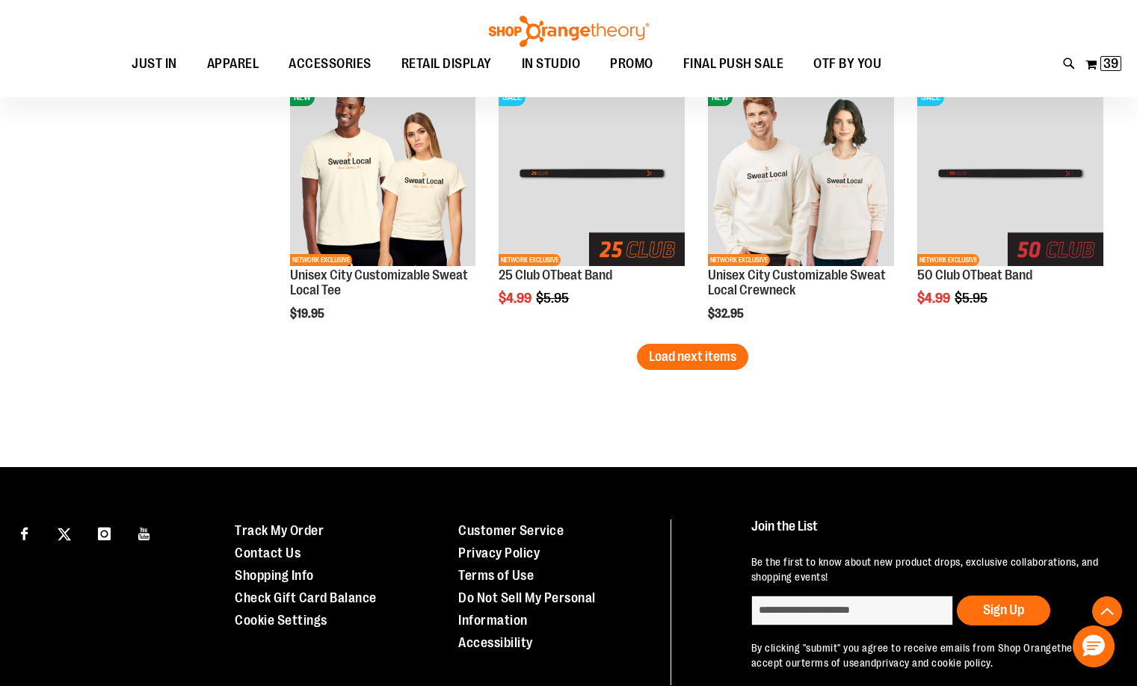
click at [694, 355] on span "Load next items" at bounding box center [692, 356] width 87 height 15
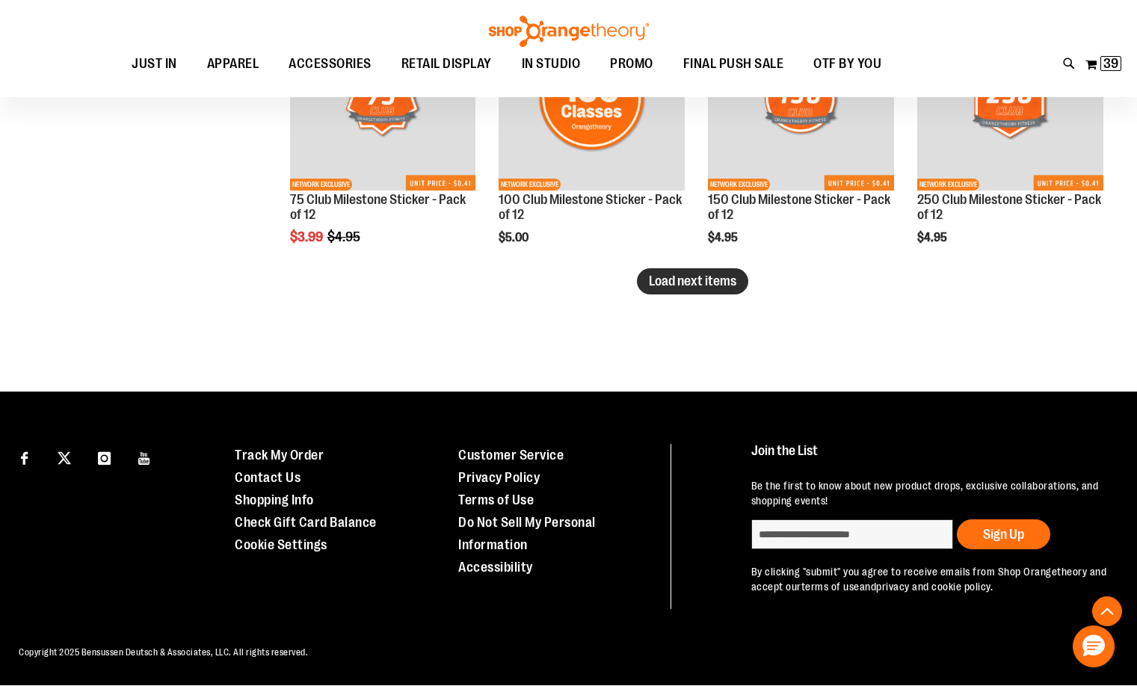
click at [695, 268] on button "Load next items" at bounding box center [692, 281] width 111 height 26
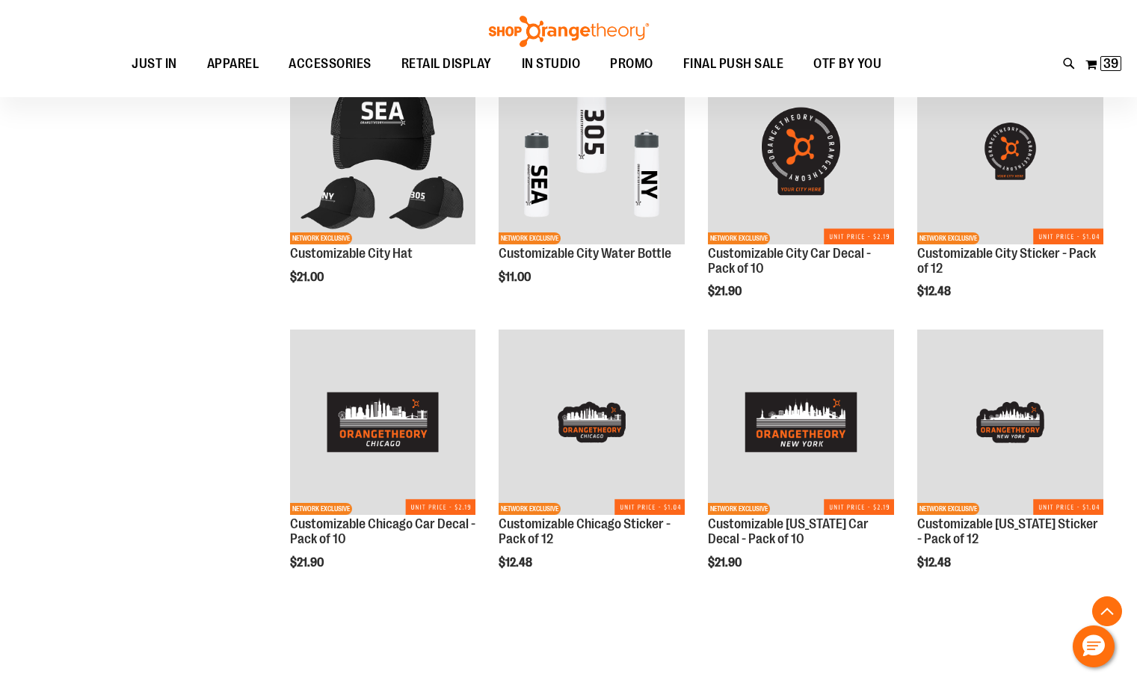
scroll to position [3894, 0]
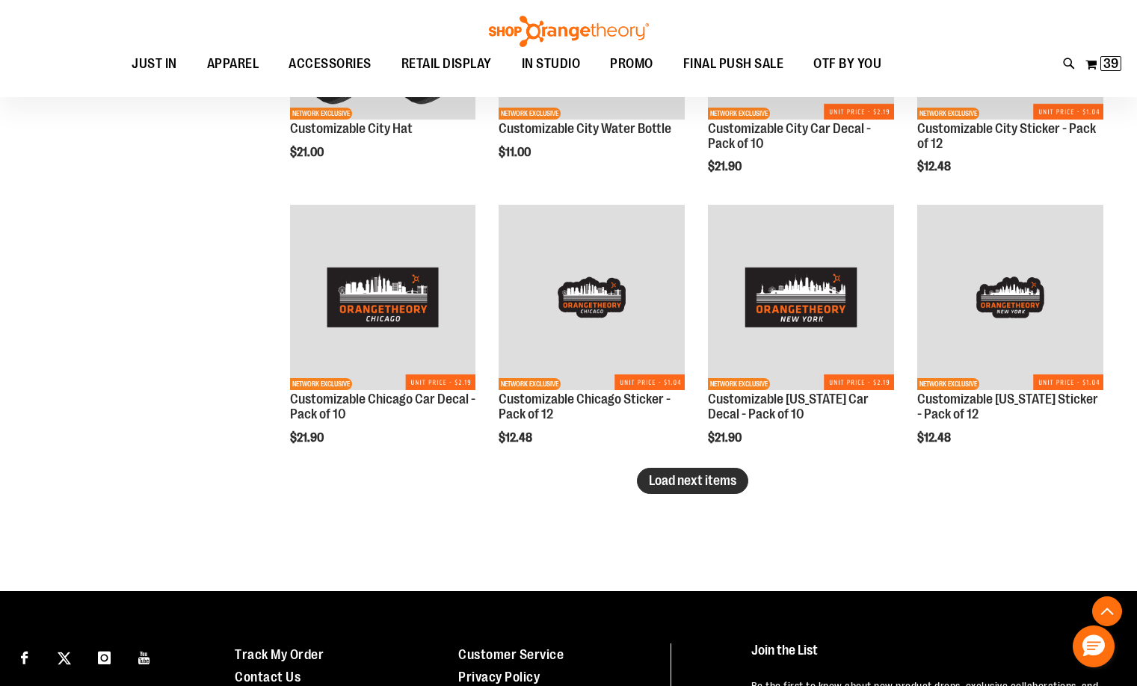
click at [682, 480] on span "Load next items" at bounding box center [692, 480] width 87 height 15
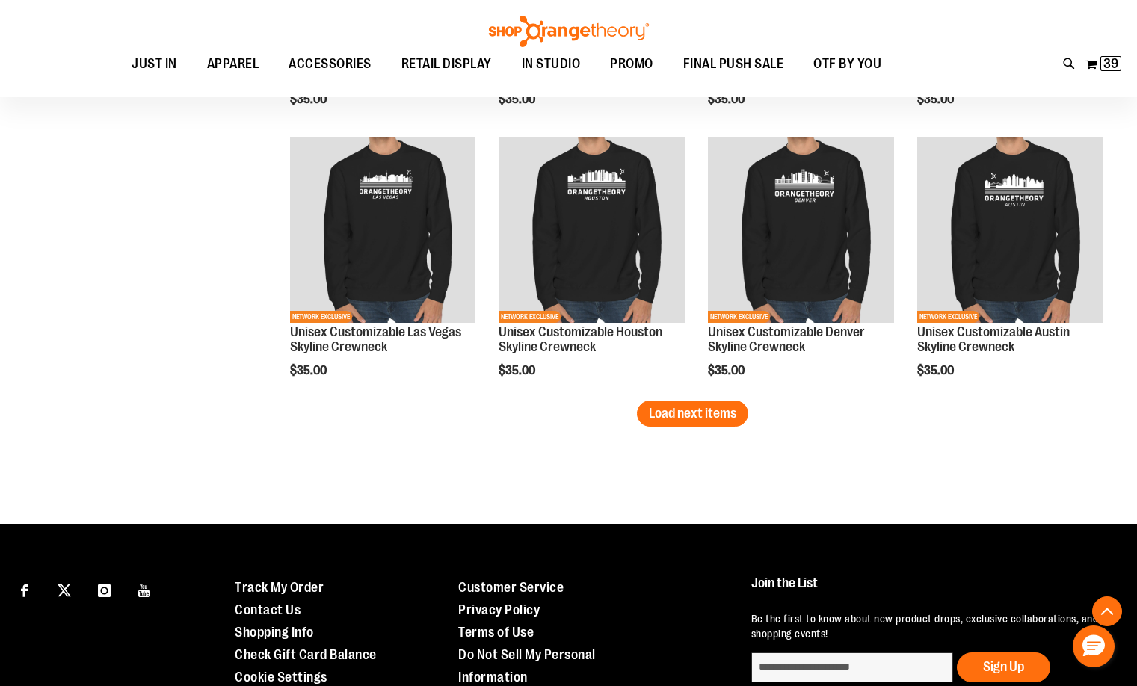
scroll to position [4791, 0]
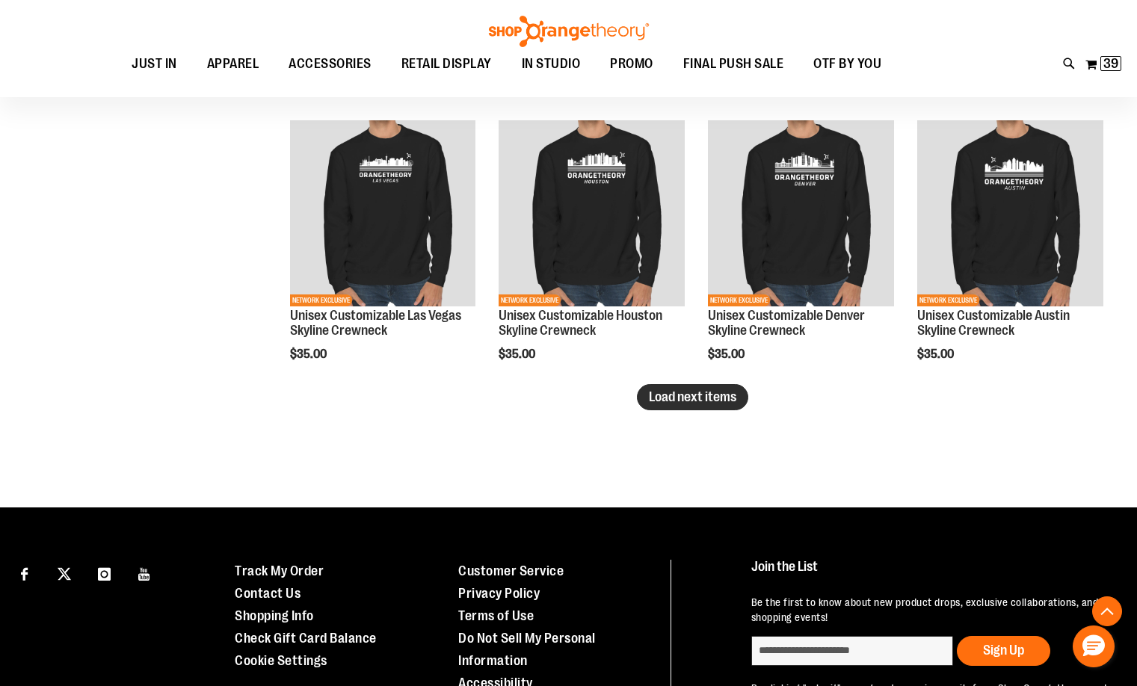
click at [686, 404] on button "Load next items" at bounding box center [692, 397] width 111 height 26
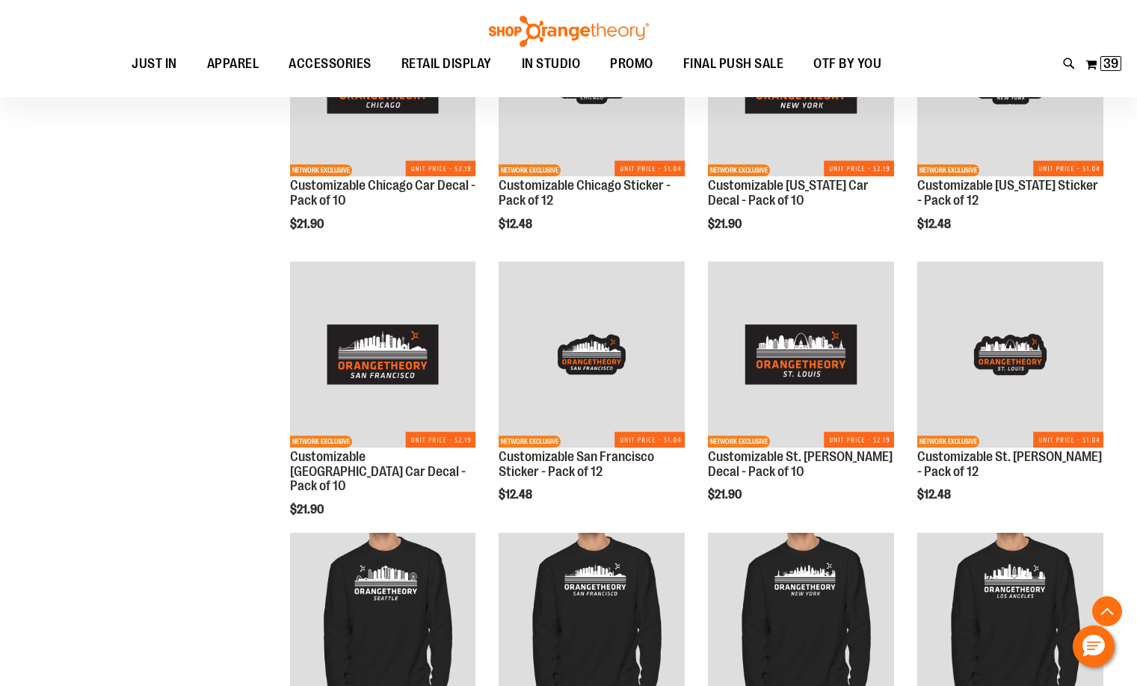
scroll to position [3791, 0]
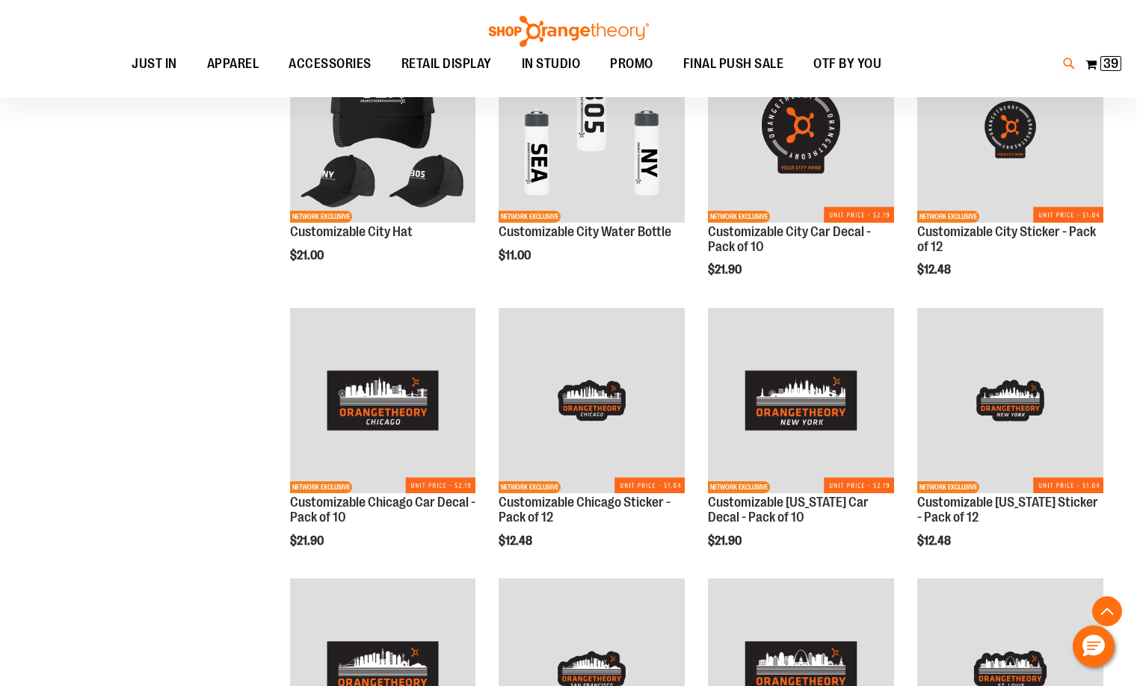
click at [1068, 56] on icon at bounding box center [1069, 63] width 13 height 17
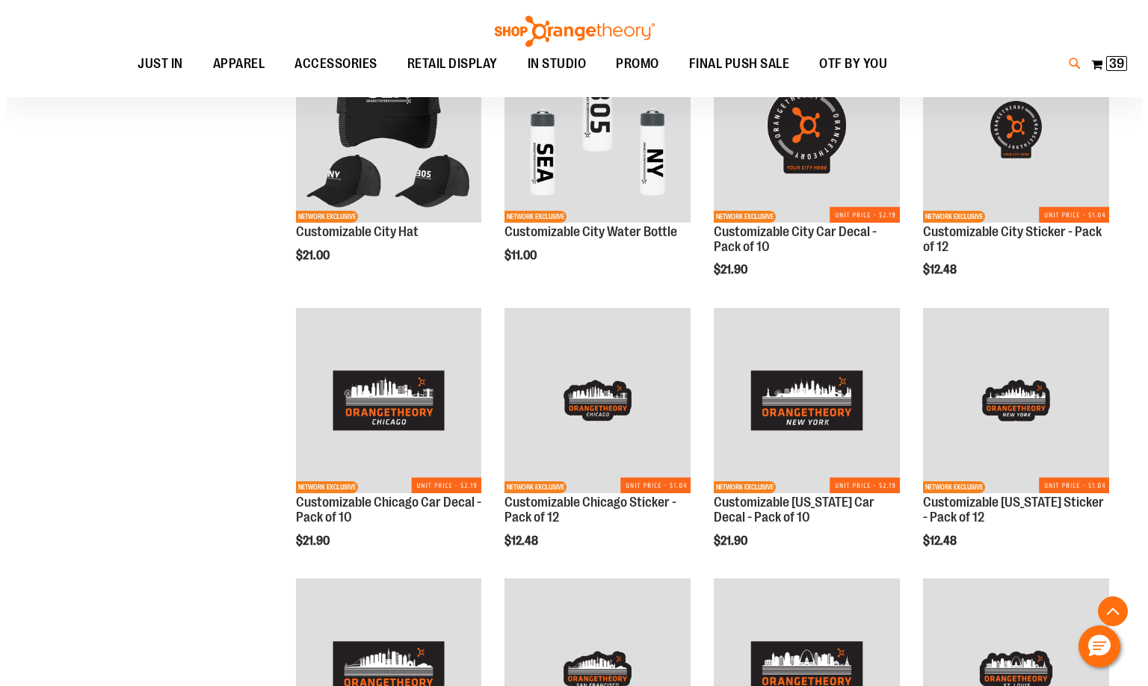
scroll to position [3793, 0]
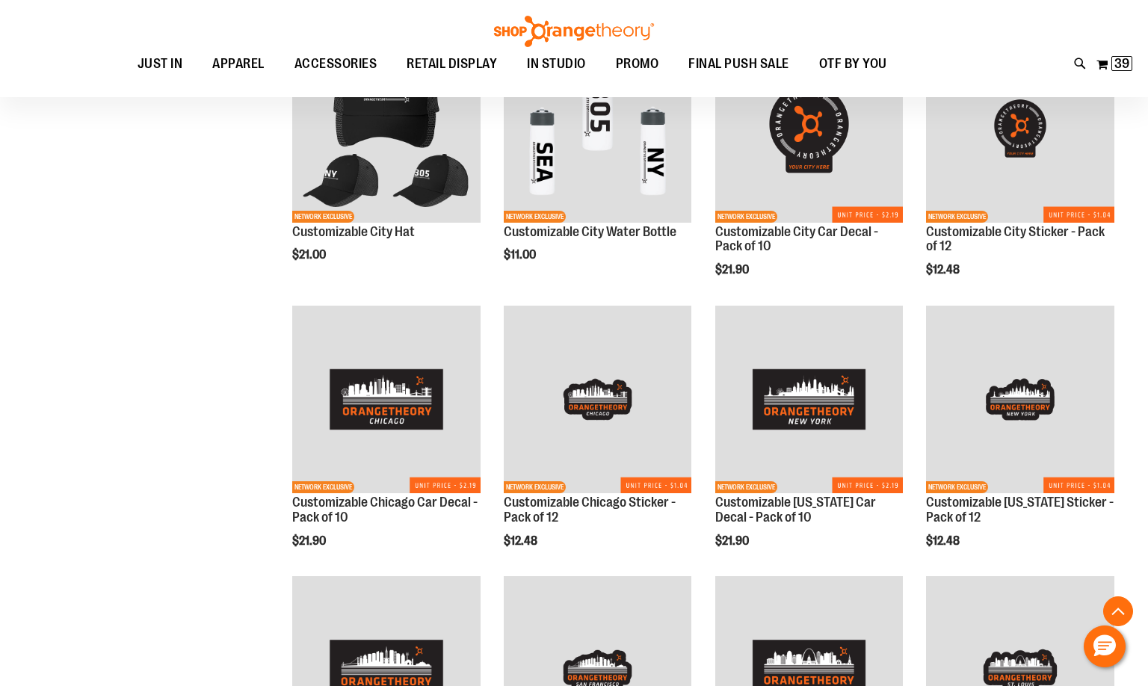
type input "**********"
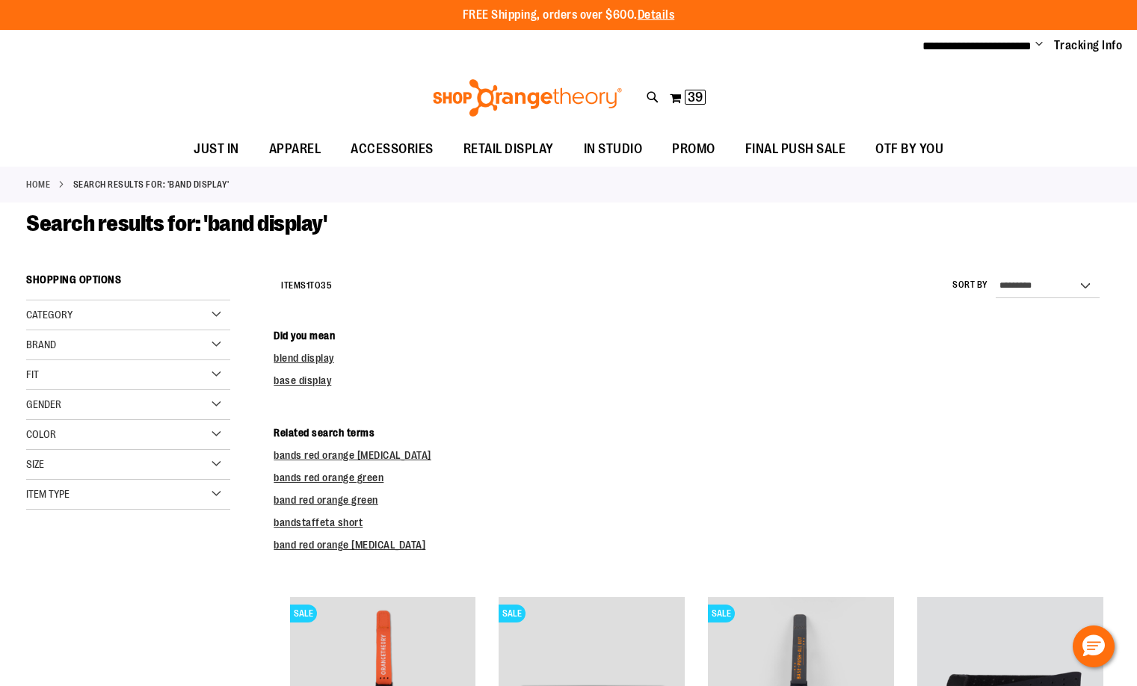
click at [138, 96] on div "**********" at bounding box center [568, 98] width 1137 height 69
